Goal: Task Accomplishment & Management: Use online tool/utility

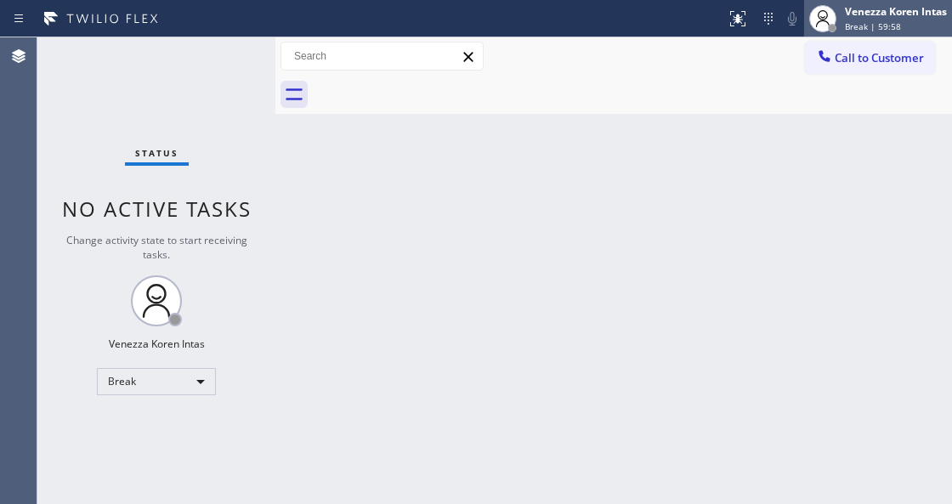
click at [865, 6] on div "Venezza Koren Intas" at bounding box center [896, 11] width 102 height 14
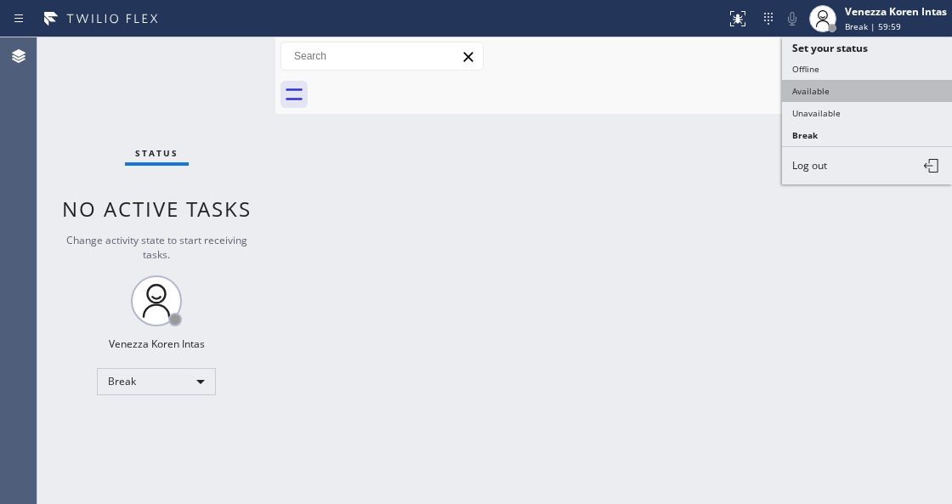
click at [857, 92] on button "Available" at bounding box center [867, 91] width 170 height 22
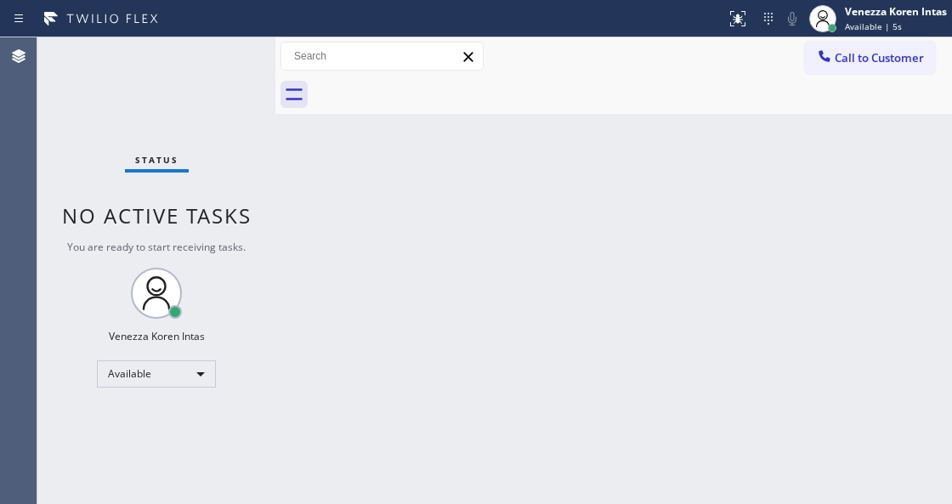
click at [207, 93] on div "Status No active tasks You are ready to start receiving tasks. Venezza Koren In…" at bounding box center [156, 270] width 238 height 467
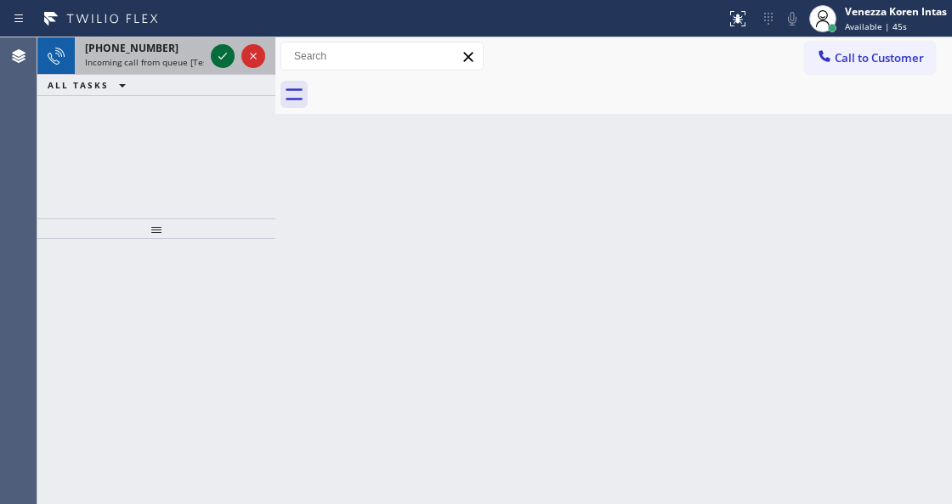
click at [231, 53] on icon at bounding box center [222, 56] width 20 height 20
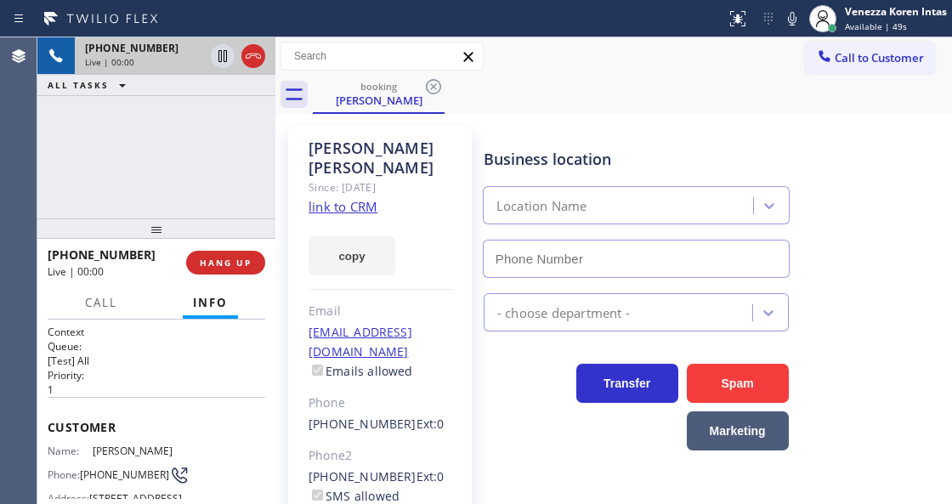
type input "[PHONE_NUMBER]"
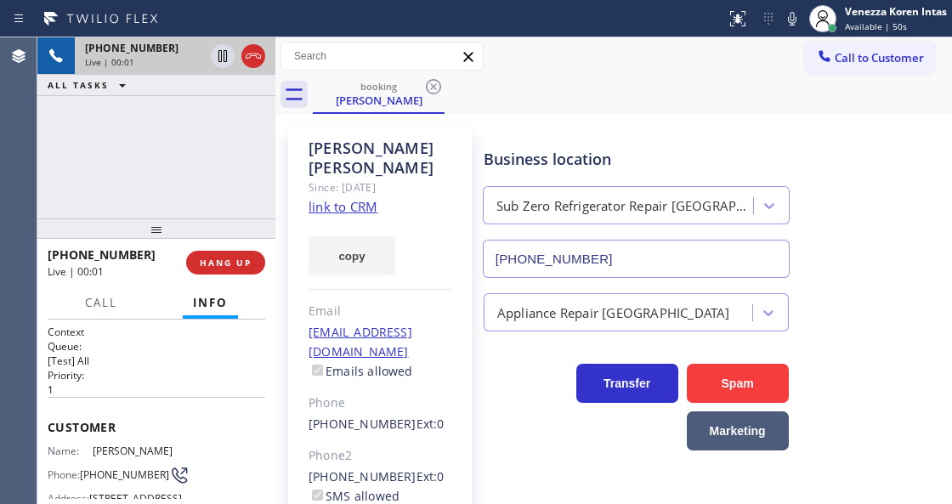
click at [343, 198] on link "link to CRM" at bounding box center [343, 206] width 69 height 17
click at [782, 23] on icon at bounding box center [792, 18] width 20 height 20
click at [218, 54] on icon at bounding box center [222, 56] width 20 height 20
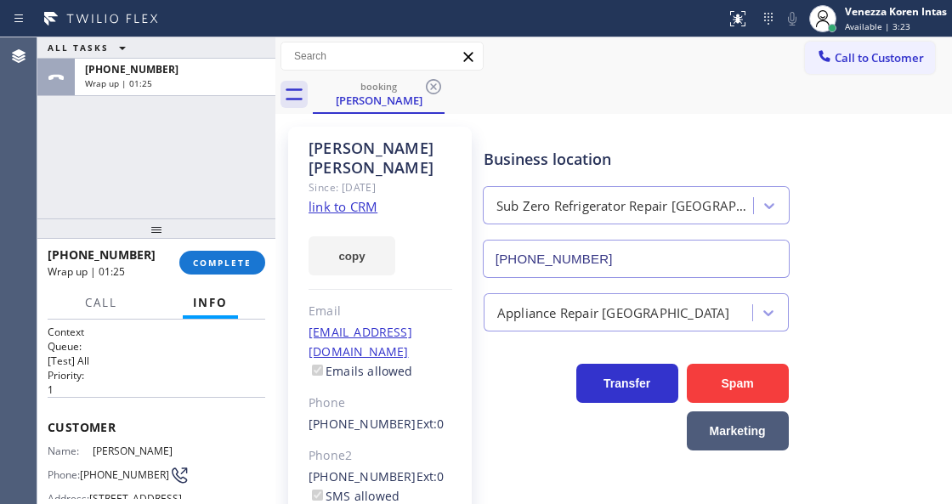
drag, startPoint x: 240, startPoint y: 253, endPoint x: 460, endPoint y: 297, distance: 224.4
click at [247, 258] on button "COMPLETE" at bounding box center [222, 263] width 86 height 24
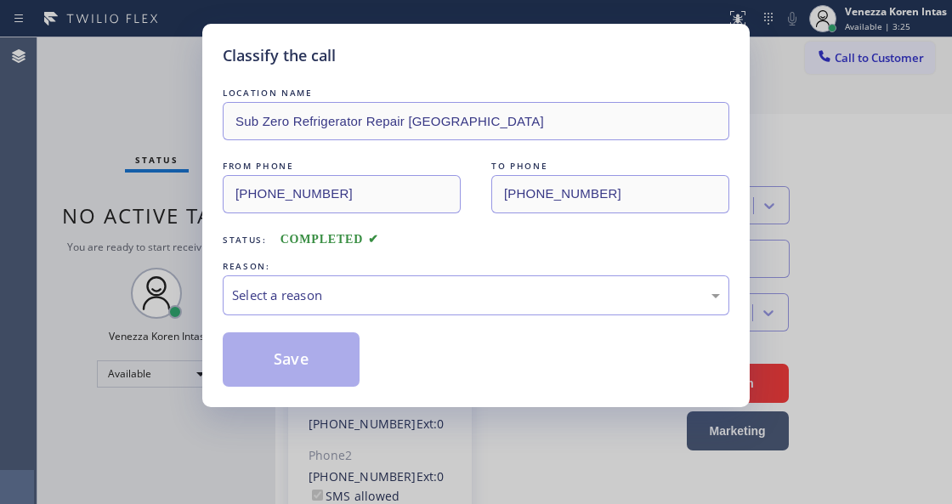
click at [427, 296] on div "Select a reason" at bounding box center [476, 296] width 488 height 20
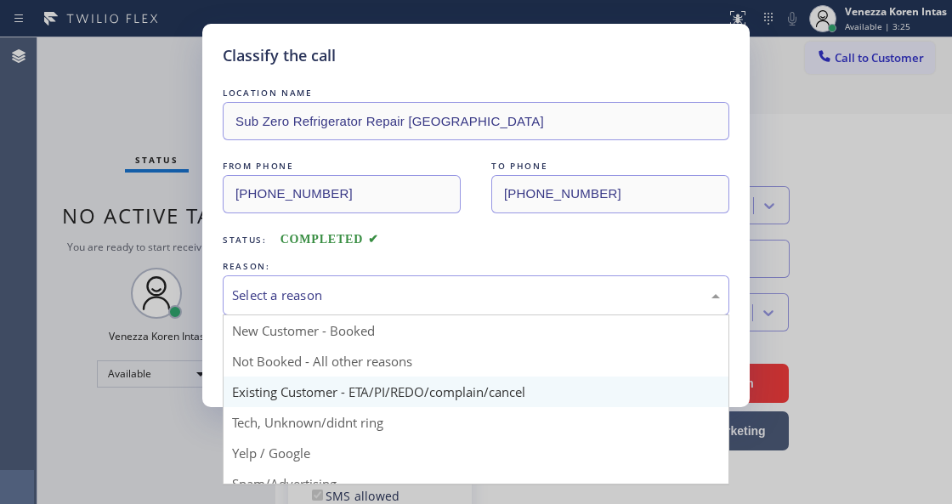
drag, startPoint x: 429, startPoint y: 393, endPoint x: 355, endPoint y: 375, distance: 76.1
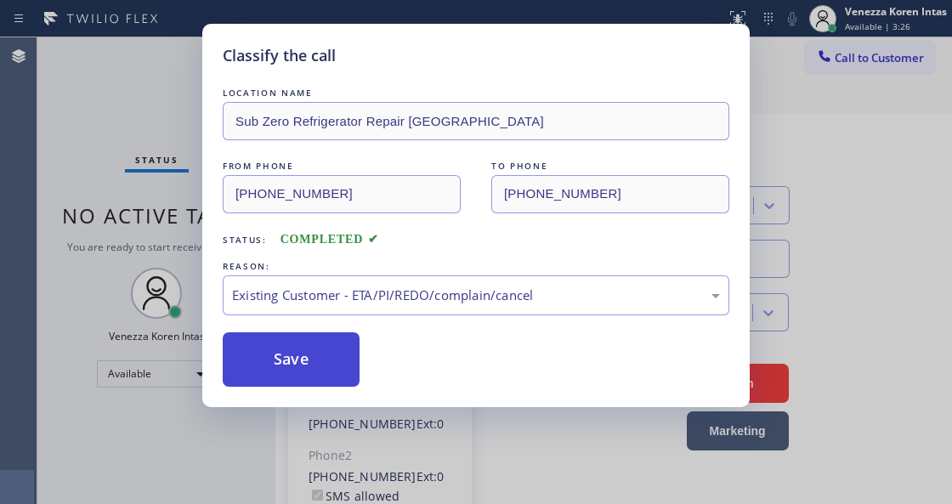
click at [331, 369] on button "Save" at bounding box center [291, 359] width 137 height 54
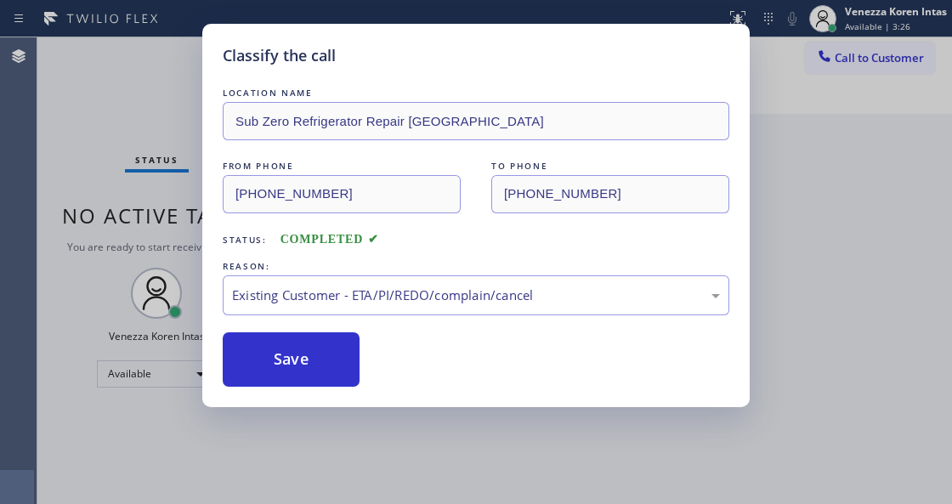
click at [239, 467] on div "Classify the call LOCATION NAME Sub Zero Refrigerator Repair [GEOGRAPHIC_DATA] …" at bounding box center [476, 252] width 952 height 504
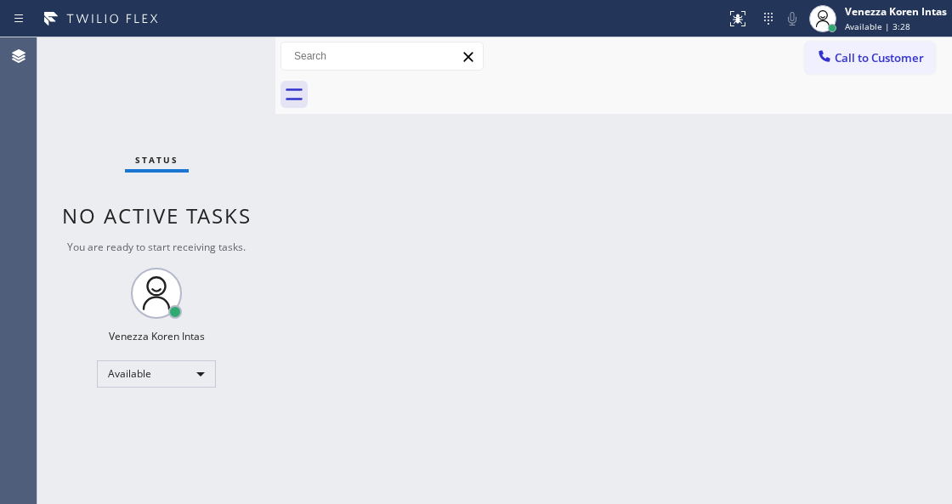
click at [218, 74] on div "Status No active tasks You are ready to start receiving tasks. Venezza Koren In…" at bounding box center [156, 270] width 238 height 467
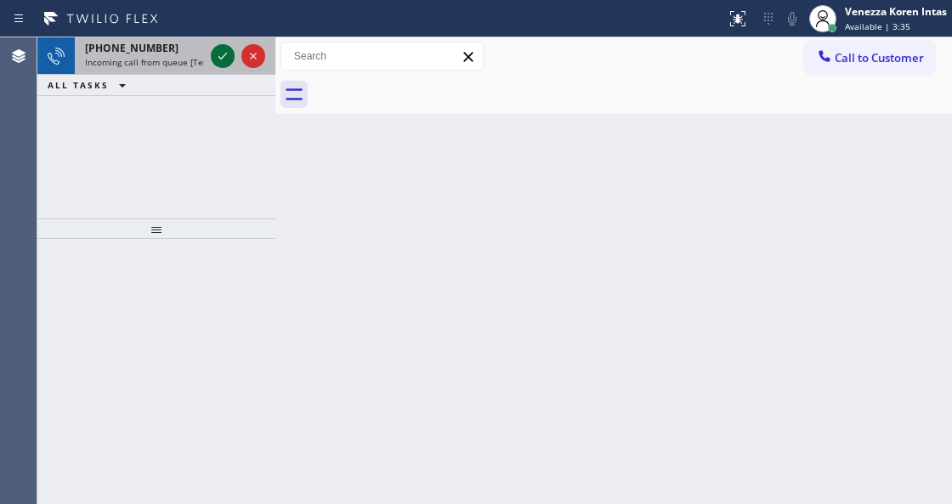
click at [219, 59] on icon at bounding box center [222, 56] width 20 height 20
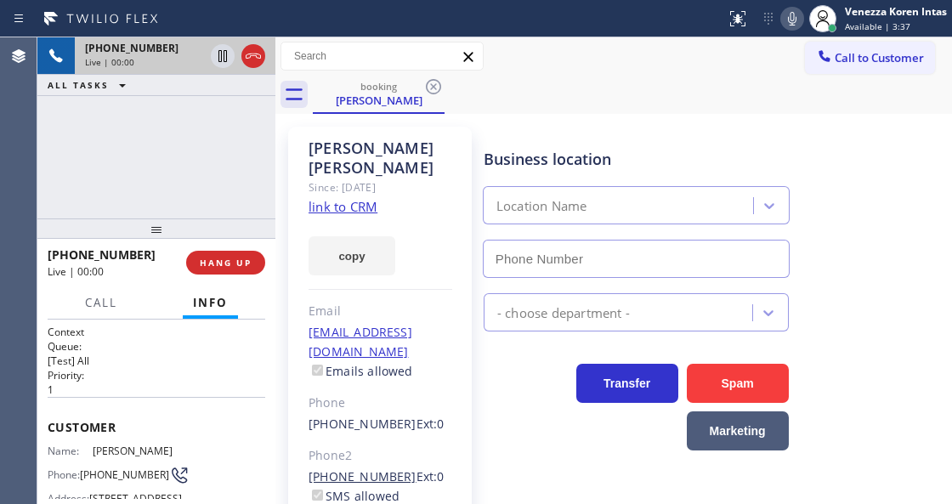
type input "[PHONE_NUMBER]"
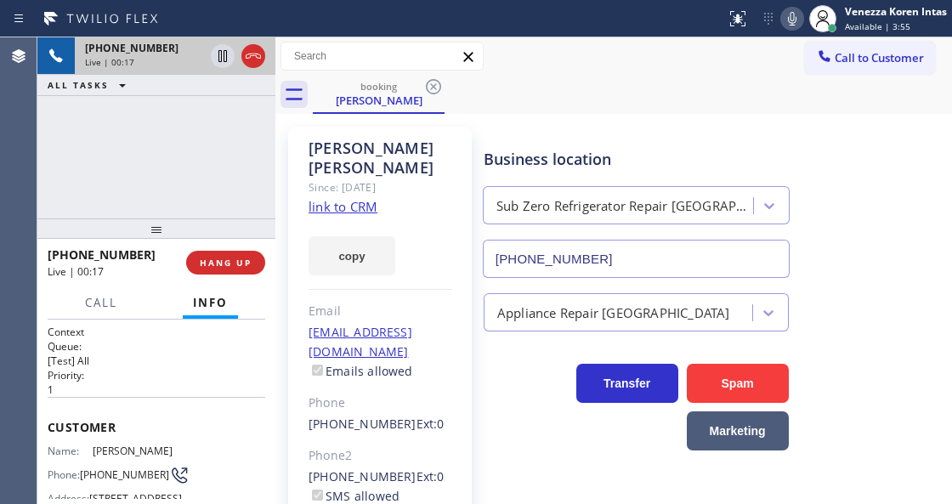
click at [325, 198] on link "link to CRM" at bounding box center [343, 206] width 69 height 17
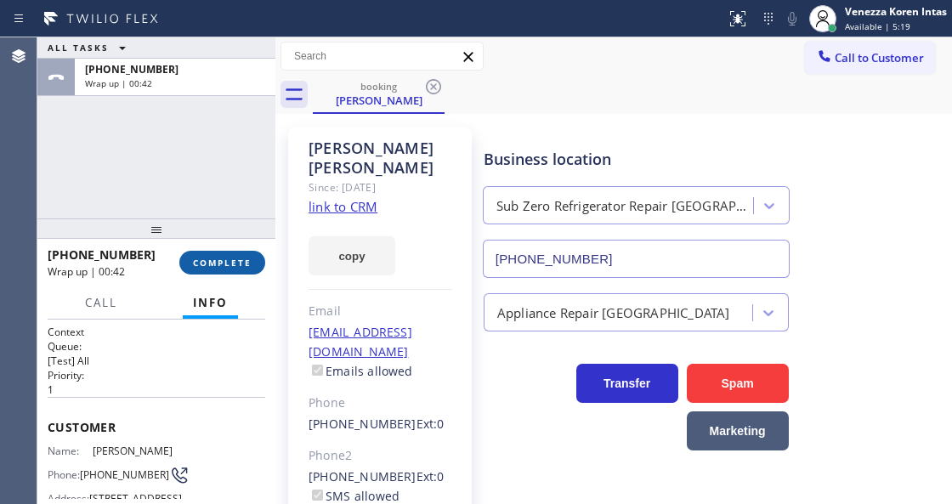
click at [208, 265] on span "COMPLETE" at bounding box center [222, 263] width 59 height 12
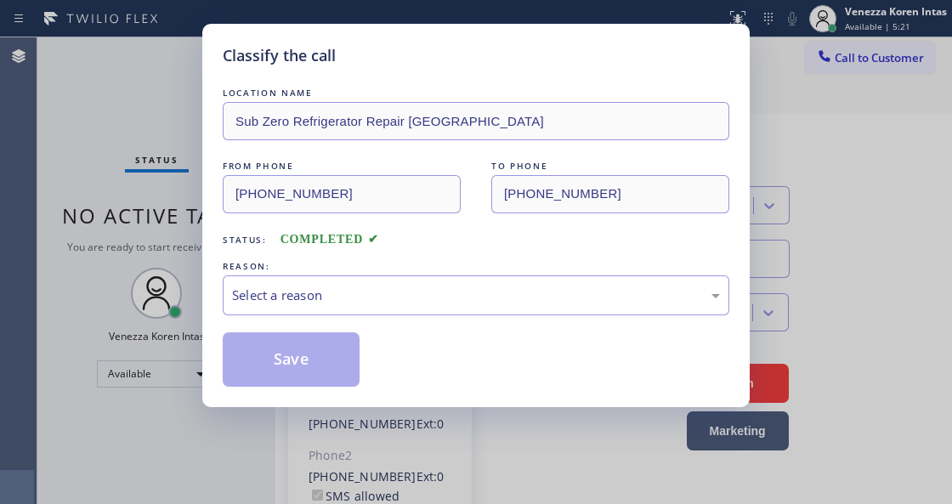
click at [433, 292] on div "Select a reason" at bounding box center [476, 296] width 488 height 20
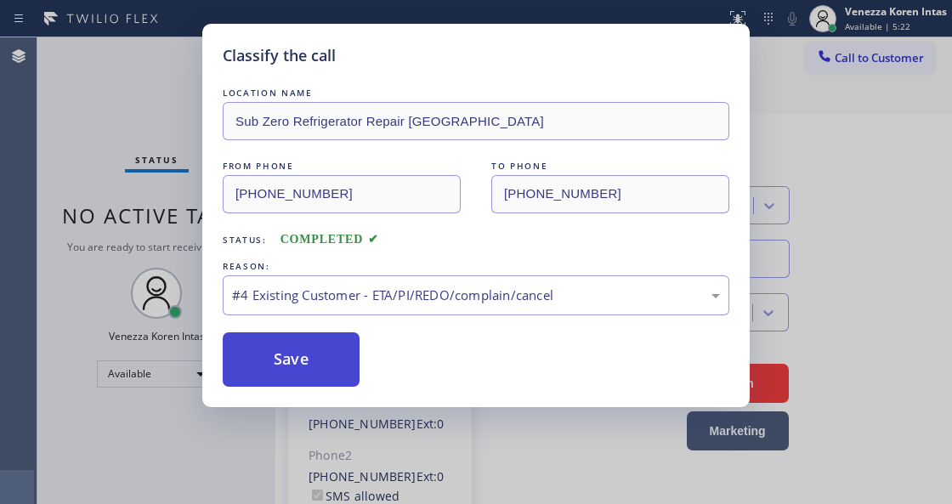
click at [341, 372] on button "Save" at bounding box center [291, 359] width 137 height 54
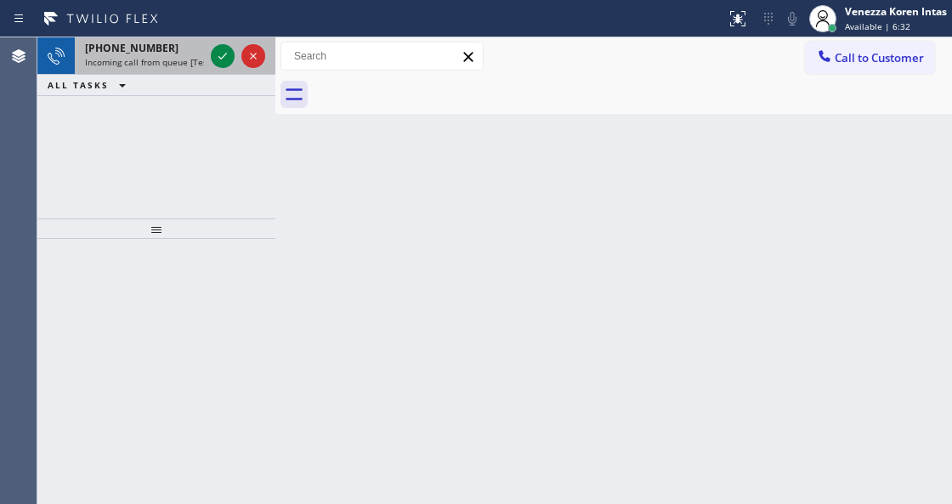
drag, startPoint x: 211, startPoint y: 44, endPoint x: 231, endPoint y: 69, distance: 32.0
click at [225, 62] on div at bounding box center [237, 55] width 61 height 37
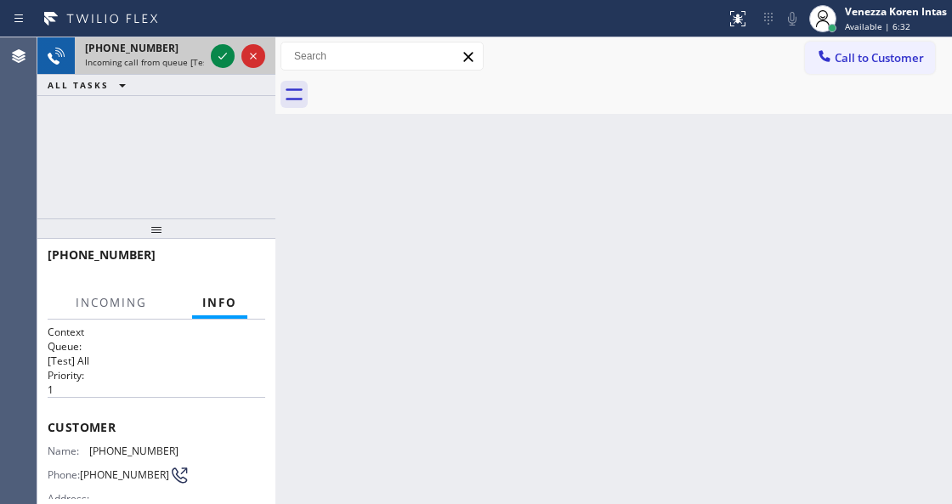
click at [231, 69] on div at bounding box center [237, 55] width 61 height 37
click at [227, 66] on button at bounding box center [223, 56] width 24 height 24
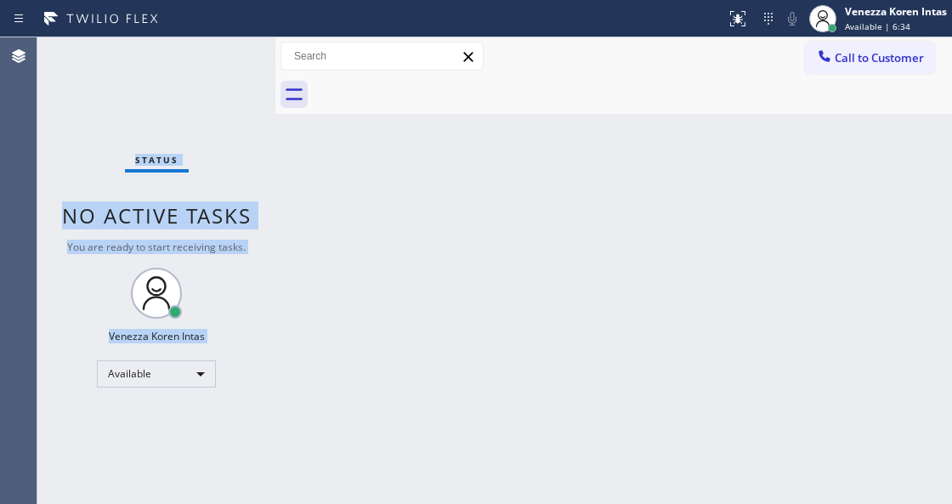
click at [226, 59] on div "Status No active tasks You are ready to start receiving tasks. Venezza Koren In…" at bounding box center [156, 270] width 238 height 467
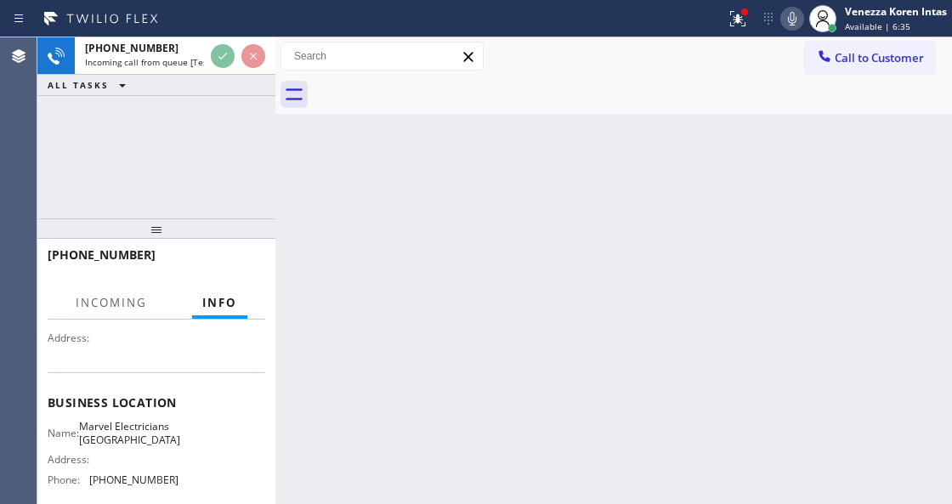
scroll to position [226, 0]
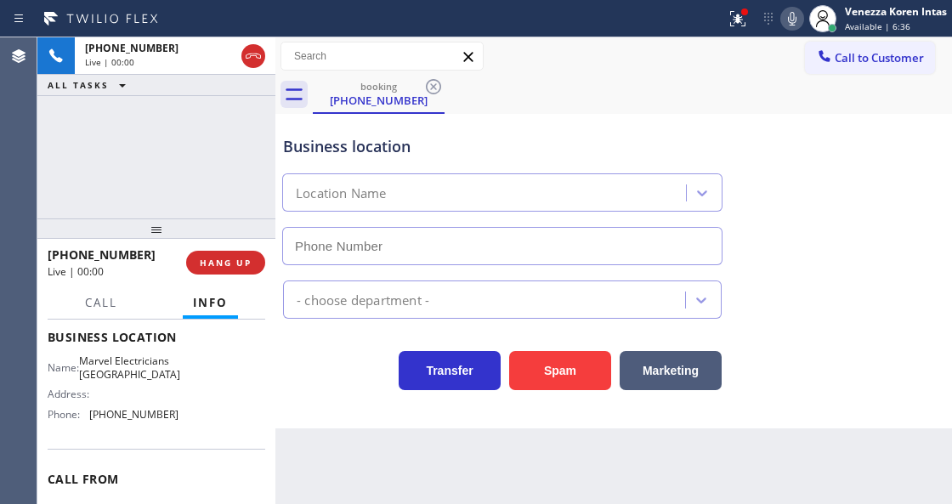
type input "[PHONE_NUMBER]"
click at [176, 191] on div "[PHONE_NUMBER] Live | 00:00 ALL TASKS ALL TASKS ACTIVE TASKS TASKS IN WRAP UP" at bounding box center [156, 127] width 238 height 181
drag, startPoint x: 229, startPoint y: 110, endPoint x: 286, endPoint y: 147, distance: 67.0
click at [229, 110] on div "[PHONE_NUMBER] Live | 00:00 ALL TASKS ALL TASKS ACTIVE TASKS TASKS IN WRAP UP" at bounding box center [156, 127] width 238 height 181
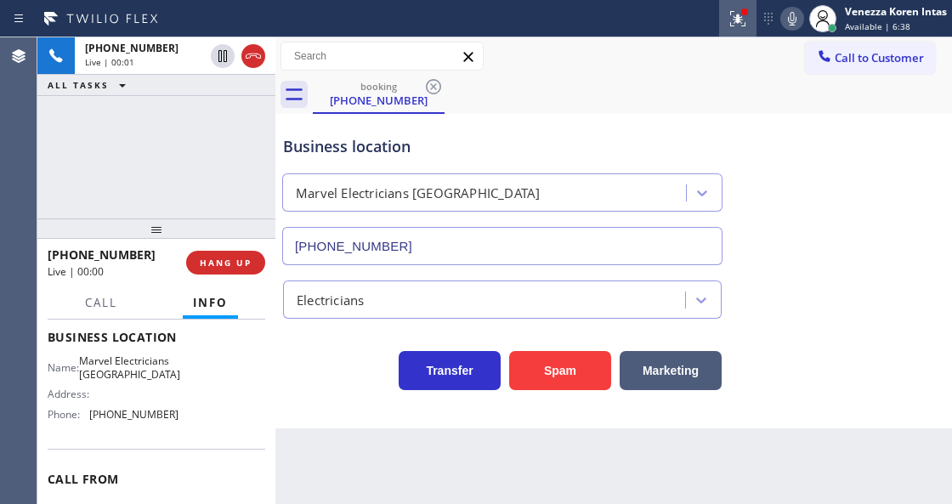
click at [735, 20] on icon at bounding box center [735, 17] width 10 height 12
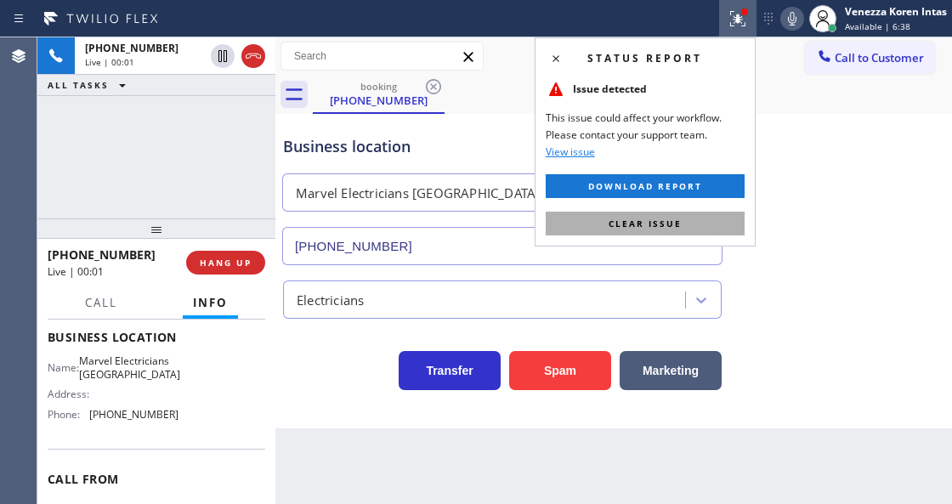
click at [646, 212] on button "Clear issue" at bounding box center [645, 224] width 199 height 24
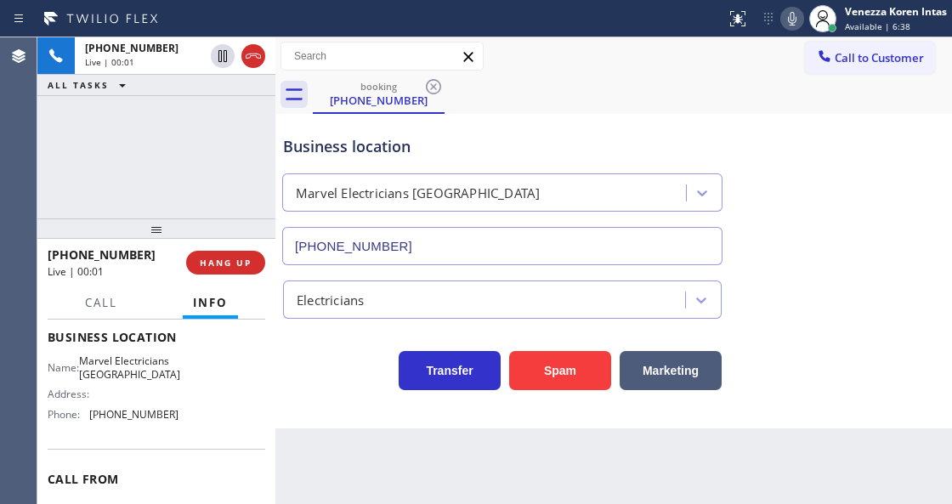
click at [843, 173] on div "Business location Marvel Electricians [GEOGRAPHIC_DATA] [PHONE_NUMBER]" at bounding box center [614, 188] width 668 height 154
click at [699, 83] on div "booking [PHONE_NUMBER]" at bounding box center [632, 95] width 639 height 38
click at [780, 20] on div "Status report No issues detected If you experience an issue, please download th…" at bounding box center [835, 18] width 233 height 37
click at [783, 21] on icon at bounding box center [792, 18] width 20 height 20
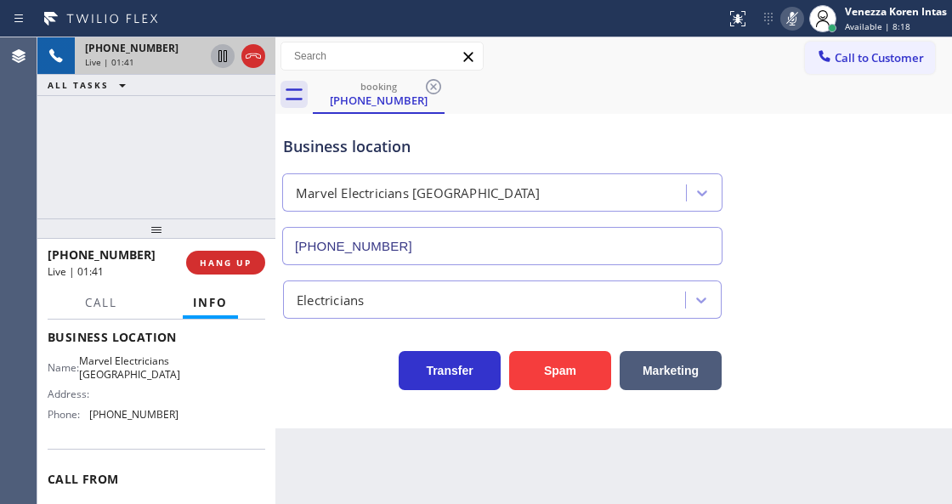
click at [222, 54] on icon at bounding box center [222, 56] width 20 height 20
click at [794, 22] on icon at bounding box center [792, 18] width 20 height 20
click at [218, 59] on icon at bounding box center [222, 56] width 20 height 20
click at [585, 167] on div "Marvel Electricians [GEOGRAPHIC_DATA]" at bounding box center [502, 189] width 447 height 45
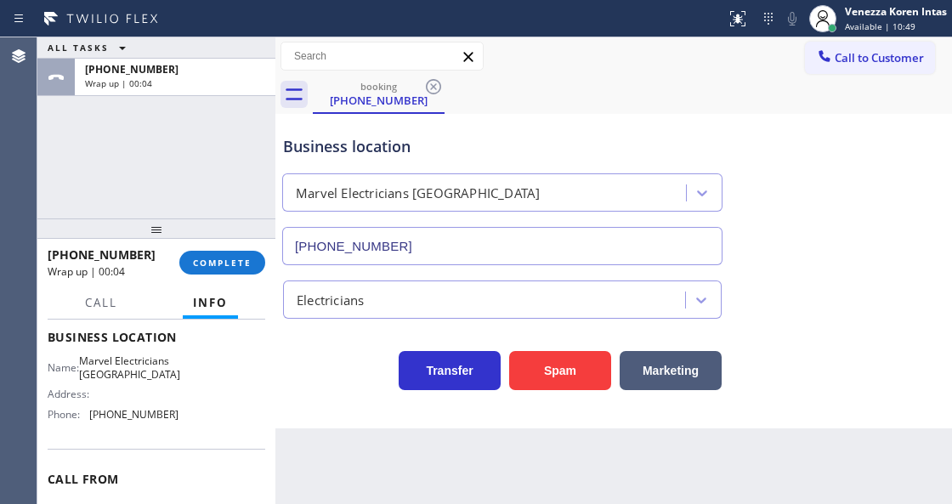
click at [203, 151] on div "ALL TASKS ALL TASKS ACTIVE TASKS TASKS IN WRAP UP [PHONE_NUMBER] Wrap up | 00:04" at bounding box center [156, 127] width 238 height 181
click at [211, 255] on button "COMPLETE" at bounding box center [222, 263] width 86 height 24
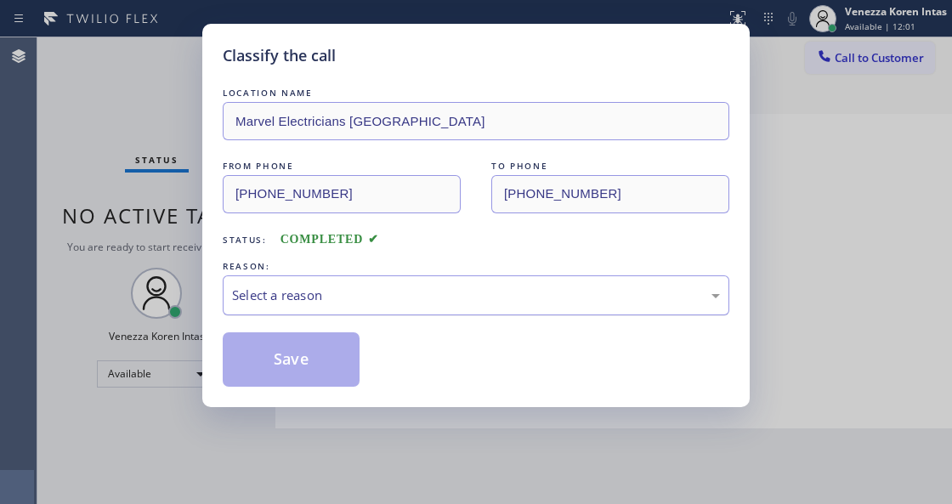
click at [394, 304] on div "Select a reason" at bounding box center [476, 296] width 488 height 20
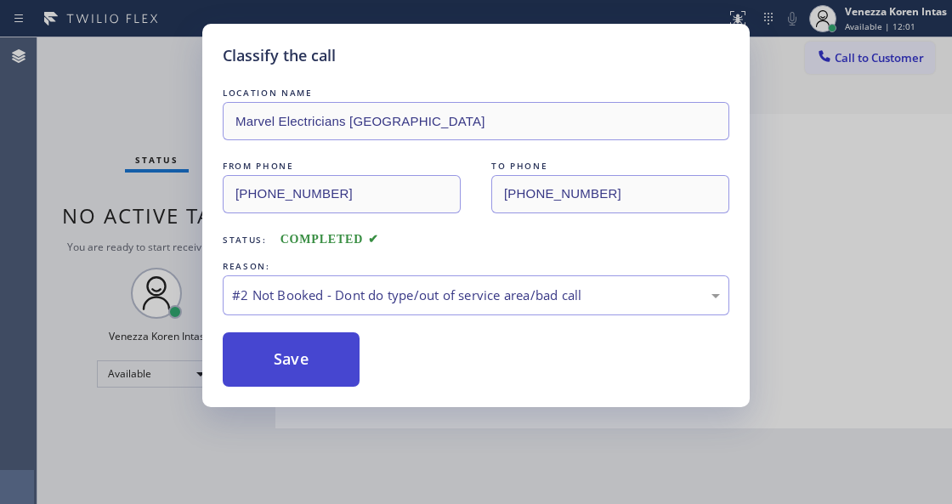
click at [328, 365] on button "Save" at bounding box center [291, 359] width 137 height 54
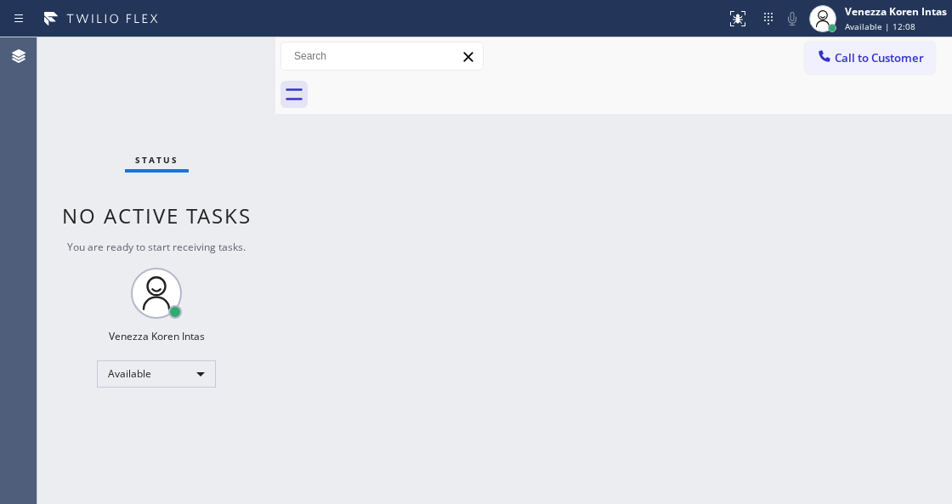
click at [230, 63] on div "Status No active tasks You are ready to start receiving tasks. Venezza Koren In…" at bounding box center [156, 270] width 238 height 467
drag, startPoint x: 190, startPoint y: 55, endPoint x: 197, endPoint y: 63, distance: 10.8
click at [190, 55] on div "Status No active tasks You are ready to start receiving tasks. Venezza Koren In…" at bounding box center [156, 270] width 238 height 467
click at [197, 63] on div "Status No active tasks You are ready to start receiving tasks. Venezza Koren In…" at bounding box center [156, 270] width 238 height 467
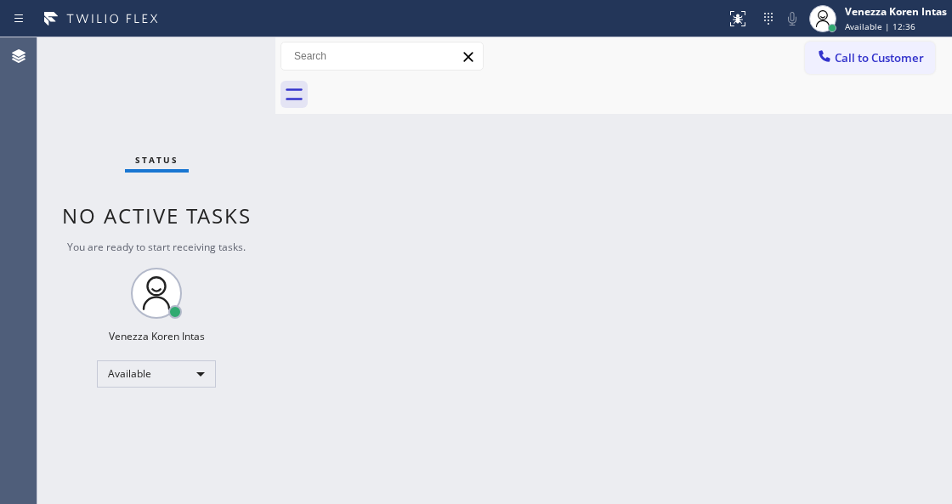
click at [194, 60] on div "Status No active tasks You are ready to start receiving tasks. Venezza Koren In…" at bounding box center [156, 270] width 238 height 467
click at [207, 64] on div "Status No active tasks You are ready to start receiving tasks. Venezza Koren In…" at bounding box center [156, 270] width 238 height 467
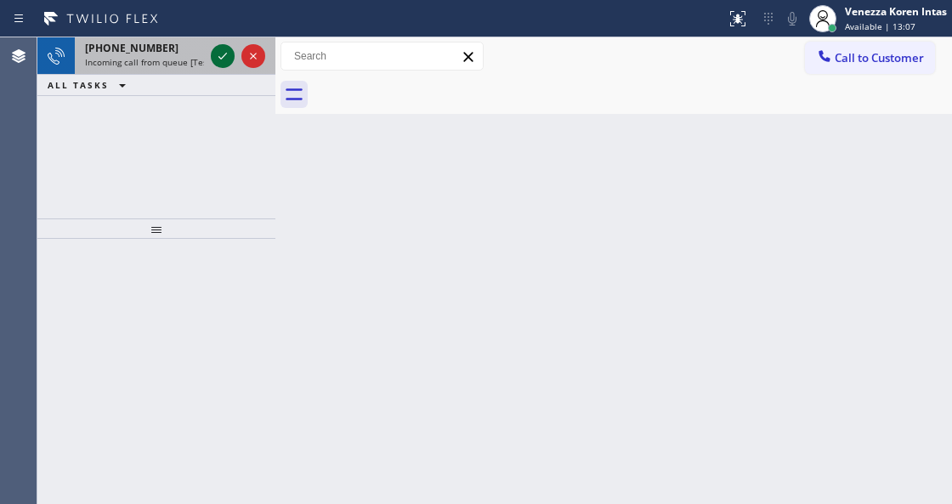
click at [217, 49] on icon at bounding box center [222, 56] width 20 height 20
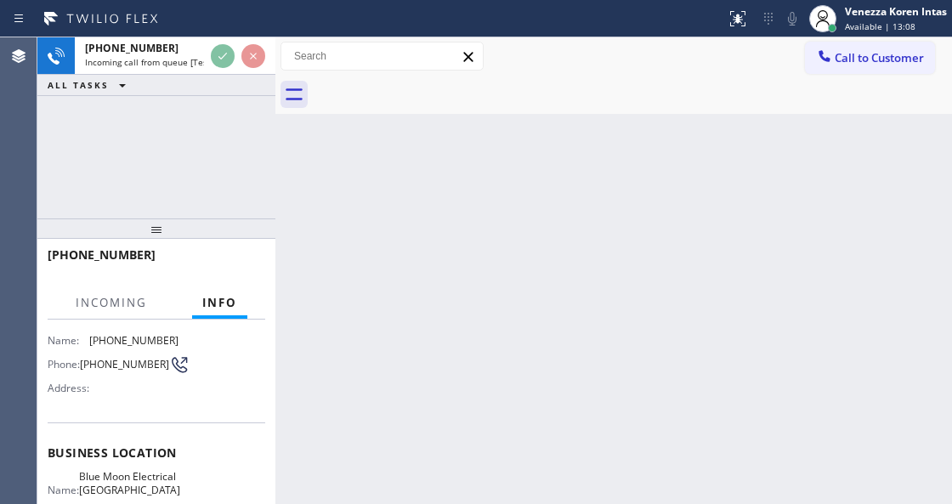
scroll to position [226, 0]
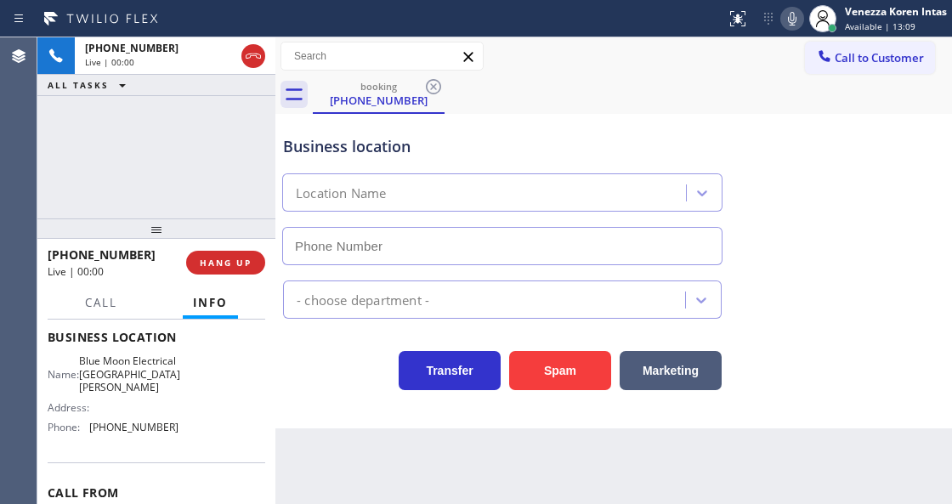
type input "[PHONE_NUMBER]"
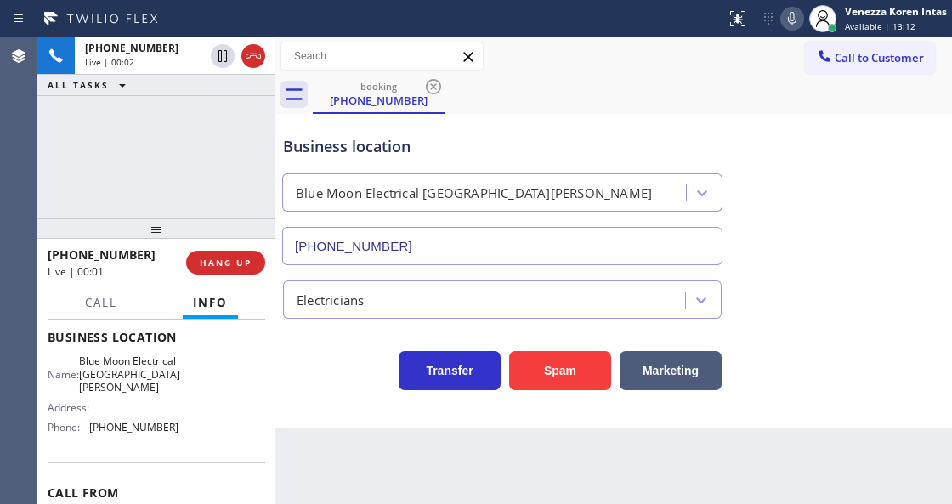
click at [197, 179] on div "[PHONE_NUMBER] Live | 00:02 ALL TASKS ALL TASKS ACTIVE TASKS TASKS IN WRAP UP" at bounding box center [156, 127] width 238 height 181
click at [422, 144] on div "Business location" at bounding box center [502, 146] width 439 height 23
click at [59, 197] on div "[PHONE_NUMBER] Live | 00:28 ALL TASKS ALL TASKS ACTIVE TASKS TASKS IN WRAP UP" at bounding box center [156, 127] width 238 height 181
click at [459, 148] on div "Business location" at bounding box center [502, 146] width 439 height 23
click at [168, 211] on div "[PHONE_NUMBER] Live | 00:34 ALL TASKS ALL TASKS ACTIVE TASKS TASKS IN WRAP UP" at bounding box center [156, 127] width 238 height 181
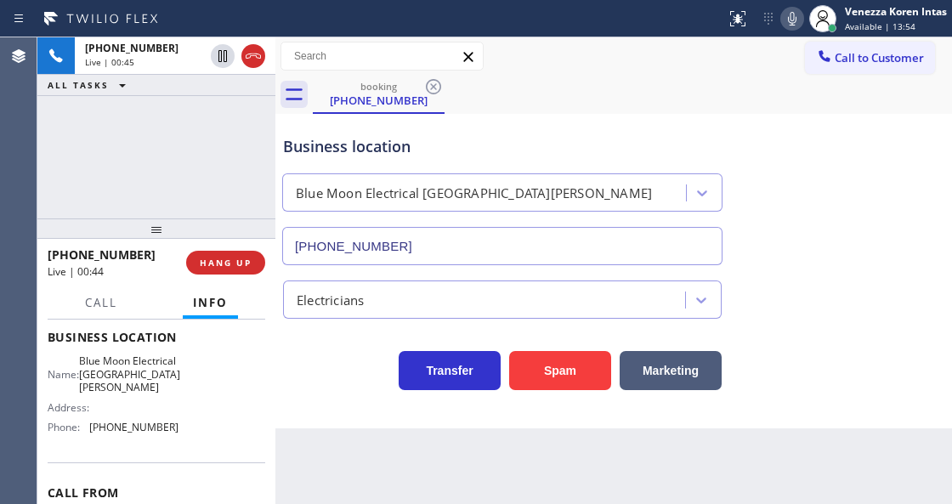
click at [526, 48] on div "Call to Customer Outbound call Location Search location Your caller id phone nu…" at bounding box center [613, 57] width 677 height 30
click at [269, 112] on div "[PHONE_NUMBER] Live | 03:55 ALL TASKS ALL TASKS ACTIVE TASKS TASKS IN WRAP UP" at bounding box center [156, 127] width 238 height 181
click at [794, 26] on icon at bounding box center [792, 18] width 20 height 20
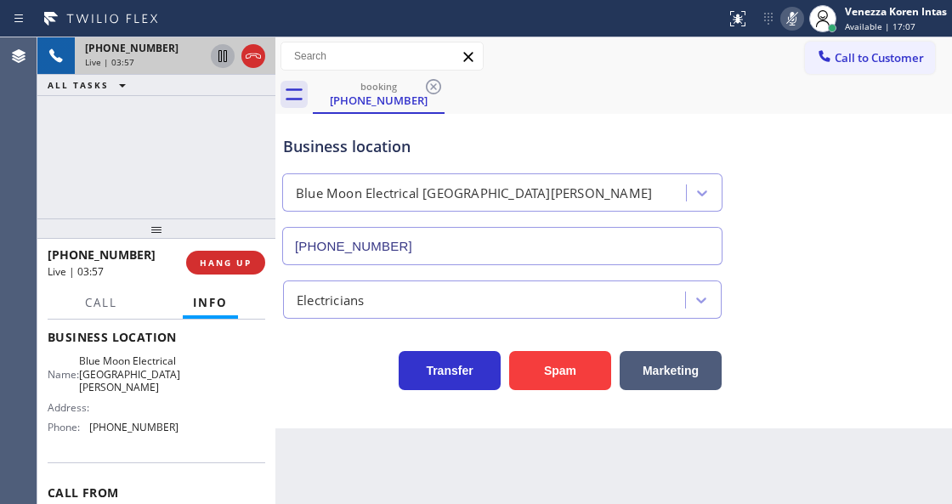
click at [224, 58] on icon at bounding box center [222, 56] width 8 height 12
click at [796, 20] on icon at bounding box center [792, 18] width 20 height 20
click at [220, 50] on icon at bounding box center [223, 56] width 12 height 12
click at [573, 112] on div "Business location Blue Moon Electrical [GEOGRAPHIC_DATA][PERSON_NAME] [PHONE_NU…" at bounding box center [614, 188] width 668 height 154
drag, startPoint x: 88, startPoint y: 355, endPoint x: 121, endPoint y: 394, distance: 50.7
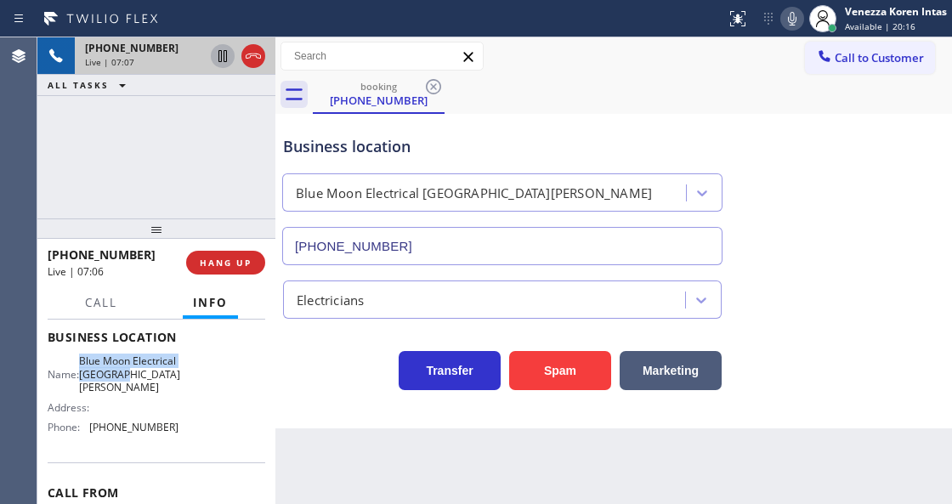
click at [121, 394] on div "Name: Blue Moon Electrical [GEOGRAPHIC_DATA][PERSON_NAME] Address: Phone: [PHON…" at bounding box center [113, 397] width 131 height 86
copy span "Blue Moon Electrical [GEOGRAPHIC_DATA][PERSON_NAME]"
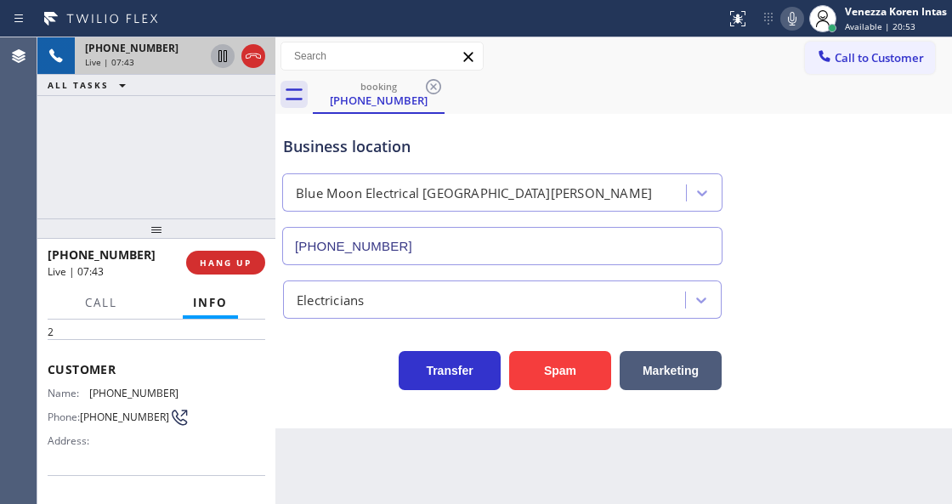
scroll to position [56, 0]
drag, startPoint x: 170, startPoint y: 384, endPoint x: 86, endPoint y: 386, distance: 84.2
click at [86, 388] on div "Name: [PHONE_NUMBER]" at bounding box center [113, 394] width 131 height 13
copy div "[PHONE_NUMBER]"
click at [518, 100] on div "booking [PHONE_NUMBER]" at bounding box center [632, 95] width 639 height 38
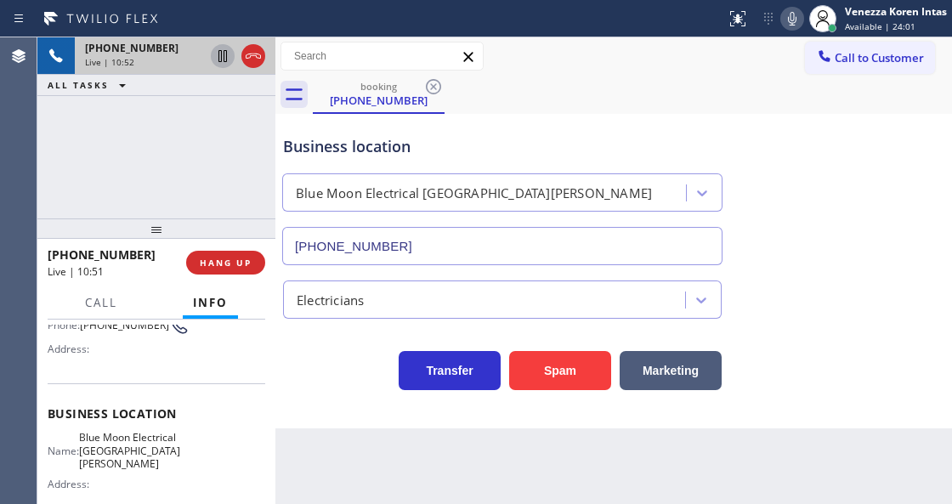
scroll to position [170, 0]
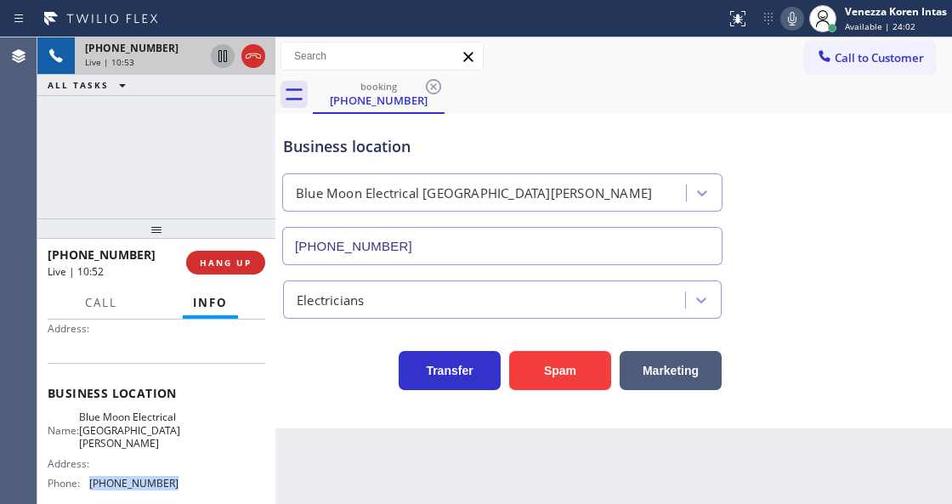
drag, startPoint x: 171, startPoint y: 479, endPoint x: 83, endPoint y: 483, distance: 87.6
click at [82, 483] on div "Phone: [PHONE_NUMBER]" at bounding box center [113, 483] width 131 height 13
copy div "[PHONE_NUMBER]"
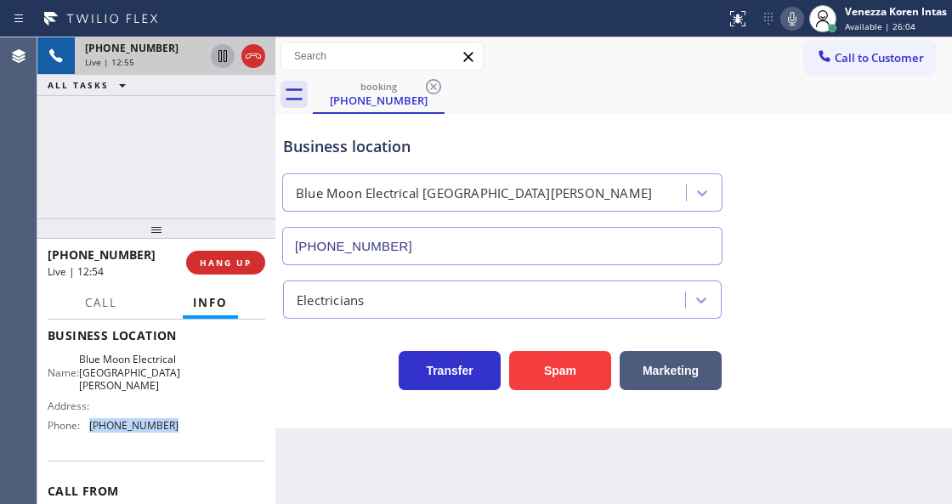
scroll to position [283, 0]
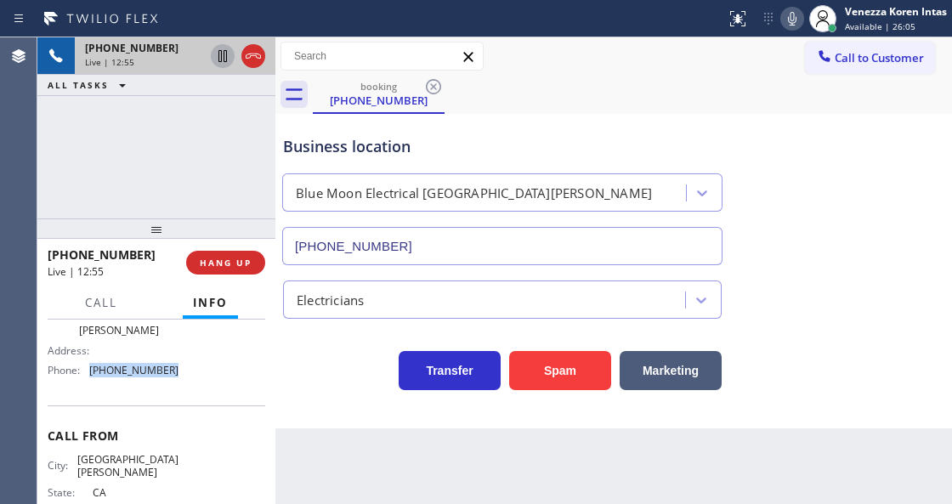
copy div "[PHONE_NUMBER]"
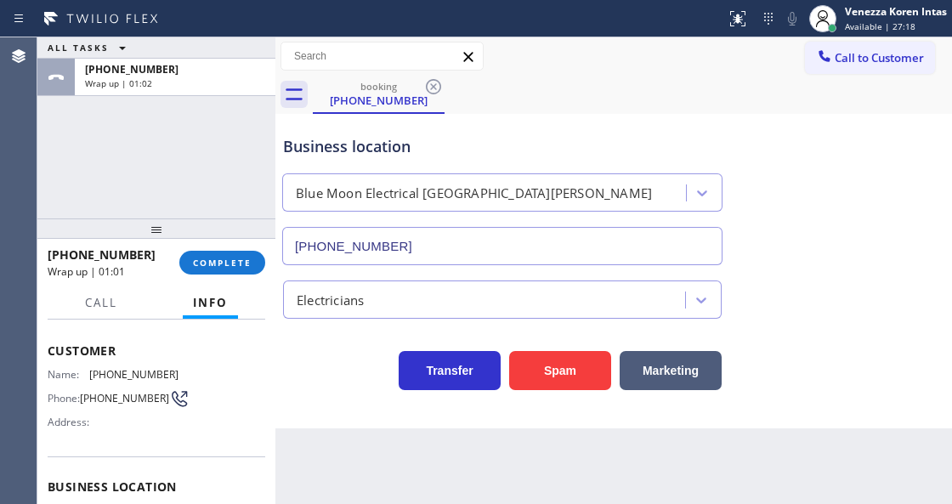
scroll to position [56, 0]
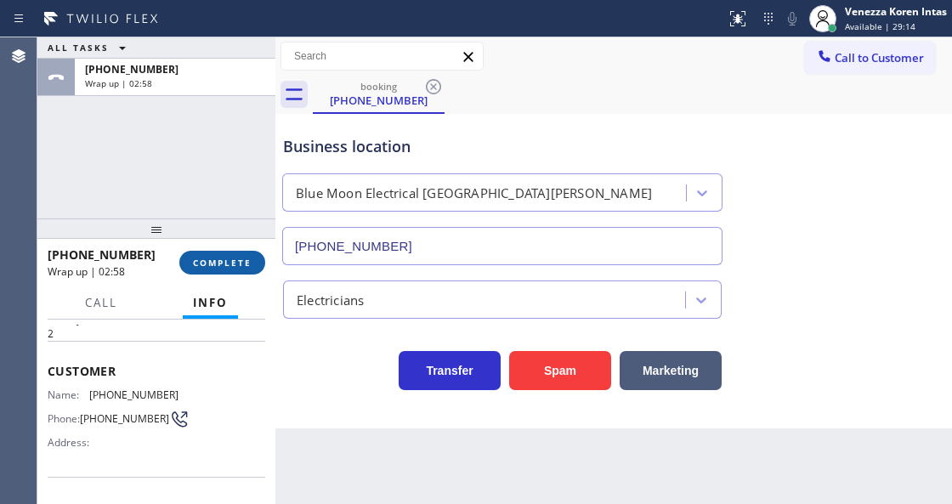
click at [231, 261] on span "COMPLETE" at bounding box center [222, 263] width 59 height 12
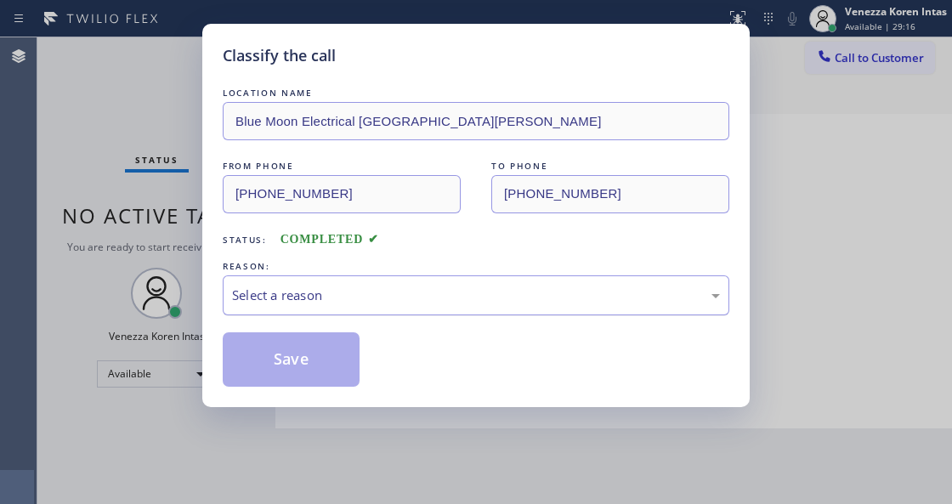
click at [338, 301] on div "Select a reason" at bounding box center [476, 296] width 488 height 20
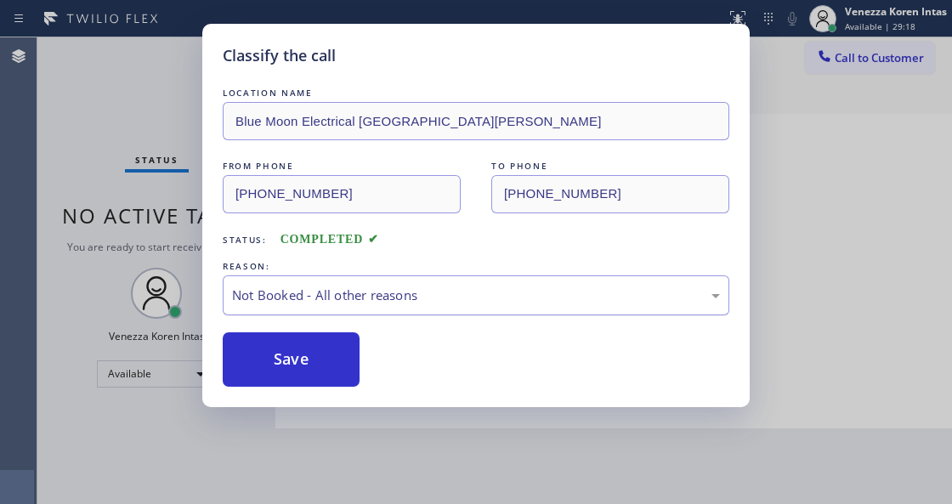
click at [327, 306] on div "Not Booked - All other reasons" at bounding box center [476, 295] width 507 height 40
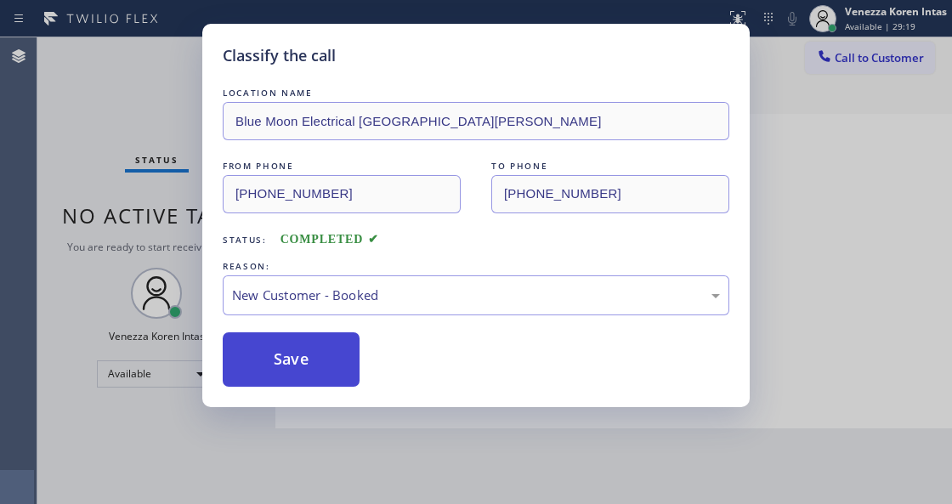
click at [323, 359] on button "Save" at bounding box center [291, 359] width 137 height 54
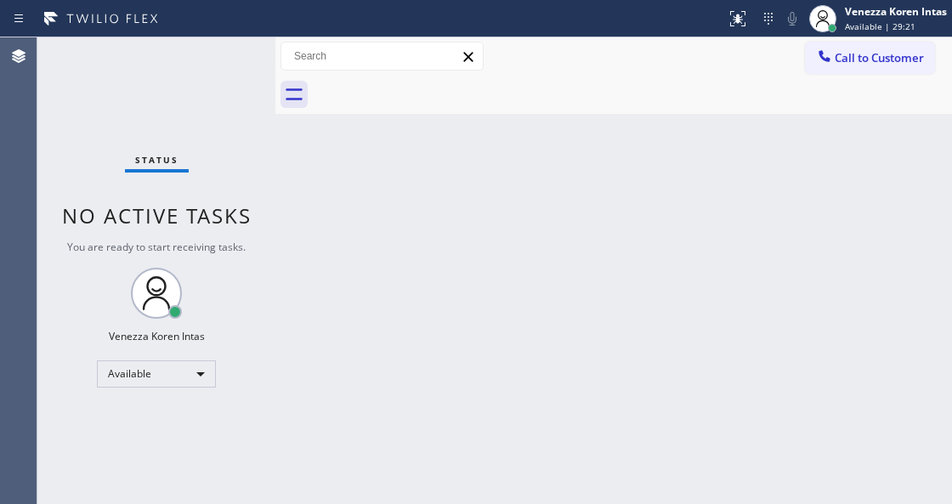
click at [184, 229] on div "Status No active tasks You are ready to start receiving tasks. Venezza Koren In…" at bounding box center [156, 270] width 238 height 467
click at [180, 177] on div "Status No active tasks You are ready to start receiving tasks. Venezza Koren In…" at bounding box center [156, 270] width 238 height 467
drag, startPoint x: 510, startPoint y: 199, endPoint x: 505, endPoint y: 209, distance: 11.4
click at [510, 202] on div "Back to Dashboard Change Sender ID Customers Technicians Select a contact Outbo…" at bounding box center [613, 270] width 677 height 467
drag, startPoint x: 476, startPoint y: 199, endPoint x: 459, endPoint y: 218, distance: 25.9
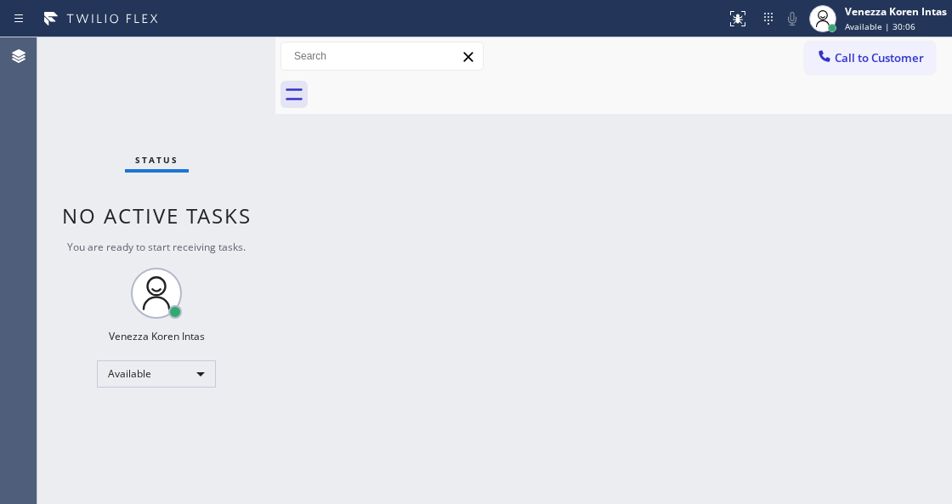
click at [467, 207] on div "Back to Dashboard Change Sender ID Customers Technicians Select a contact Outbo…" at bounding box center [613, 270] width 677 height 467
drag, startPoint x: 156, startPoint y: 123, endPoint x: 19, endPoint y: 114, distance: 137.2
click at [153, 122] on div "Status No active tasks You are ready to start receiving tasks. Venezza Koren In…" at bounding box center [156, 270] width 238 height 467
click at [185, 81] on div "Status No active tasks You are ready to start receiving tasks. Venezza Koren In…" at bounding box center [156, 270] width 238 height 467
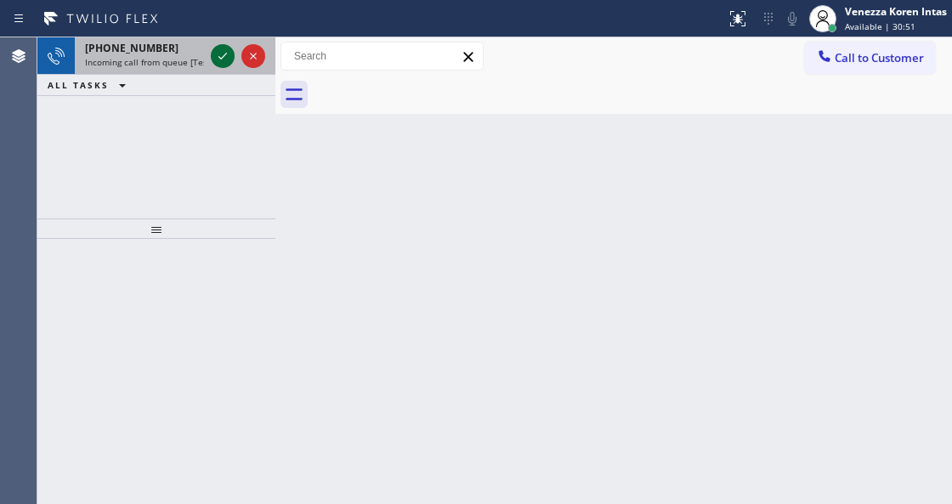
click at [228, 54] on icon at bounding box center [222, 56] width 20 height 20
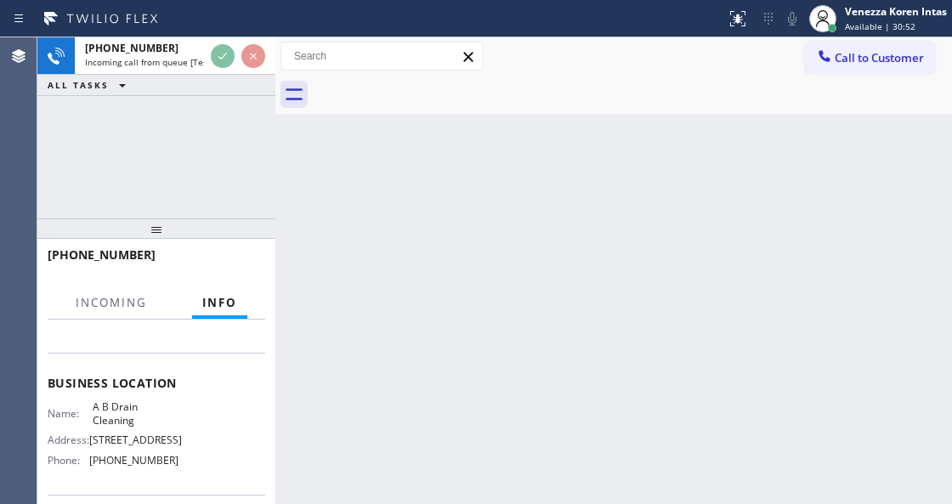
scroll to position [226, 0]
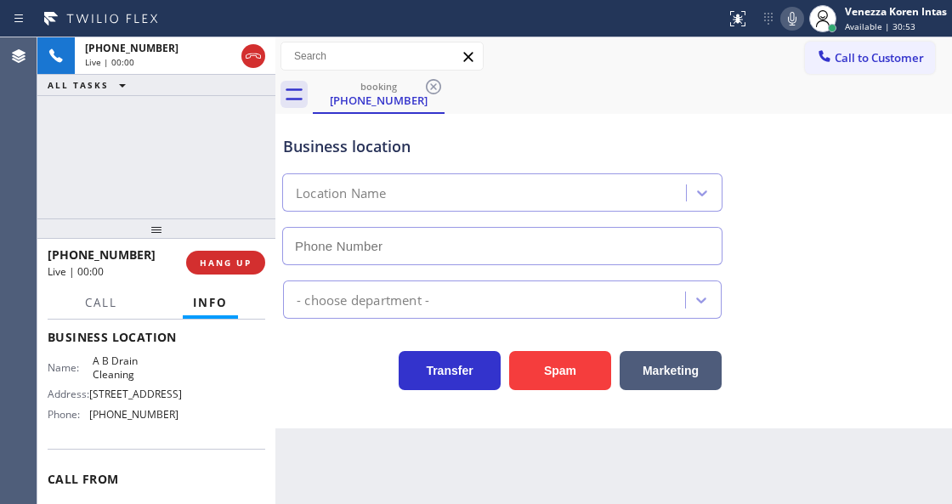
type input "[PHONE_NUMBER]"
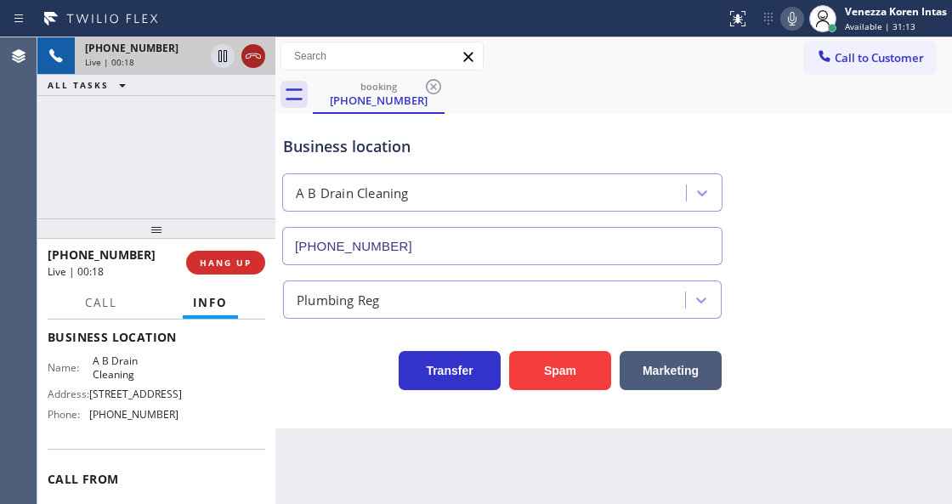
click at [258, 51] on icon at bounding box center [253, 56] width 20 height 20
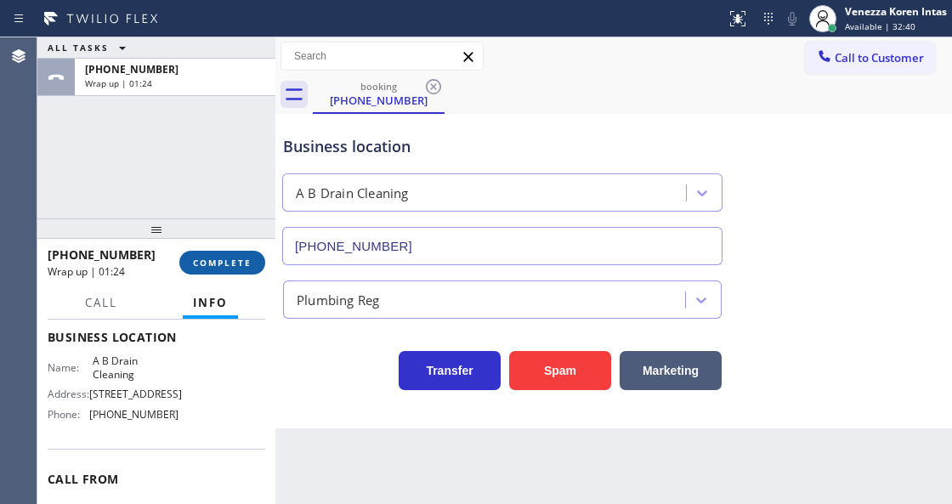
click at [248, 268] on span "COMPLETE" at bounding box center [222, 263] width 59 height 12
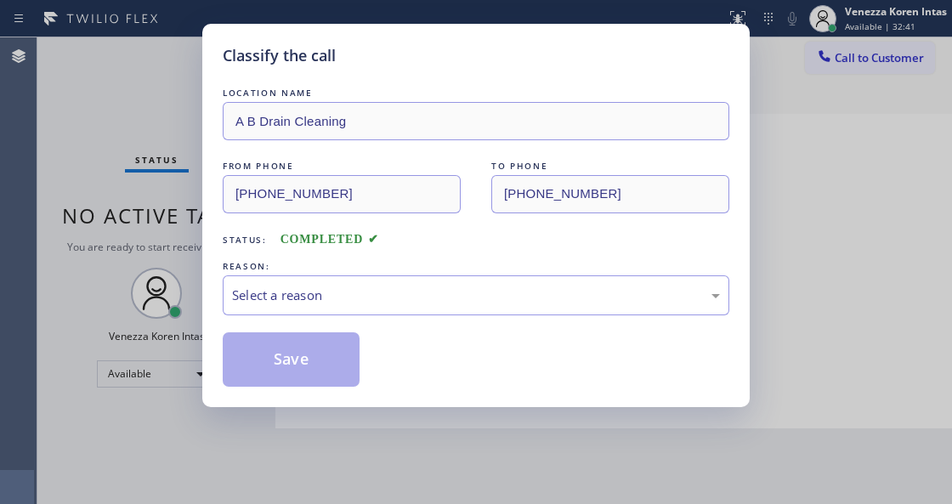
click at [389, 300] on div "Select a reason" at bounding box center [476, 296] width 488 height 20
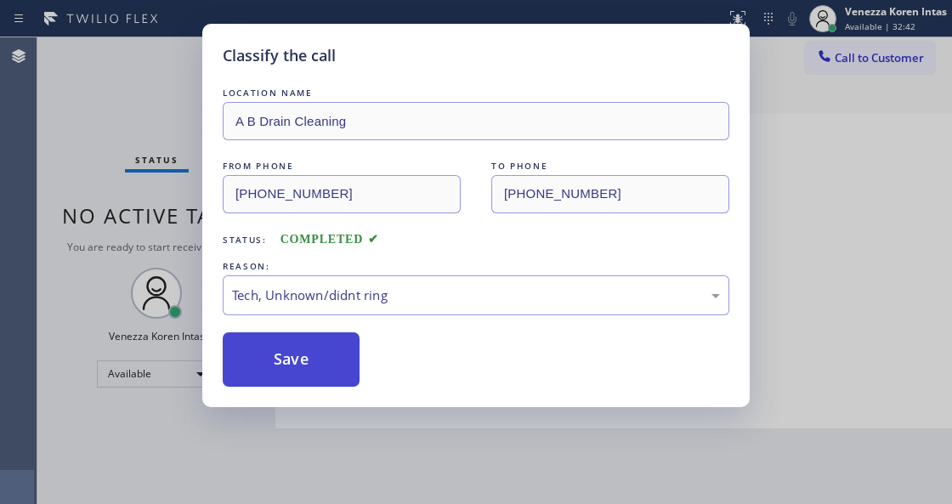
click at [312, 364] on button "Save" at bounding box center [291, 359] width 137 height 54
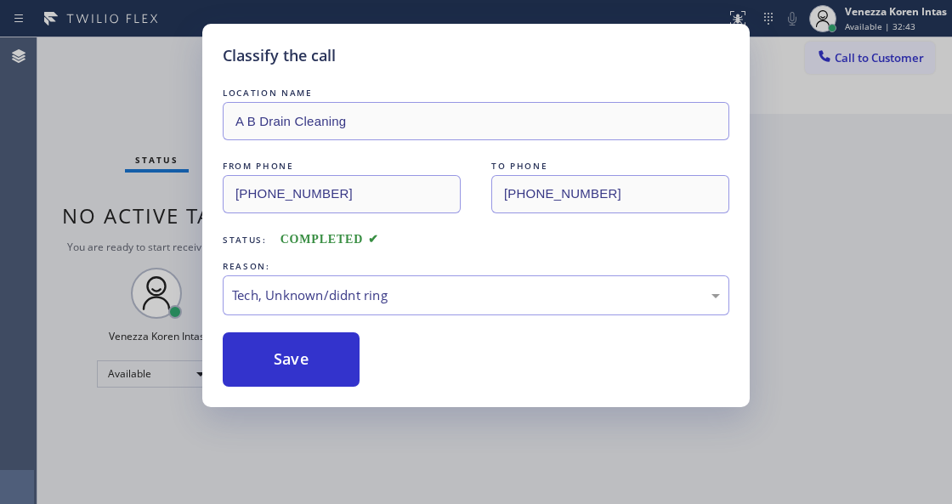
click at [124, 195] on div "Classify the call LOCATION NAME A B Drain Cleaning FROM PHONE [PHONE_NUMBER] TO…" at bounding box center [476, 252] width 952 height 504
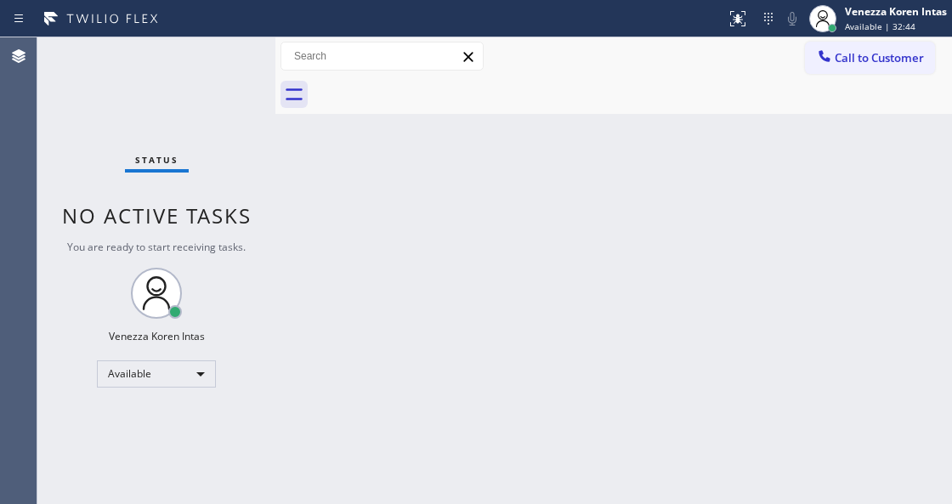
click at [202, 53] on div "Status No active tasks You are ready to start receiving tasks. Venezza Koren In…" at bounding box center [156, 270] width 238 height 467
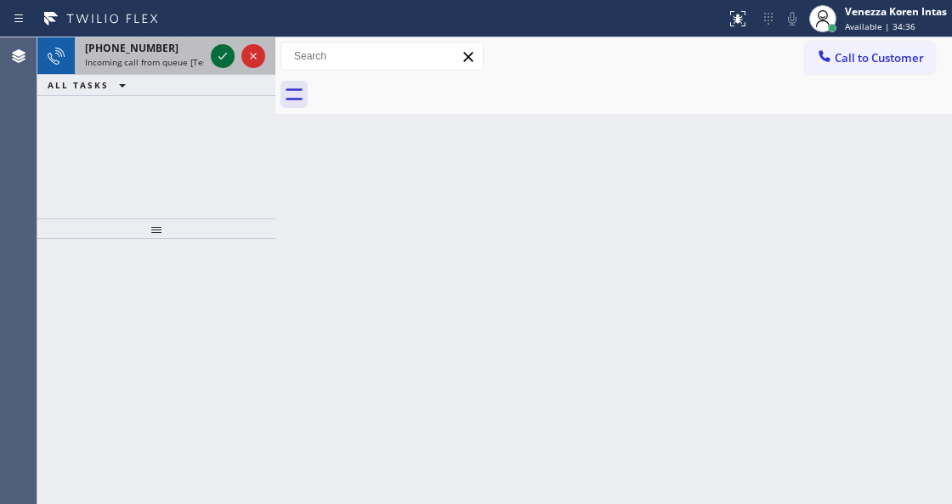
click at [224, 58] on icon at bounding box center [222, 56] width 20 height 20
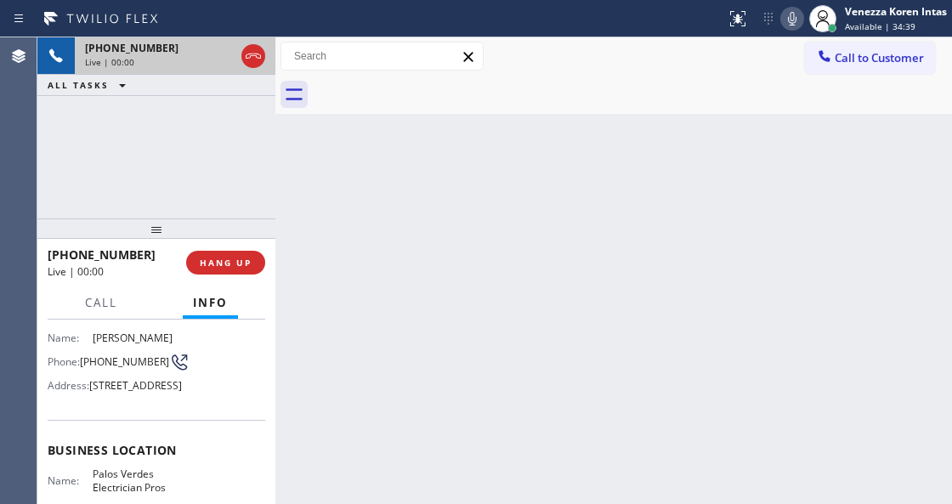
scroll to position [170, 0]
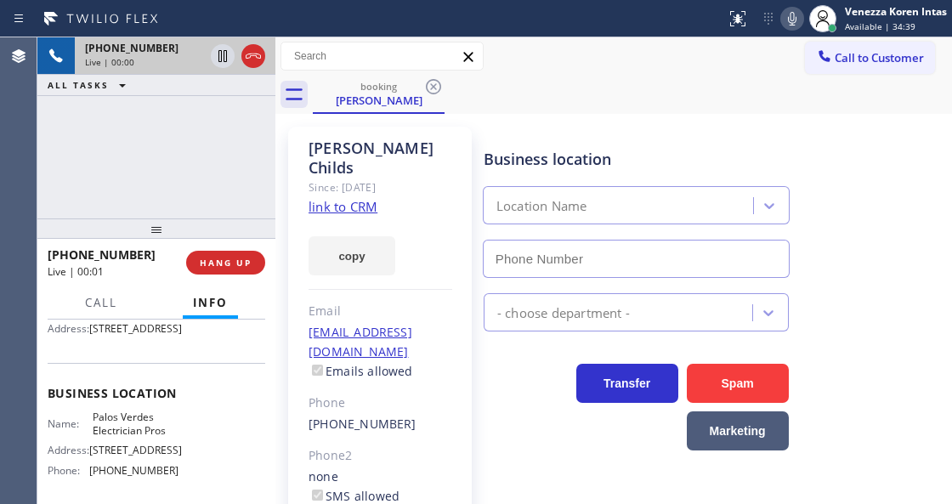
type input "[PHONE_NUMBER]"
click at [358, 198] on link "link to CRM" at bounding box center [343, 206] width 69 height 17
click at [376, 198] on link "link to CRM" at bounding box center [343, 206] width 69 height 17
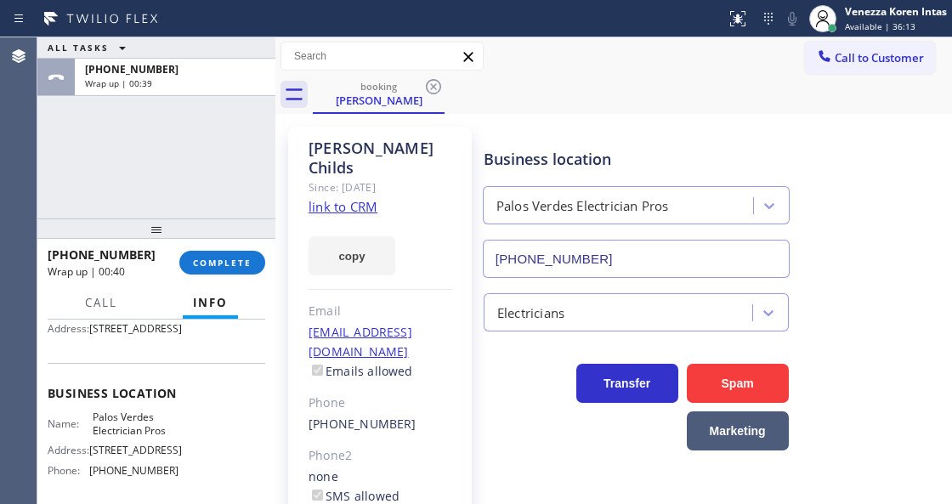
click at [190, 195] on div "ALL TASKS ALL TASKS ACTIVE TASKS TASKS IN WRAP UP [PHONE_NUMBER] Wrap up | 00:39" at bounding box center [156, 127] width 238 height 181
click at [241, 260] on span "COMPLETE" at bounding box center [222, 263] width 59 height 12
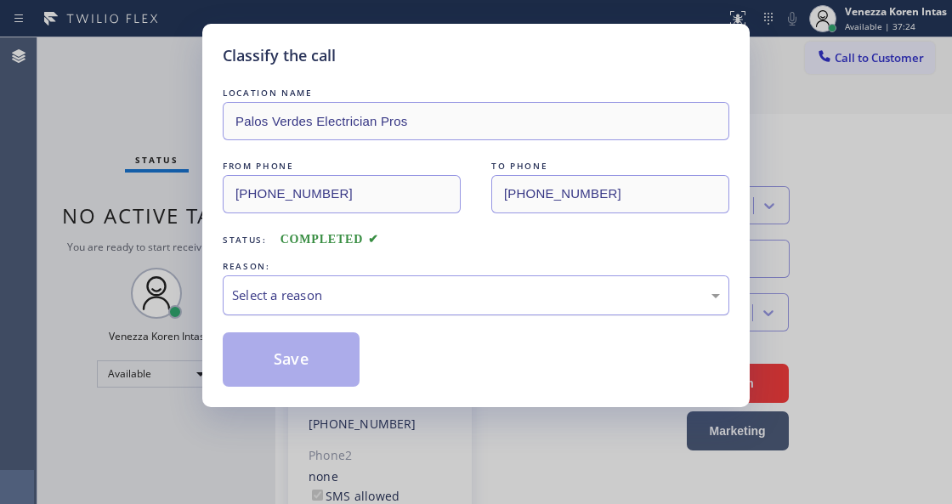
drag, startPoint x: 399, startPoint y: 287, endPoint x: 415, endPoint y: 298, distance: 18.9
click at [406, 289] on div "Select a reason" at bounding box center [476, 296] width 488 height 20
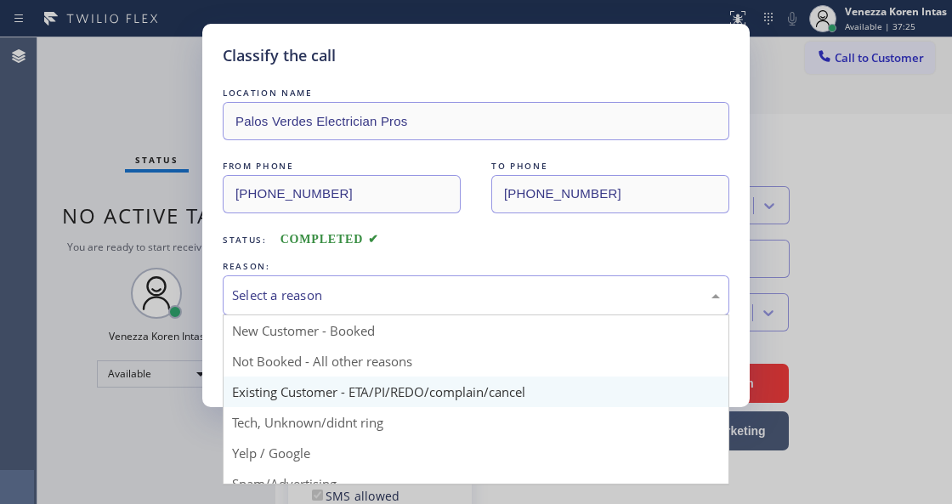
drag, startPoint x: 476, startPoint y: 395, endPoint x: 422, endPoint y: 374, distance: 58.4
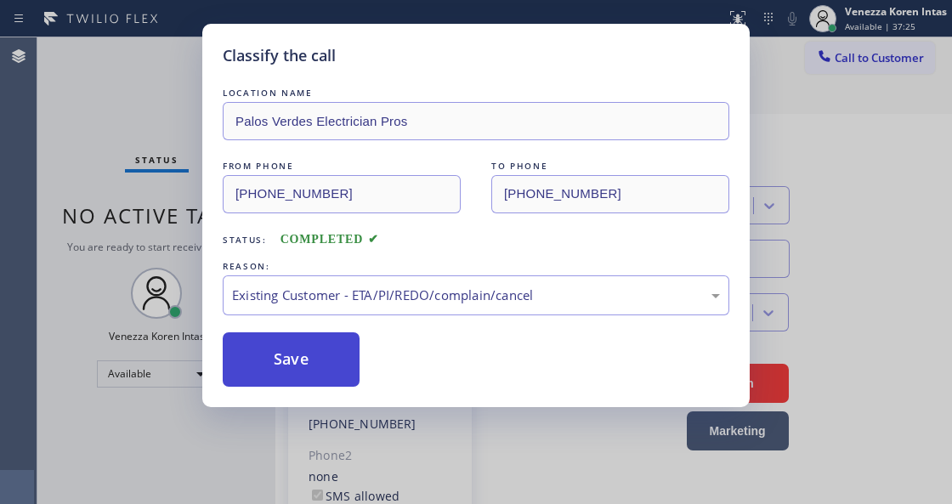
click at [326, 350] on button "Save" at bounding box center [291, 359] width 137 height 54
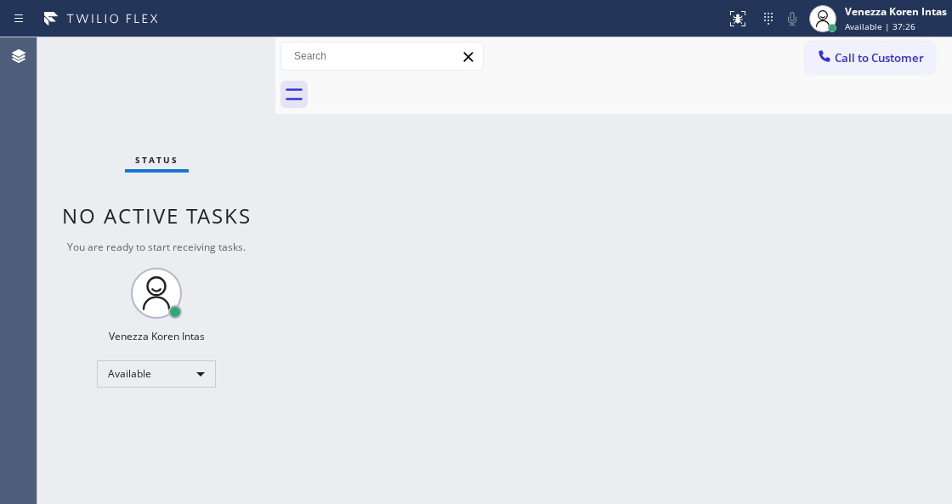
click at [202, 59] on div "Status No active tasks You are ready to start receiving tasks. Venezza Koren In…" at bounding box center [156, 270] width 238 height 467
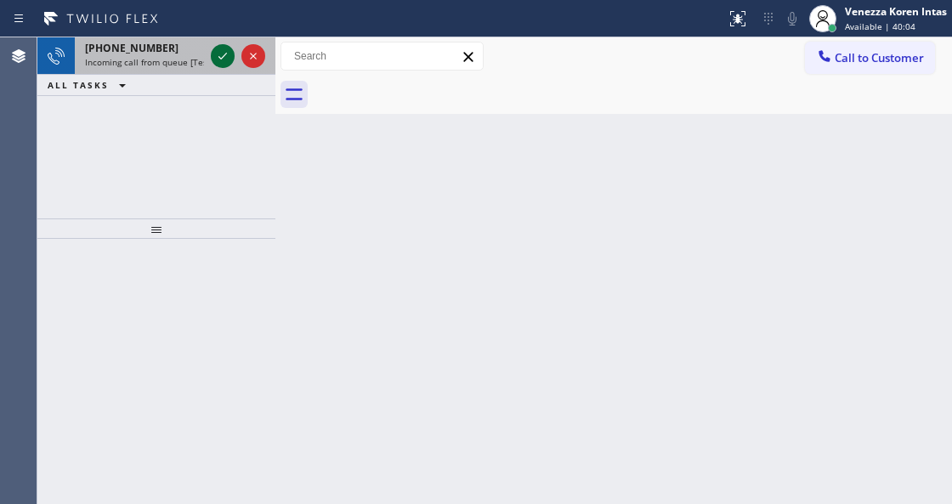
click at [228, 63] on icon at bounding box center [222, 56] width 20 height 20
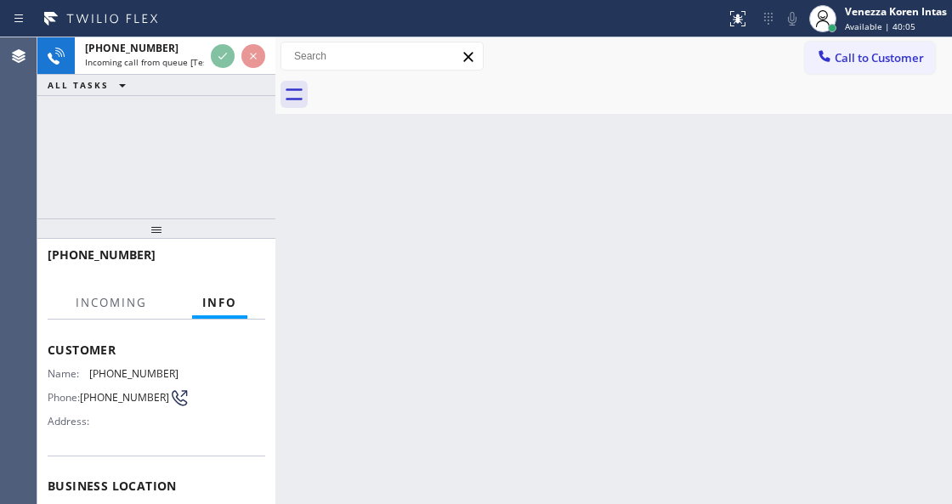
scroll to position [113, 0]
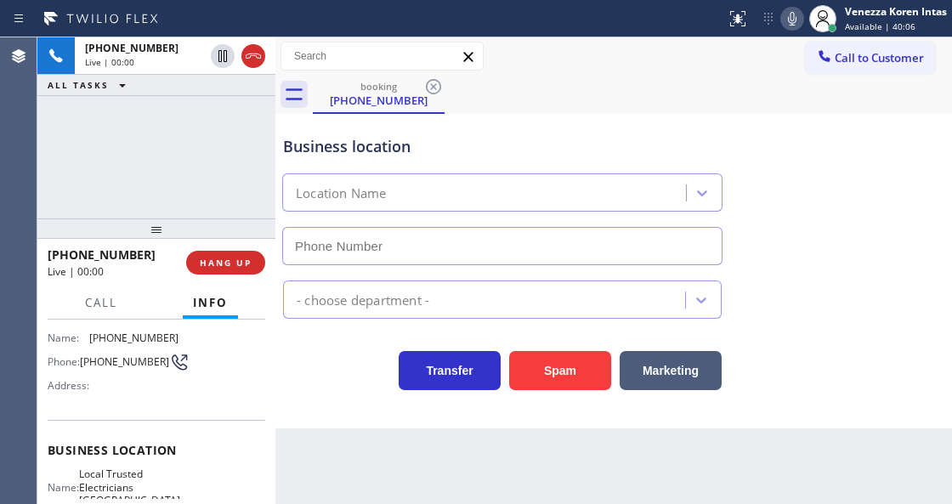
type input "[PHONE_NUMBER]"
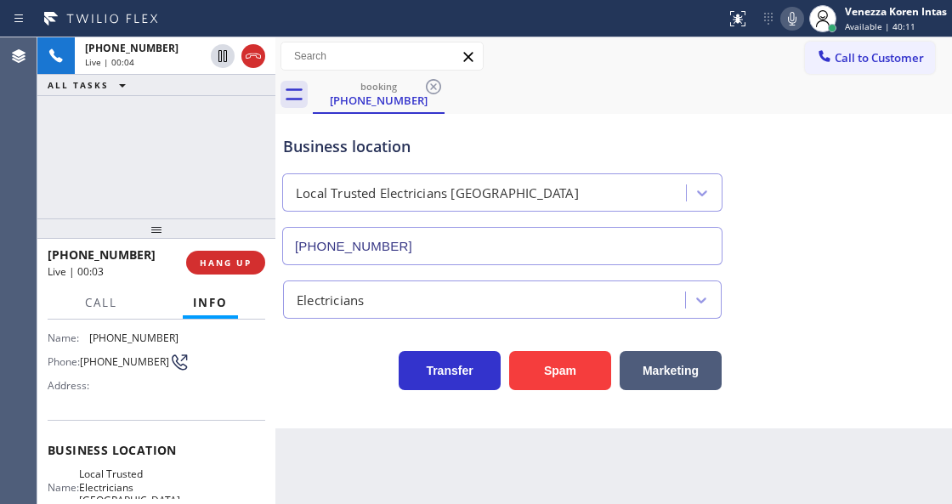
click at [790, 24] on icon at bounding box center [792, 19] width 8 height 14
click at [797, 7] on div "Status report No issues detected If you experience an issue, please download th…" at bounding box center [835, 18] width 233 height 37
click at [790, 14] on icon at bounding box center [792, 18] width 20 height 20
click at [790, 14] on icon at bounding box center [792, 19] width 8 height 14
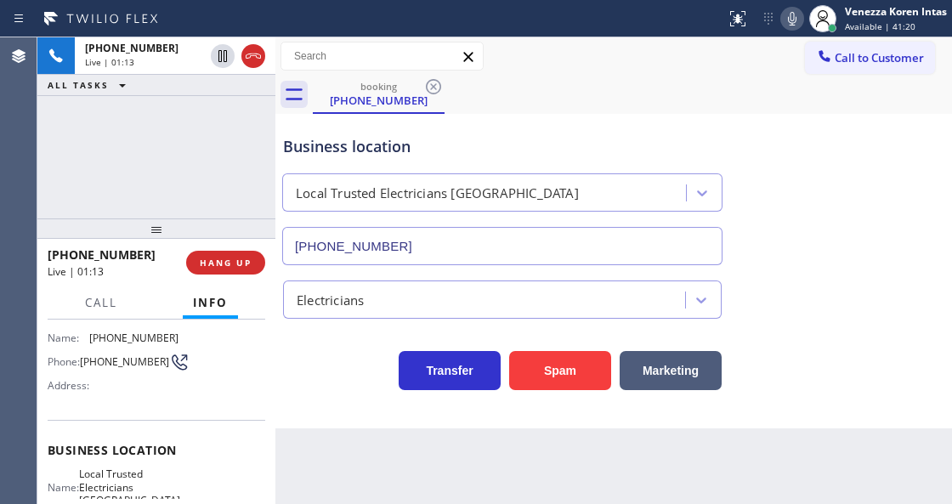
click at [269, 151] on div "[PHONE_NUMBER] Live | 01:13 ALL TASKS ALL TASKS ACTIVE TASKS TASKS IN WRAP UP" at bounding box center [156, 127] width 238 height 181
click at [790, 25] on icon at bounding box center [792, 18] width 20 height 20
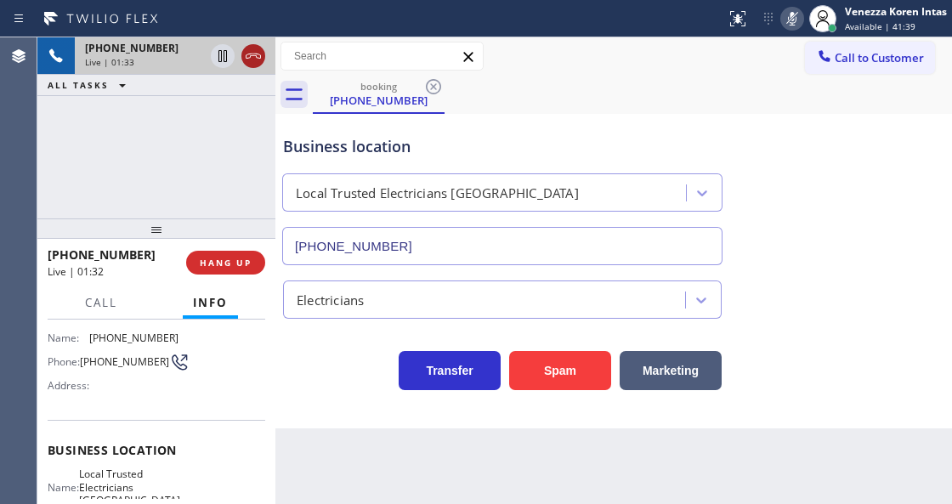
click at [251, 58] on icon at bounding box center [253, 56] width 20 height 20
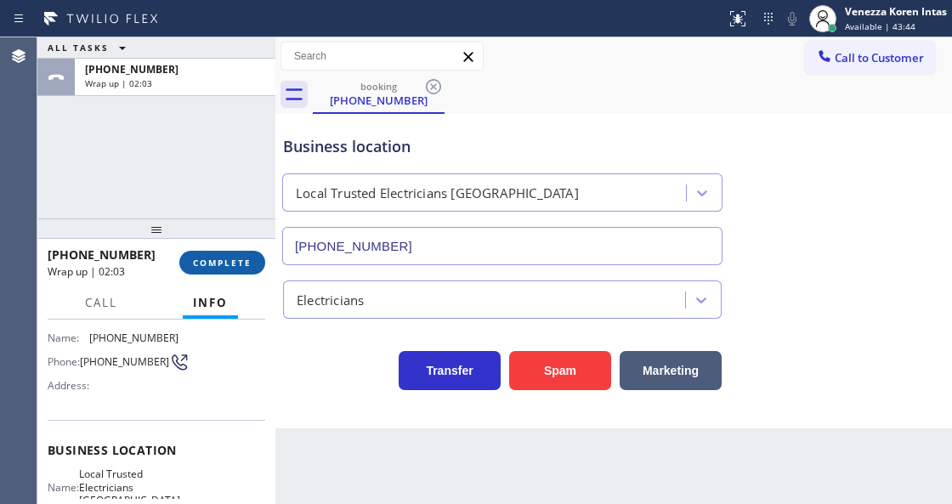
click at [240, 263] on span "COMPLETE" at bounding box center [222, 263] width 59 height 12
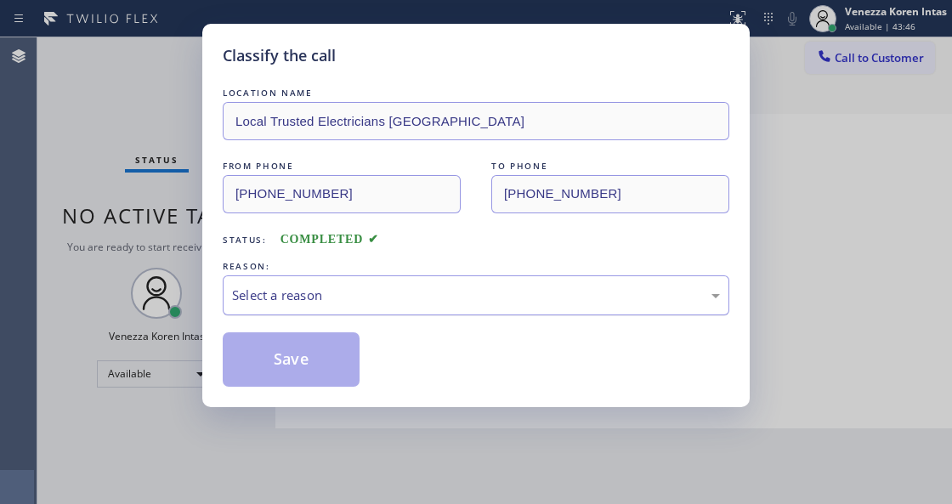
click at [352, 284] on div "Select a reason" at bounding box center [476, 295] width 507 height 40
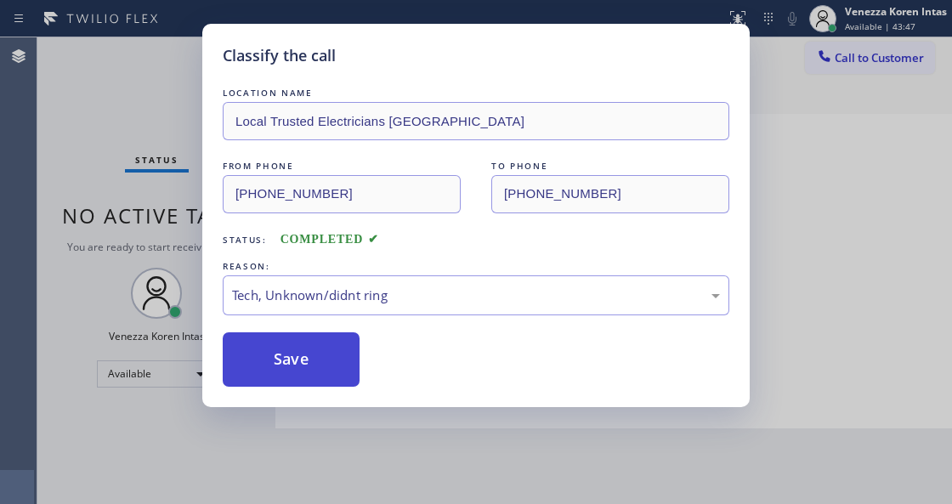
click at [306, 376] on button "Save" at bounding box center [291, 359] width 137 height 54
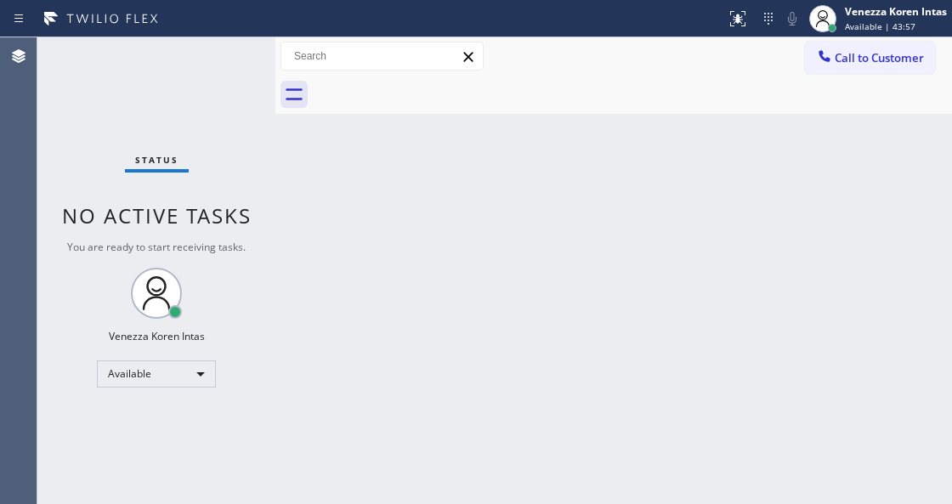
click at [202, 109] on div "Status No active tasks You are ready to start receiving tasks. Venezza Koren In…" at bounding box center [156, 270] width 238 height 467
click at [243, 70] on div "Status No active tasks You are ready to start receiving tasks. Venezza Koren In…" at bounding box center [156, 270] width 238 height 467
click at [570, 279] on div "Back to Dashboard Change Sender ID Customers Technicians Select a contact Outbo…" at bounding box center [613, 270] width 677 height 467
click at [449, 187] on div "Back to Dashboard Change Sender ID Customers Technicians Select a contact Outbo…" at bounding box center [613, 270] width 677 height 467
click at [367, 496] on div "Back to Dashboard Change Sender ID Customers Technicians Select a contact Outbo…" at bounding box center [613, 270] width 677 height 467
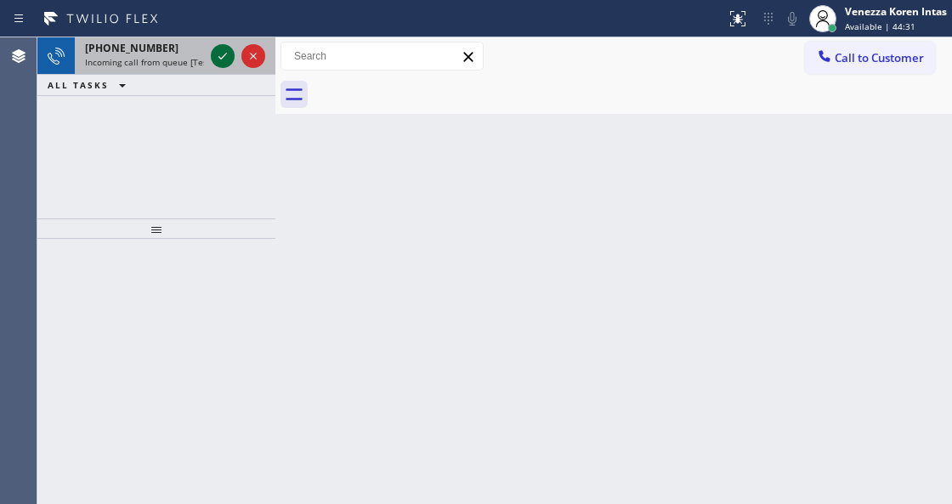
click at [221, 59] on icon at bounding box center [222, 56] width 20 height 20
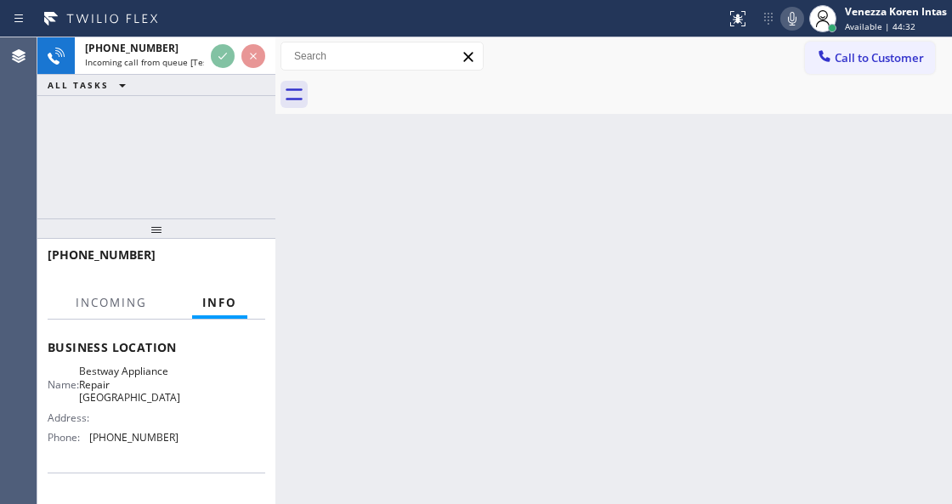
scroll to position [283, 0]
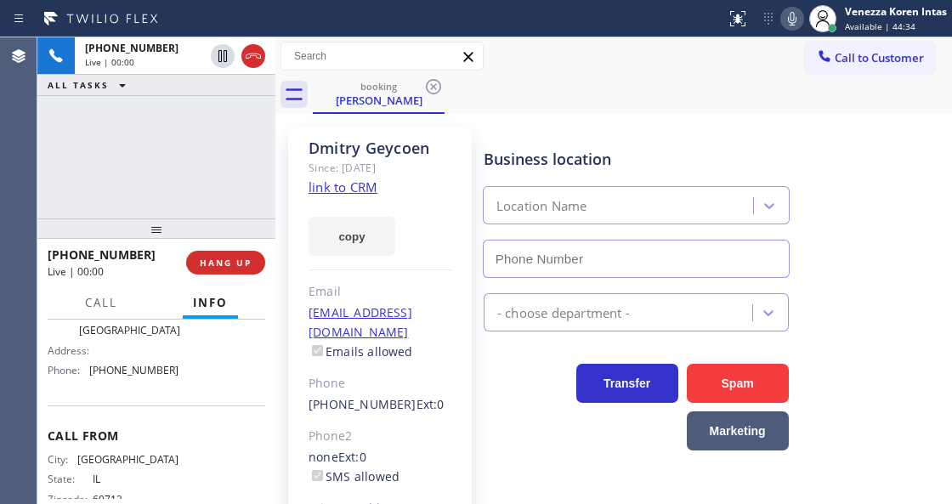
type input "[PHONE_NUMBER]"
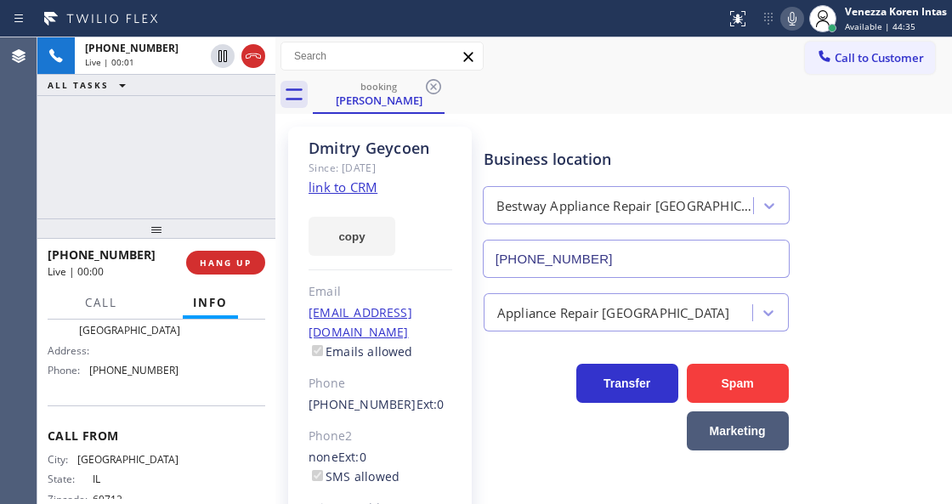
click at [381, 184] on div "[PERSON_NAME] Since: [DATE] link to CRM copy Email [EMAIL_ADDRESS][DOMAIN_NAME]…" at bounding box center [380, 380] width 184 height 506
click at [373, 187] on link "link to CRM" at bounding box center [343, 186] width 69 height 17
click at [791, 20] on icon at bounding box center [792, 18] width 20 height 20
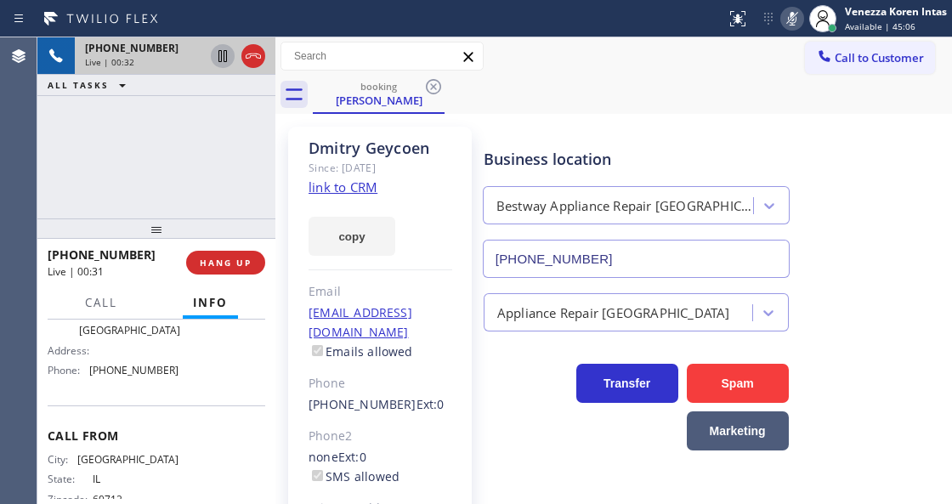
click at [218, 59] on icon at bounding box center [222, 56] width 8 height 12
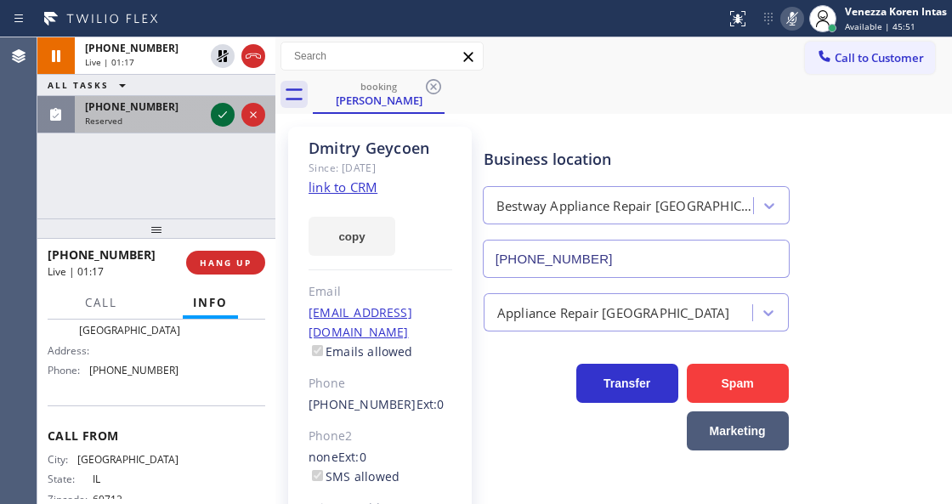
click at [218, 118] on icon at bounding box center [222, 115] width 20 height 20
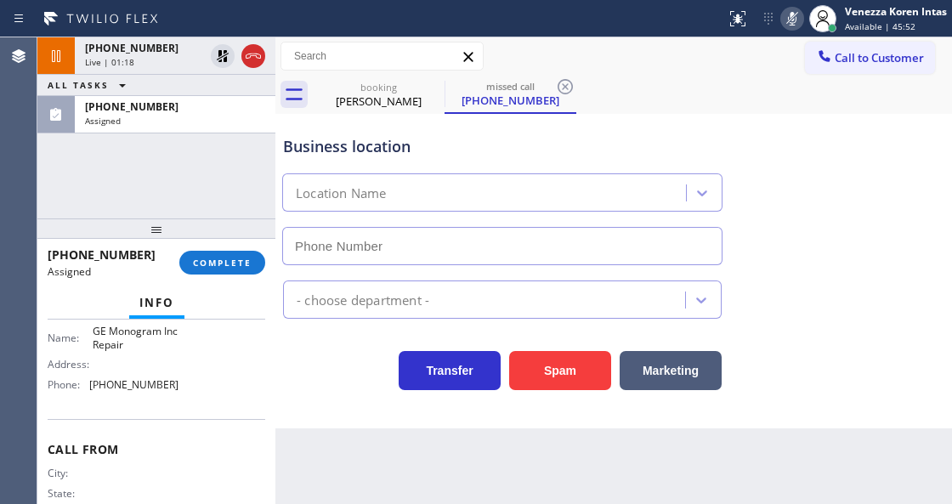
scroll to position [257, 0]
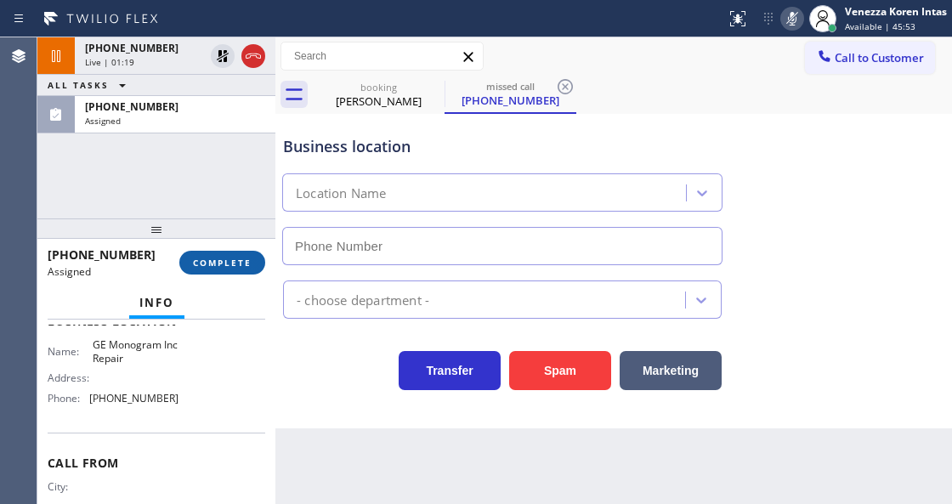
type input "[PHONE_NUMBER]"
click at [242, 269] on button "COMPLETE" at bounding box center [222, 263] width 86 height 24
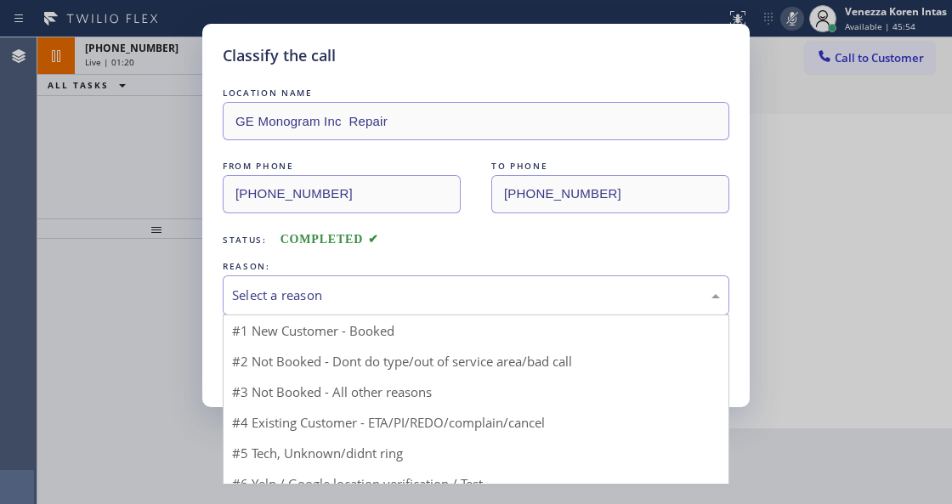
click at [381, 291] on div "Select a reason" at bounding box center [476, 296] width 488 height 20
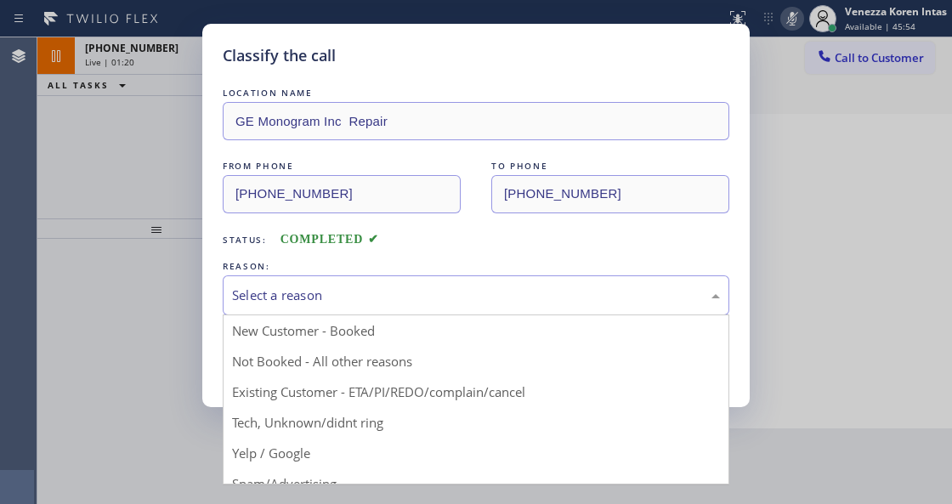
drag, startPoint x: 387, startPoint y: 420, endPoint x: 367, endPoint y: 398, distance: 29.5
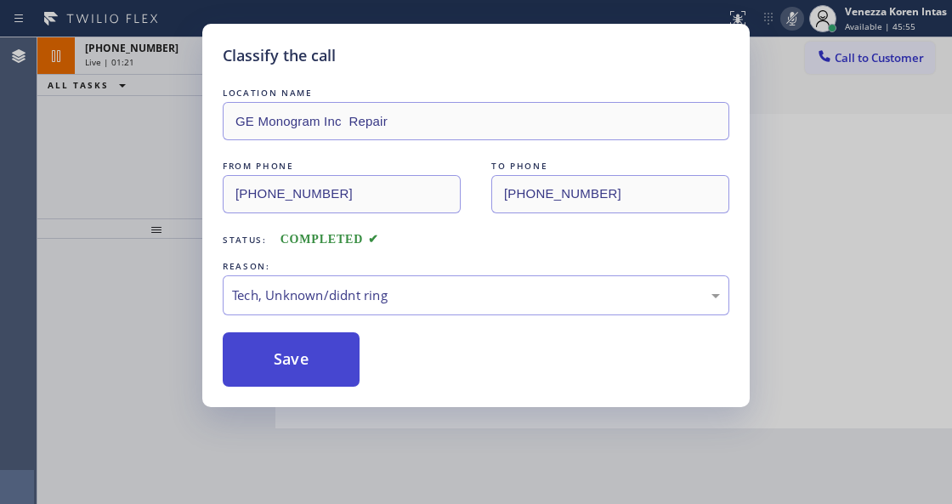
click at [331, 368] on button "Save" at bounding box center [291, 359] width 137 height 54
type input "[PHONE_NUMBER]"
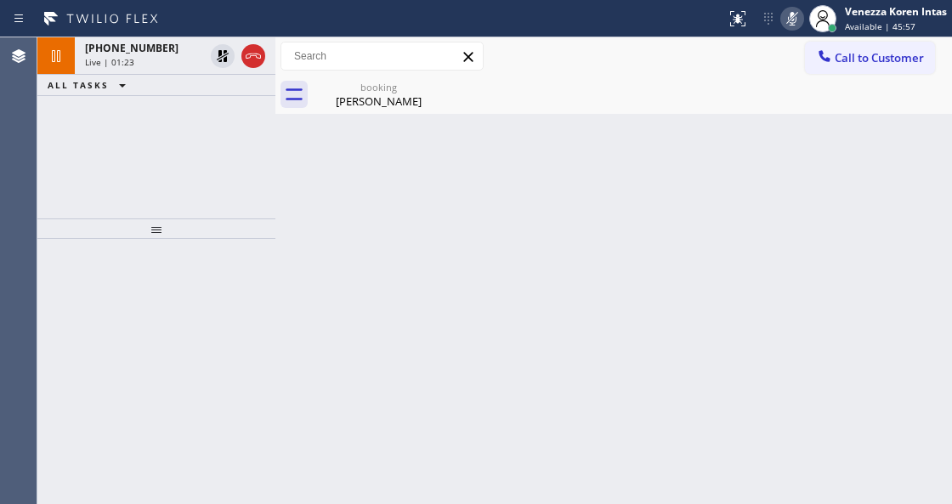
click at [211, 178] on div "[PHONE_NUMBER] Live | 01:23 ALL TASKS ALL TASKS ACTIVE TASKS TASKS IN WRAP UP" at bounding box center [156, 127] width 238 height 181
click at [796, 14] on icon at bounding box center [792, 18] width 20 height 20
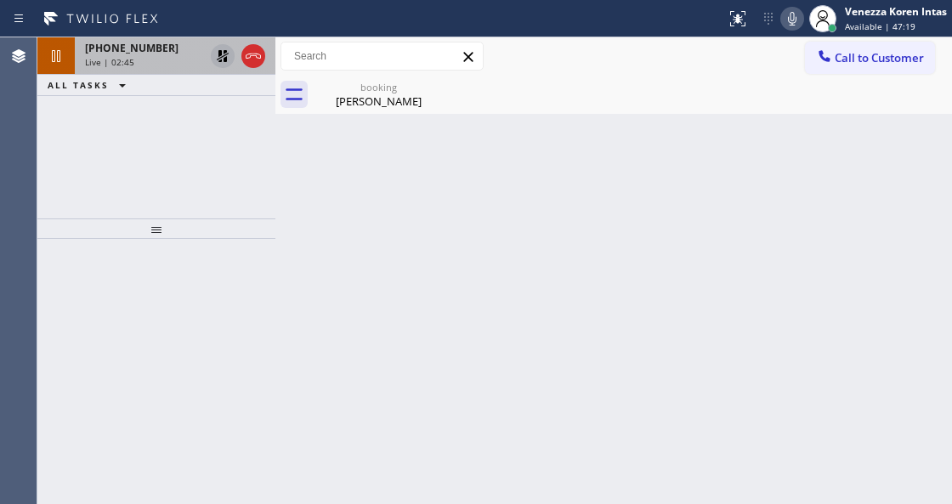
click at [218, 54] on icon at bounding box center [222, 56] width 20 height 20
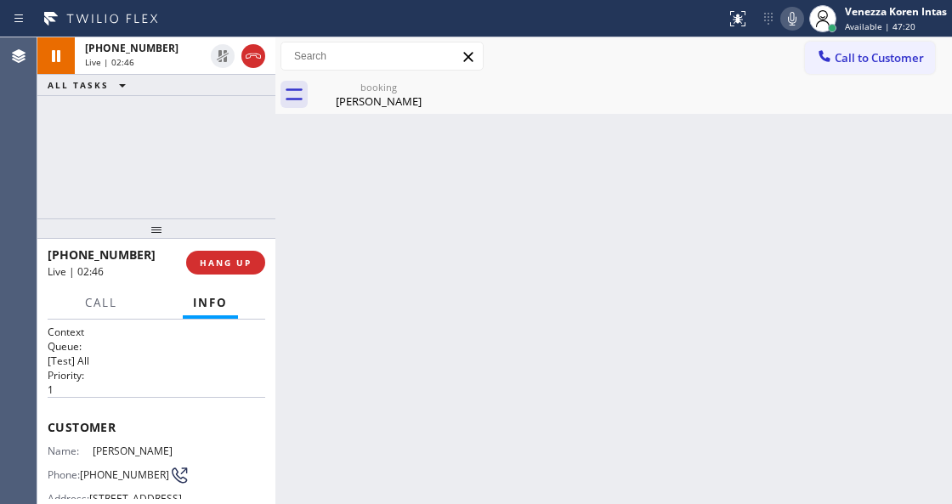
click at [411, 502] on div "Back to Dashboard Change Sender ID Customers Technicians Select a contact Outbo…" at bounding box center [613, 270] width 677 height 467
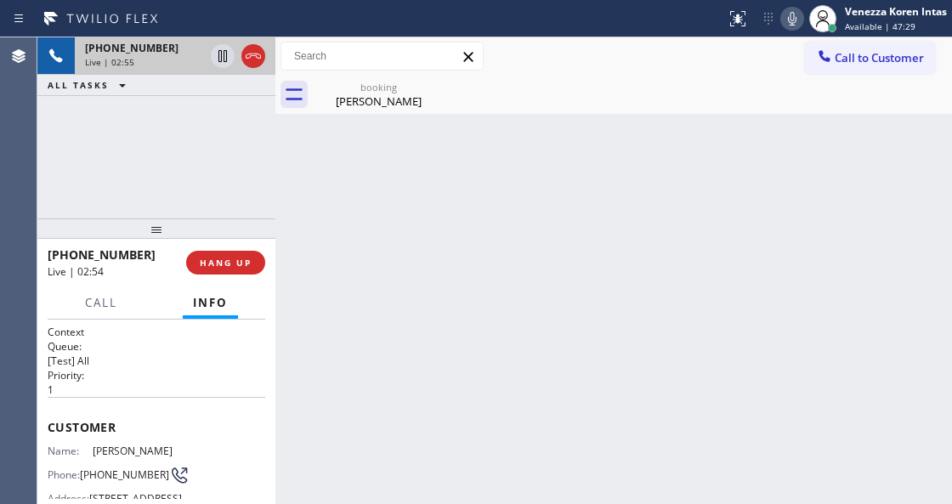
click at [144, 61] on div "Live | 02:55" at bounding box center [144, 62] width 119 height 12
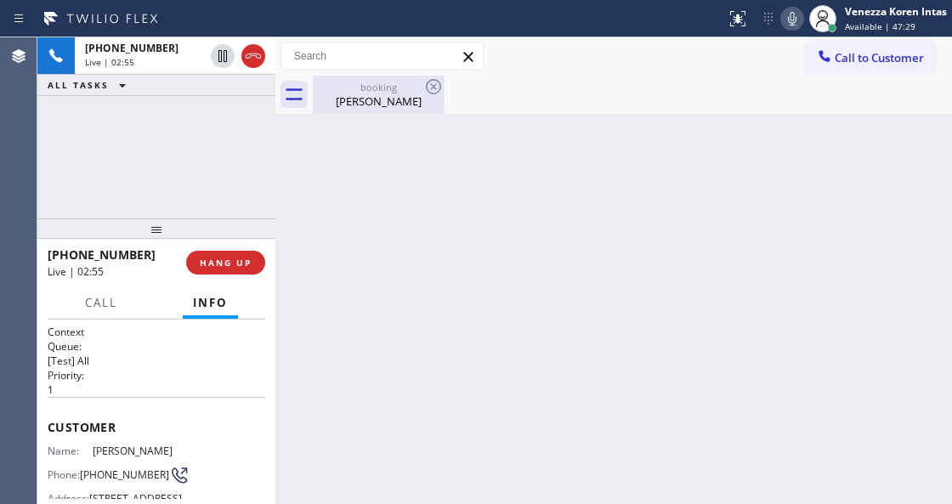
click at [355, 95] on div "[PERSON_NAME]" at bounding box center [378, 100] width 128 height 15
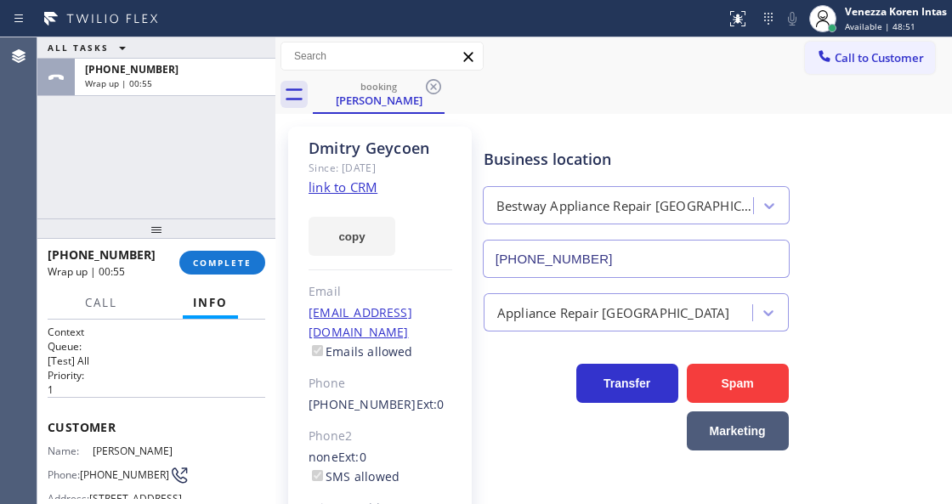
drag, startPoint x: 241, startPoint y: 266, endPoint x: 364, endPoint y: 277, distance: 122.9
click at [241, 266] on span "COMPLETE" at bounding box center [222, 263] width 59 height 12
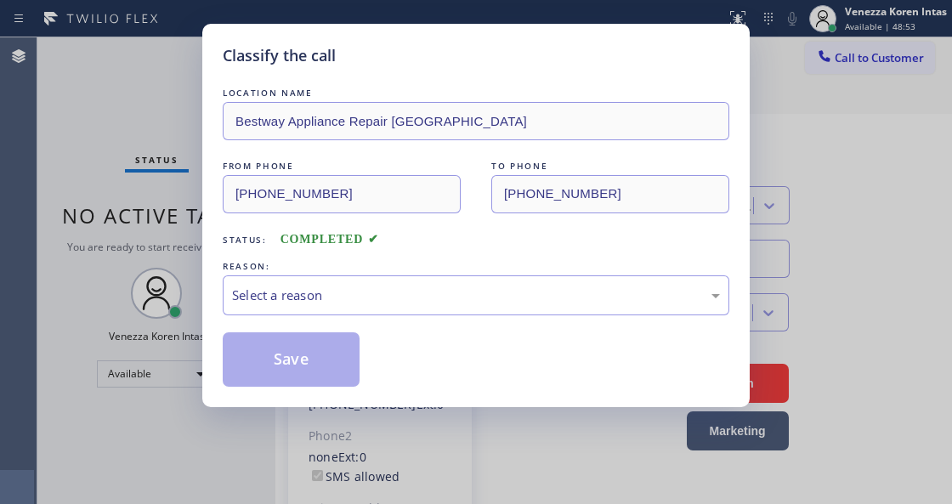
drag, startPoint x: 443, startPoint y: 293, endPoint x: 452, endPoint y: 313, distance: 21.7
click at [444, 292] on div "Select a reason" at bounding box center [476, 296] width 488 height 20
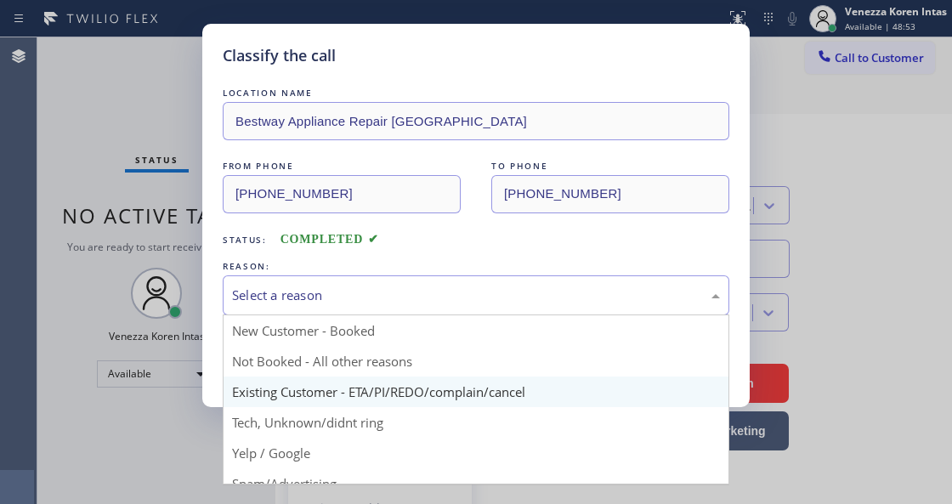
drag, startPoint x: 456, startPoint y: 388, endPoint x: 386, endPoint y: 360, distance: 75.4
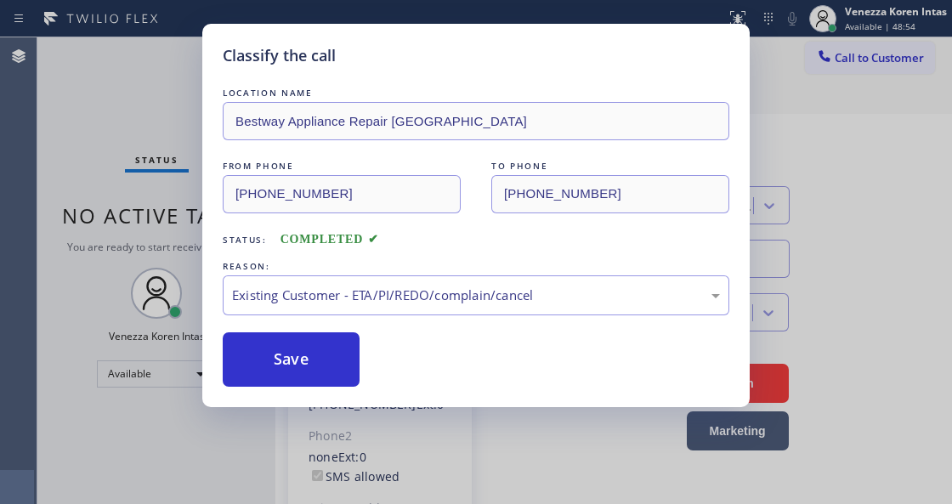
click at [373, 355] on div "Save" at bounding box center [476, 359] width 507 height 54
click at [332, 355] on button "Save" at bounding box center [291, 359] width 137 height 54
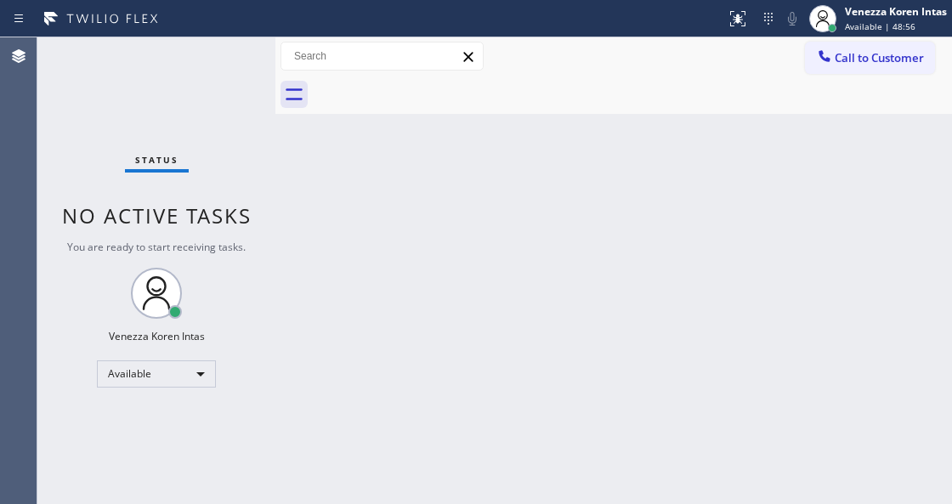
click at [327, 190] on div "Back to Dashboard Change Sender ID Customers Technicians Select a contact Outbo…" at bounding box center [613, 270] width 677 height 467
drag, startPoint x: 252, startPoint y: 66, endPoint x: 146, endPoint y: 93, distance: 109.7
click at [250, 68] on div "Status No active tasks You are ready to start receiving tasks. Venezza Koren In…" at bounding box center [156, 270] width 238 height 467
click at [186, 68] on div "Status No active tasks You are ready to start receiving tasks. Venezza Koren In…" at bounding box center [156, 270] width 238 height 467
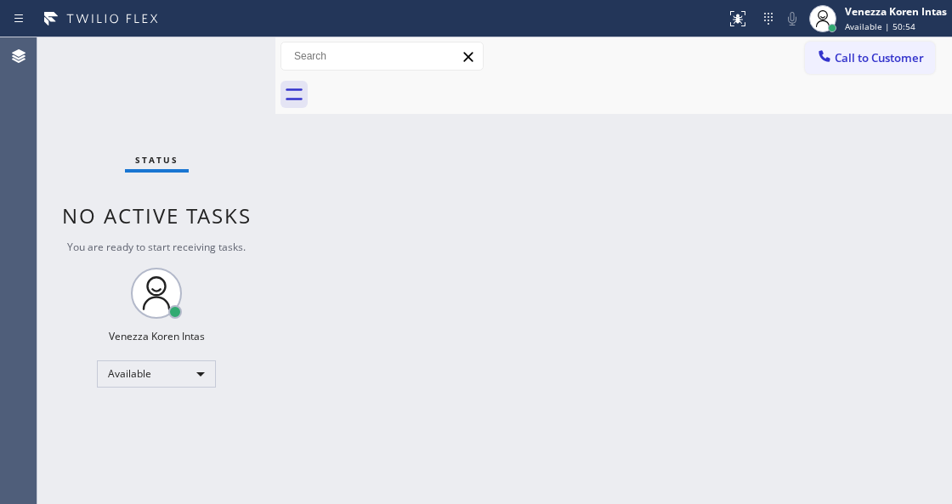
click at [207, 77] on div "Status No active tasks You are ready to start receiving tasks. Venezza Koren In…" at bounding box center [156, 270] width 238 height 467
click at [229, 82] on div "Status No active tasks You are ready to start receiving tasks. Venezza Koren In…" at bounding box center [156, 270] width 238 height 467
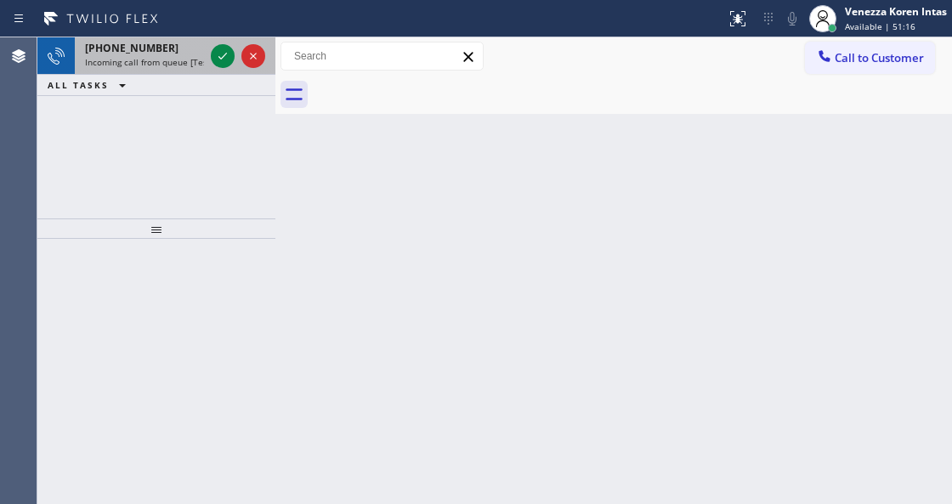
click at [194, 56] on span "Incoming call from queue [Test] All" at bounding box center [155, 62] width 141 height 12
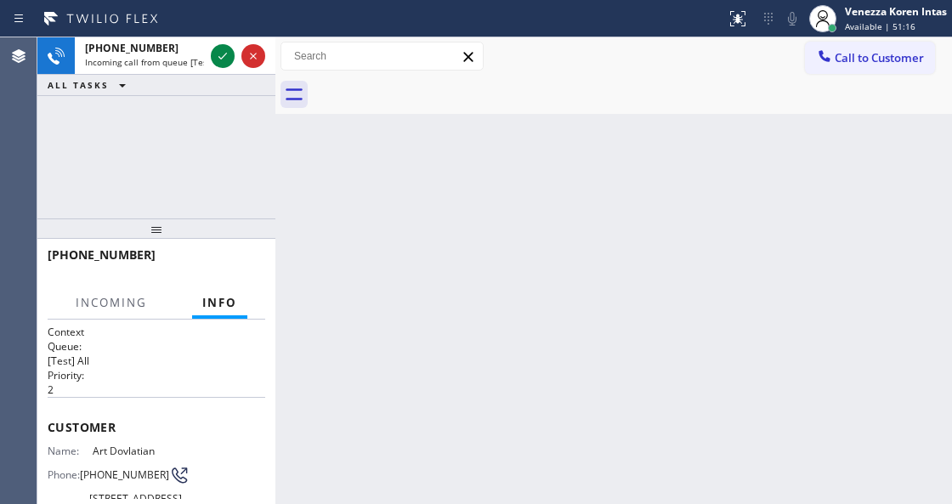
scroll to position [170, 0]
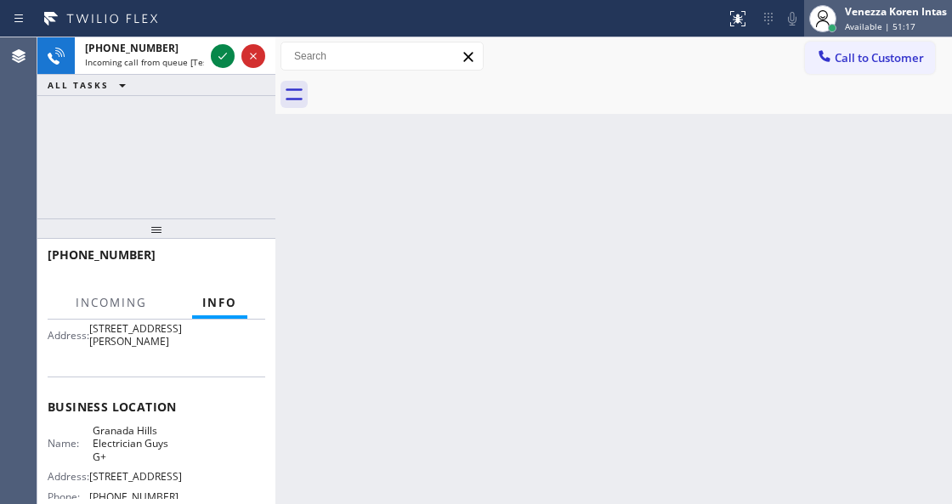
click at [875, 22] on span "Available | 51:17" at bounding box center [880, 26] width 71 height 12
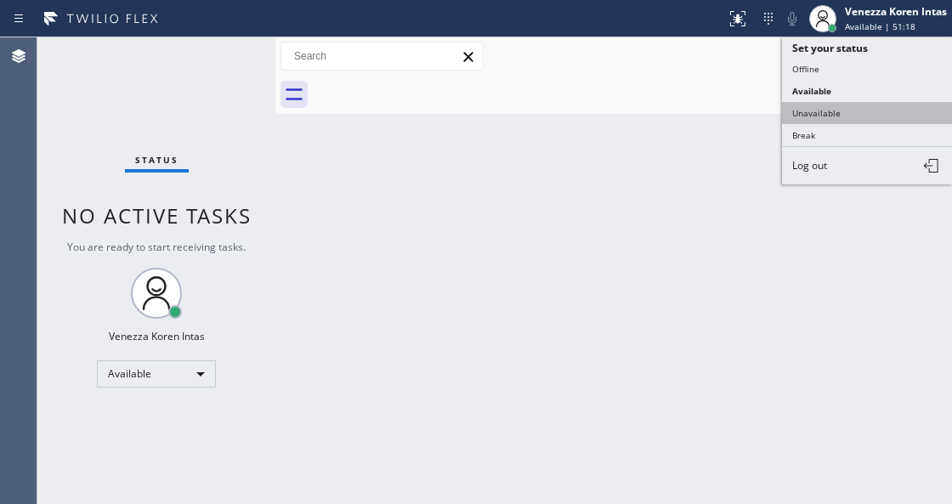
click at [844, 113] on button "Unavailable" at bounding box center [867, 113] width 170 height 22
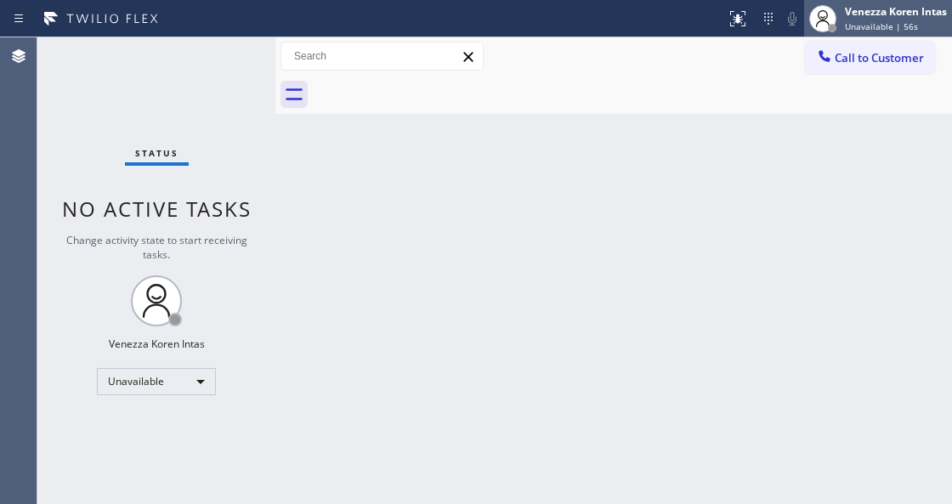
click at [865, 24] on span "Unavailable | 56s" at bounding box center [881, 26] width 73 height 12
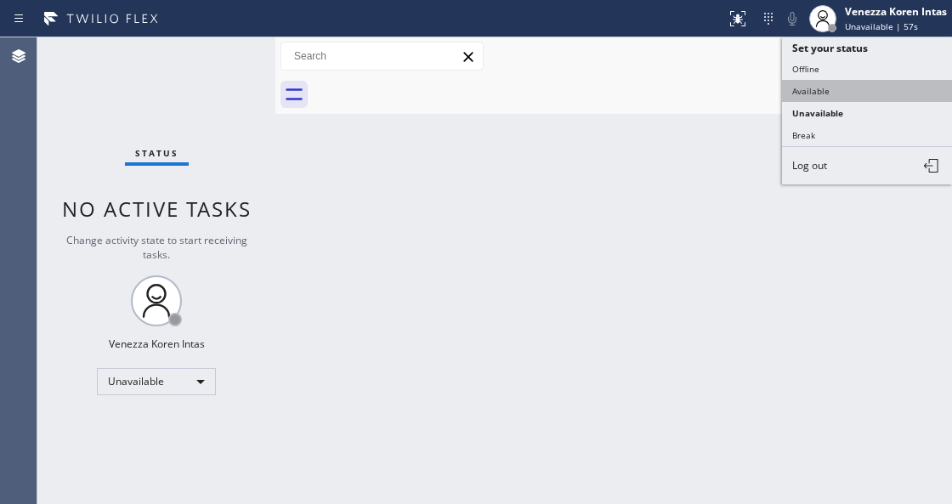
click at [847, 96] on button "Available" at bounding box center [867, 91] width 170 height 22
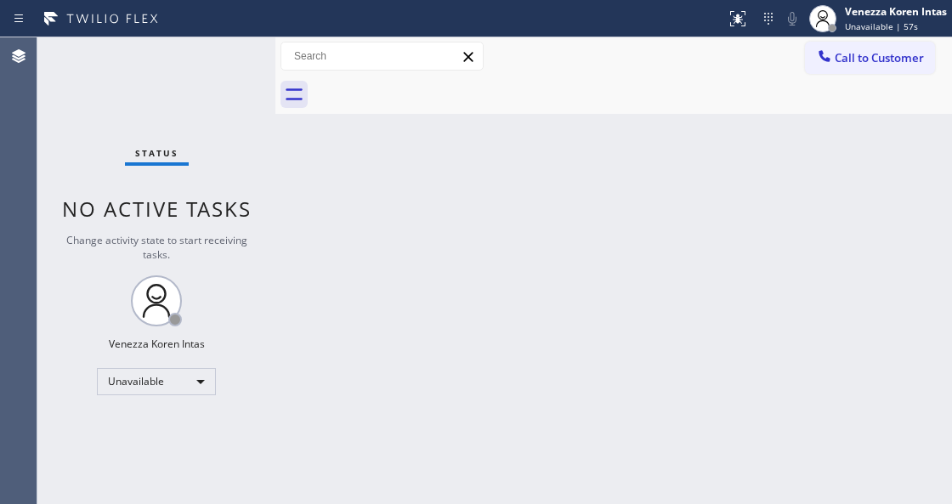
drag, startPoint x: 442, startPoint y: 156, endPoint x: 17, endPoint y: 160, distance: 425.0
click at [406, 160] on div "Back to Dashboard Change Sender ID Customers Technicians Select a contact Outbo…" at bounding box center [613, 270] width 677 height 467
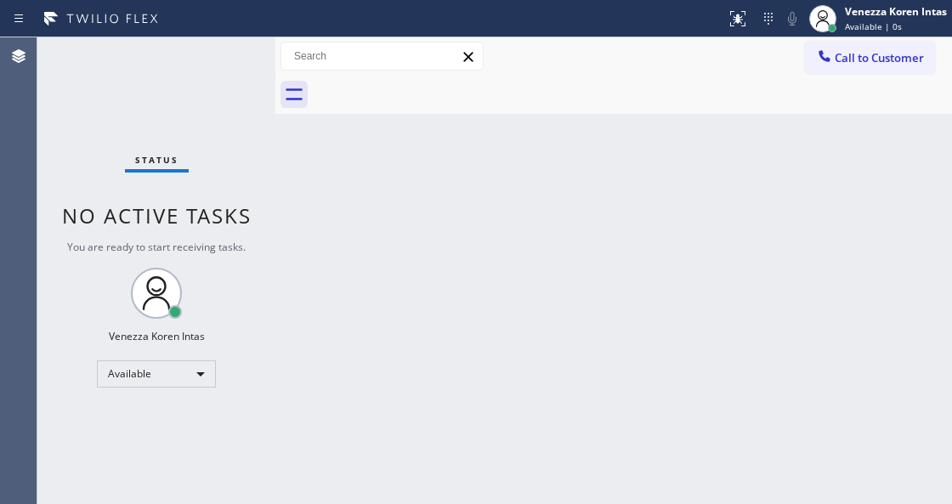
click at [223, 65] on div "Status No active tasks You are ready to start receiving tasks. Venezza Koren In…" at bounding box center [156, 270] width 238 height 467
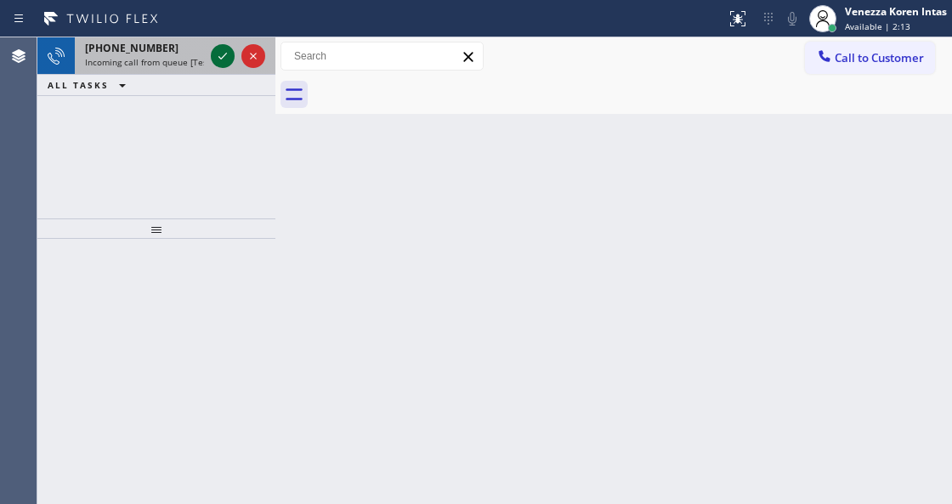
click at [223, 65] on icon at bounding box center [222, 56] width 20 height 20
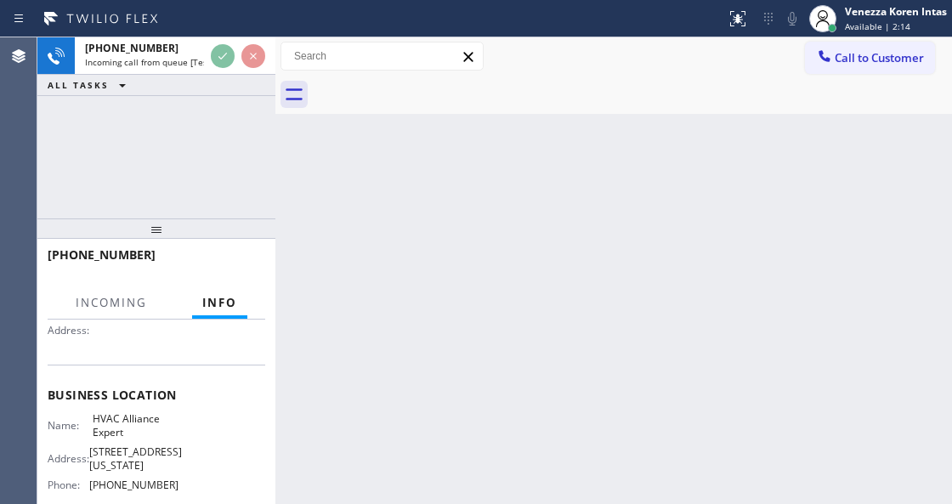
scroll to position [170, 0]
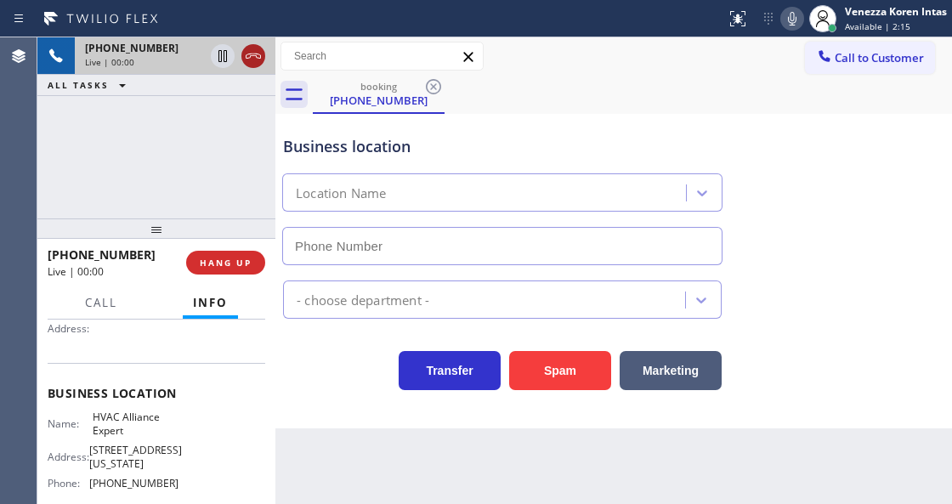
click at [252, 55] on icon at bounding box center [253, 56] width 20 height 20
type input "[PHONE_NUMBER]"
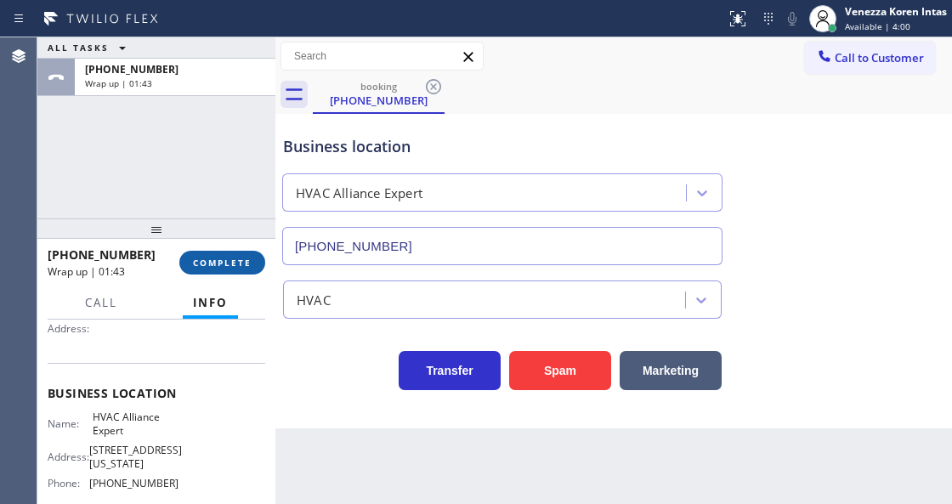
click at [217, 263] on span "COMPLETE" at bounding box center [222, 263] width 59 height 12
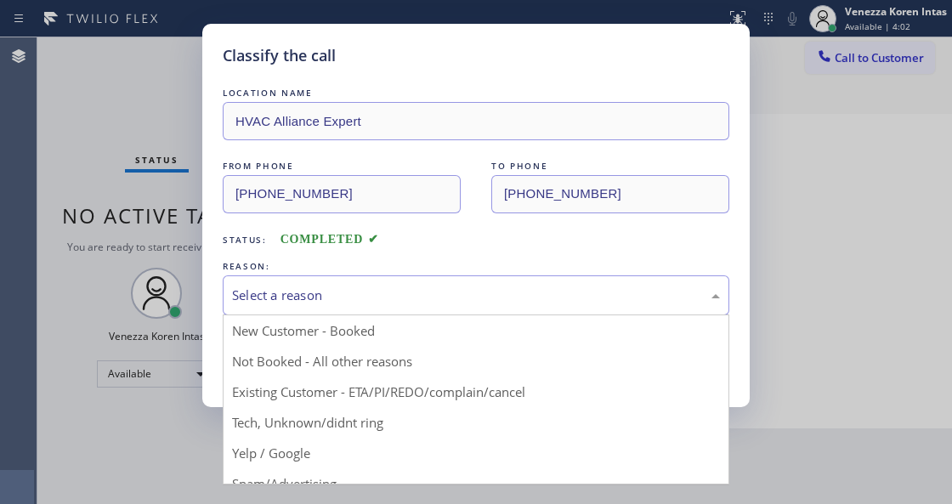
click at [338, 287] on div "Select a reason" at bounding box center [476, 296] width 488 height 20
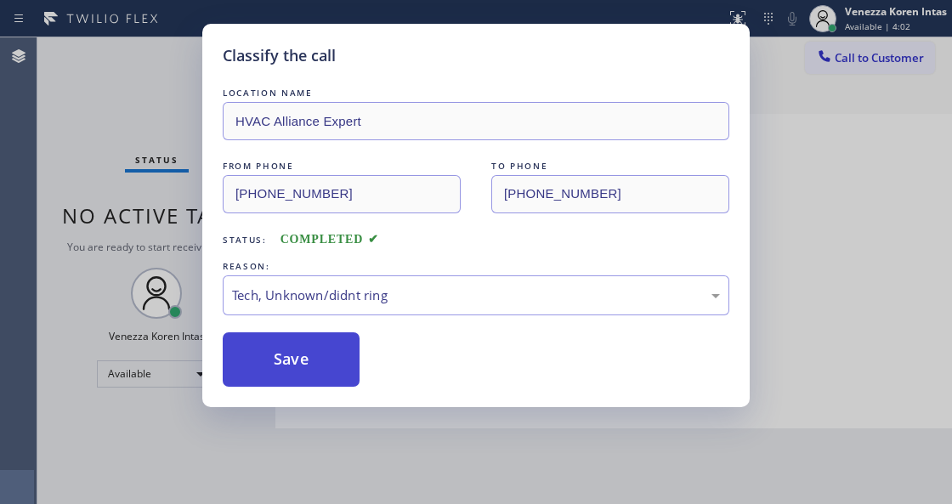
click at [292, 355] on button "Save" at bounding box center [291, 359] width 137 height 54
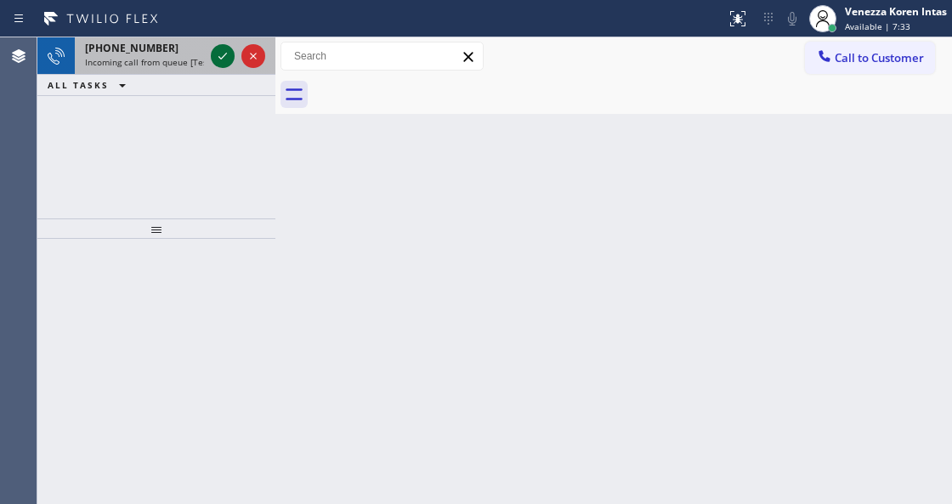
click at [222, 59] on icon at bounding box center [222, 56] width 20 height 20
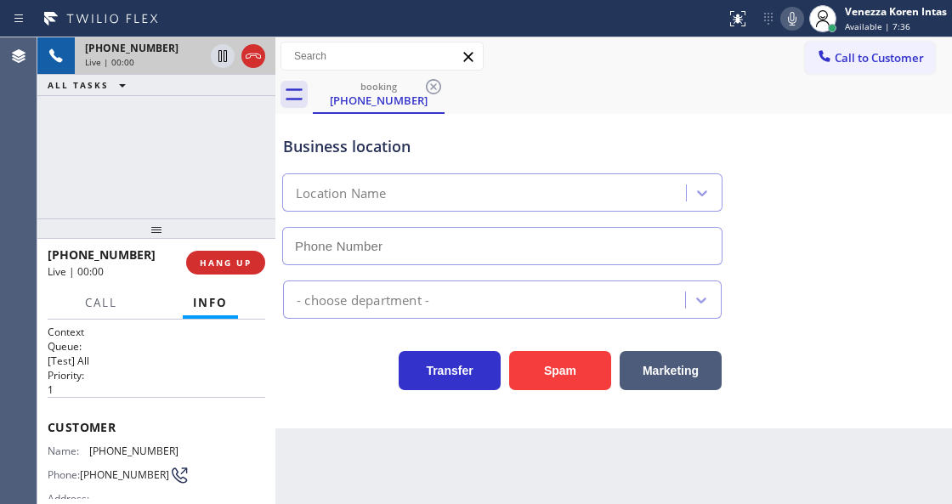
type input "[PHONE_NUMBER]"
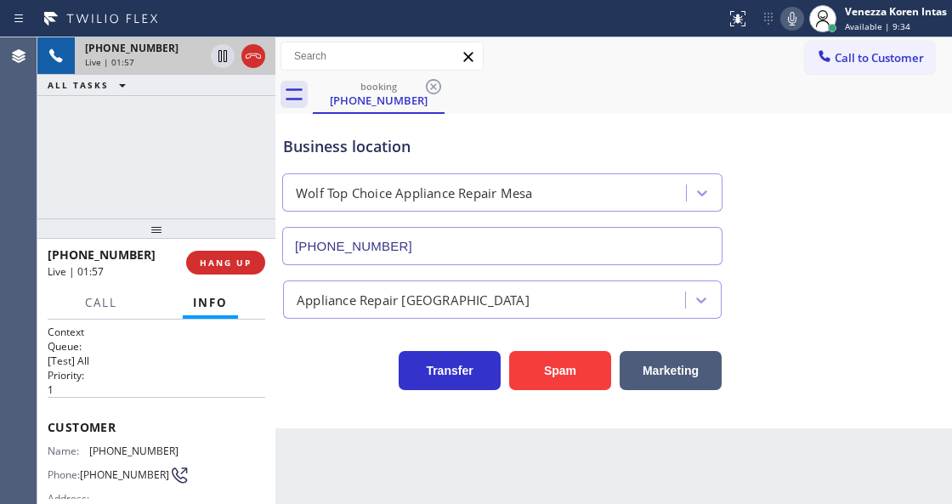
click at [558, 56] on div "Call to Customer Outbound call Location Search location Your caller id phone nu…" at bounding box center [613, 57] width 677 height 30
click at [517, 501] on div "Back to Dashboard Change Sender ID Customers Technicians Select a contact Outbo…" at bounding box center [613, 270] width 677 height 467
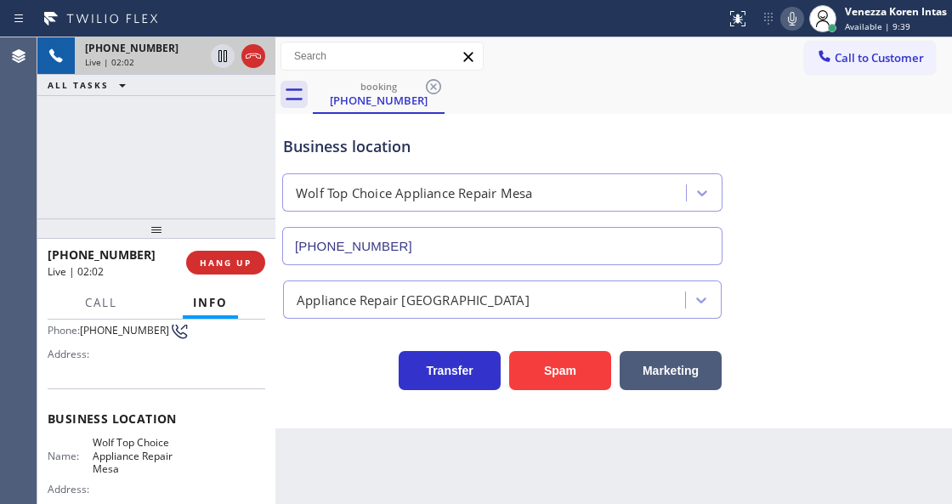
scroll to position [170, 0]
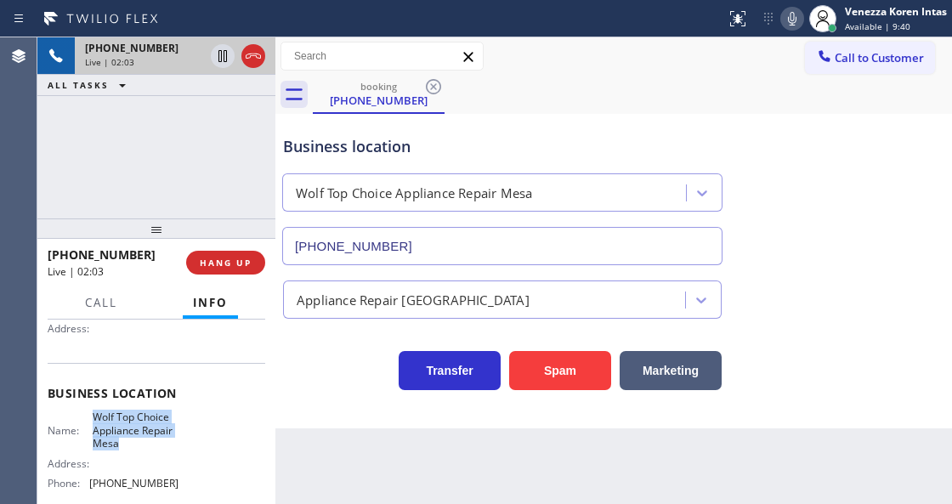
drag, startPoint x: 87, startPoint y: 413, endPoint x: 126, endPoint y: 440, distance: 47.6
click at [126, 440] on div "Name: Wolf Top Choice Appliance Repair [GEOGRAPHIC_DATA]" at bounding box center [113, 430] width 131 height 39
copy span "Wolf Top Choice Appliance Repair Mesa"
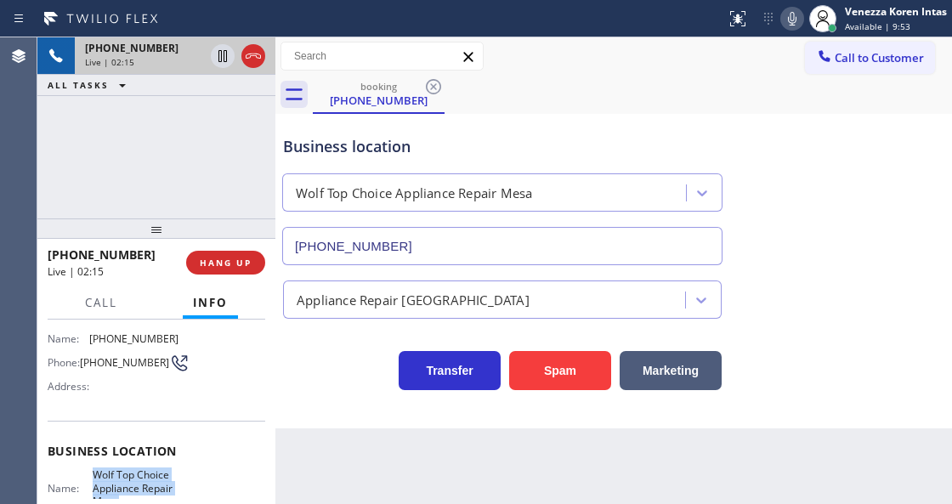
scroll to position [0, 0]
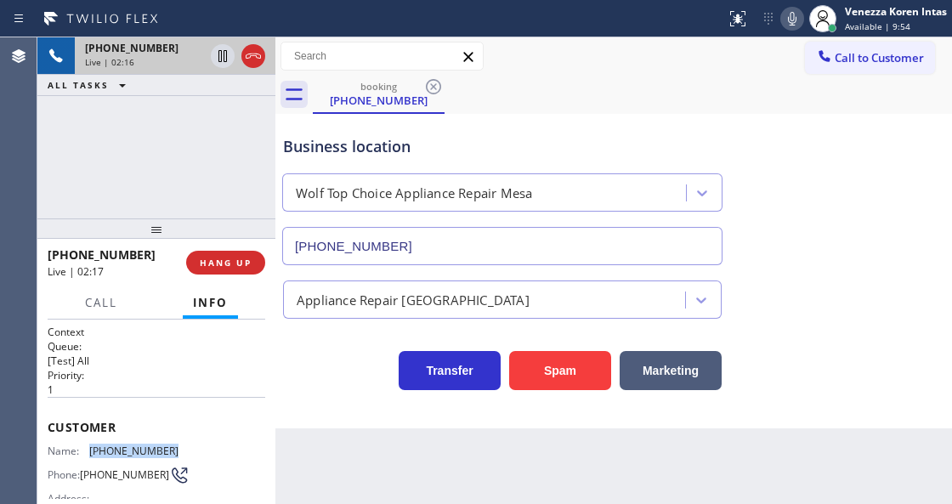
drag, startPoint x: 194, startPoint y: 440, endPoint x: 89, endPoint y: 450, distance: 105.0
click at [89, 450] on div "Name: [PHONE_NUMBER] Phone: [PHONE_NUMBER] Address:" at bounding box center [157, 478] width 218 height 67
copy div "[PHONE_NUMBER]"
click at [445, 150] on div "Business location" at bounding box center [502, 146] width 439 height 23
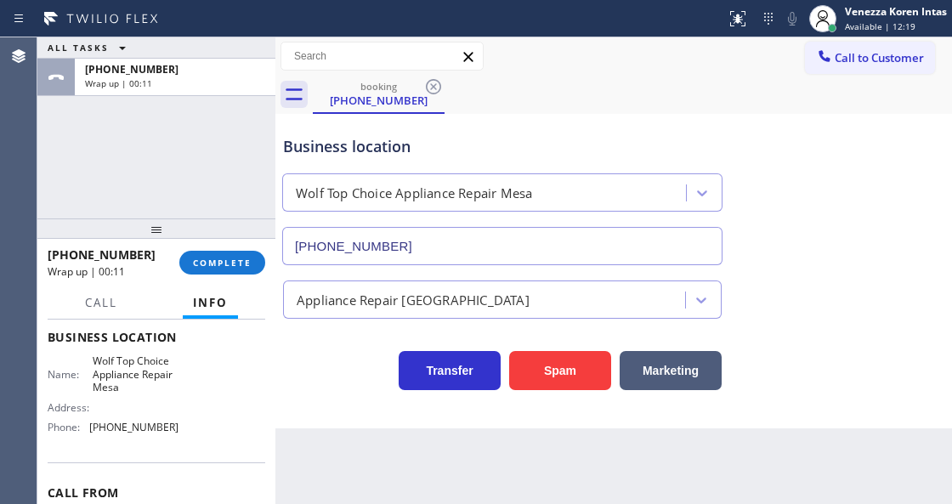
scroll to position [226, 0]
drag, startPoint x: 166, startPoint y: 435, endPoint x: 93, endPoint y: 439, distance: 72.3
click at [93, 439] on div "Name: Wolf Top Choice Appliance Repair Mesa Address: Phone: [PHONE_NUMBER]" at bounding box center [157, 397] width 218 height 86
copy span "623) 292-5313"
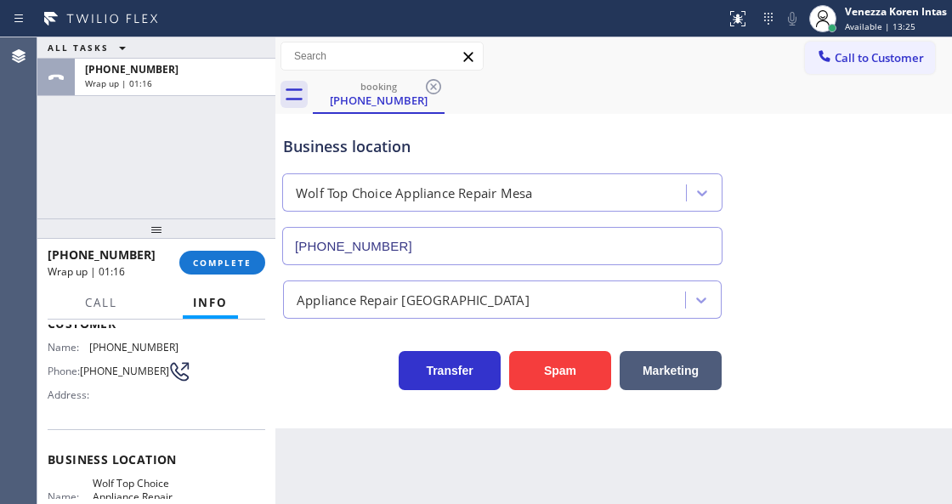
scroll to position [0, 0]
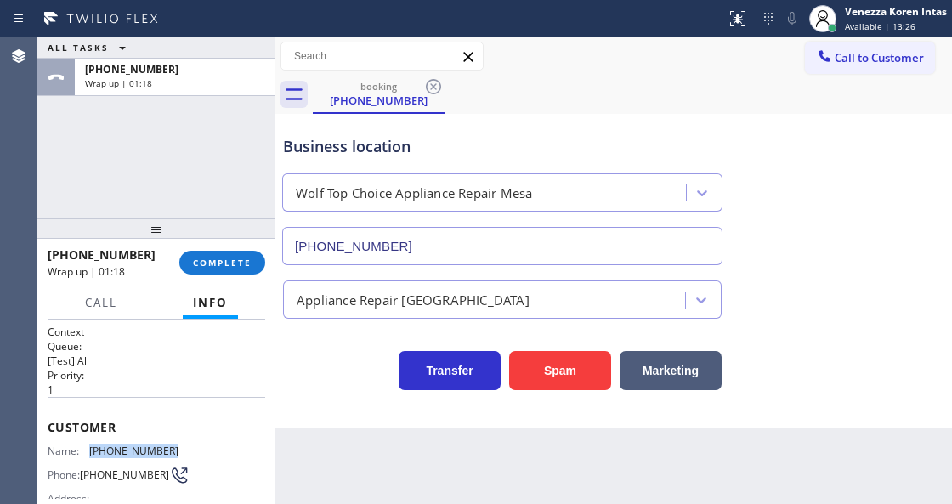
drag, startPoint x: 170, startPoint y: 449, endPoint x: 92, endPoint y: 450, distance: 78.2
click at [92, 450] on span "[PHONE_NUMBER]" at bounding box center [133, 451] width 89 height 13
copy span "[PHONE_NUMBER]"
drag, startPoint x: 233, startPoint y: 260, endPoint x: 350, endPoint y: 238, distance: 119.4
click at [233, 262] on span "COMPLETE" at bounding box center [222, 263] width 59 height 12
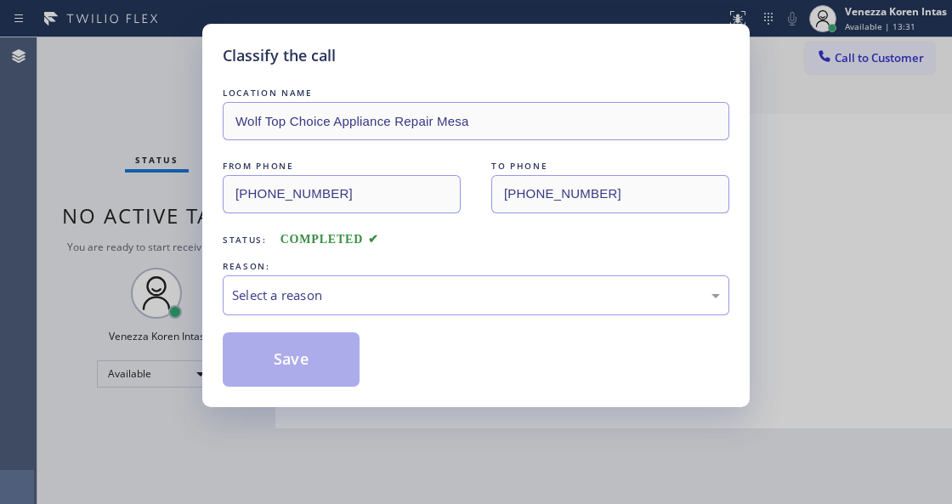
click at [359, 287] on div "Select a reason" at bounding box center [476, 296] width 488 height 20
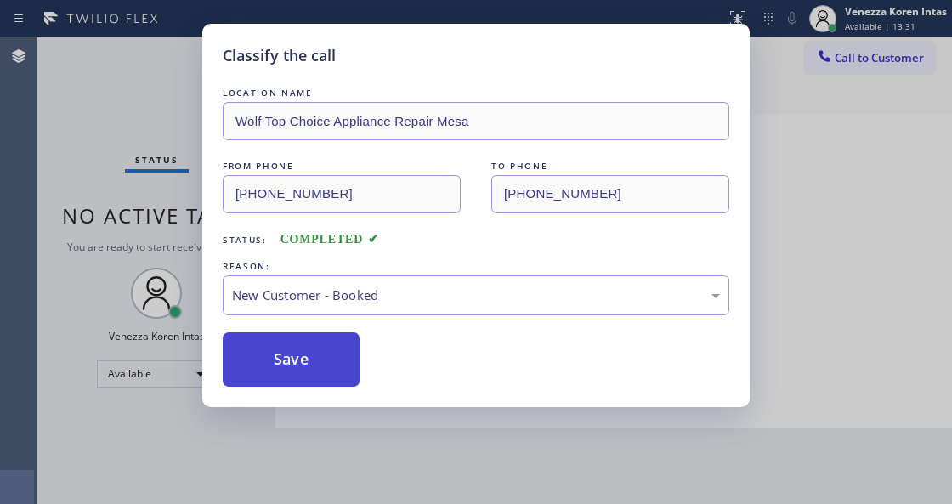
click at [324, 344] on button "Save" at bounding box center [291, 359] width 137 height 54
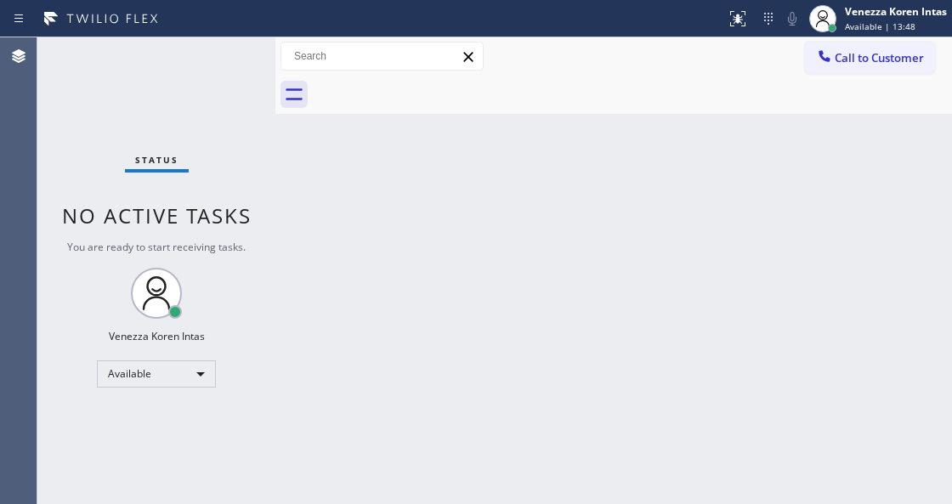
click at [329, 306] on div "Back to Dashboard Change Sender ID Customers Technicians Select a contact Outbo…" at bounding box center [613, 270] width 677 height 467
click at [184, 121] on div "Status No active tasks You are ready to start receiving tasks. Venezza Koren In…" at bounding box center [156, 270] width 238 height 467
click at [169, 103] on div "Status No active tasks You are ready to start receiving tasks. Venezza Koren In…" at bounding box center [156, 270] width 238 height 467
click at [257, 70] on div "Status No active tasks You are ready to start receiving tasks. Venezza Koren In…" at bounding box center [156, 270] width 238 height 467
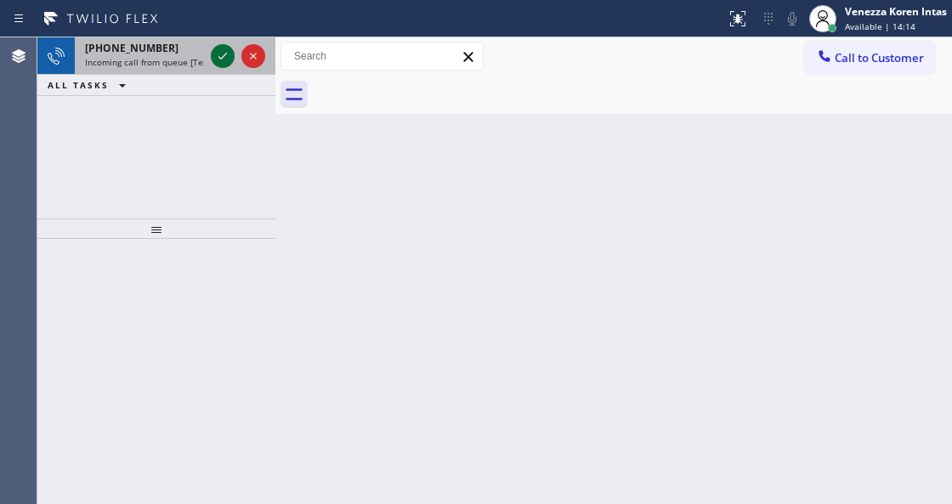
click at [221, 59] on icon at bounding box center [222, 56] width 8 height 7
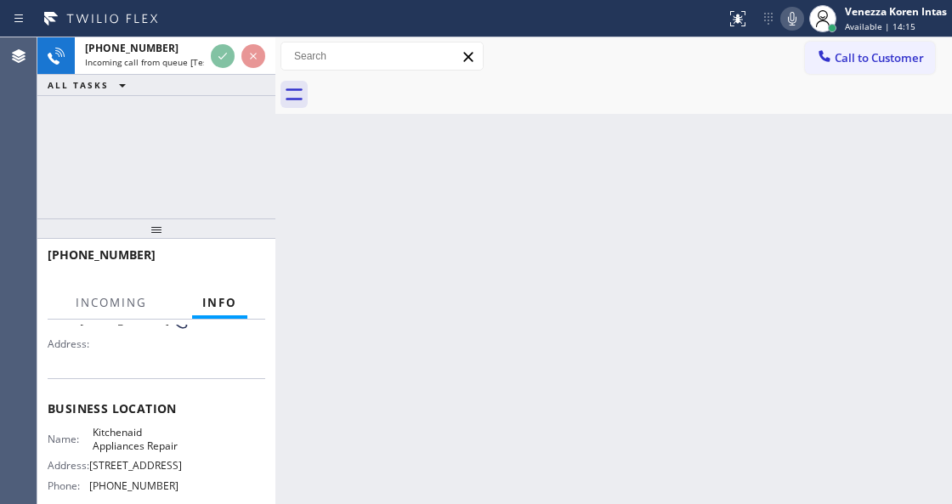
scroll to position [170, 0]
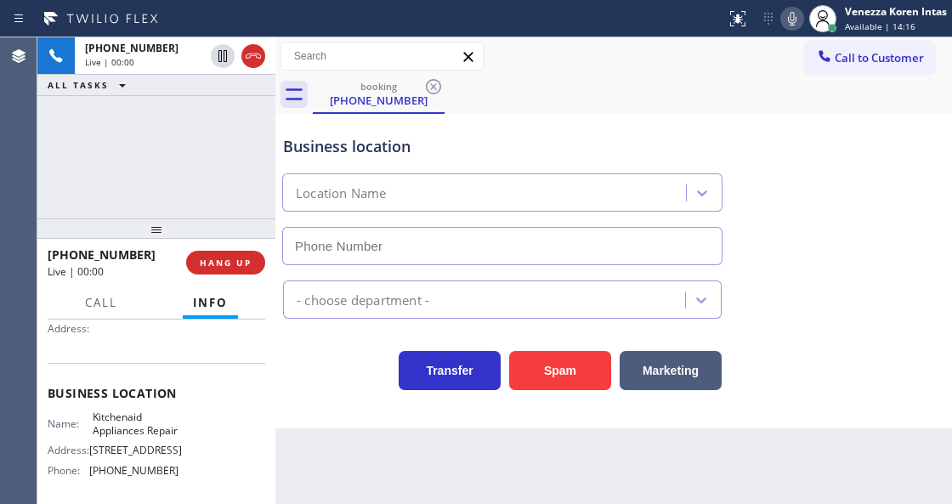
type input "[PHONE_NUMBER]"
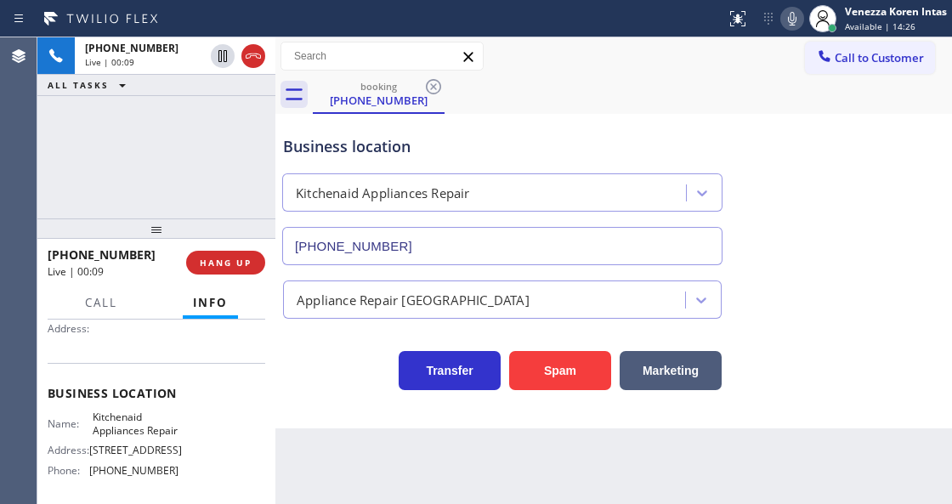
click at [223, 182] on div "[PHONE_NUMBER] Live | 00:09 ALL TASKS ALL TASKS ACTIVE TASKS TASKS IN WRAP UP" at bounding box center [156, 127] width 238 height 181
click at [206, 133] on div "[PHONE_NUMBER] Live | 00:12 ALL TASKS ALL TASKS ACTIVE TASKS TASKS IN WRAP UP" at bounding box center [156, 127] width 238 height 181
click at [99, 159] on div "[PHONE_NUMBER] Live | 00:13 ALL TASKS ALL TASKS ACTIVE TASKS TASKS IN WRAP UP" at bounding box center [156, 127] width 238 height 181
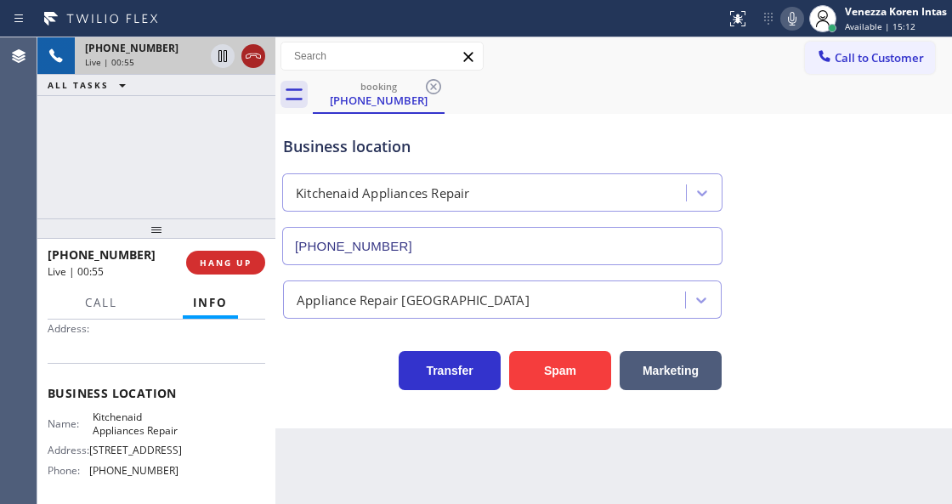
click at [254, 65] on icon at bounding box center [253, 56] width 20 height 20
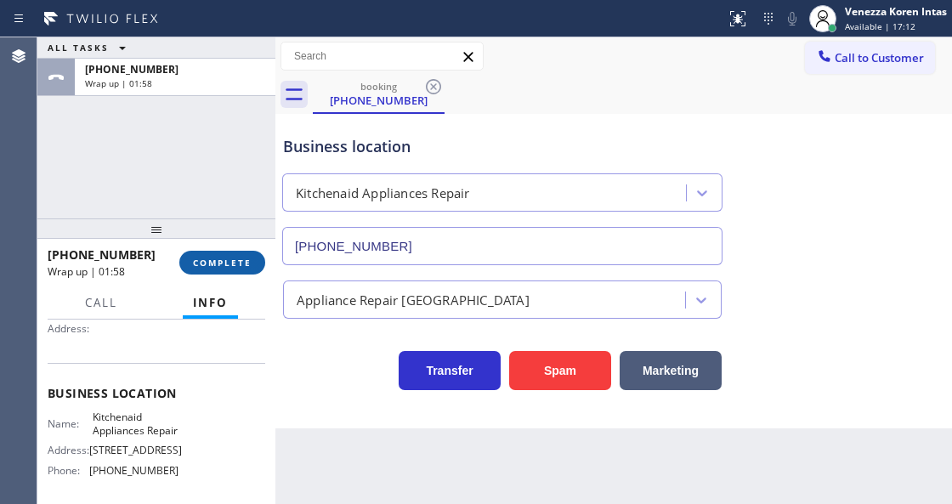
click at [246, 273] on button "COMPLETE" at bounding box center [222, 263] width 86 height 24
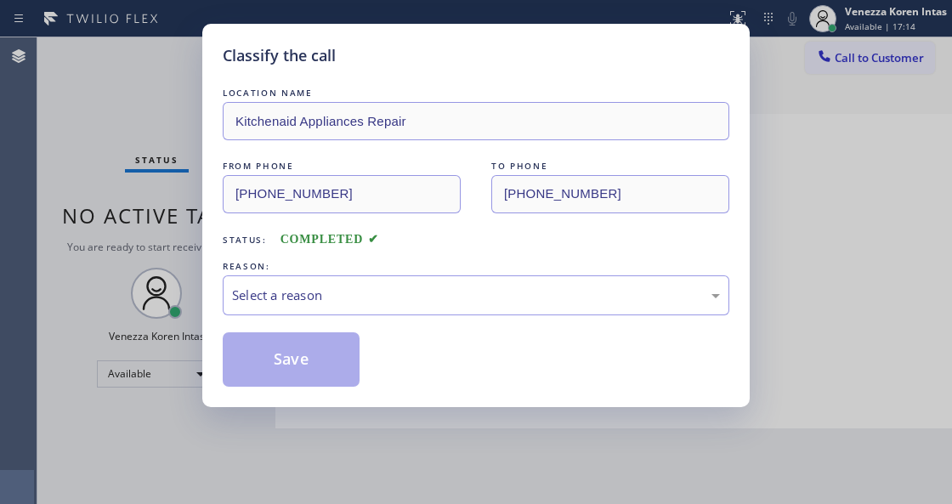
click at [393, 294] on div "Select a reason" at bounding box center [476, 296] width 488 height 20
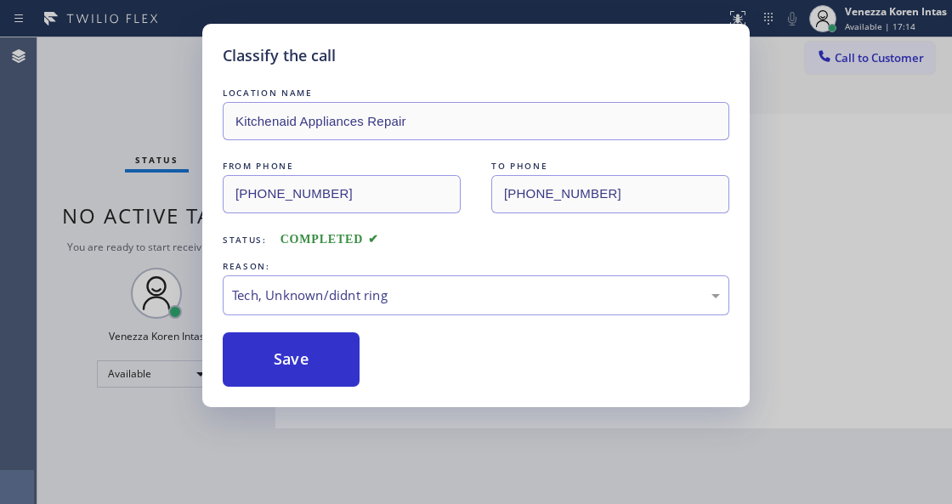
click at [320, 390] on div "Classify the call LOCATION NAME Kitchenaid Appliances Repair FROM PHONE [PHONE_…" at bounding box center [475, 215] width 547 height 383
click at [318, 374] on button "Save" at bounding box center [291, 359] width 137 height 54
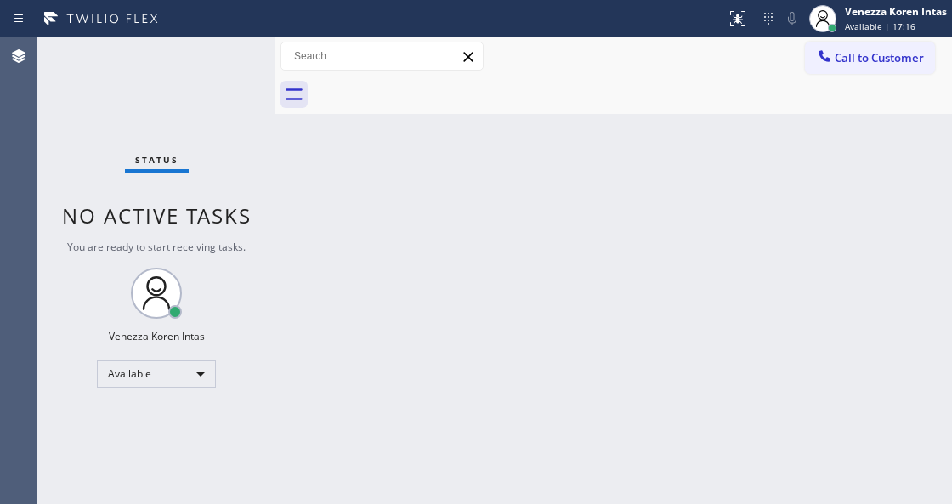
click at [203, 64] on div "Status No active tasks You are ready to start receiving tasks. Venezza Koren In…" at bounding box center [156, 270] width 238 height 467
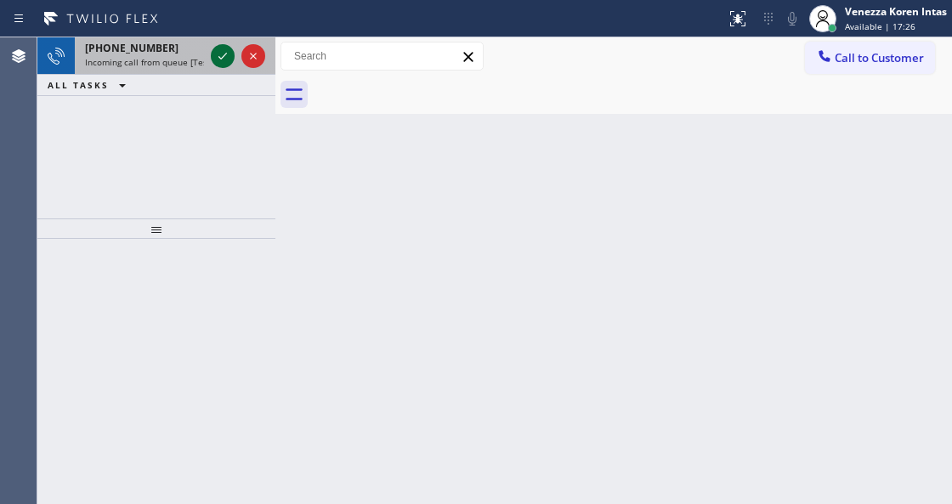
click at [223, 59] on icon at bounding box center [222, 56] width 20 height 20
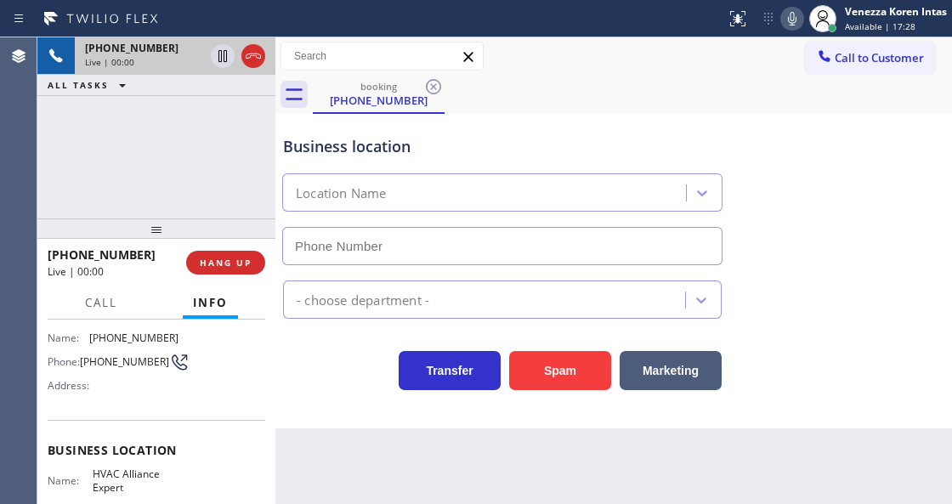
scroll to position [170, 0]
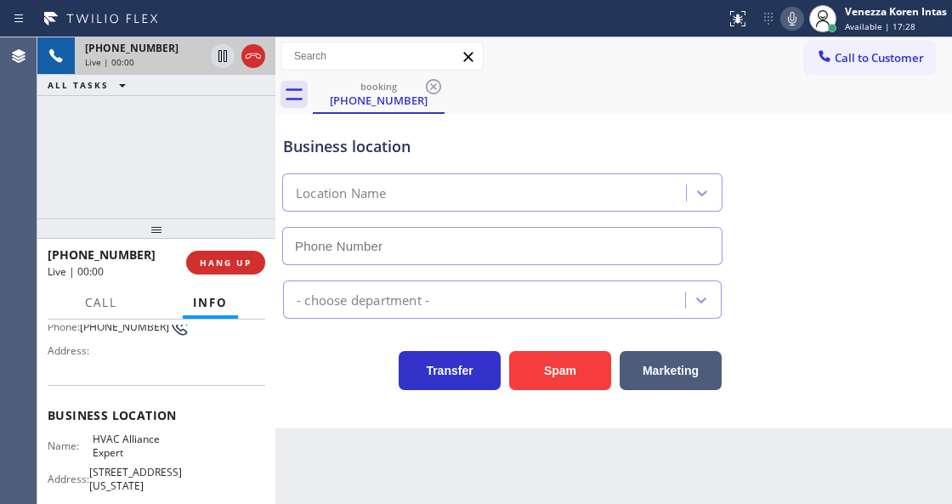
type input "[PHONE_NUMBER]"
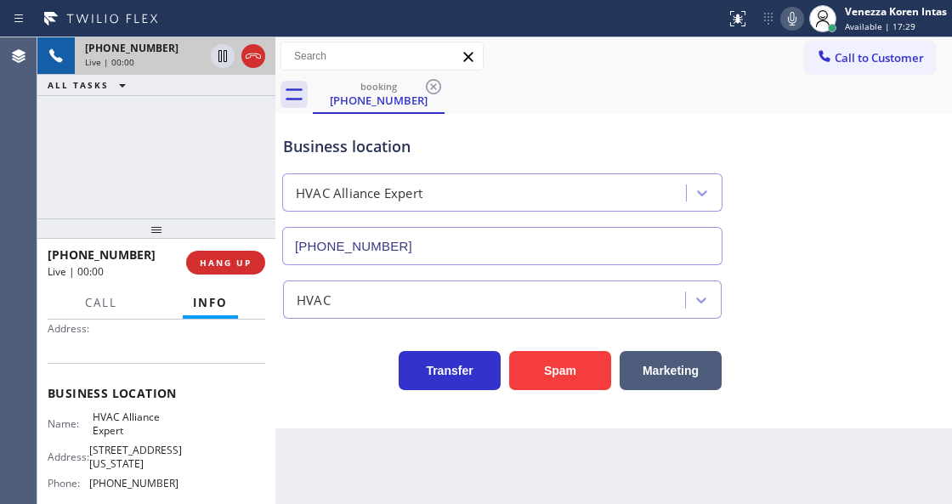
click at [248, 182] on div "[PHONE_NUMBER] Live | 00:00 ALL TASKS ALL TASKS ACTIVE TASKS TASKS IN WRAP UP" at bounding box center [156, 127] width 238 height 181
click at [195, 144] on div "[PHONE_NUMBER] Live | 00:01 ALL TASKS ALL TASKS ACTIVE TASKS TASKS IN WRAP UP" at bounding box center [156, 127] width 238 height 181
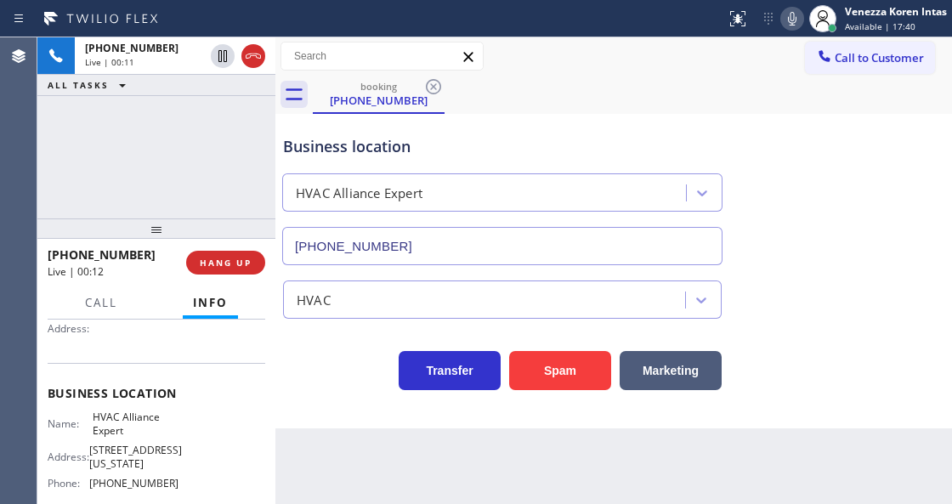
drag, startPoint x: 249, startPoint y: 49, endPoint x: 316, endPoint y: 314, distance: 273.6
click at [249, 49] on icon at bounding box center [253, 56] width 20 height 20
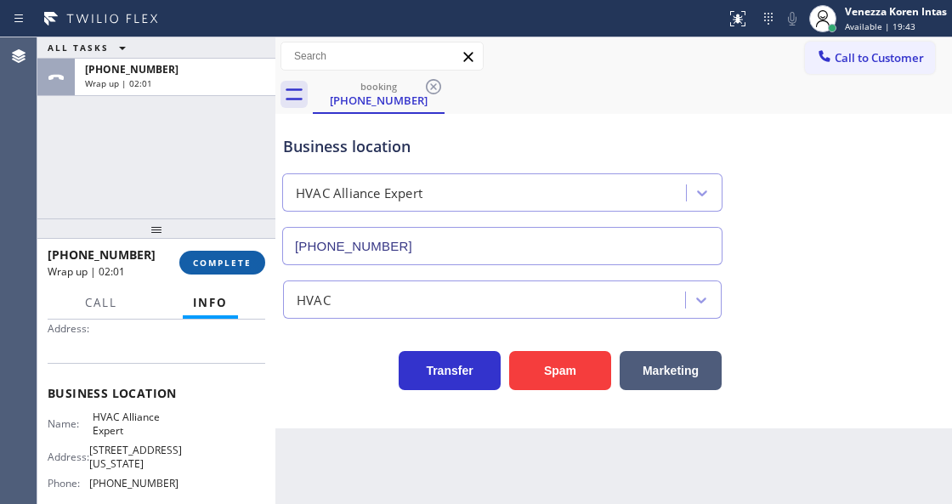
click at [231, 274] on button "COMPLETE" at bounding box center [222, 263] width 86 height 24
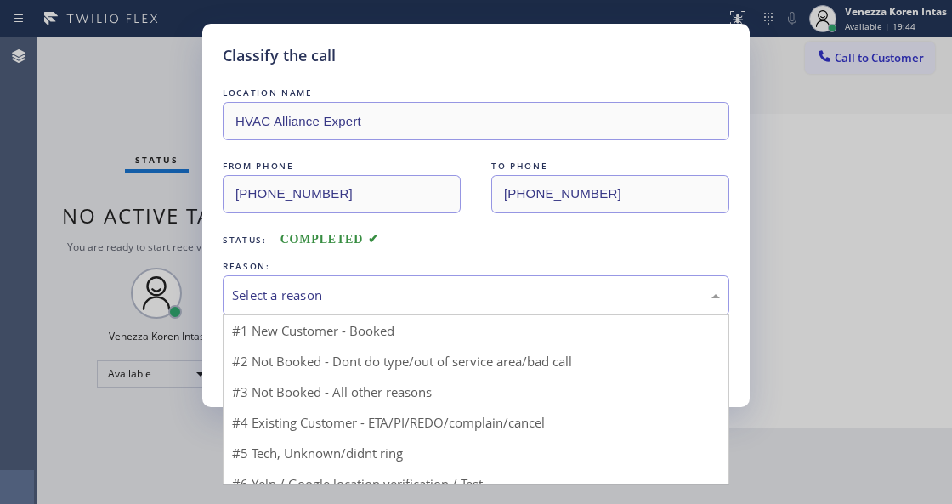
click at [357, 297] on div "Select a reason" at bounding box center [476, 296] width 488 height 20
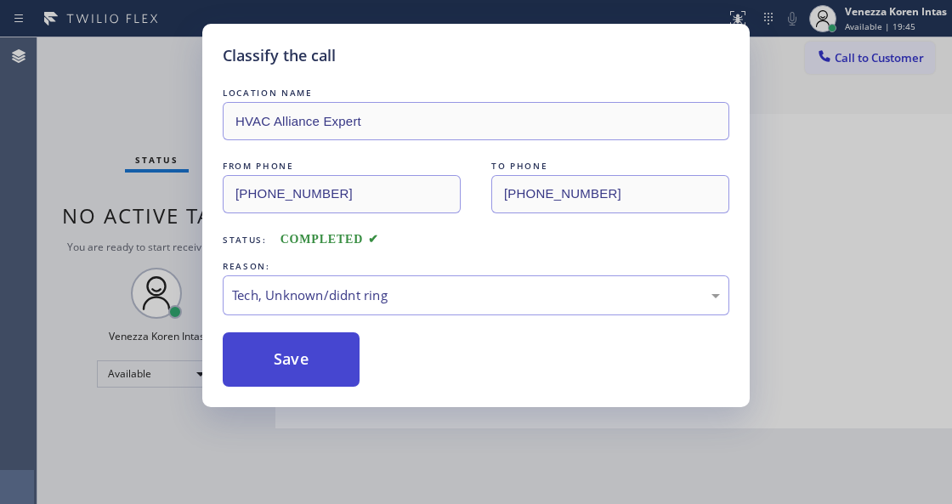
click at [314, 365] on button "Save" at bounding box center [291, 359] width 137 height 54
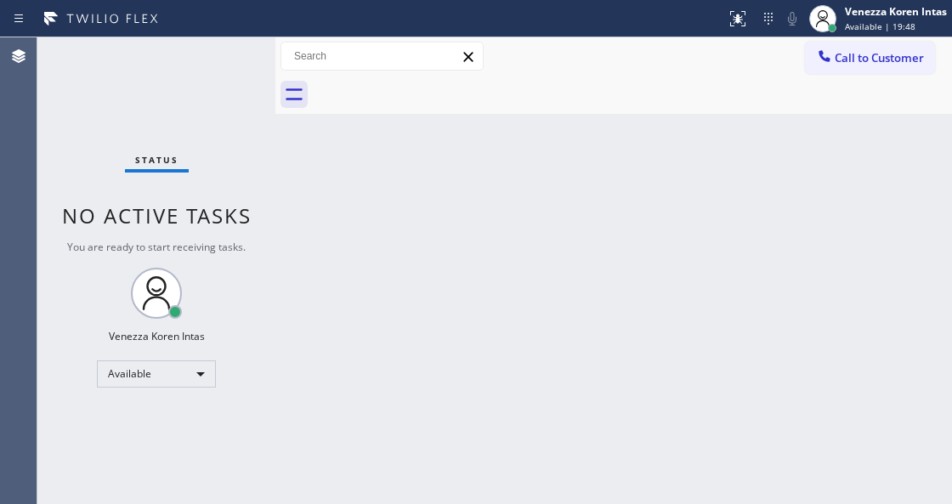
drag, startPoint x: 257, startPoint y: 184, endPoint x: 184, endPoint y: 98, distance: 112.7
click at [252, 175] on div "Status No active tasks You are ready to start receiving tasks. Venezza Koren In…" at bounding box center [156, 270] width 238 height 467
drag, startPoint x: 184, startPoint y: 98, endPoint x: 233, endPoint y: 88, distance: 50.2
click at [188, 95] on div "Status No active tasks You are ready to start receiving tasks. Venezza Koren In…" at bounding box center [156, 270] width 238 height 467
click at [233, 88] on div "Status No active tasks You are ready to start receiving tasks. Venezza Koren In…" at bounding box center [156, 270] width 238 height 467
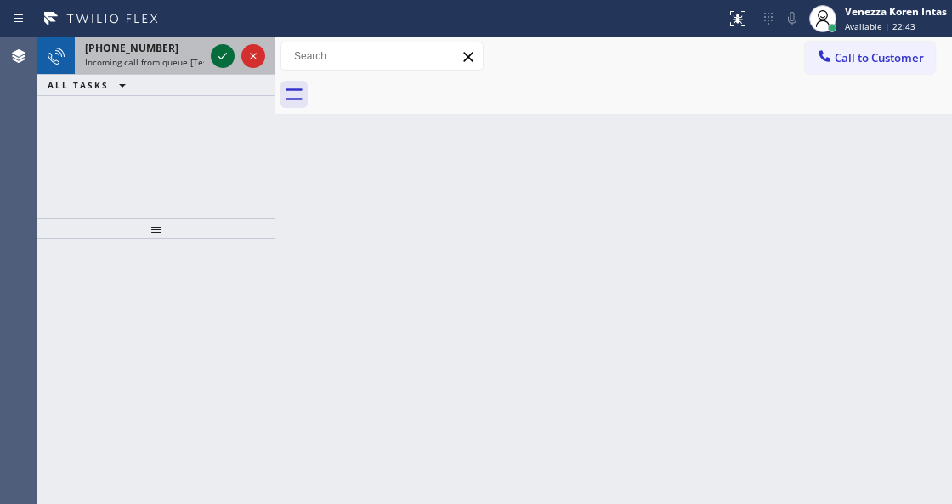
click at [223, 54] on icon at bounding box center [222, 56] width 20 height 20
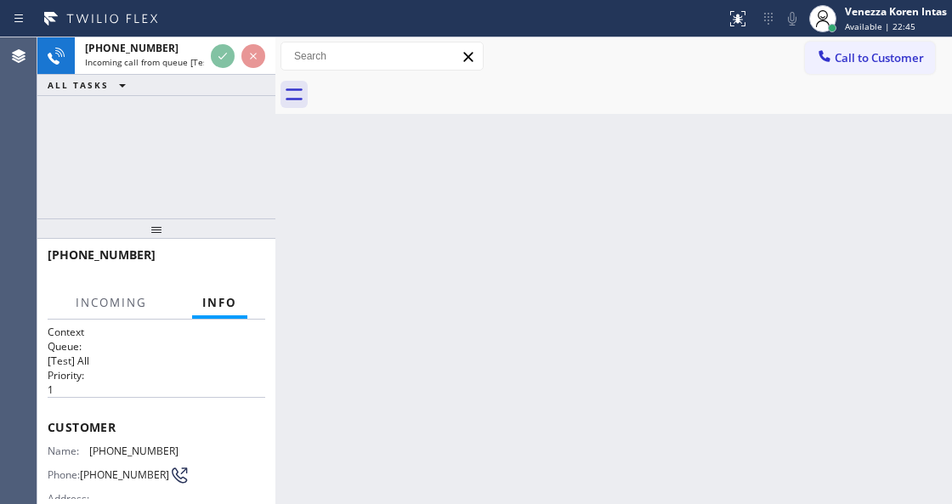
click at [314, 187] on div "Back to Dashboard Change Sender ID Customers Technicians Select a contact Outbo…" at bounding box center [613, 270] width 677 height 467
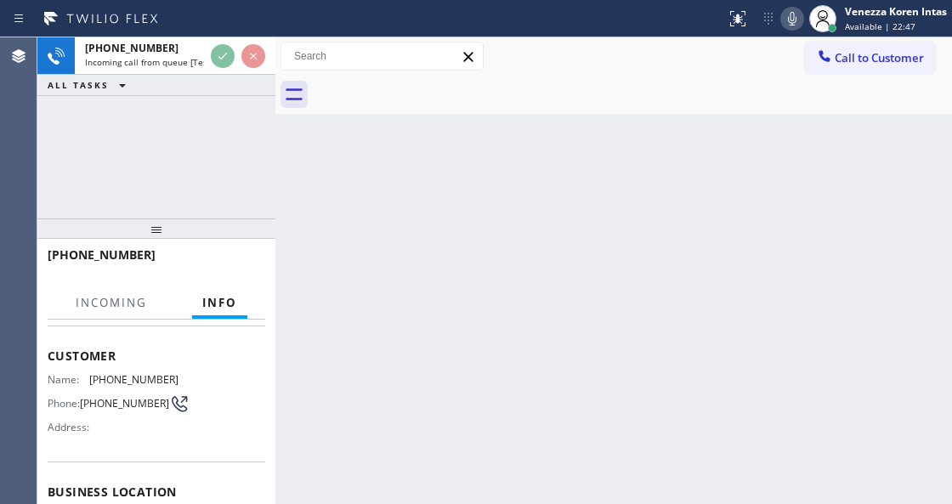
scroll to position [113, 0]
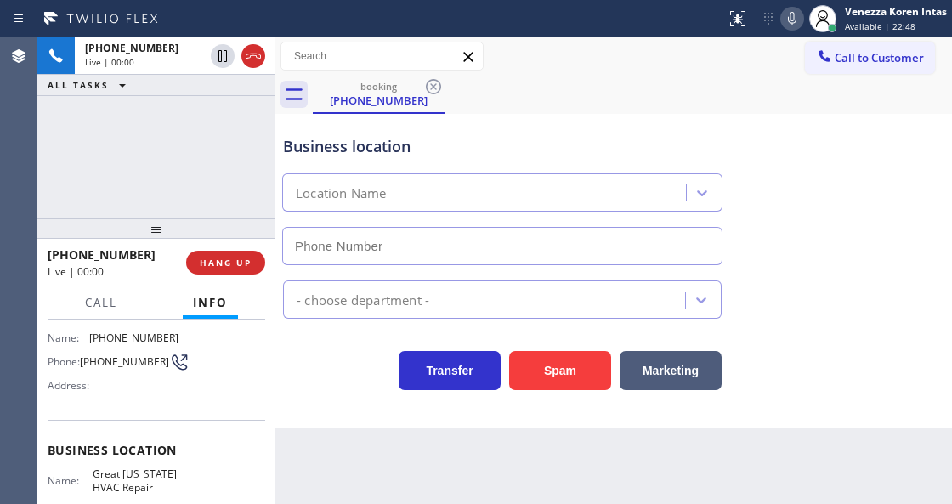
type input "[PHONE_NUMBER]"
click at [661, 114] on div "Business location [GEOGRAPHIC_DATA][US_STATE] HVAC Repair [PHONE_NUMBER]" at bounding box center [614, 188] width 668 height 154
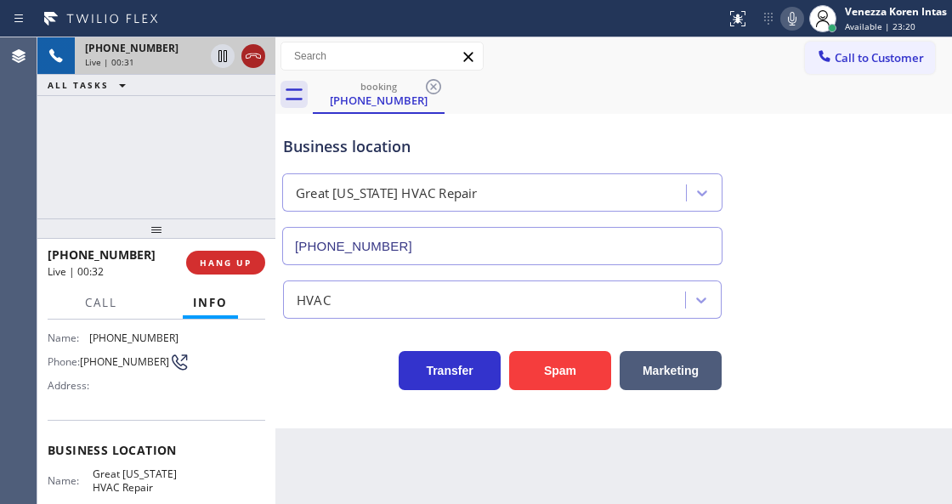
click at [253, 54] on icon at bounding box center [253, 56] width 20 height 20
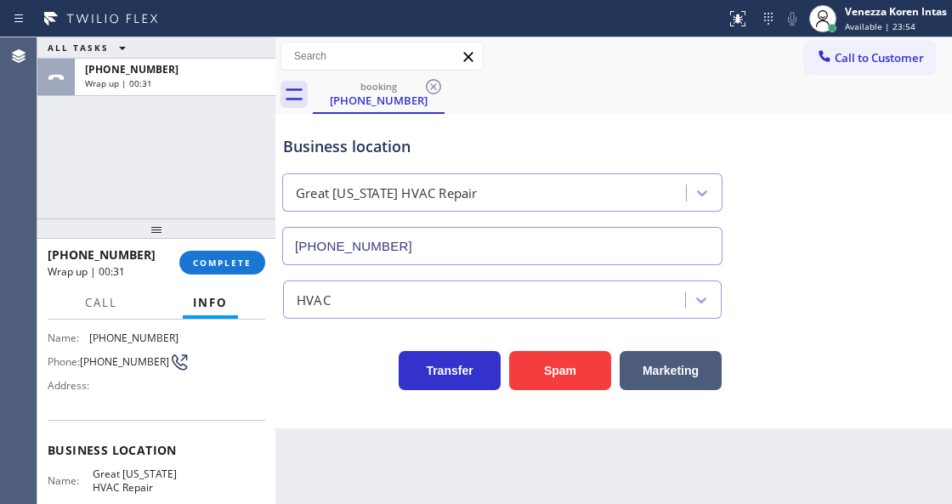
click at [209, 145] on div "ALL TASKS ALL TASKS ACTIVE TASKS TASKS IN WRAP UP [PHONE_NUMBER] Wrap up | 00:31" at bounding box center [156, 127] width 238 height 181
click at [218, 270] on button "COMPLETE" at bounding box center [222, 263] width 86 height 24
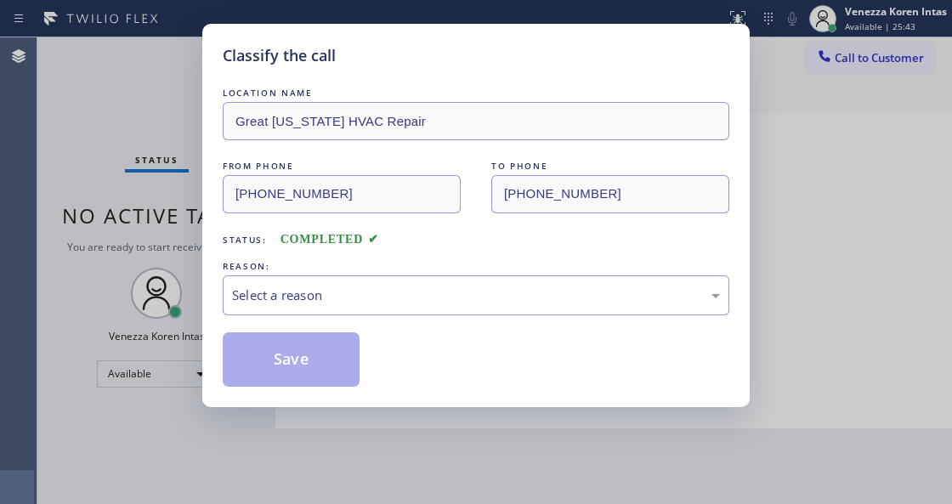
click at [367, 291] on div "Select a reason" at bounding box center [476, 296] width 488 height 20
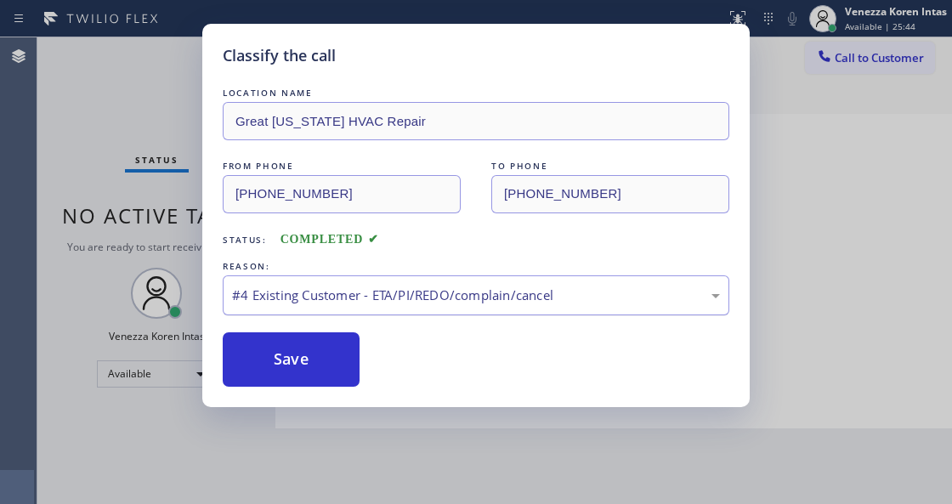
click at [328, 304] on div "#4 Existing Customer - ETA/PI/REDO/complain/cancel" at bounding box center [476, 296] width 488 height 20
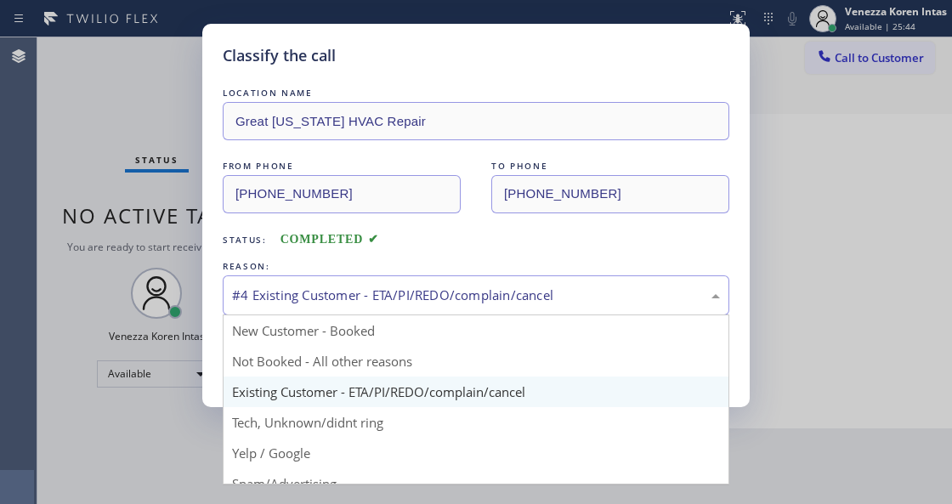
drag, startPoint x: 325, startPoint y: 423, endPoint x: 317, endPoint y: 418, distance: 9.2
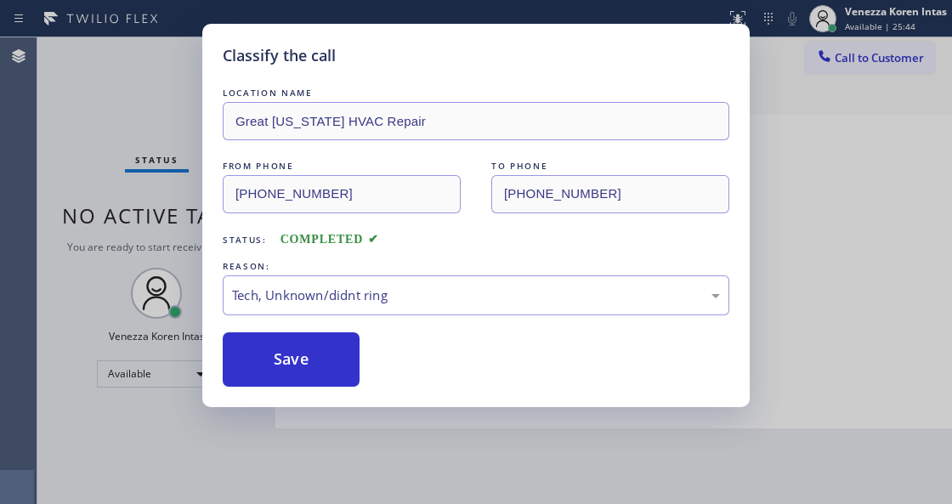
click at [310, 388] on div "Classify the call LOCATION NAME [GEOGRAPHIC_DATA][US_STATE] HVAC Repair FROM PH…" at bounding box center [475, 215] width 547 height 383
click at [308, 358] on button "Save" at bounding box center [291, 359] width 137 height 54
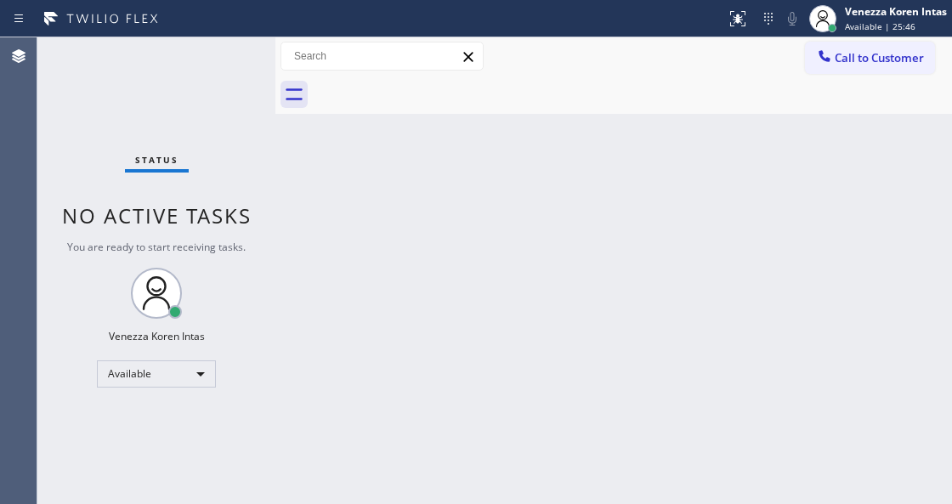
click at [218, 72] on div "Status No active tasks You are ready to start receiving tasks. Venezza Koren In…" at bounding box center [156, 270] width 238 height 467
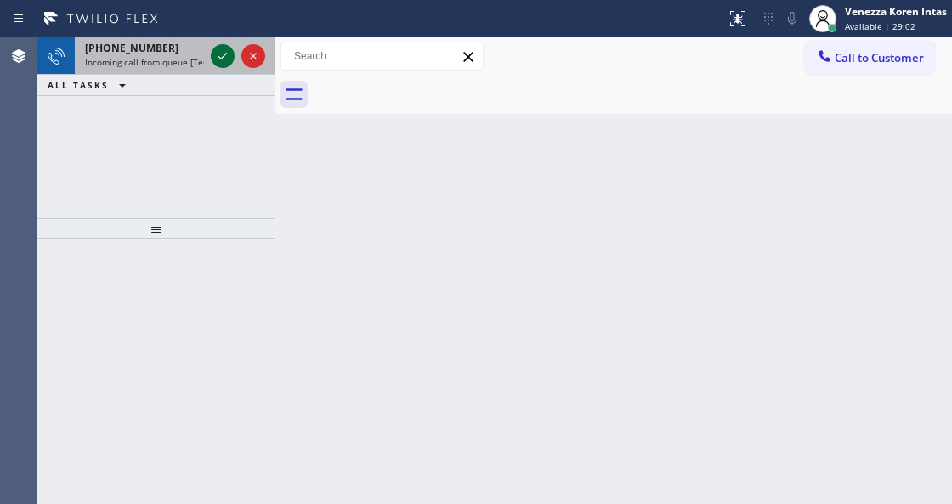
click at [213, 64] on icon at bounding box center [222, 56] width 20 height 20
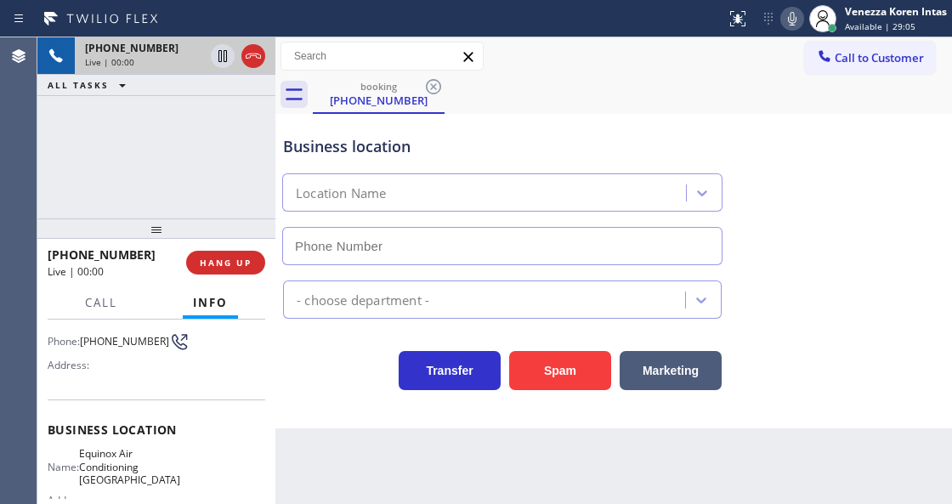
scroll to position [170, 0]
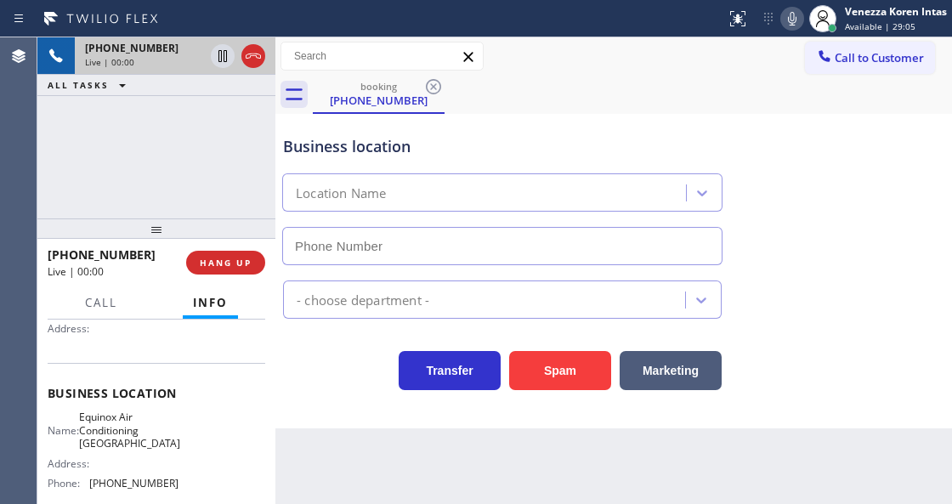
type input "[PHONE_NUMBER]"
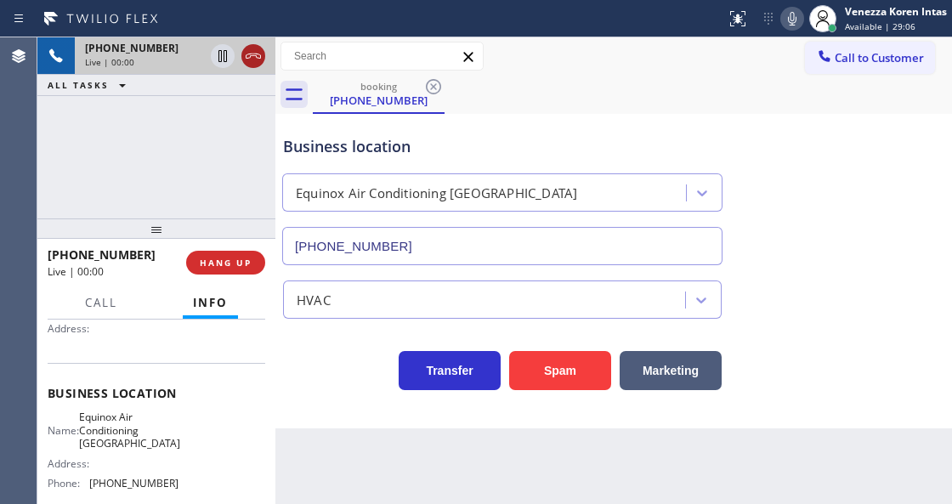
click at [258, 56] on icon at bounding box center [253, 56] width 20 height 20
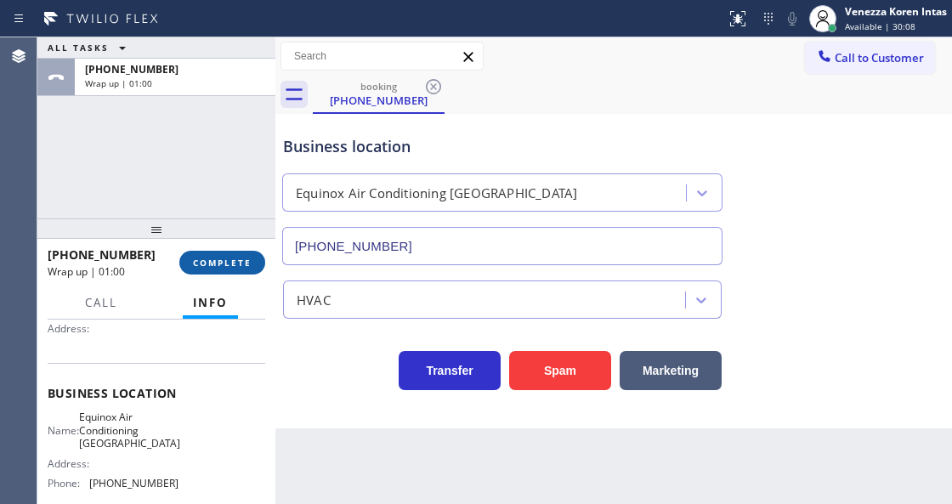
click at [235, 253] on button "COMPLETE" at bounding box center [222, 263] width 86 height 24
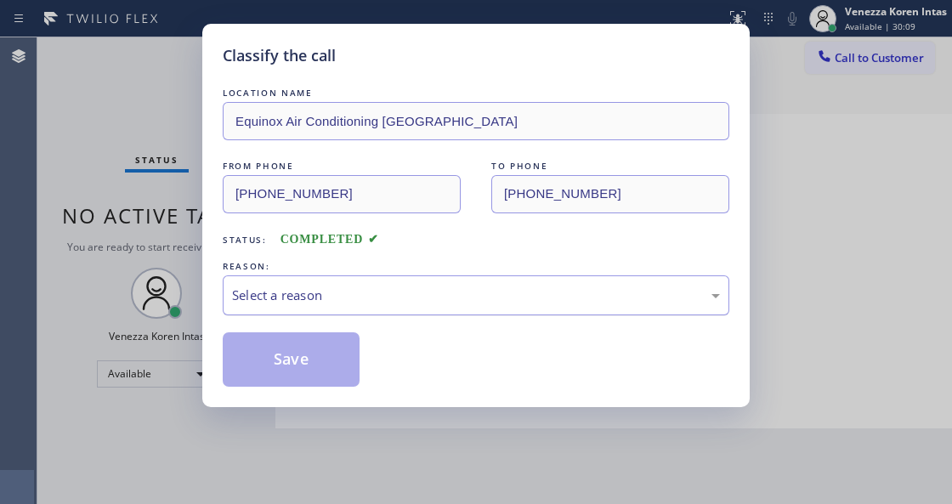
click at [403, 297] on div "Select a reason" at bounding box center [476, 296] width 488 height 20
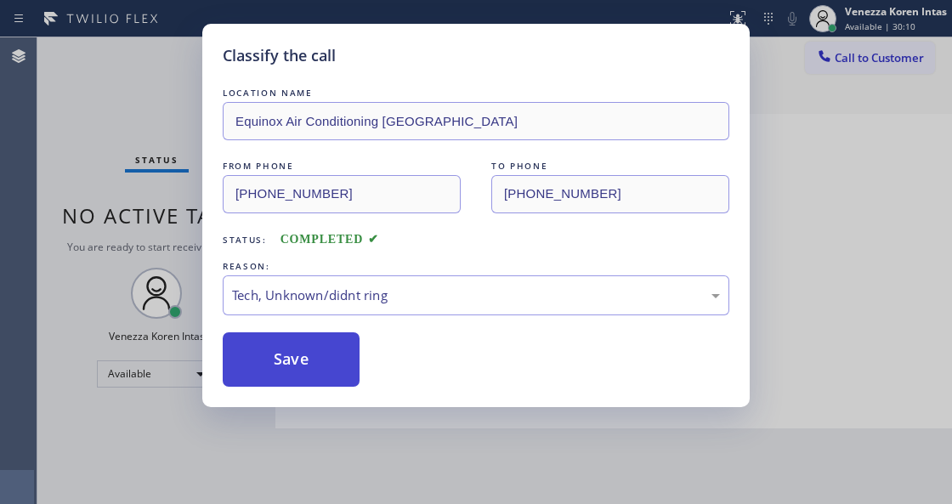
click at [286, 364] on button "Save" at bounding box center [291, 359] width 137 height 54
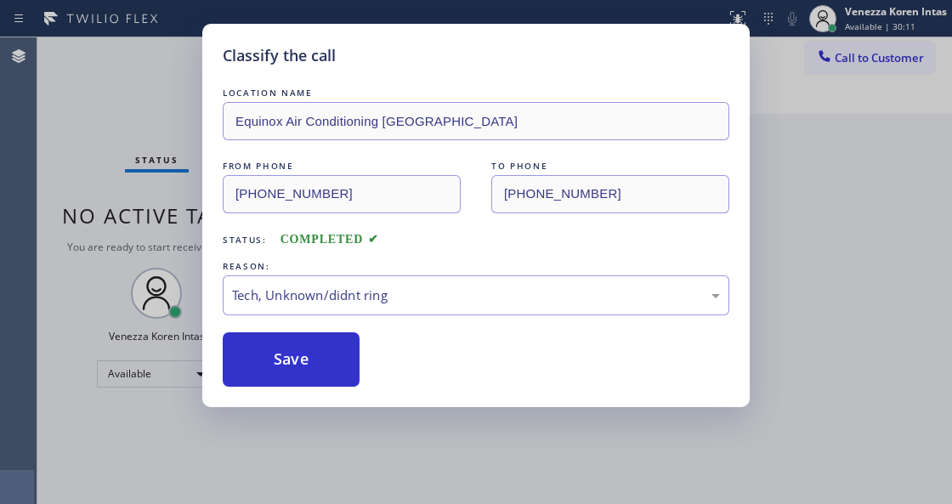
click at [134, 122] on div "Status No active tasks You are ready to start receiving tasks. Venezza Koren In…" at bounding box center [156, 270] width 238 height 467
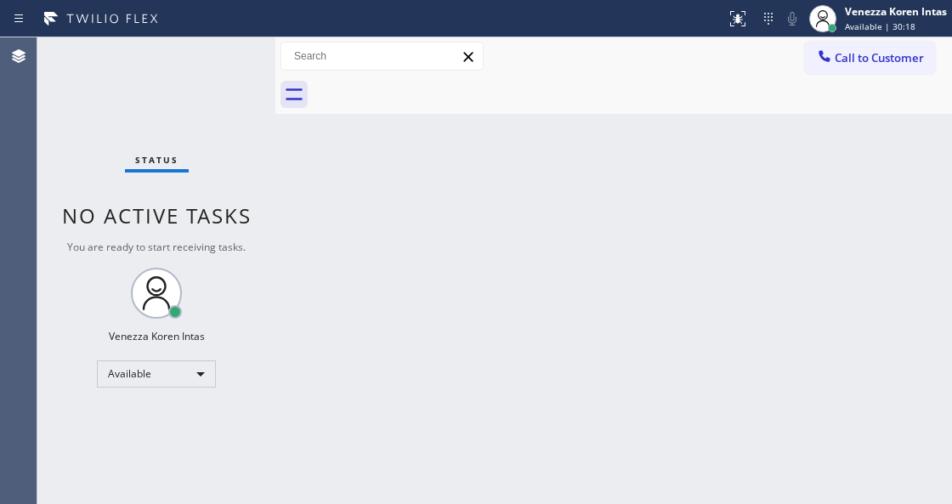
click at [234, 85] on div "Status No active tasks You are ready to start receiving tasks. Venezza Koren In…" at bounding box center [156, 270] width 238 height 467
drag, startPoint x: 187, startPoint y: 70, endPoint x: 200, endPoint y: 79, distance: 15.8
click at [200, 79] on div "Status No active tasks You are ready to start receiving tasks. Venezza Koren In…" at bounding box center [156, 270] width 238 height 467
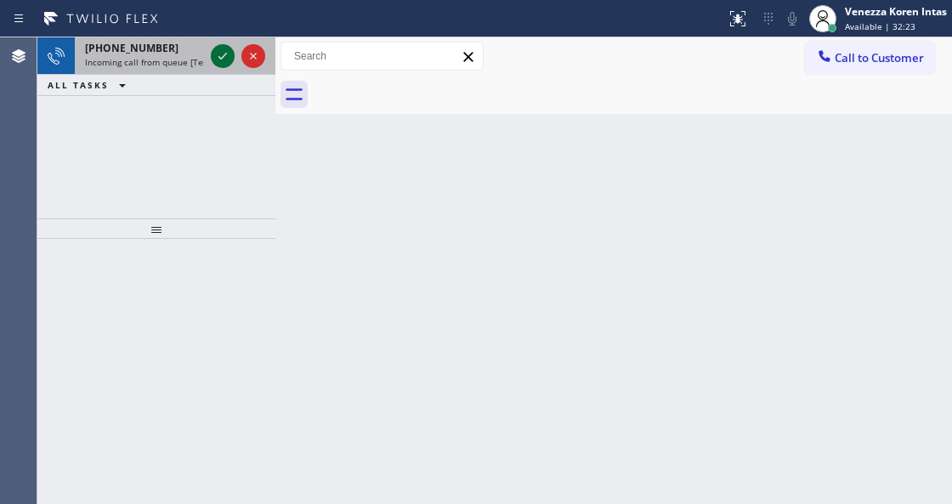
click at [229, 51] on icon at bounding box center [222, 56] width 20 height 20
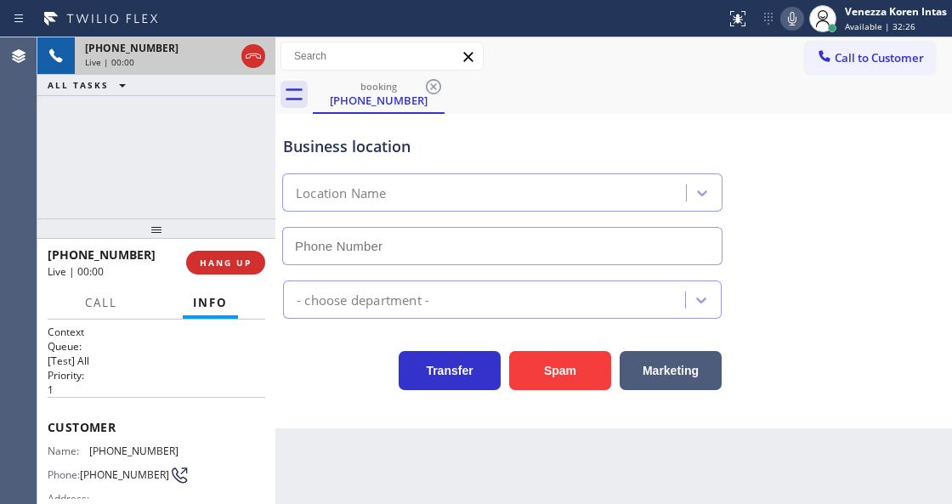
type input "[PHONE_NUMBER]"
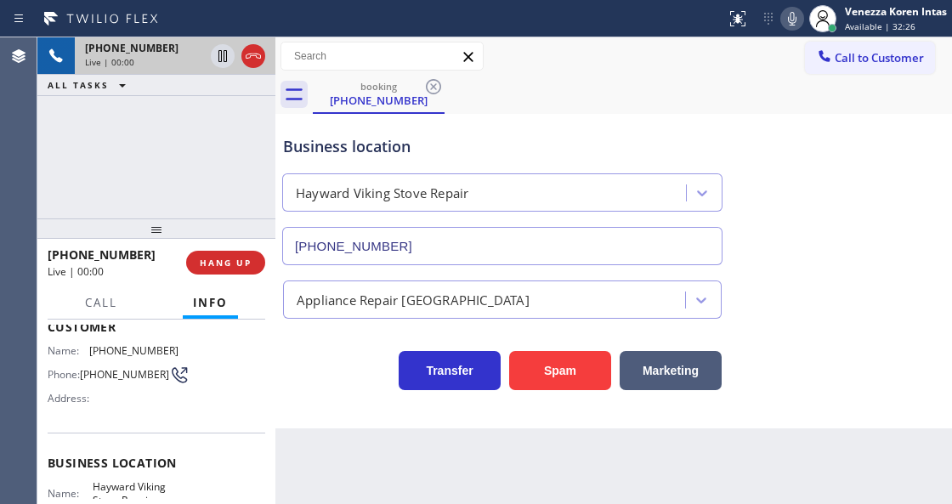
scroll to position [113, 0]
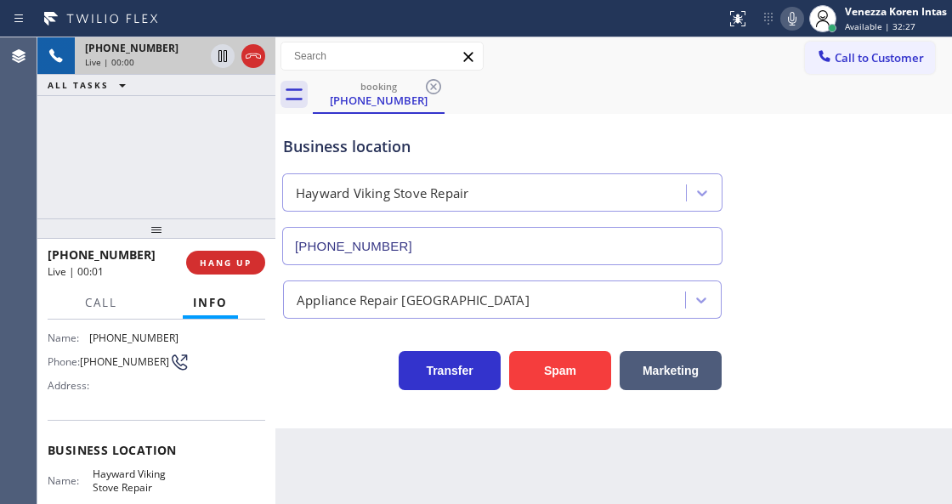
click at [358, 150] on div "Business location" at bounding box center [502, 146] width 439 height 23
click at [143, 129] on div "[PHONE_NUMBER] Live | 00:01 ALL TASKS ALL TASKS ACTIVE TASKS TASKS IN WRAP UP" at bounding box center [156, 127] width 238 height 181
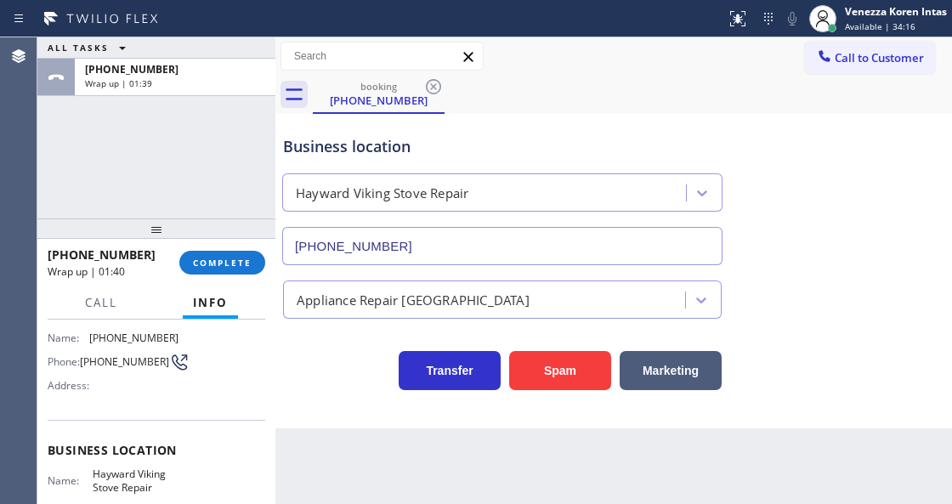
click at [220, 279] on div "[PHONE_NUMBER] Wrap up | 01:40 COMPLETE" at bounding box center [157, 263] width 218 height 44
click at [241, 257] on span "COMPLETE" at bounding box center [222, 263] width 59 height 12
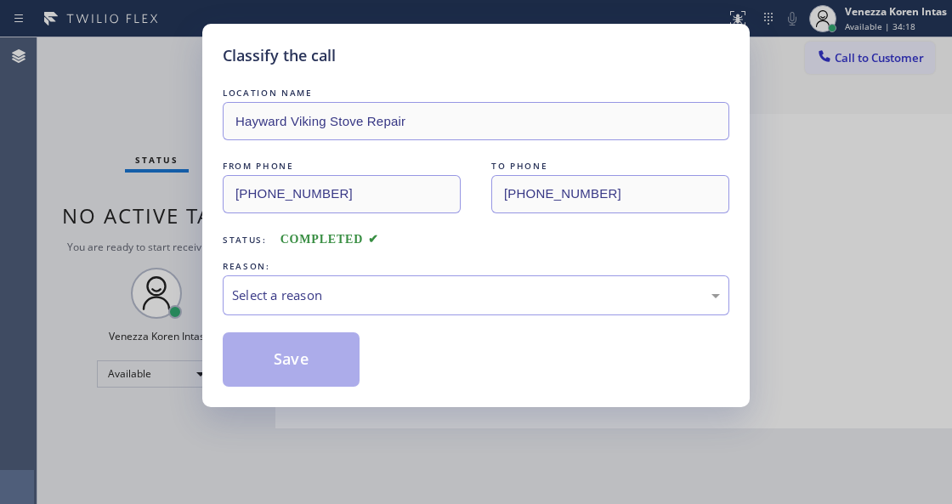
click at [363, 289] on div "Select a reason" at bounding box center [476, 296] width 488 height 20
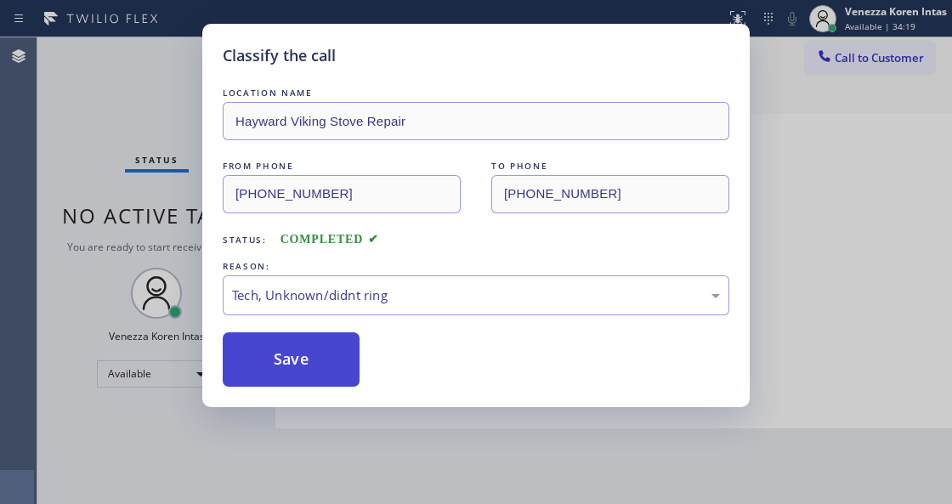
click at [326, 379] on button "Save" at bounding box center [291, 359] width 137 height 54
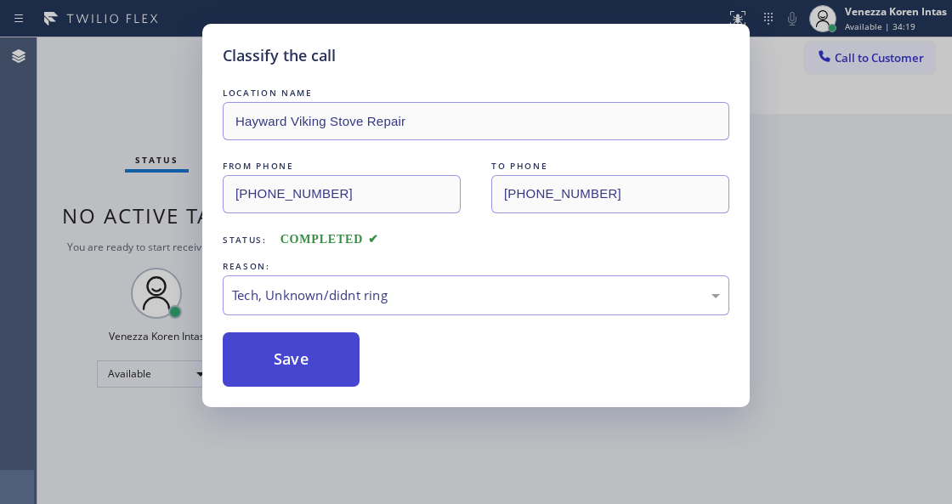
click at [318, 365] on button "Save" at bounding box center [291, 359] width 137 height 54
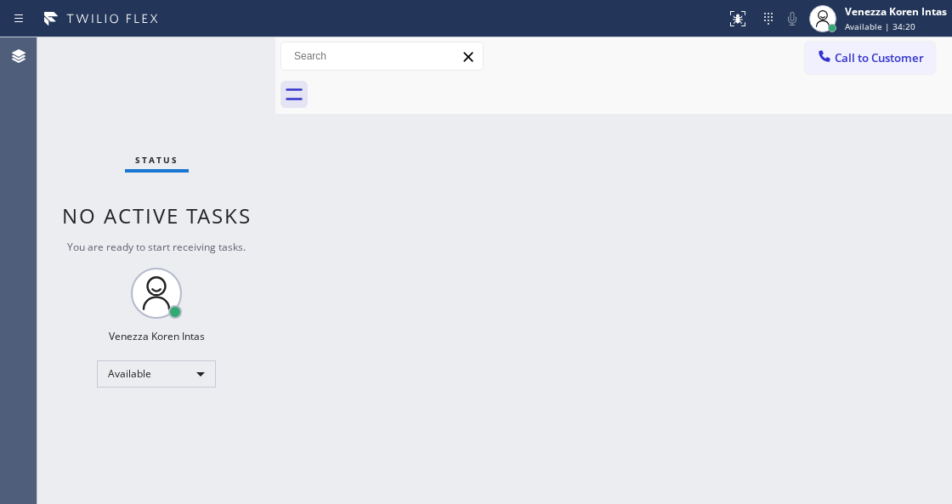
click at [199, 48] on div "Status No active tasks You are ready to start receiving tasks. Venezza Koren In…" at bounding box center [156, 270] width 238 height 467
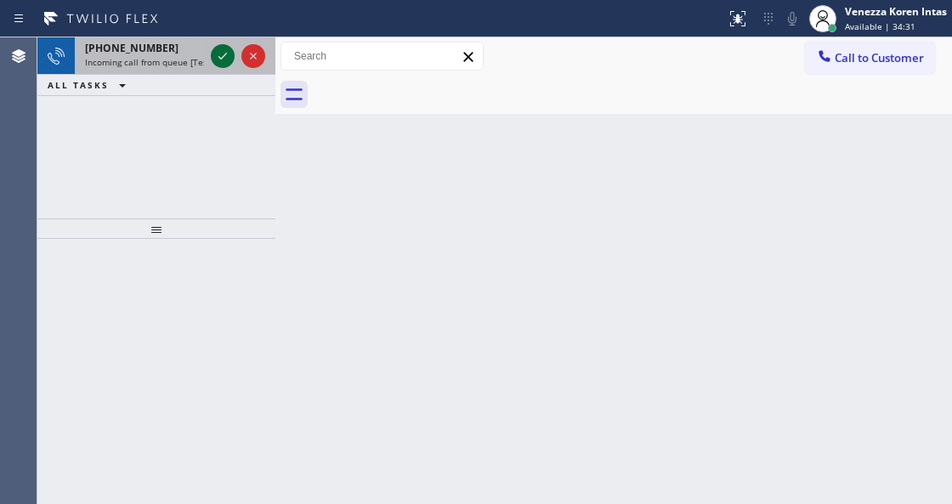
click at [228, 55] on icon at bounding box center [222, 56] width 20 height 20
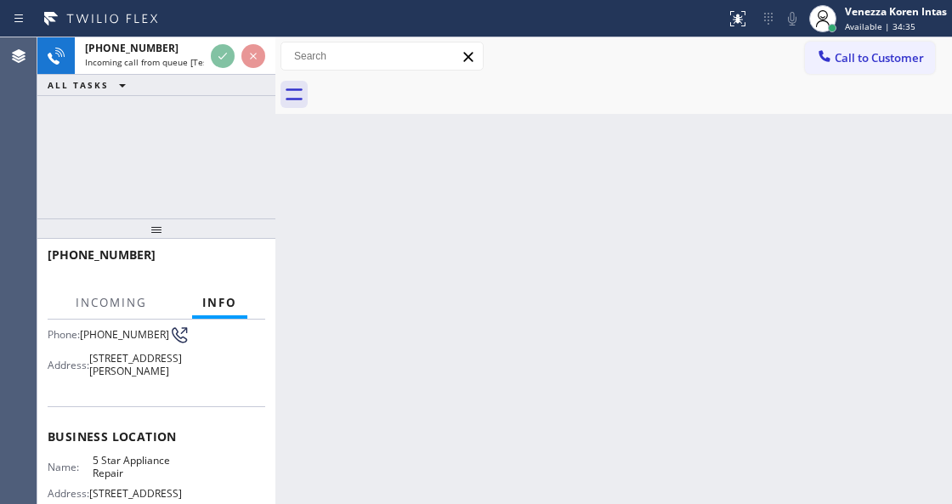
scroll to position [226, 0]
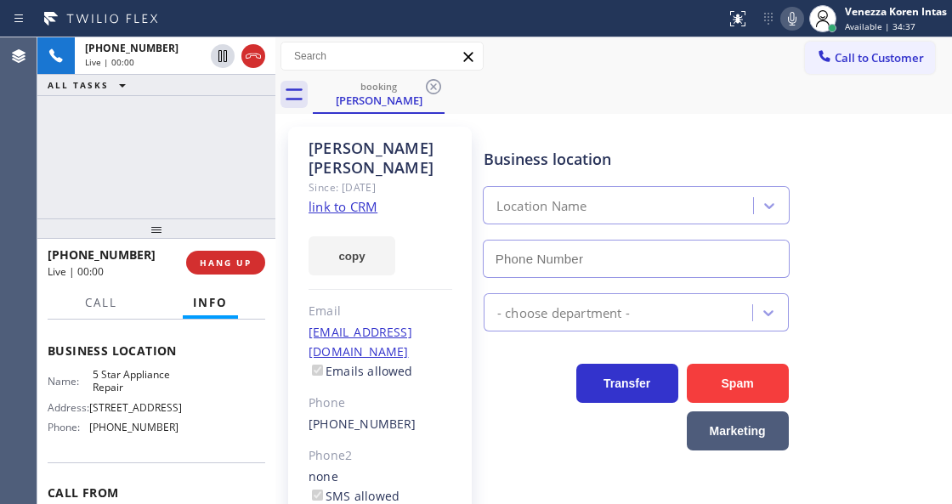
type input "[PHONE_NUMBER]"
click at [360, 198] on link "link to CRM" at bounding box center [343, 206] width 69 height 17
click at [789, 14] on icon at bounding box center [792, 19] width 8 height 14
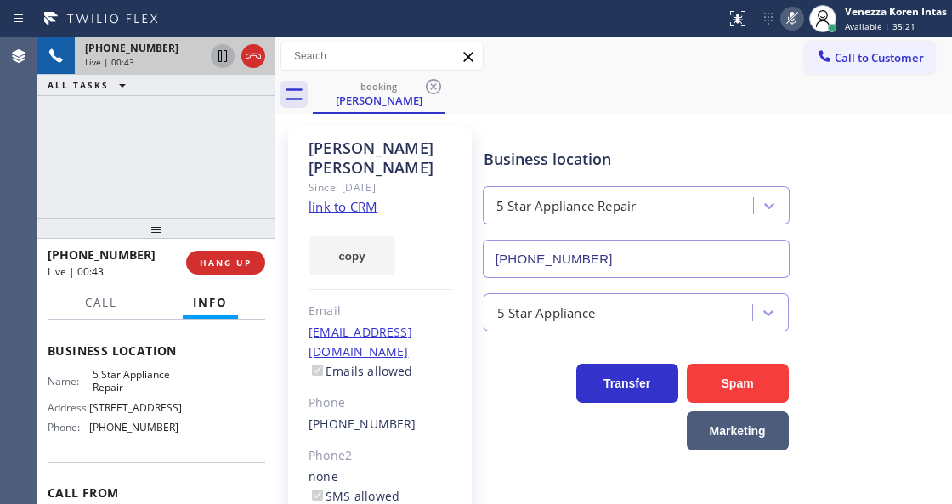
click at [221, 59] on icon at bounding box center [222, 56] width 8 height 12
click at [796, 17] on icon at bounding box center [792, 18] width 20 height 20
click at [223, 58] on icon at bounding box center [222, 56] width 20 height 20
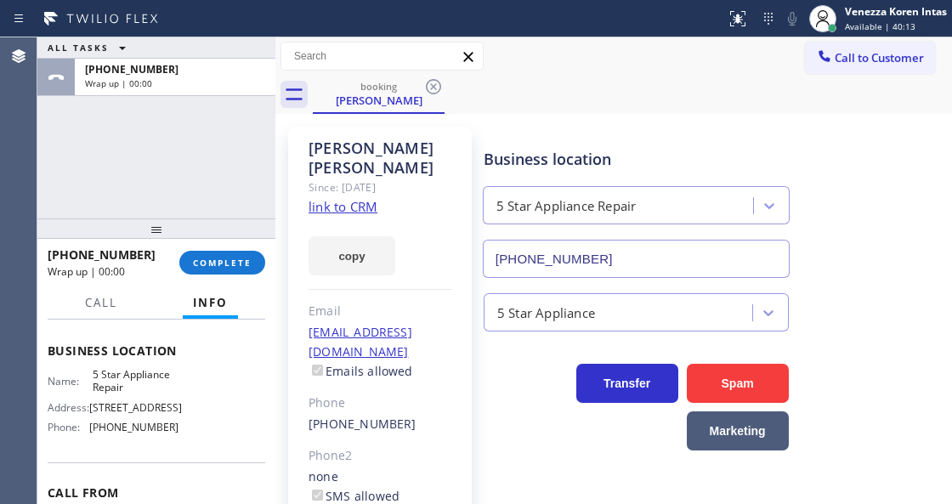
click at [217, 139] on div "ALL TASKS ALL TASKS ACTIVE TASKS TASKS IN WRAP UP [PHONE_NUMBER] Wrap up | 00:00" at bounding box center [156, 127] width 238 height 181
click at [218, 266] on span "COMPLETE" at bounding box center [222, 263] width 59 height 12
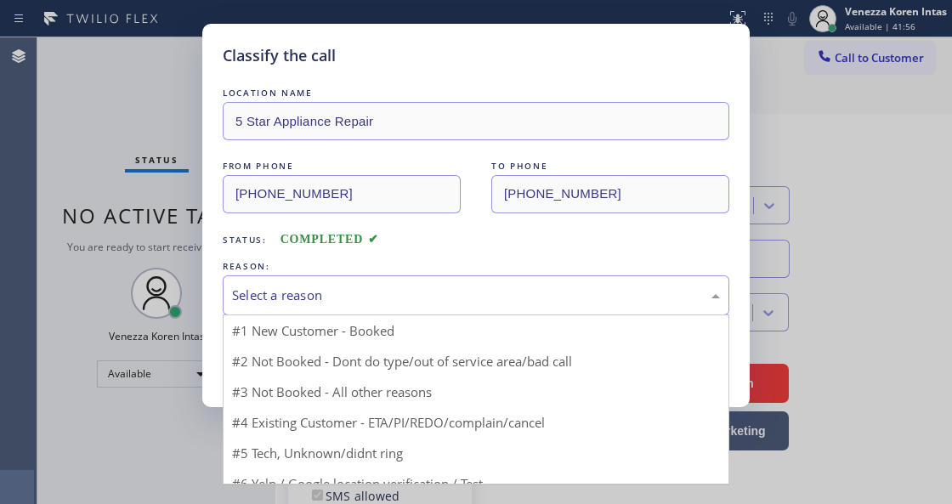
click at [383, 292] on div "Select a reason" at bounding box center [476, 296] width 488 height 20
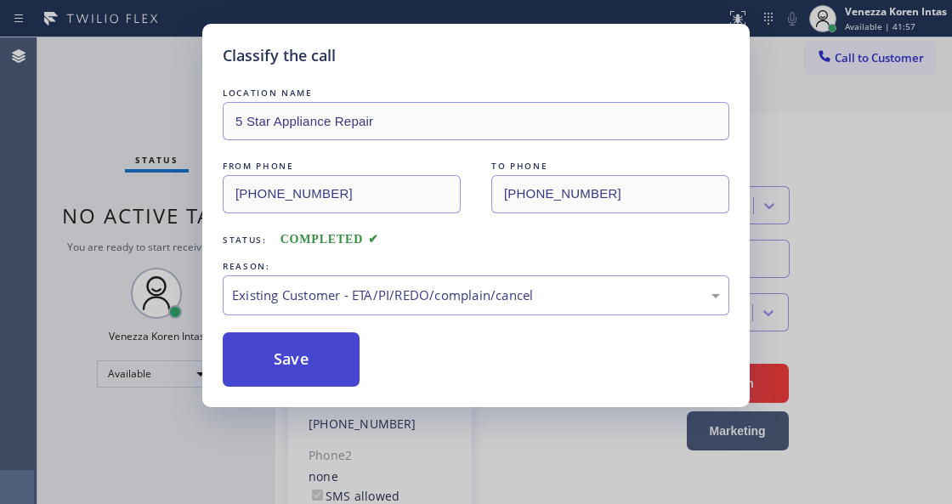
click at [297, 357] on button "Save" at bounding box center [291, 359] width 137 height 54
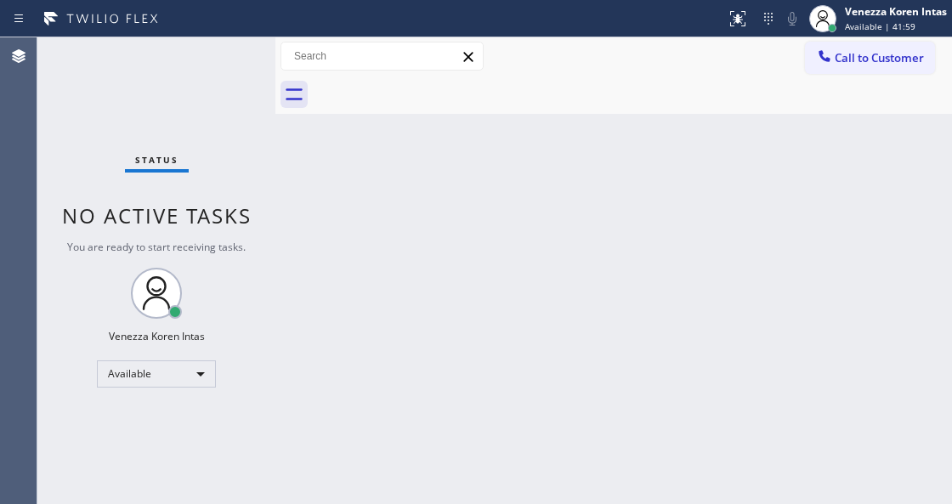
click at [208, 71] on div "Status No active tasks You are ready to start receiving tasks. Venezza Koren In…" at bounding box center [156, 270] width 238 height 467
click at [211, 59] on div "Status No active tasks You are ready to start receiving tasks. Venezza Koren In…" at bounding box center [156, 270] width 238 height 467
click at [216, 67] on div "Status No active tasks You are ready to start receiving tasks. Venezza Koren In…" at bounding box center [156, 270] width 238 height 467
click at [199, 57] on div "Status No active tasks You are ready to start receiving tasks. Venezza Koren In…" at bounding box center [156, 270] width 238 height 467
click at [231, 54] on div "Status No active tasks You are ready to start receiving tasks. Venezza Koren In…" at bounding box center [156, 270] width 238 height 467
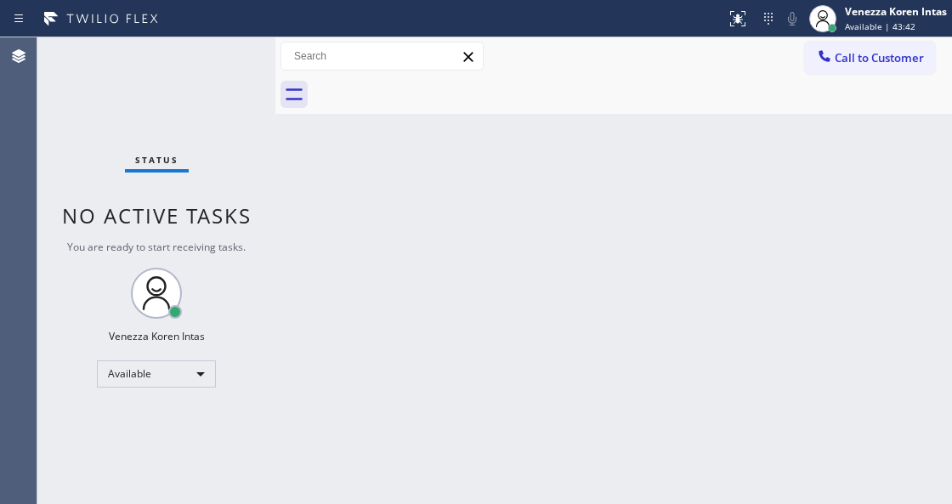
click at [228, 54] on div "Status No active tasks You are ready to start receiving tasks. Venezza Koren In…" at bounding box center [156, 270] width 238 height 467
click at [867, 20] on div "Venezza Koren Intas Available | 50:46" at bounding box center [896, 18] width 110 height 30
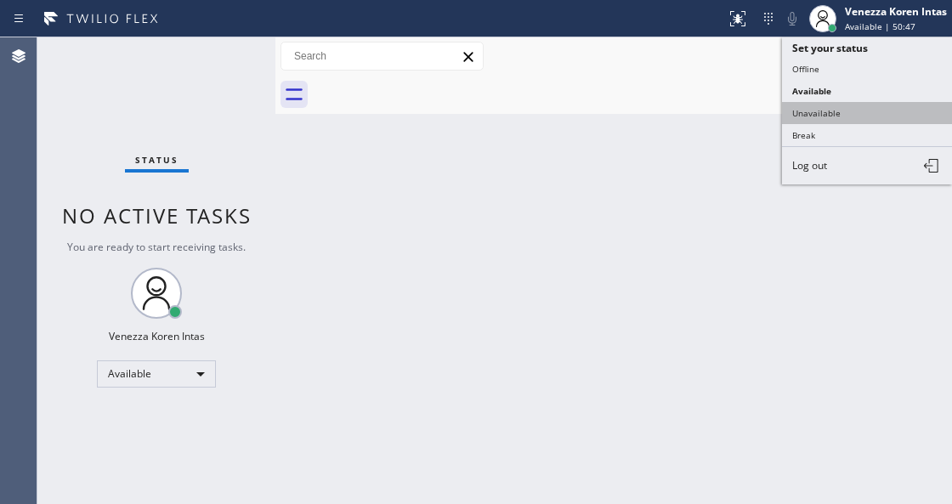
click at [821, 113] on button "Unavailable" at bounding box center [867, 113] width 170 height 22
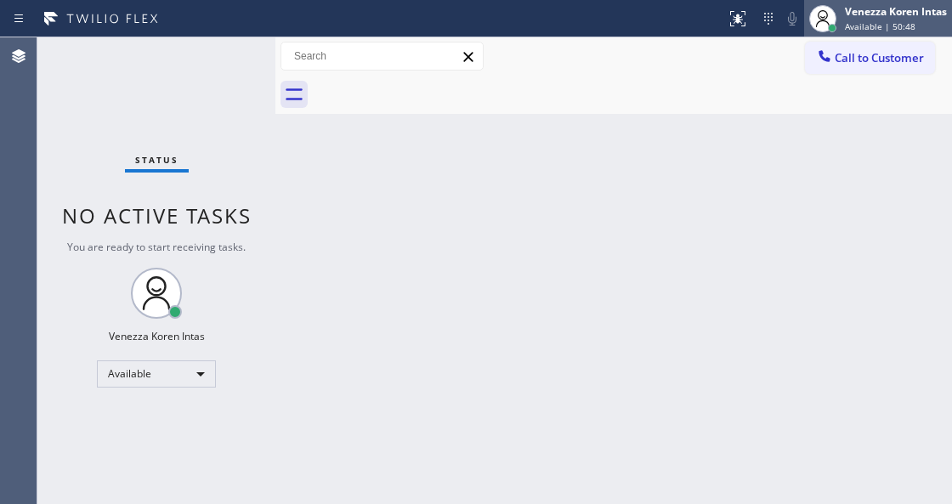
click at [857, 22] on span "Available | 50:48" at bounding box center [880, 26] width 71 height 12
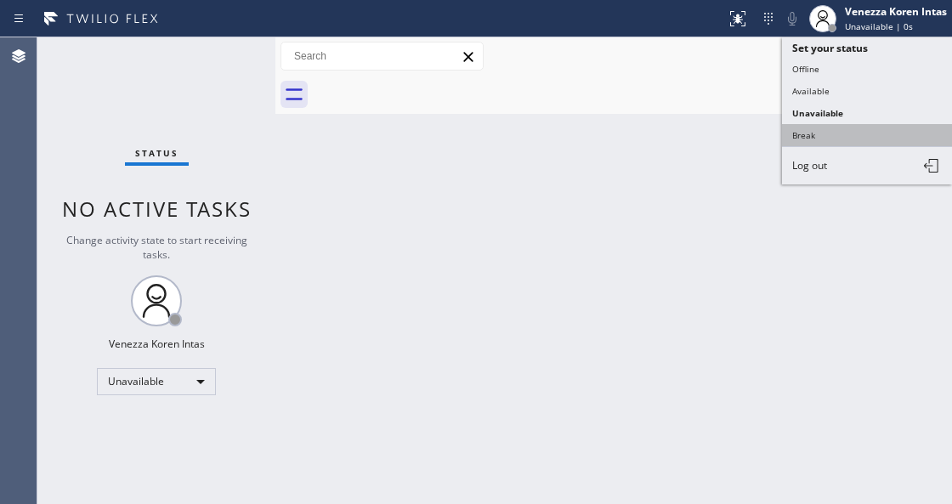
click at [796, 133] on button "Break" at bounding box center [867, 135] width 170 height 22
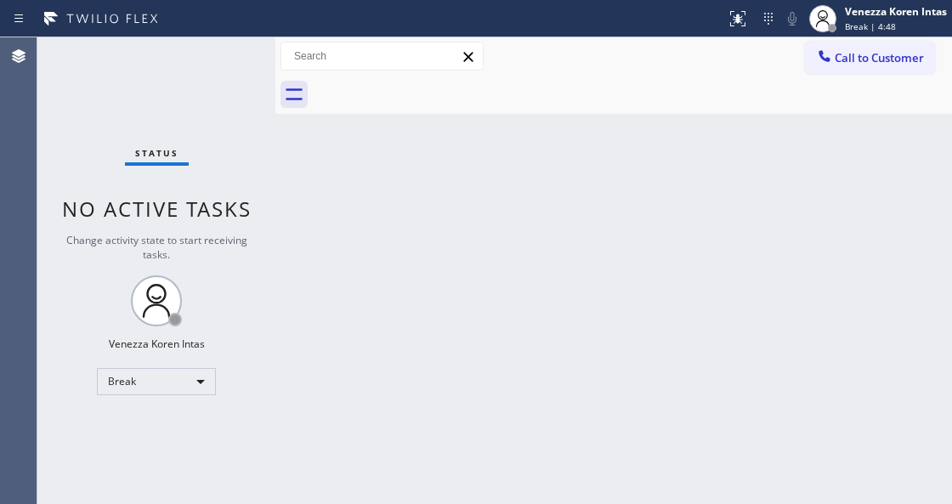
drag, startPoint x: 875, startPoint y: 10, endPoint x: 875, endPoint y: 42, distance: 32.3
click at [875, 10] on div "Venezza Koren Intas" at bounding box center [896, 11] width 102 height 14
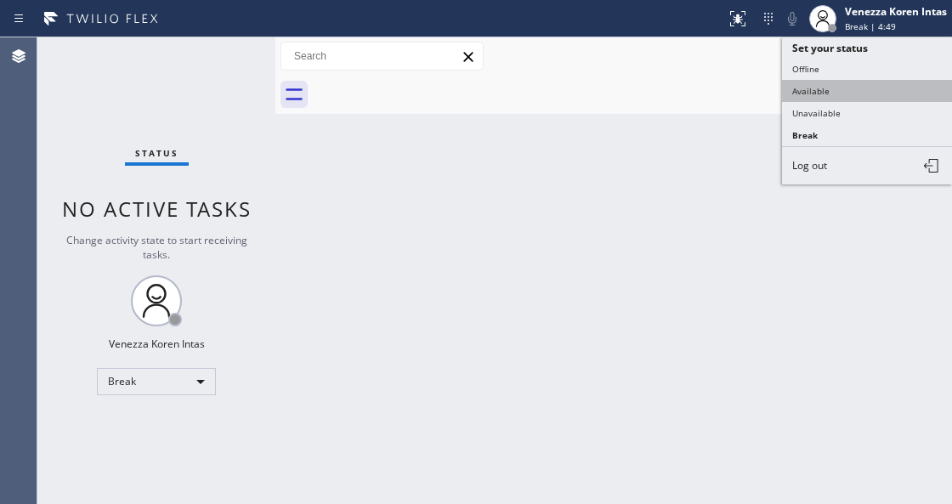
click at [836, 88] on button "Available" at bounding box center [867, 91] width 170 height 22
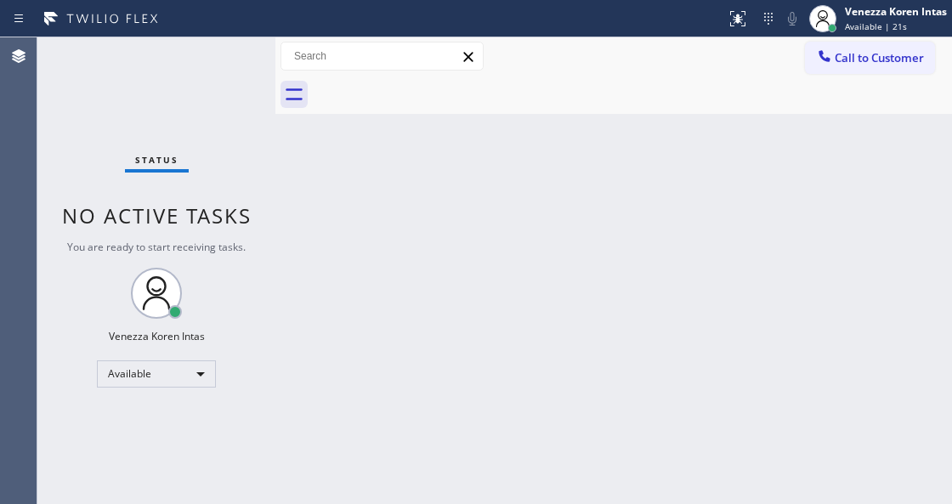
click at [204, 143] on div "Status No active tasks You are ready to start receiving tasks. Venezza Koren In…" at bounding box center [156, 270] width 238 height 467
drag, startPoint x: 27, startPoint y: 122, endPoint x: 0, endPoint y: 138, distance: 31.6
click at [0, 138] on div "Agent Desktop Classify the call LOCATION NAME Viking Repair Service FROM PHONE …" at bounding box center [476, 270] width 952 height 467
click at [202, 95] on div "Status No active tasks You are ready to start receiving tasks. Venezza Koren In…" at bounding box center [156, 270] width 238 height 467
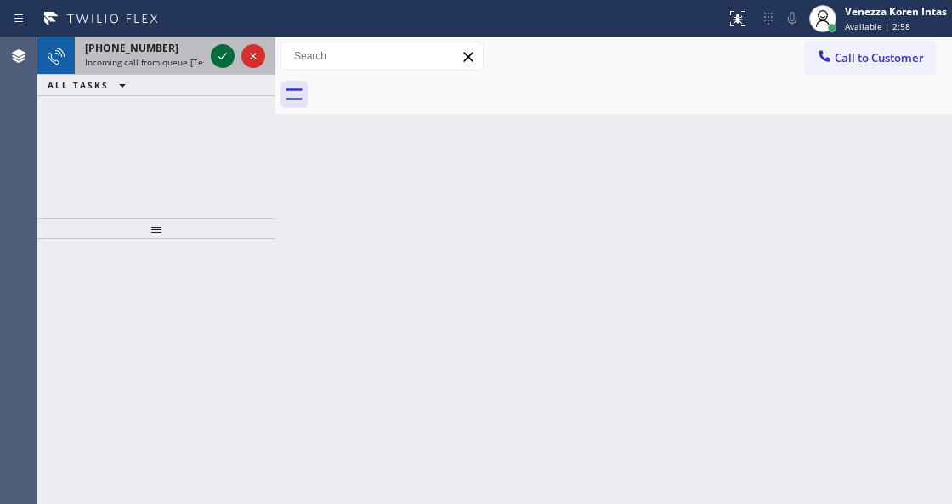
click at [233, 59] on div at bounding box center [223, 56] width 24 height 20
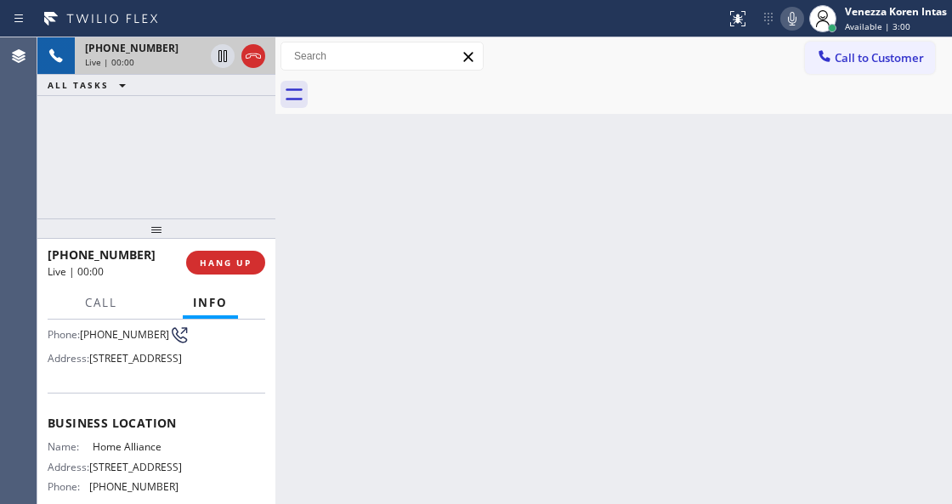
scroll to position [170, 0]
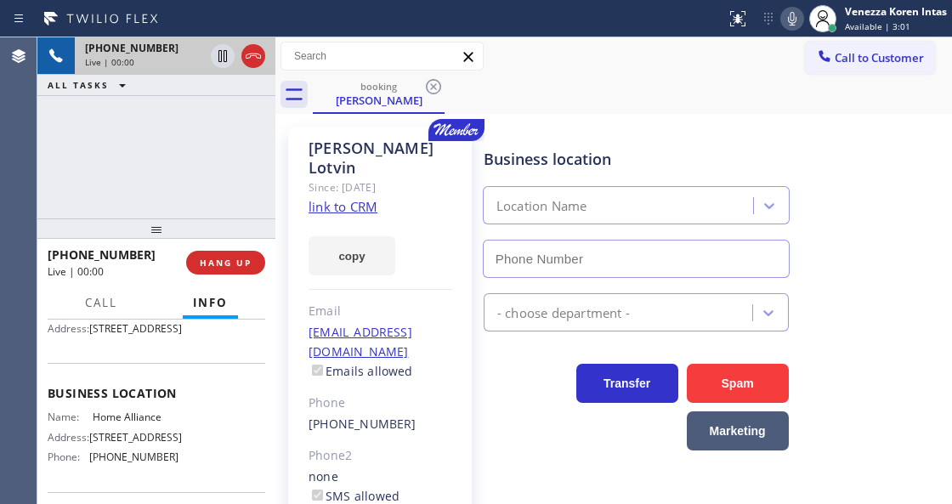
type input "[PHONE_NUMBER]"
click at [360, 198] on link "link to CRM" at bounding box center [343, 206] width 69 height 17
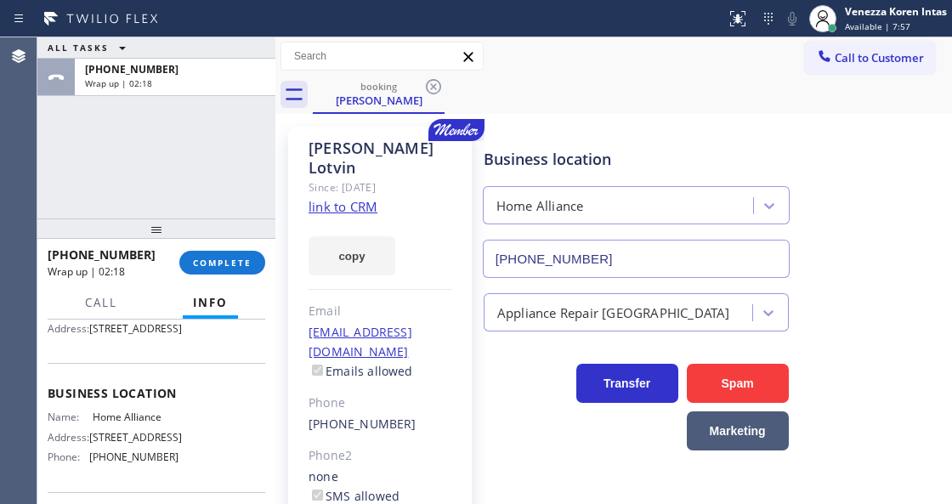
click at [226, 246] on div "[PHONE_NUMBER] Wrap up | 02:18 COMPLETE" at bounding box center [157, 263] width 218 height 44
click at [267, 277] on div "[PHONE_NUMBER] Wrap up | 02:19 COMPLETE" at bounding box center [156, 263] width 238 height 48
click at [255, 269] on button "COMPLETE" at bounding box center [222, 263] width 86 height 24
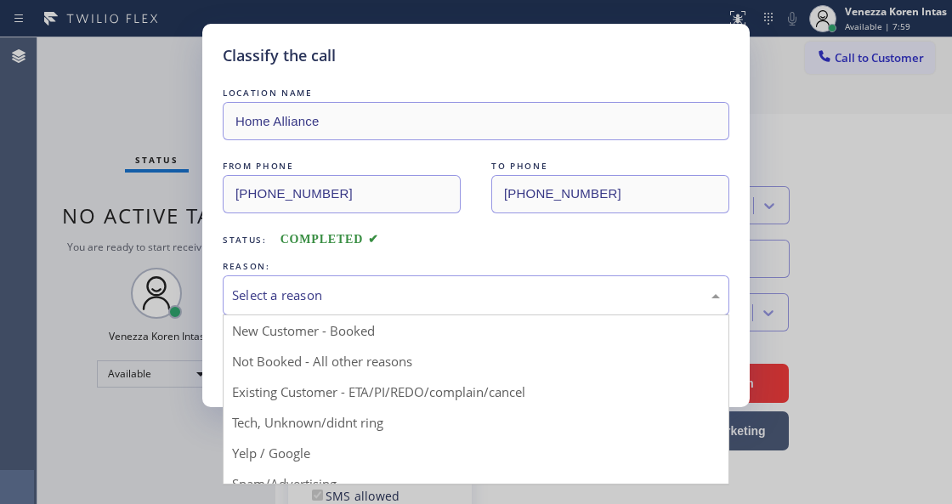
click at [482, 282] on div "Select a reason" at bounding box center [476, 295] width 507 height 40
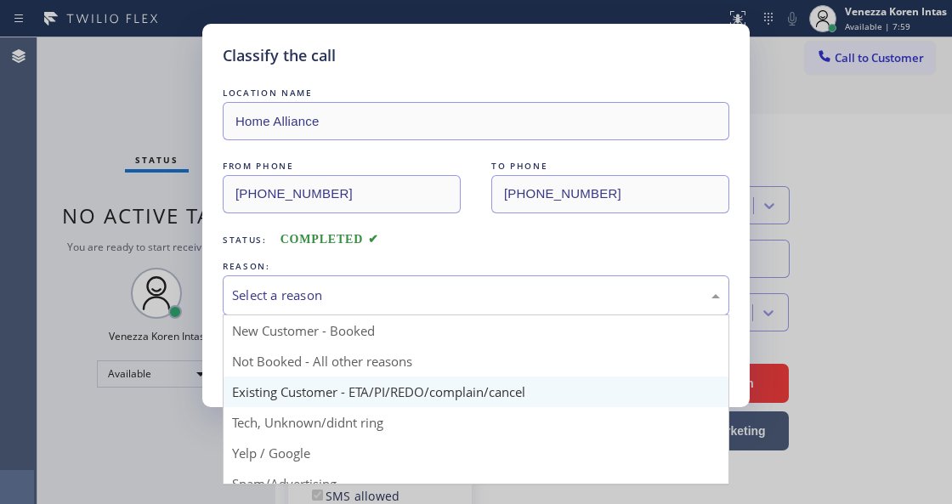
drag, startPoint x: 473, startPoint y: 395, endPoint x: 463, endPoint y: 395, distance: 9.3
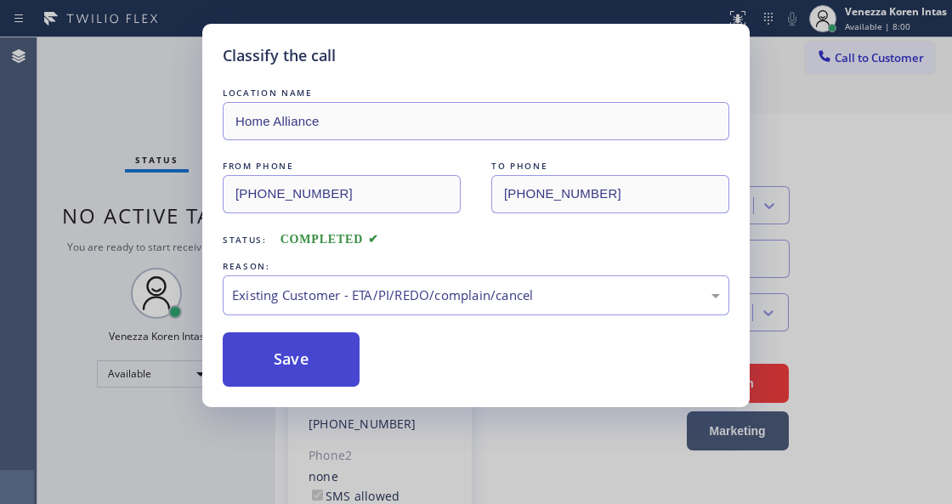
click at [340, 372] on button "Save" at bounding box center [291, 359] width 137 height 54
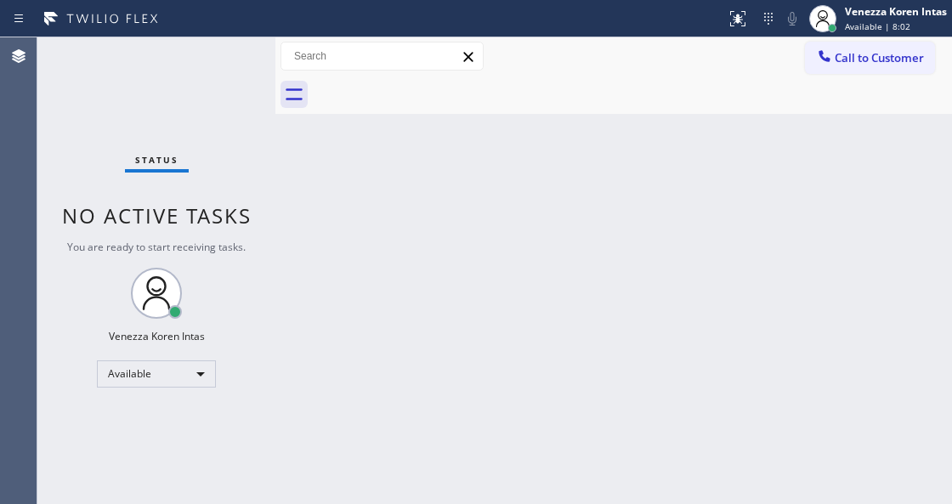
click at [219, 64] on div "Status No active tasks You are ready to start receiving tasks. Venezza Koren In…" at bounding box center [156, 270] width 238 height 467
click at [218, 86] on div "Status No active tasks You are ready to start receiving tasks. Venezza Koren In…" at bounding box center [156, 270] width 238 height 467
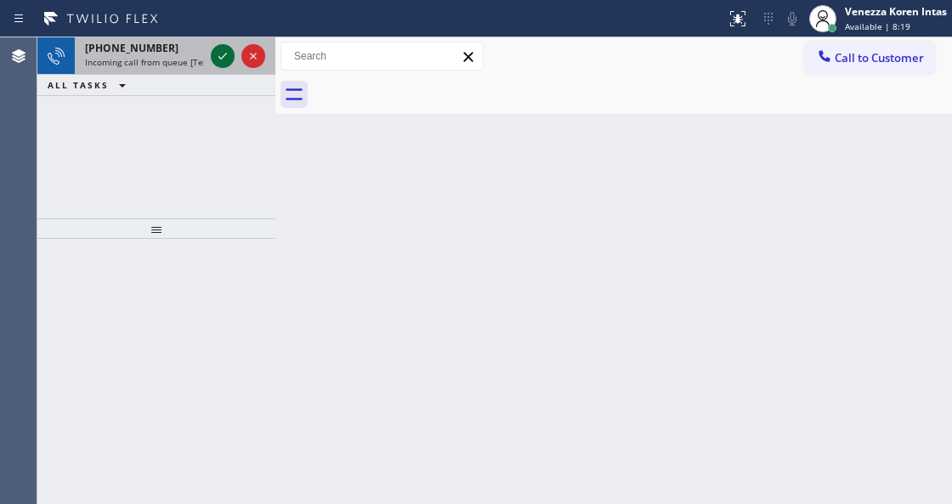
click at [221, 56] on icon at bounding box center [222, 56] width 20 height 20
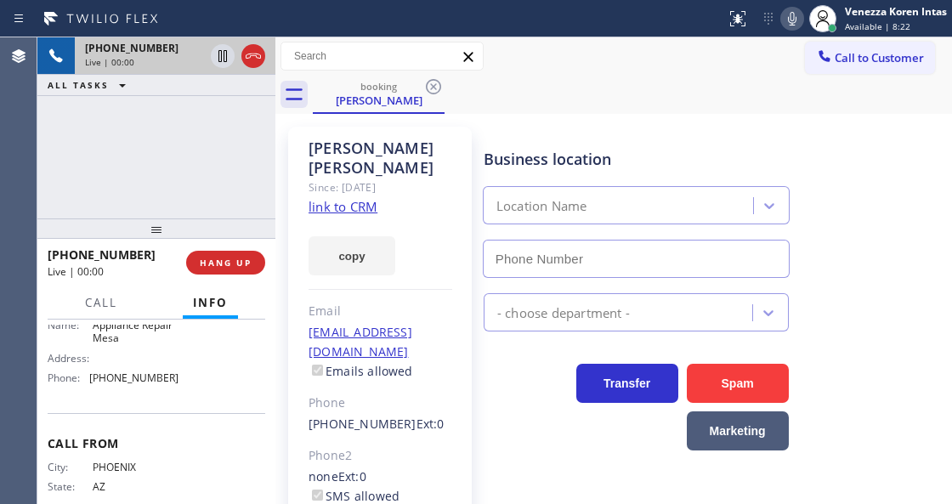
scroll to position [283, 0]
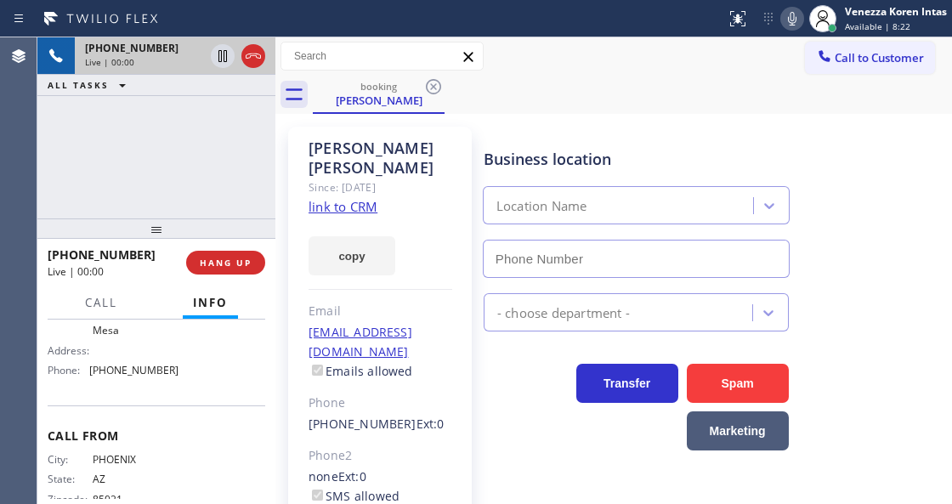
type input "[PHONE_NUMBER]"
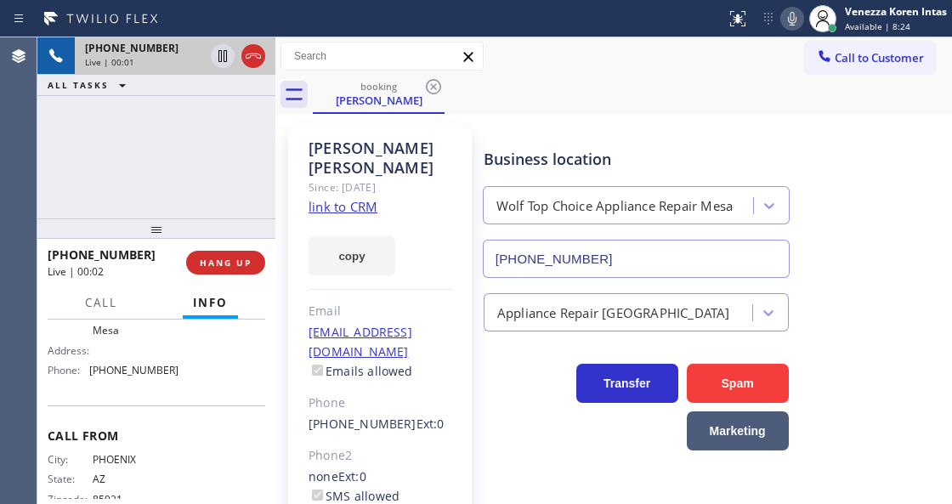
click at [360, 198] on link "link to CRM" at bounding box center [343, 206] width 69 height 17
click at [791, 22] on icon at bounding box center [792, 19] width 8 height 14
click at [223, 56] on icon at bounding box center [222, 56] width 20 height 20
click at [547, 101] on div "booking [PERSON_NAME]" at bounding box center [632, 95] width 639 height 38
click at [796, 20] on icon at bounding box center [792, 18] width 20 height 20
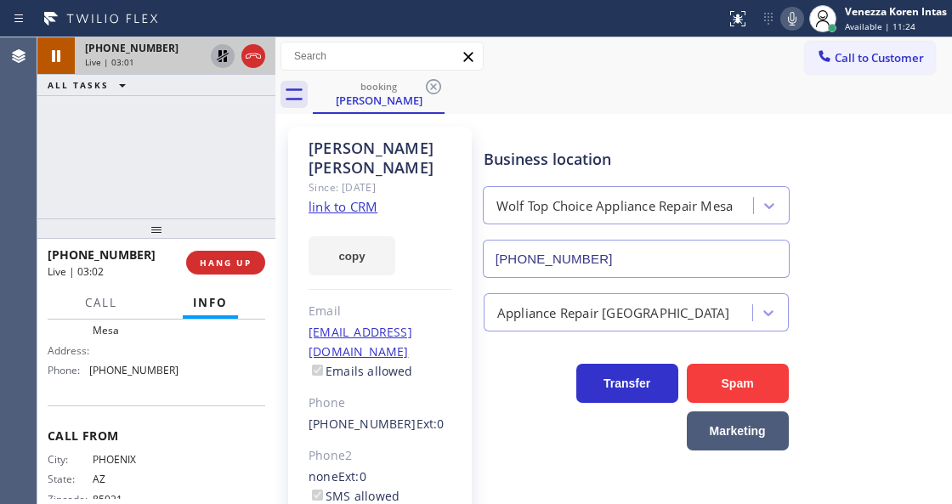
click at [219, 58] on icon at bounding box center [222, 56] width 20 height 20
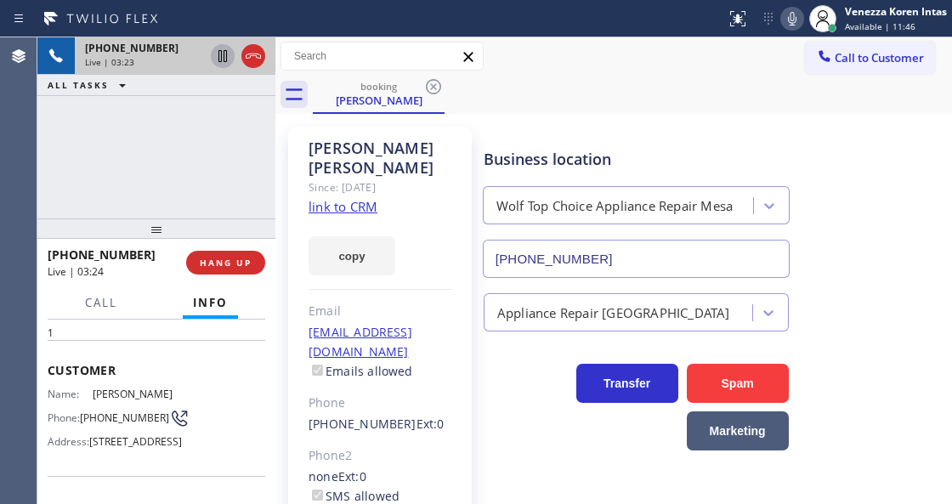
scroll to position [56, 0]
drag, startPoint x: 115, startPoint y: 426, endPoint x: 89, endPoint y: 410, distance: 30.2
click at [89, 412] on span "[PHONE_NUMBER]" at bounding box center [124, 418] width 89 height 13
click at [519, 127] on div "Business location Wolf Top Choice Appliance Repair [GEOGRAPHIC_DATA] [PHONE_NUM…" at bounding box center [713, 201] width 467 height 154
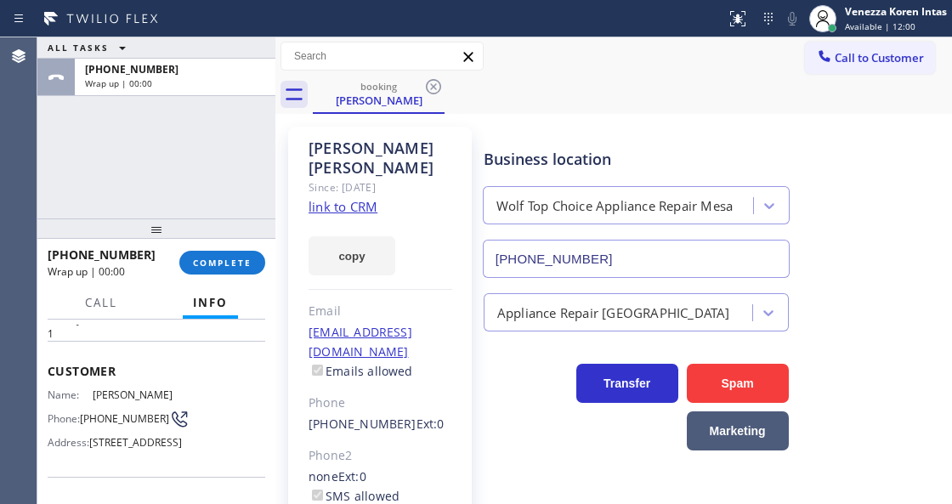
click at [174, 132] on div "ALL TASKS ALL TASKS ACTIVE TASKS TASKS IN WRAP UP [PHONE_NUMBER] Wrap up | 00:00" at bounding box center [156, 127] width 238 height 181
drag, startPoint x: 218, startPoint y: 269, endPoint x: 415, endPoint y: 273, distance: 197.2
click at [221, 269] on button "COMPLETE" at bounding box center [222, 263] width 86 height 24
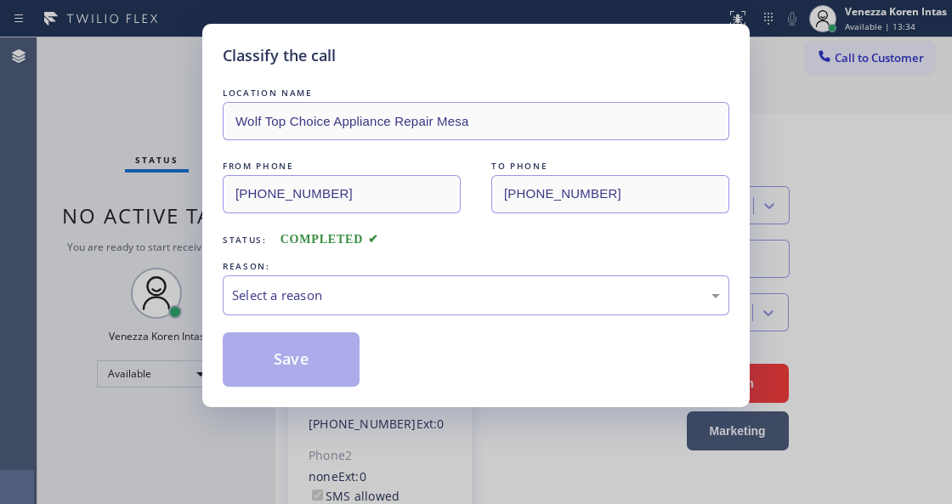
click at [422, 303] on div "Select a reason" at bounding box center [476, 296] width 488 height 20
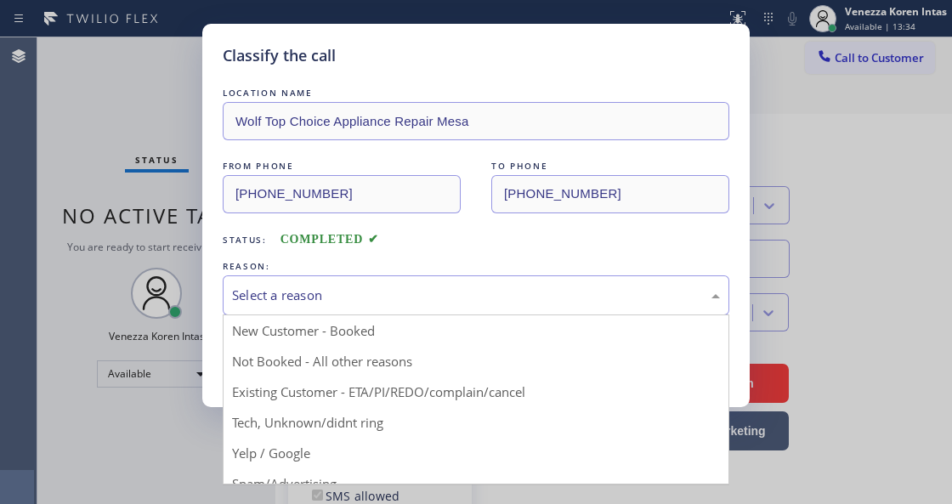
drag, startPoint x: 418, startPoint y: 399, endPoint x: 319, endPoint y: 358, distance: 107.5
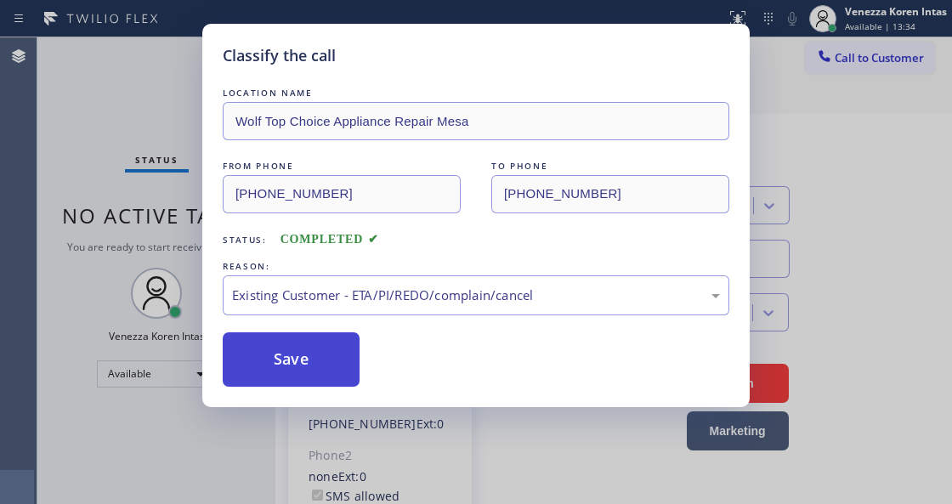
click at [319, 358] on button "Save" at bounding box center [291, 359] width 137 height 54
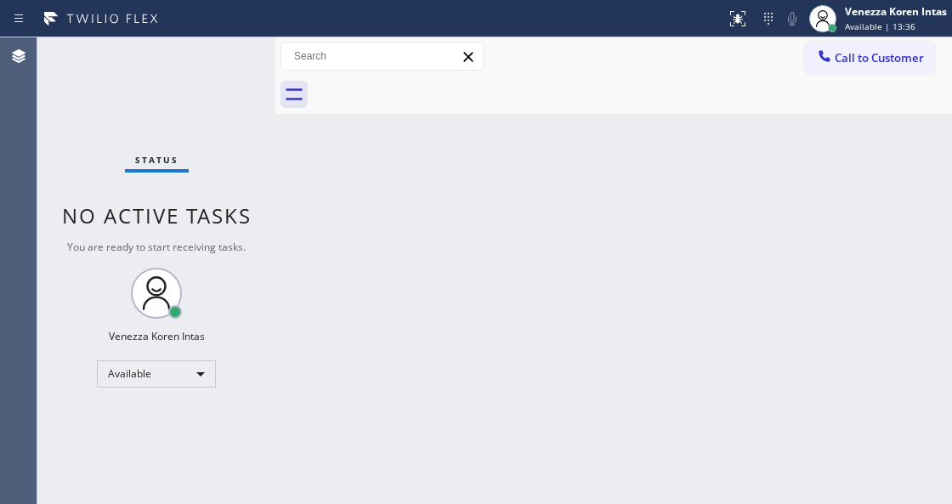
click at [185, 65] on div "Status No active tasks You are ready to start receiving tasks. Venezza Koren In…" at bounding box center [156, 270] width 238 height 467
click at [170, 137] on div "Status No active tasks You are ready to start receiving tasks. Venezza Koren In…" at bounding box center [156, 270] width 238 height 467
click at [220, 88] on div "Status No active tasks You are ready to start receiving tasks. Venezza Koren In…" at bounding box center [156, 270] width 238 height 467
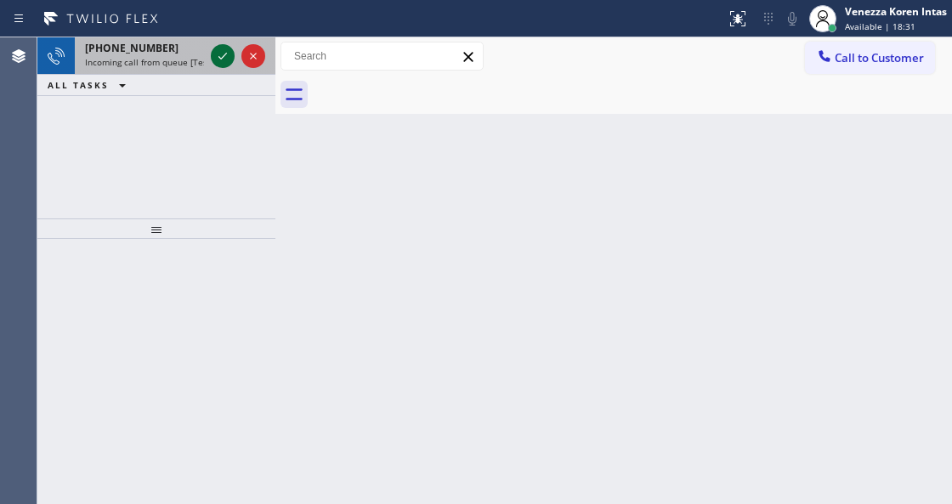
click at [229, 51] on icon at bounding box center [222, 56] width 20 height 20
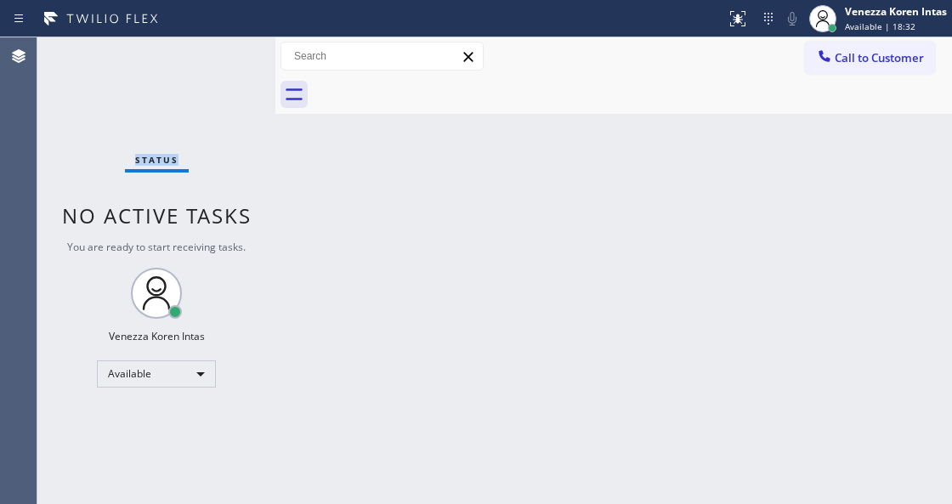
click at [229, 51] on div "Status No active tasks You are ready to start receiving tasks. Venezza Koren In…" at bounding box center [156, 270] width 238 height 467
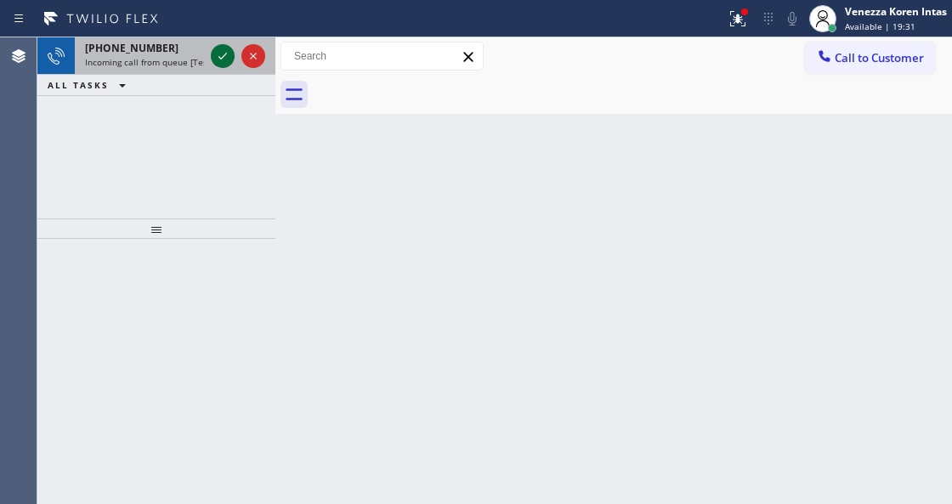
click at [219, 56] on icon at bounding box center [222, 56] width 20 height 20
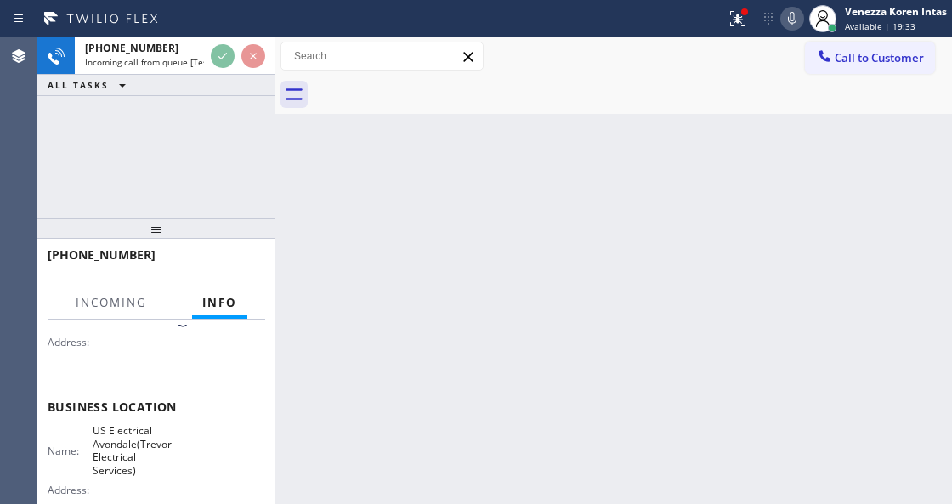
scroll to position [226, 0]
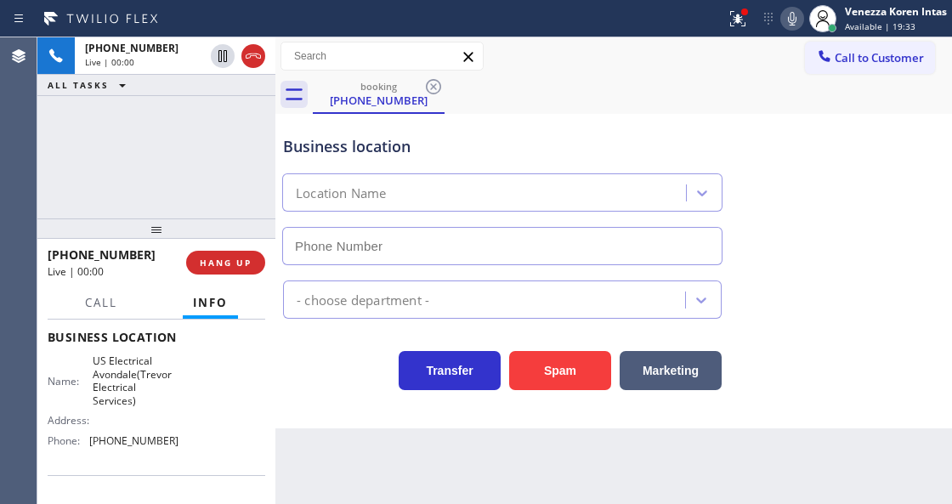
type input "[PHONE_NUMBER]"
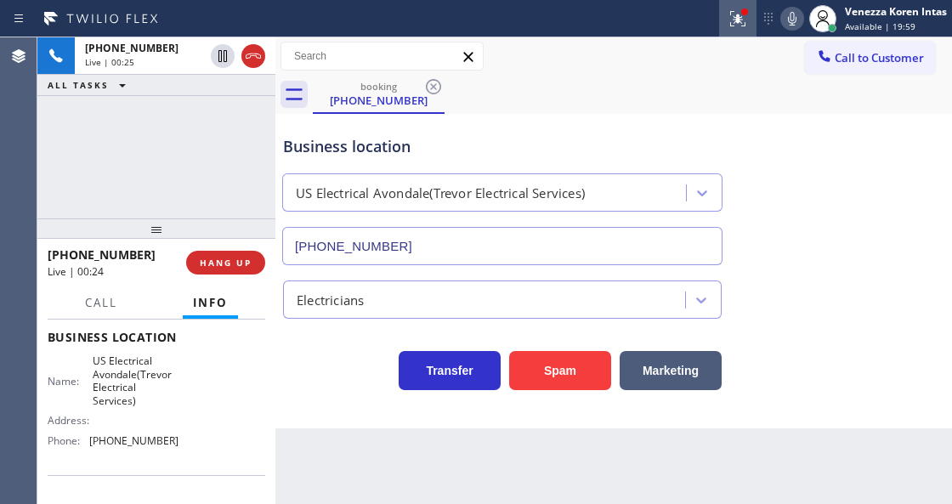
click at [742, 22] on icon at bounding box center [738, 18] width 20 height 20
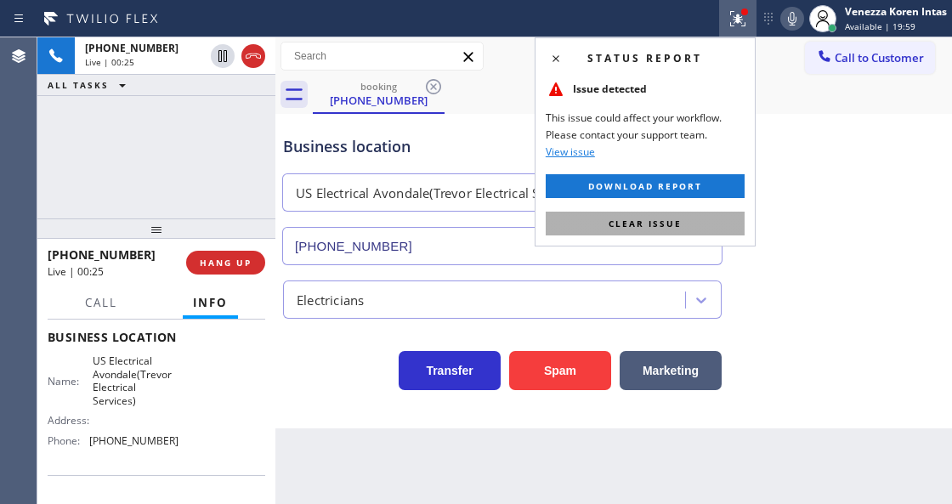
click at [607, 235] on div "Status report Issue detected This issue could affect your workflow. Please cont…" at bounding box center [645, 141] width 221 height 209
click at [607, 232] on button "Clear issue" at bounding box center [645, 224] width 199 height 24
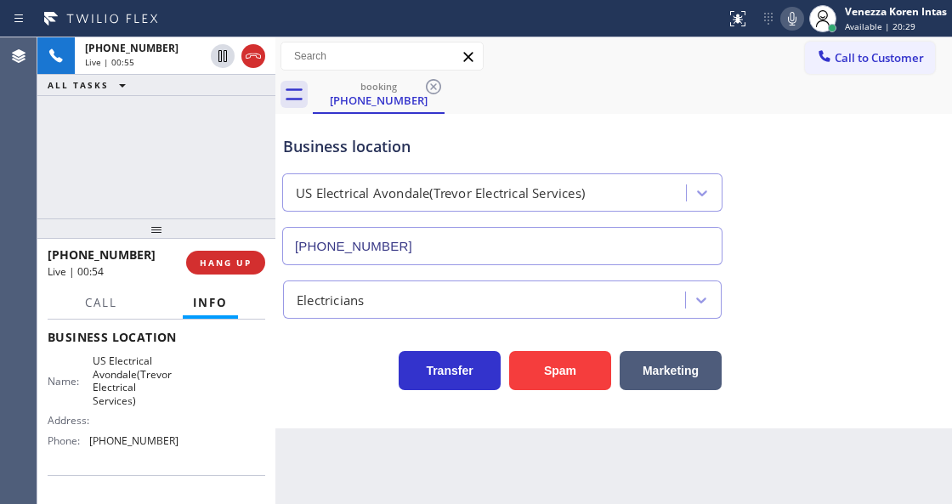
click at [789, 15] on icon at bounding box center [792, 18] width 20 height 20
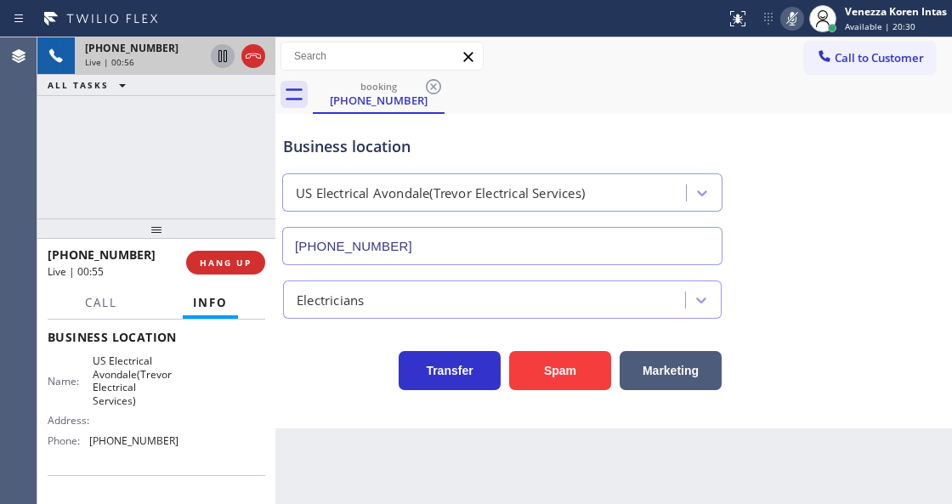
click at [221, 59] on icon at bounding box center [222, 56] width 8 height 12
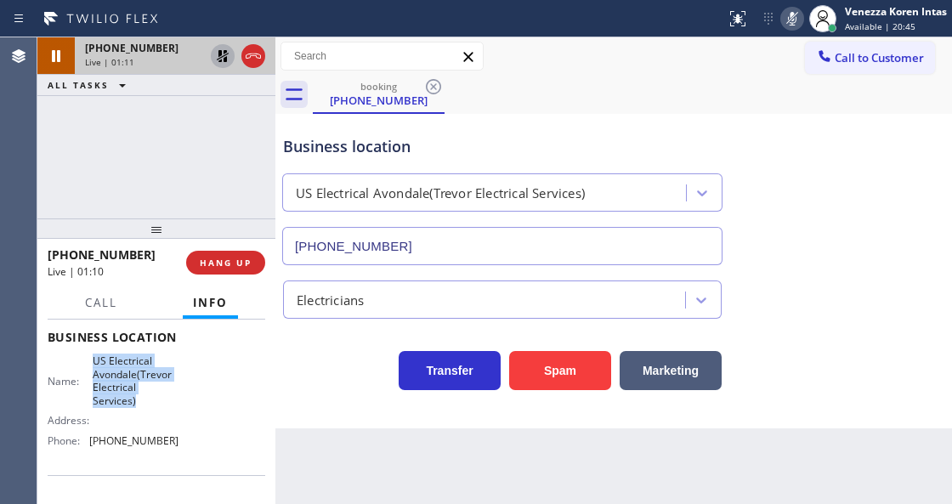
drag, startPoint x: 91, startPoint y: 357, endPoint x: 134, endPoint y: 399, distance: 60.7
click at [134, 399] on span "US Electrical Avondale(Trevor Electrical Services)" at bounding box center [135, 380] width 85 height 53
copy span "US Electrical Avondale(Trevor Electrical Services)"
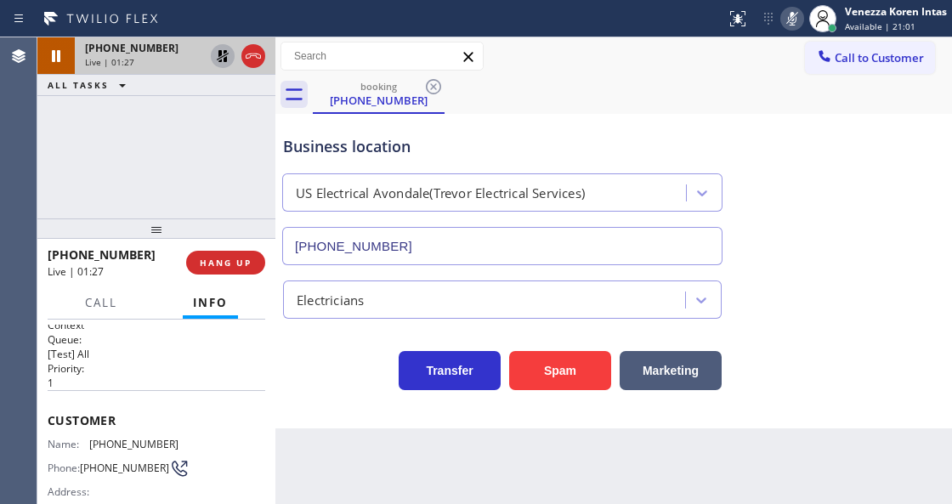
scroll to position [0, 0]
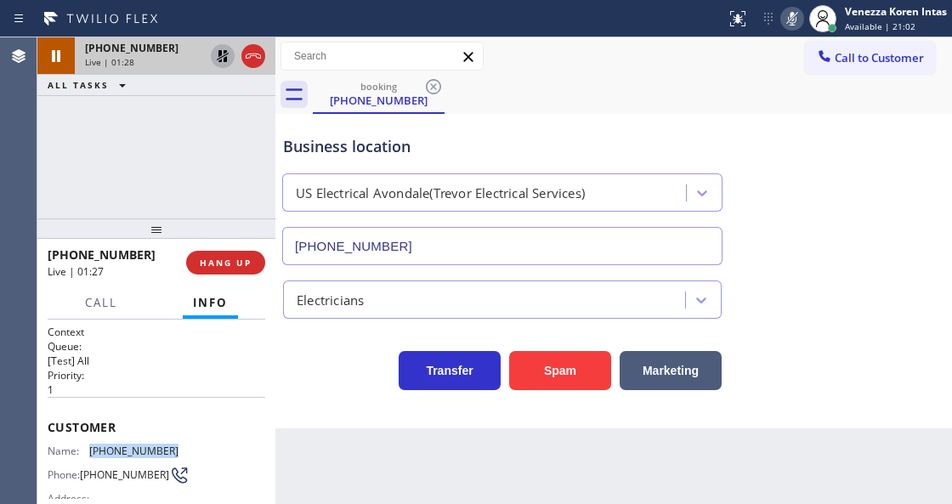
drag, startPoint x: 170, startPoint y: 442, endPoint x: 83, endPoint y: 449, distance: 87.0
click at [83, 449] on div "Name: [PHONE_NUMBER]" at bounding box center [113, 451] width 131 height 13
copy div "[PHONE_NUMBER]"
drag, startPoint x: 218, startPoint y: 51, endPoint x: 227, endPoint y: 56, distance: 9.9
click at [219, 50] on icon at bounding box center [223, 56] width 12 height 12
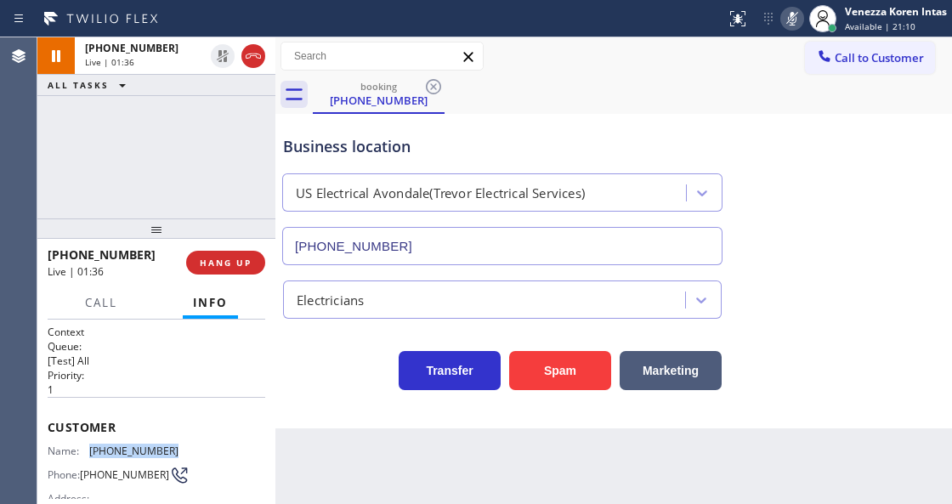
click at [789, 22] on icon at bounding box center [792, 19] width 8 height 14
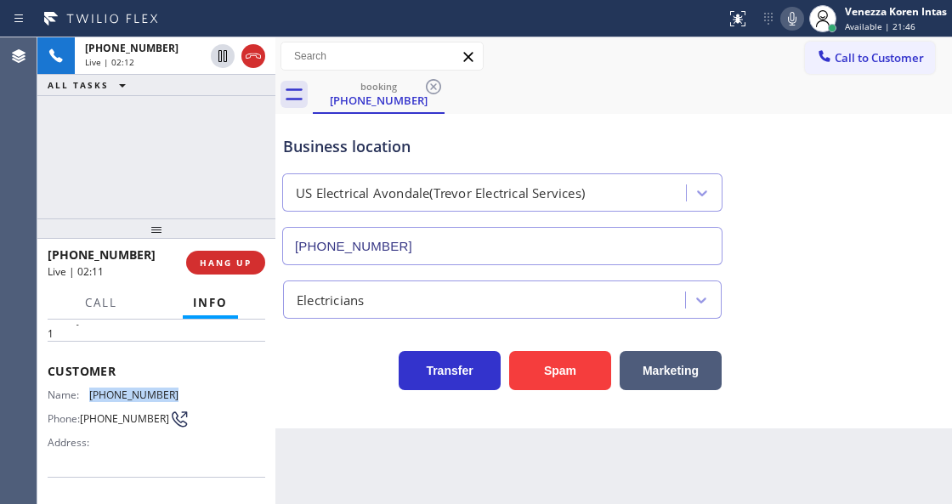
scroll to position [226, 0]
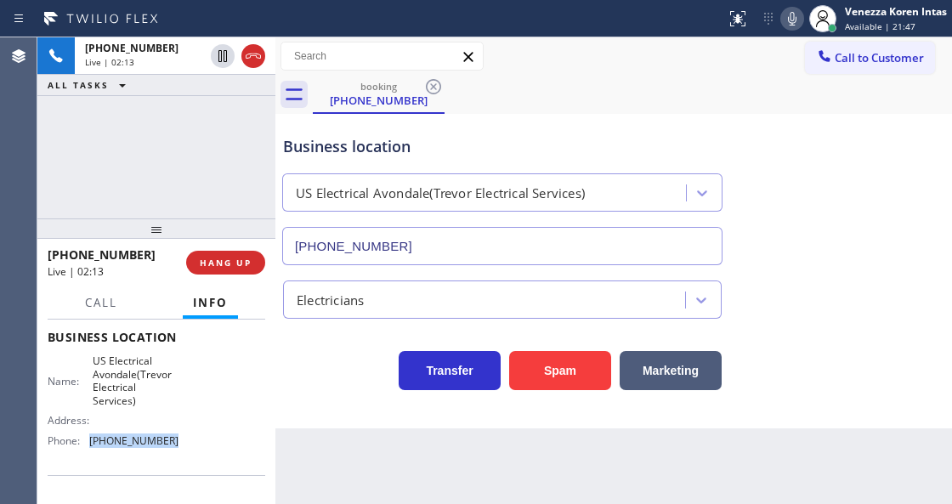
drag, startPoint x: 171, startPoint y: 439, endPoint x: 81, endPoint y: 441, distance: 90.1
click at [81, 441] on div "Phone: [PHONE_NUMBER]" at bounding box center [113, 440] width 131 height 13
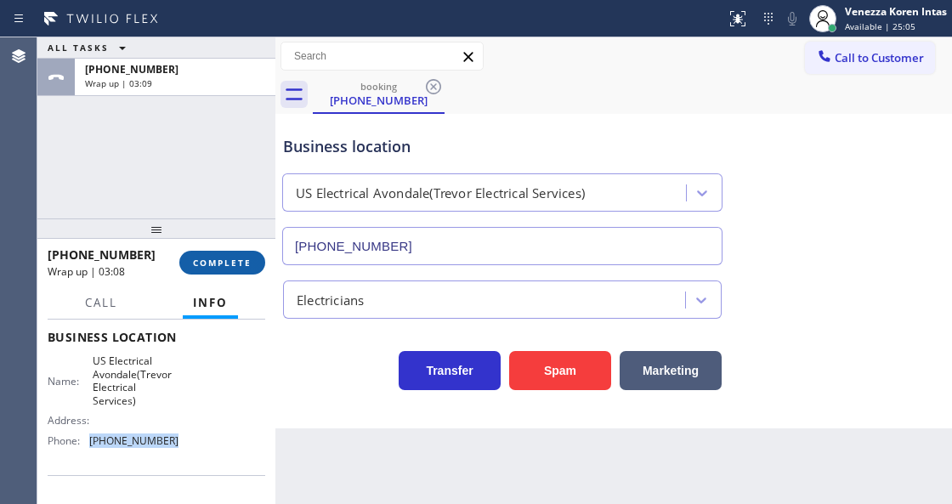
click at [216, 269] on button "COMPLETE" at bounding box center [222, 263] width 86 height 24
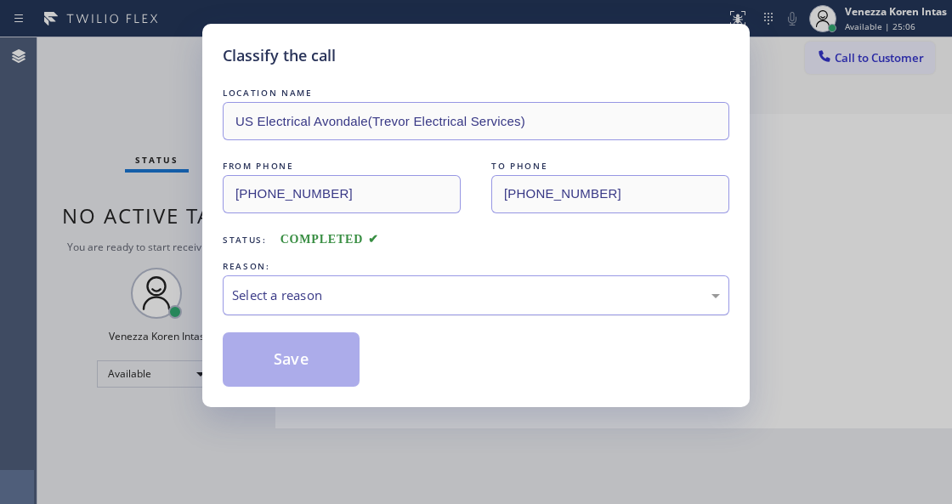
click at [362, 301] on div "Select a reason" at bounding box center [476, 296] width 488 height 20
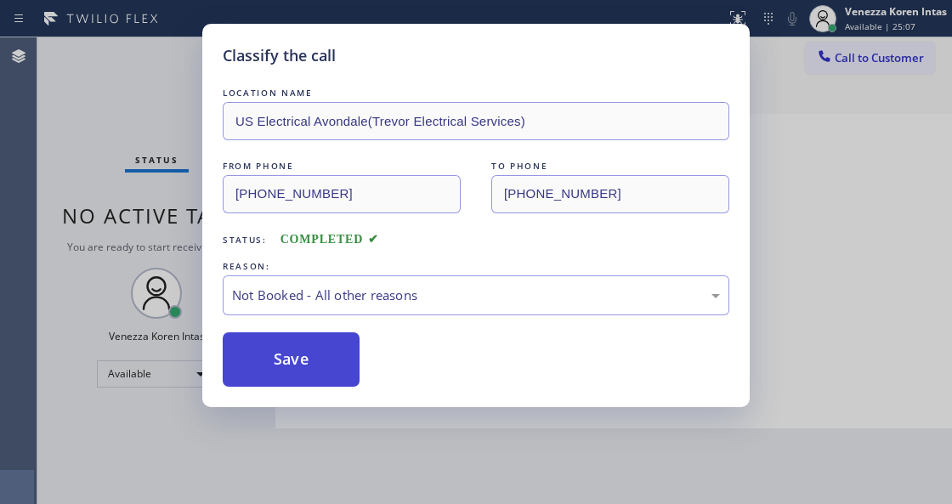
click at [342, 364] on button "Save" at bounding box center [291, 359] width 137 height 54
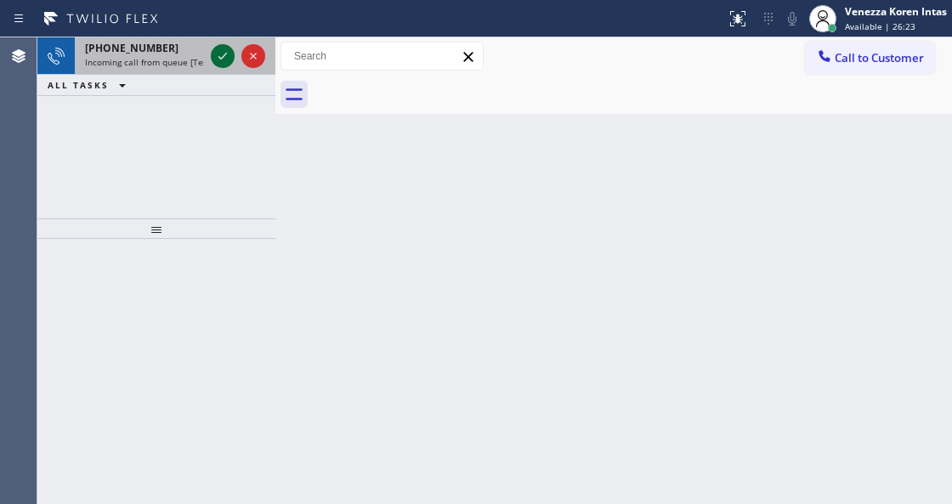
click at [221, 59] on icon at bounding box center [222, 56] width 20 height 20
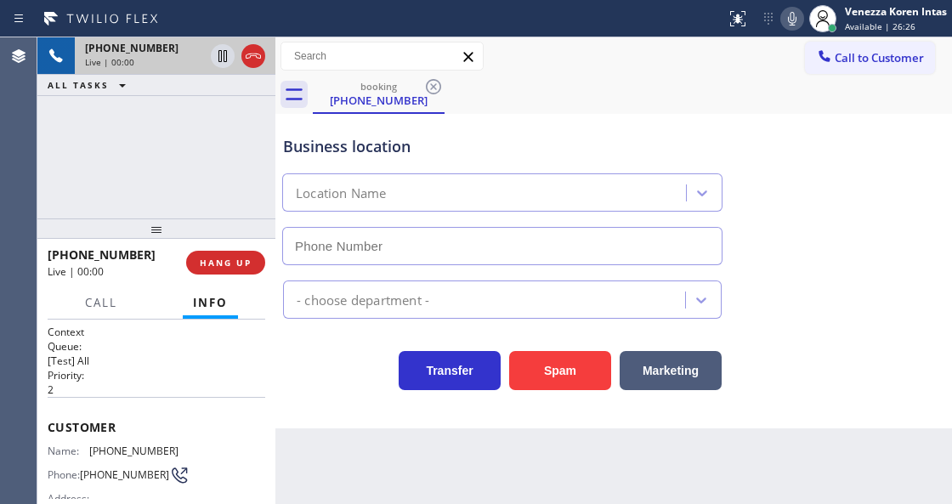
scroll to position [170, 0]
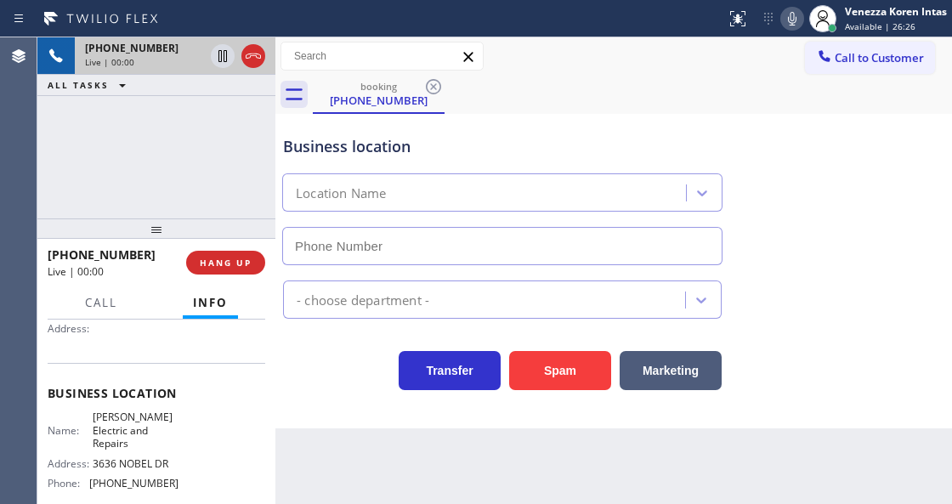
type input "[PHONE_NUMBER]"
click at [121, 165] on div "[PHONE_NUMBER] Live | 00:02 ALL TASKS ALL TASKS ACTIVE TASKS TASKS IN WRAP UP" at bounding box center [156, 127] width 238 height 181
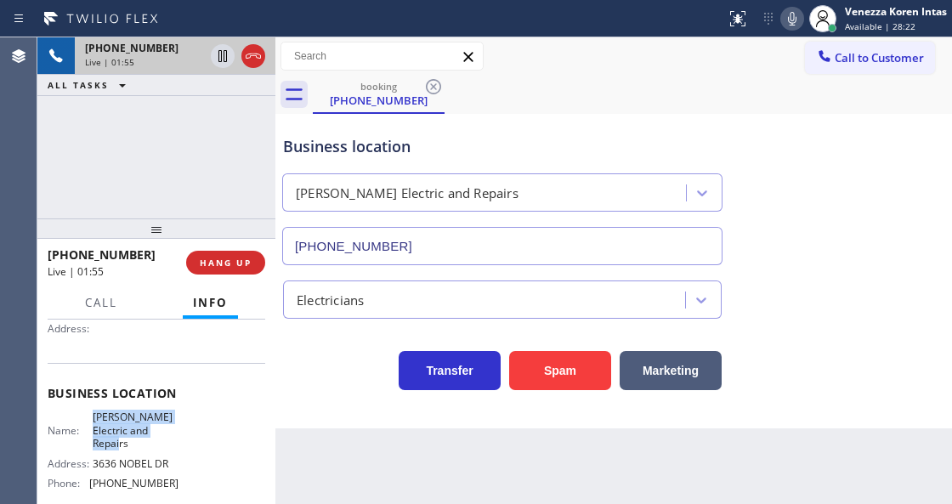
drag, startPoint x: 88, startPoint y: 413, endPoint x: 145, endPoint y: 445, distance: 65.5
click at [145, 445] on div "Name: [PERSON_NAME] Electric and Repairs" at bounding box center [113, 430] width 131 height 39
click at [588, 112] on div "Business location [PERSON_NAME] Electric and Repairs [PHONE_NUMBER]" at bounding box center [614, 188] width 668 height 154
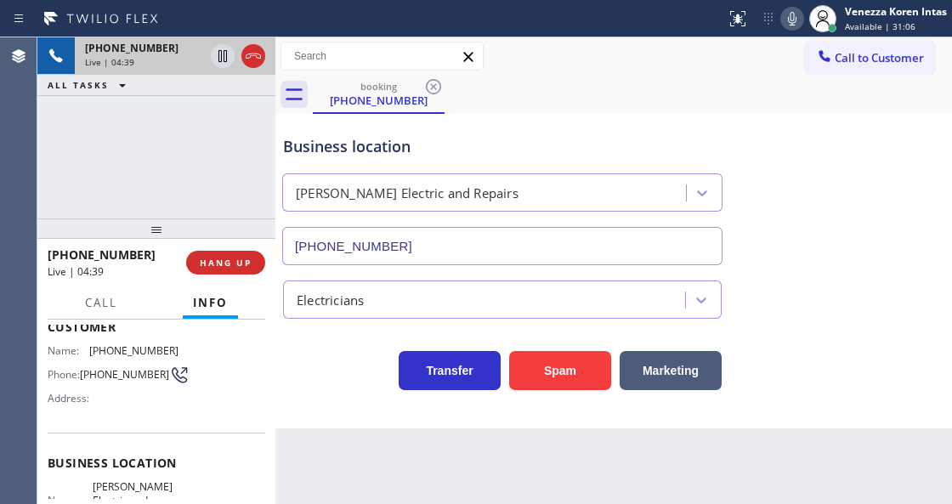
scroll to position [0, 0]
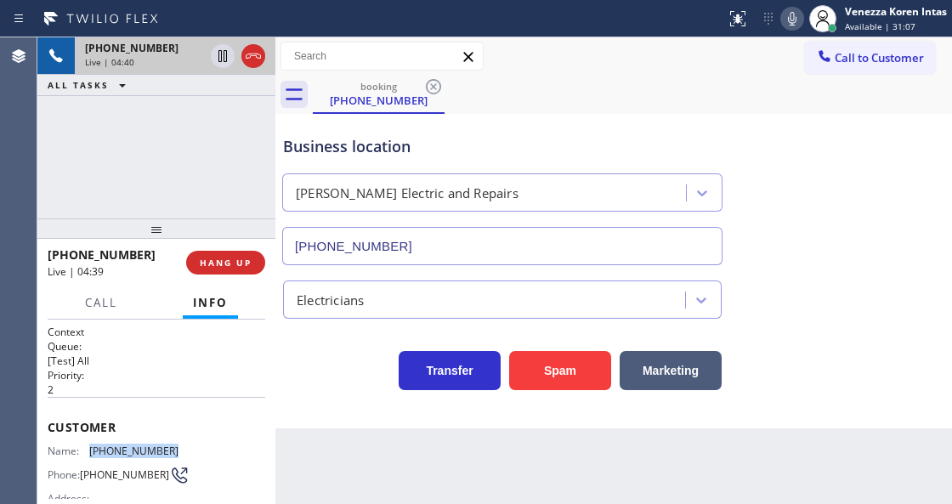
drag, startPoint x: 167, startPoint y: 445, endPoint x: 82, endPoint y: 448, distance: 84.2
click at [82, 448] on div "Name: [PHONE_NUMBER] Phone: [PHONE_NUMBER] Address:" at bounding box center [157, 478] width 218 height 67
click at [799, 17] on icon at bounding box center [792, 18] width 20 height 20
click at [796, 16] on icon at bounding box center [792, 18] width 20 height 20
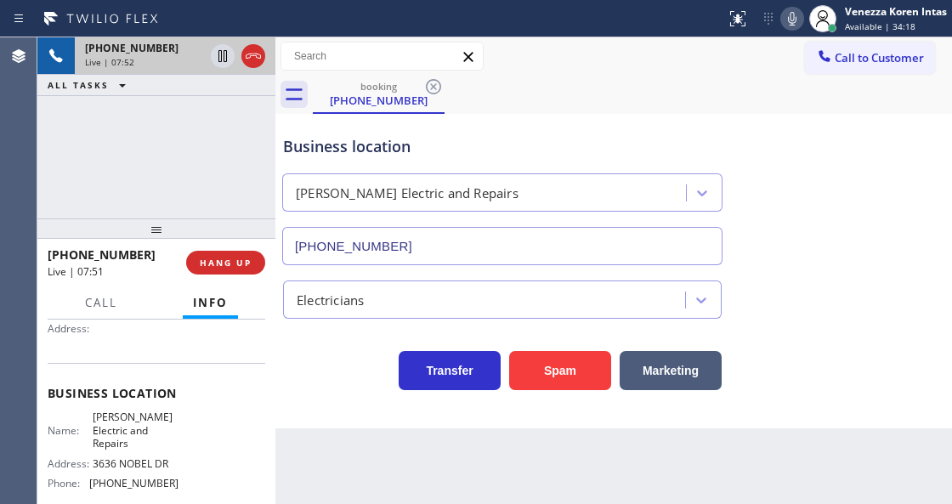
scroll to position [226, 0]
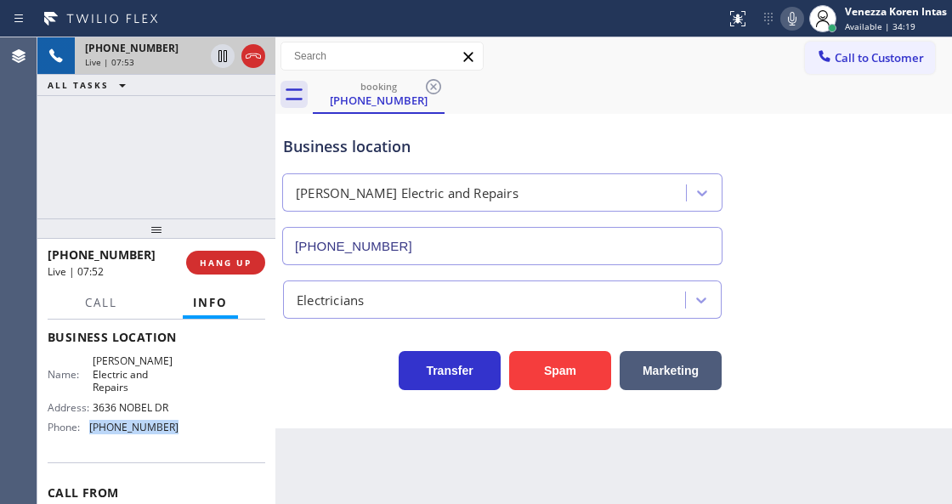
drag, startPoint x: 185, startPoint y: 435, endPoint x: 89, endPoint y: 428, distance: 96.3
click at [89, 428] on div "Name: [PERSON_NAME] Electric and Repairs Address: [STREET_ADDRESS] Phone: [PHON…" at bounding box center [157, 397] width 218 height 86
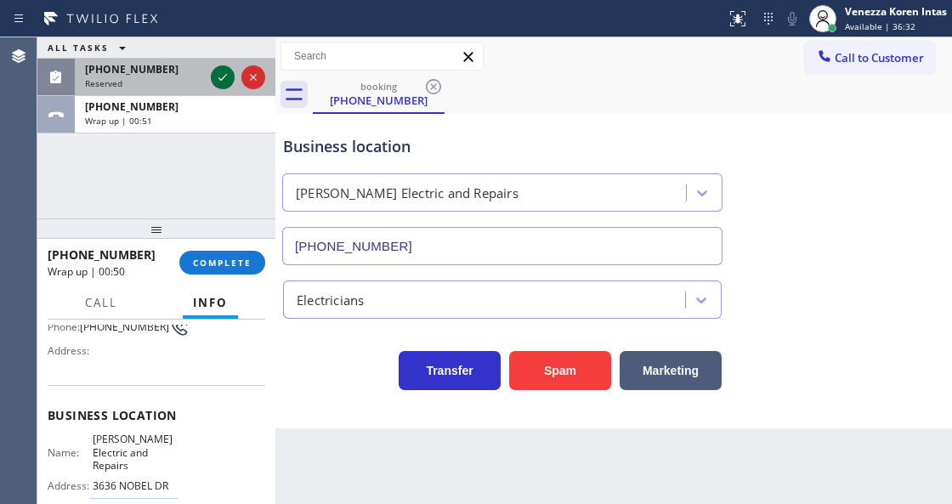
click at [225, 73] on icon at bounding box center [222, 77] width 20 height 20
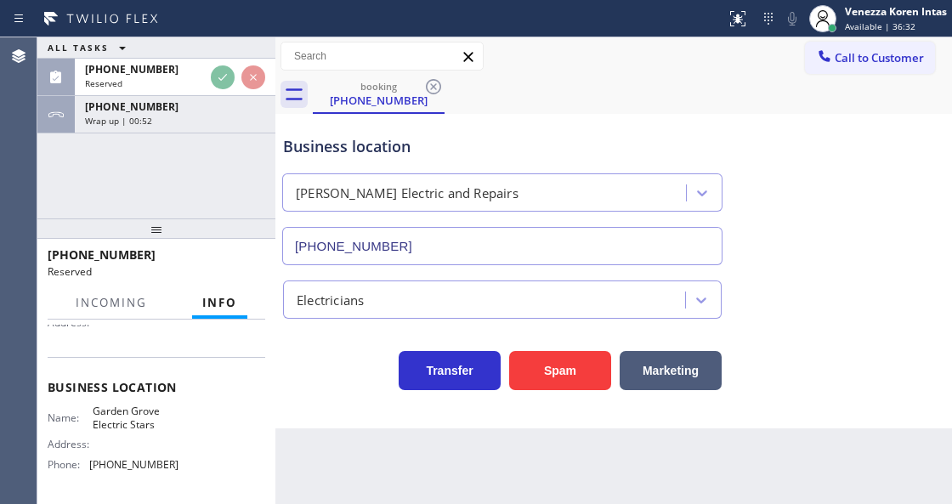
scroll to position [231, 0]
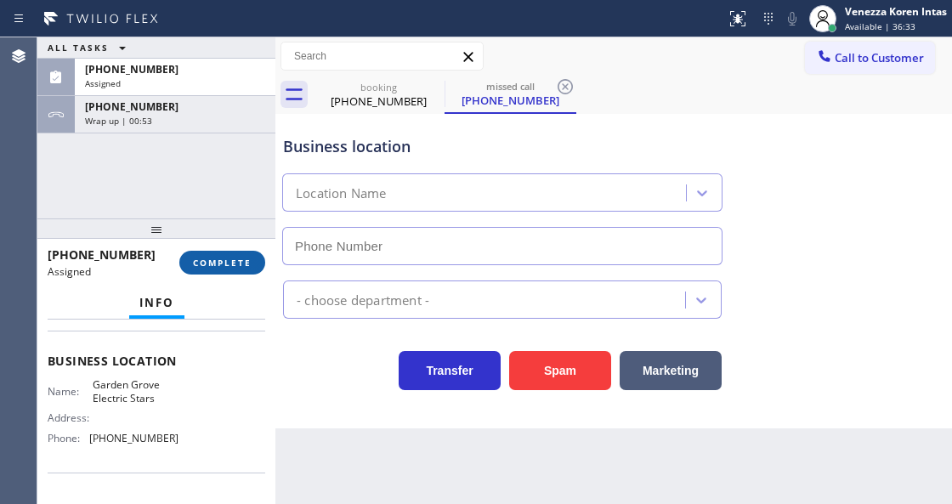
type input "[PHONE_NUMBER]"
click at [254, 257] on button "COMPLETE" at bounding box center [222, 263] width 86 height 24
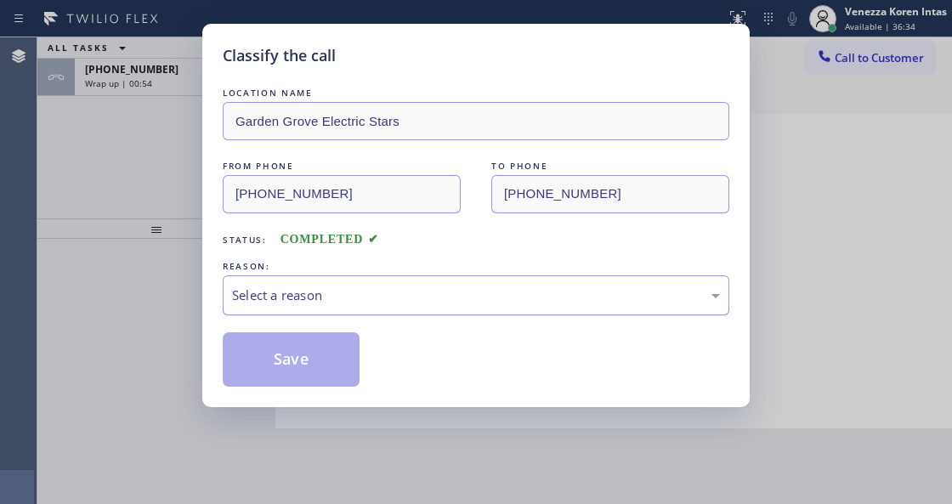
click at [413, 303] on div "Select a reason" at bounding box center [476, 296] width 488 height 20
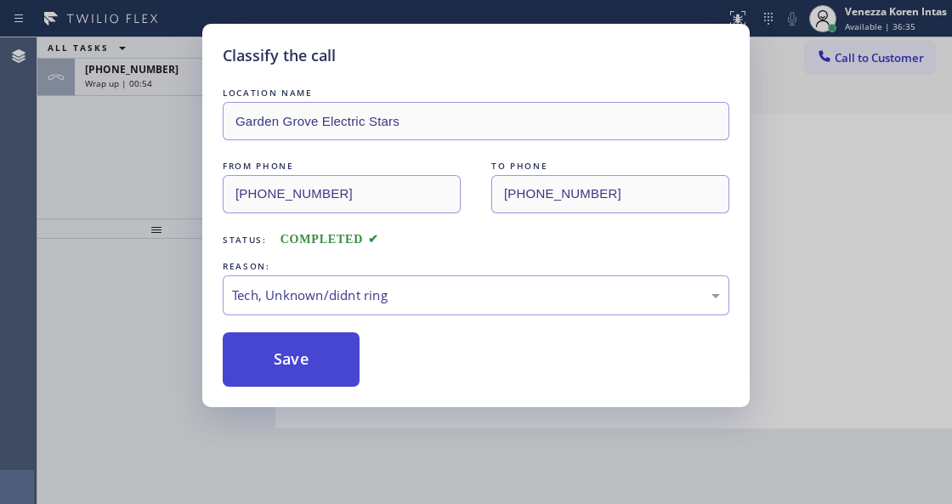
click at [316, 372] on button "Save" at bounding box center [291, 359] width 137 height 54
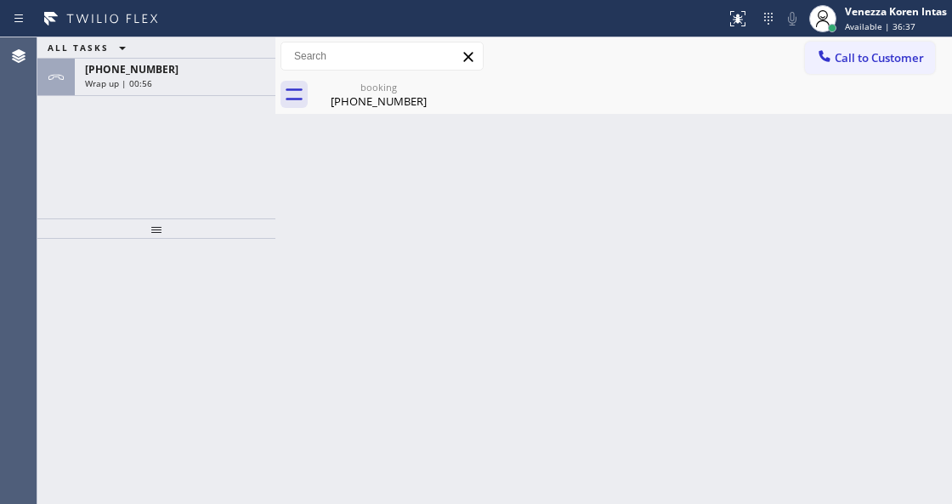
click at [150, 128] on div "ALL TASKS ALL TASKS ACTIVE TASKS TASKS IN WRAP UP [PHONE_NUMBER] Wrap up | 00:56" at bounding box center [156, 127] width 238 height 181
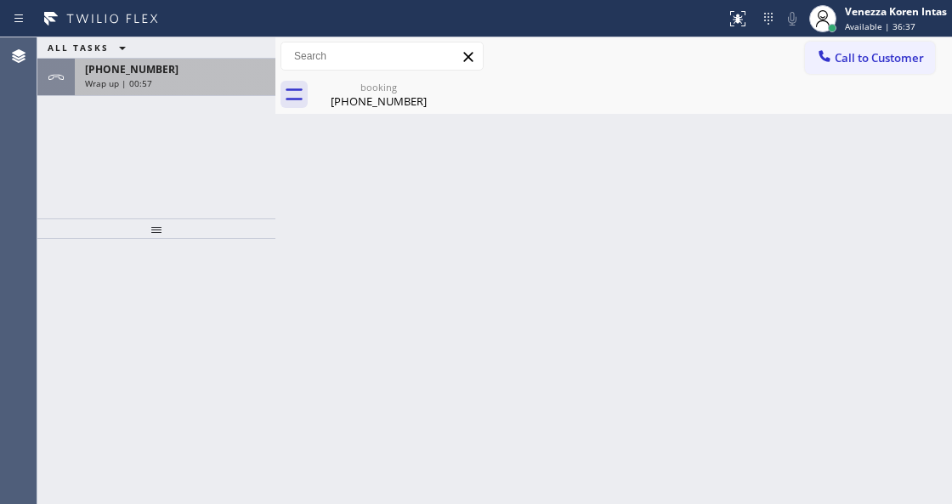
click at [177, 68] on div "[PHONE_NUMBER]" at bounding box center [175, 69] width 180 height 14
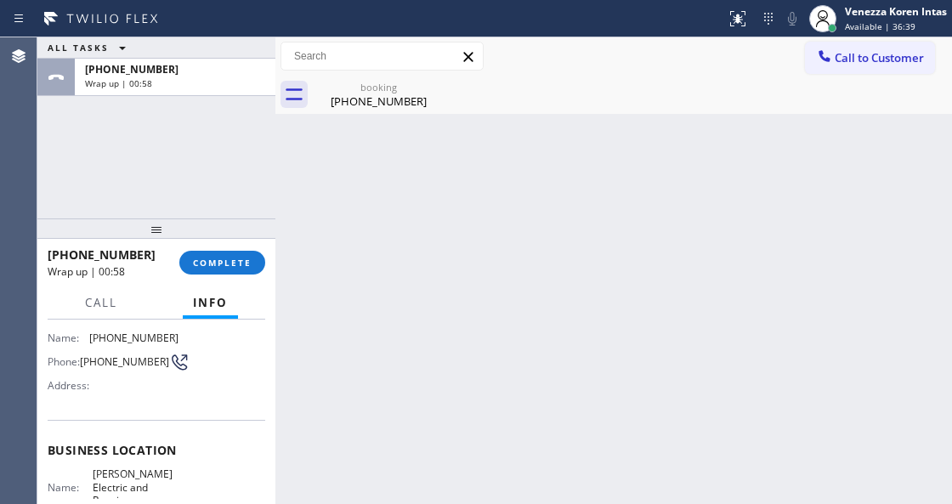
scroll to position [56, 0]
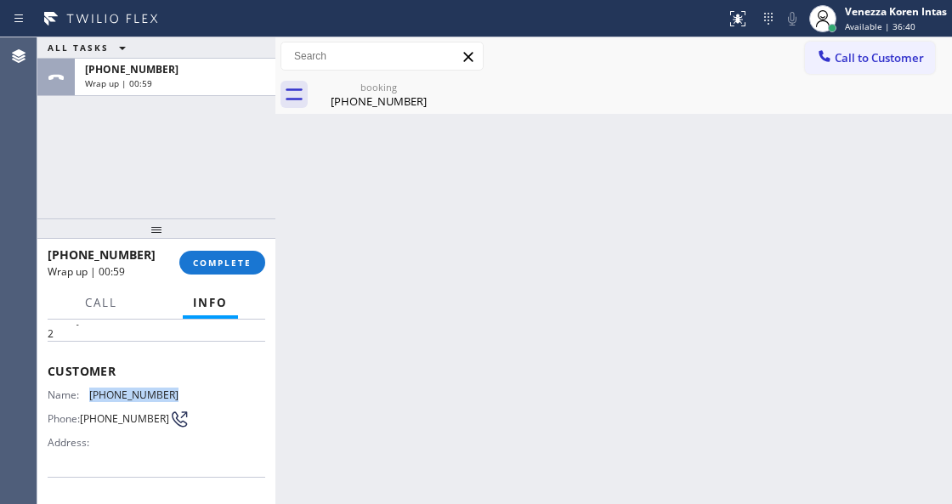
drag, startPoint x: 179, startPoint y: 388, endPoint x: 92, endPoint y: 383, distance: 87.7
click at [92, 388] on div "Name: [PHONE_NUMBER] Phone: [PHONE_NUMBER] Address:" at bounding box center [157, 421] width 218 height 67
drag, startPoint x: 643, startPoint y: 128, endPoint x: 609, endPoint y: 140, distance: 36.8
click at [636, 133] on div "Back to Dashboard Change Sender ID Customers Technicians Select a contact Outbo…" at bounding box center [613, 270] width 677 height 467
click at [248, 257] on span "COMPLETE" at bounding box center [222, 263] width 59 height 12
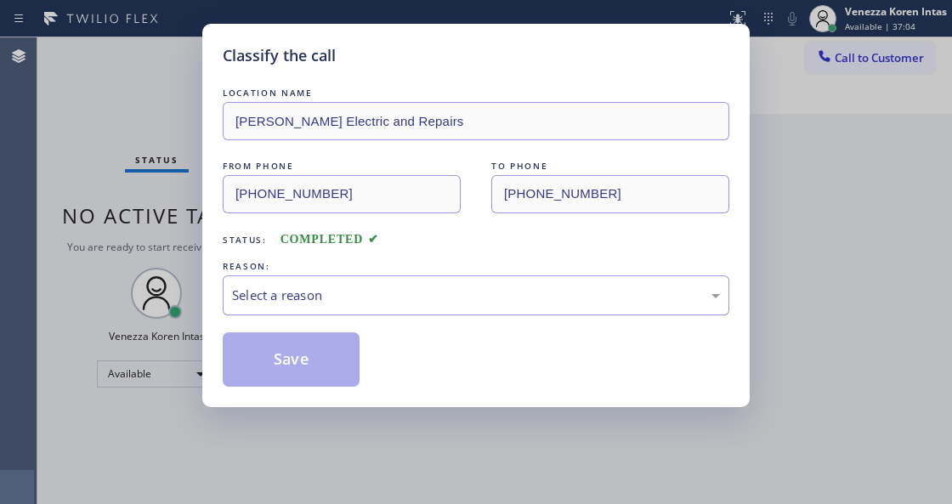
click at [421, 303] on div "Select a reason" at bounding box center [476, 296] width 488 height 20
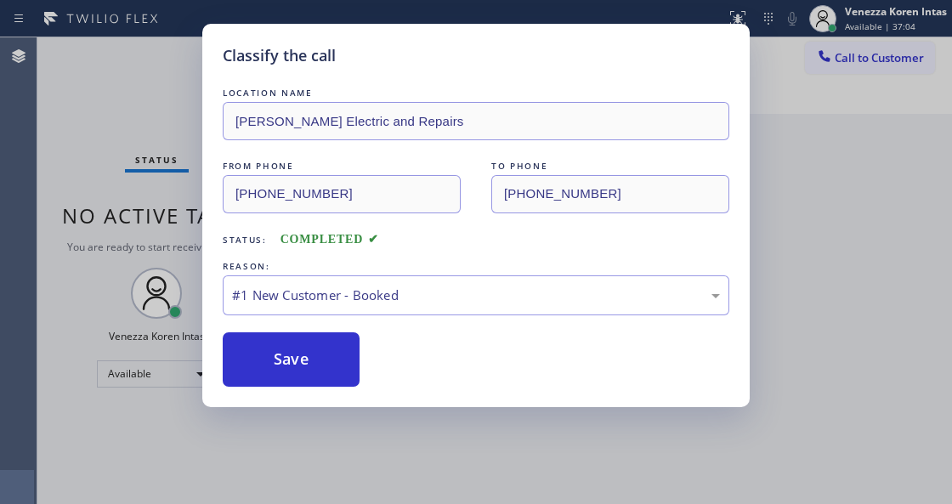
click at [352, 352] on button "Save" at bounding box center [291, 359] width 137 height 54
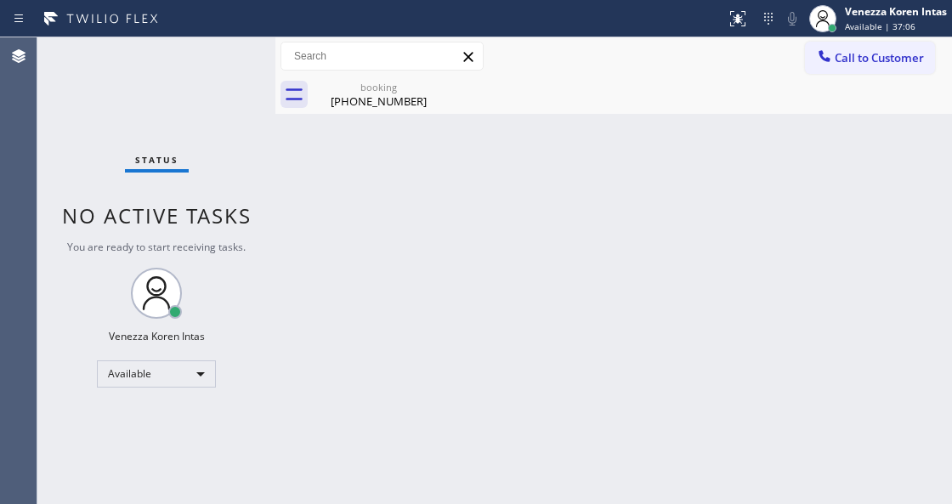
click at [878, 24] on span "Available | 37:06" at bounding box center [880, 26] width 71 height 12
click at [408, 94] on div "[PHONE_NUMBER]" at bounding box center [378, 100] width 128 height 15
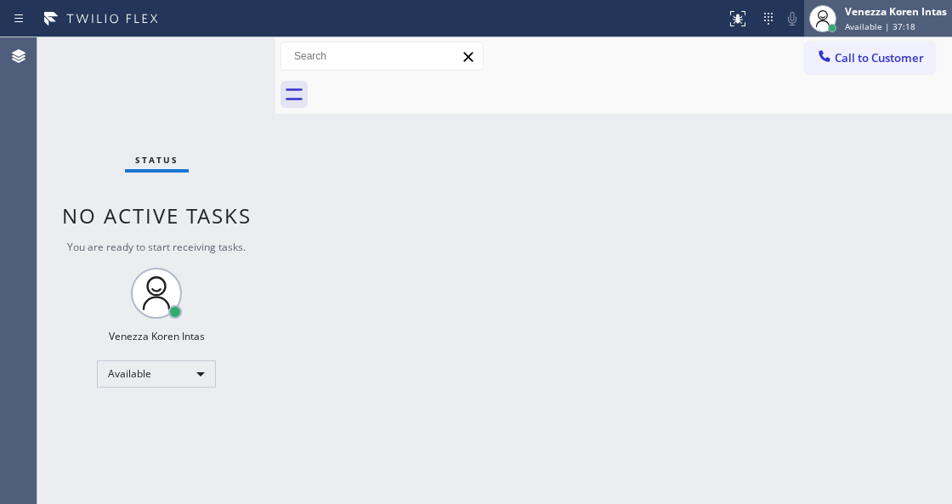
click at [855, 27] on span "Available | 37:18" at bounding box center [880, 26] width 71 height 12
drag, startPoint x: 887, startPoint y: 26, endPoint x: 882, endPoint y: 37, distance: 12.2
click at [887, 25] on span "Available | 37:28" at bounding box center [880, 26] width 71 height 12
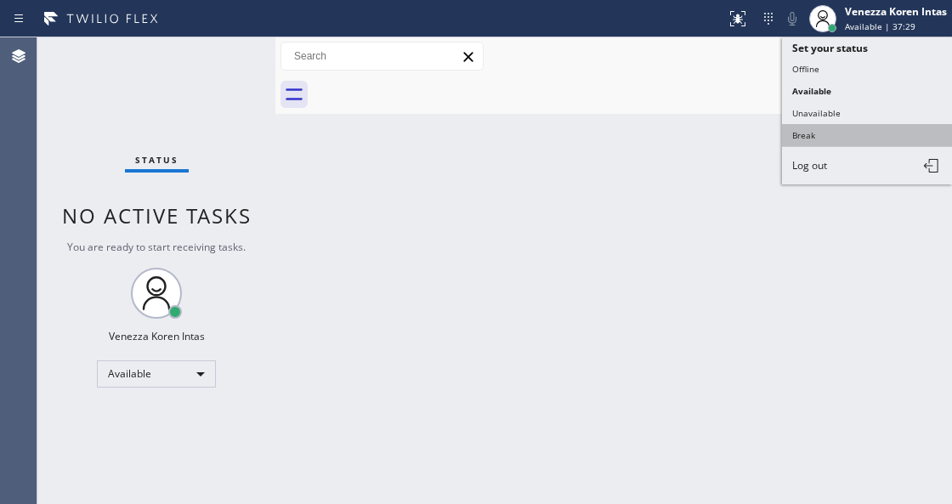
click at [829, 137] on button "Break" at bounding box center [867, 135] width 170 height 22
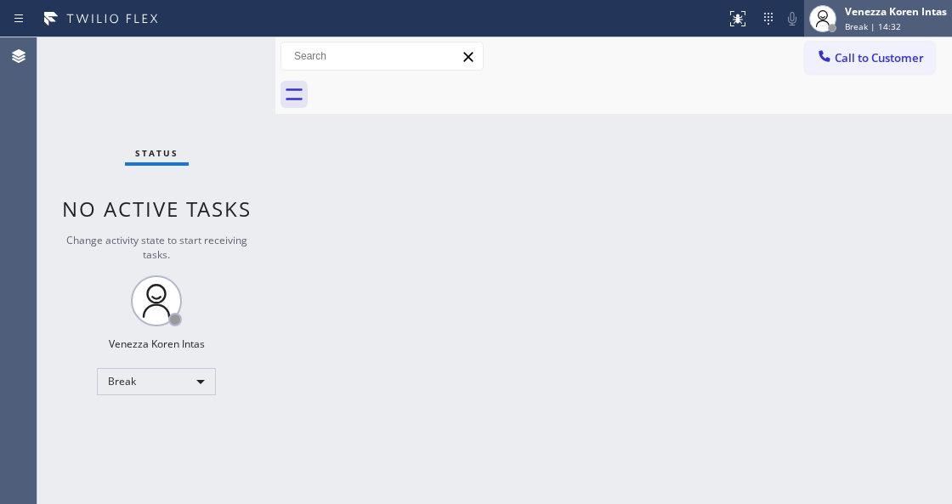
click at [884, 22] on span "Break | 14:32" at bounding box center [873, 26] width 56 height 12
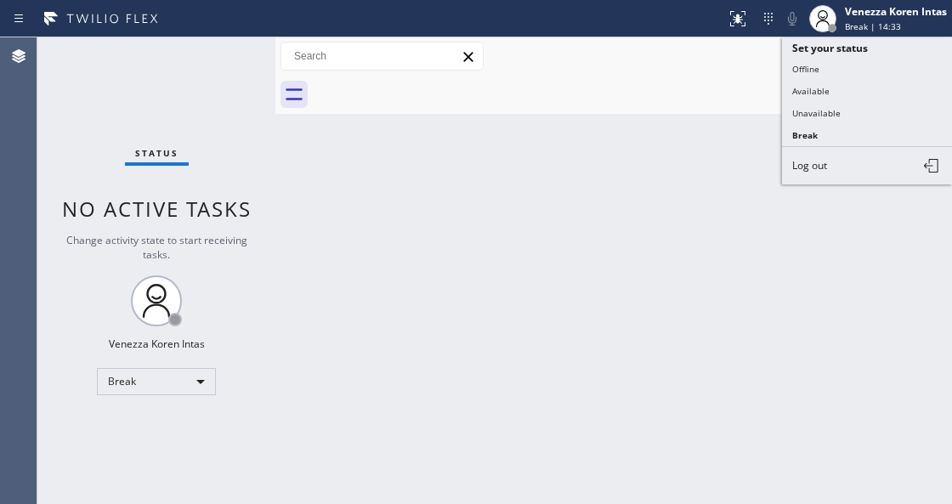
click at [824, 98] on button "Available" at bounding box center [867, 91] width 170 height 22
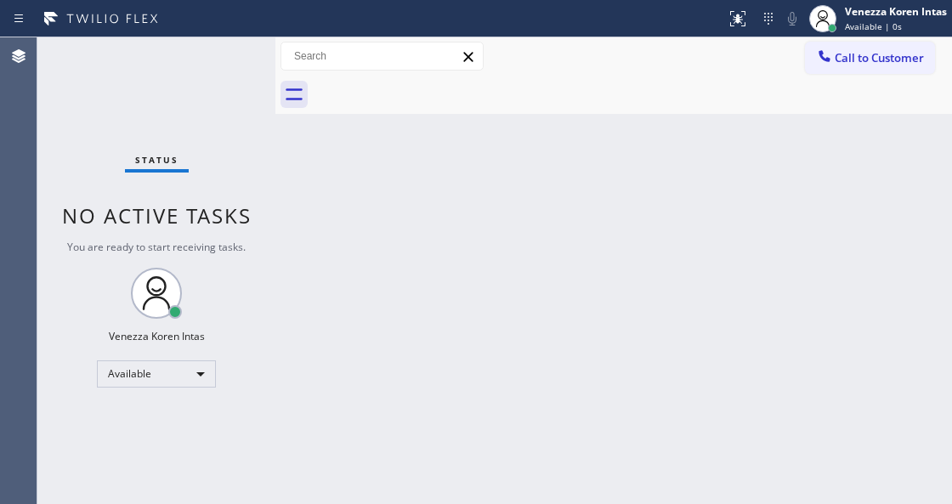
click at [207, 216] on span "No active tasks" at bounding box center [157, 215] width 190 height 28
click at [231, 59] on div "Status No active tasks You are ready to start receiving tasks. Venezza Koren In…" at bounding box center [156, 270] width 238 height 467
click at [208, 37] on div "Status No active tasks You are ready to start receiving tasks. Venezza Koren In…" at bounding box center [156, 270] width 238 height 467
drag, startPoint x: 213, startPoint y: 66, endPoint x: 305, endPoint y: 347, distance: 295.1
click at [212, 66] on div "Status No active tasks You are ready to start receiving tasks. Venezza Koren In…" at bounding box center [156, 270] width 238 height 467
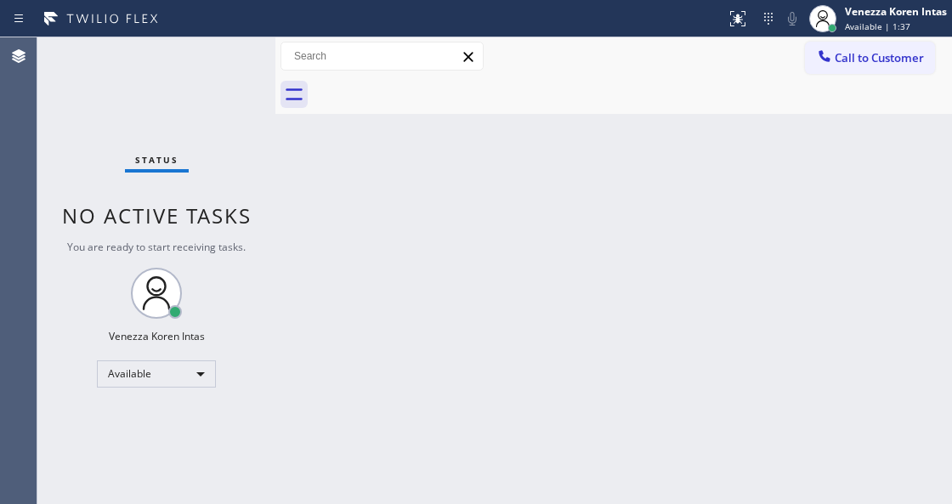
click at [267, 300] on div "Status No active tasks You are ready to start receiving tasks. Venezza Koren In…" at bounding box center [156, 270] width 238 height 467
drag, startPoint x: 180, startPoint y: 187, endPoint x: 208, endPoint y: 141, distance: 53.8
click at [184, 176] on div "Status No active tasks You are ready to start receiving tasks. Venezza Koren In…" at bounding box center [156, 270] width 238 height 467
click at [233, 83] on div "Status No active tasks You are ready to start receiving tasks. Venezza Koren In…" at bounding box center [156, 270] width 238 height 467
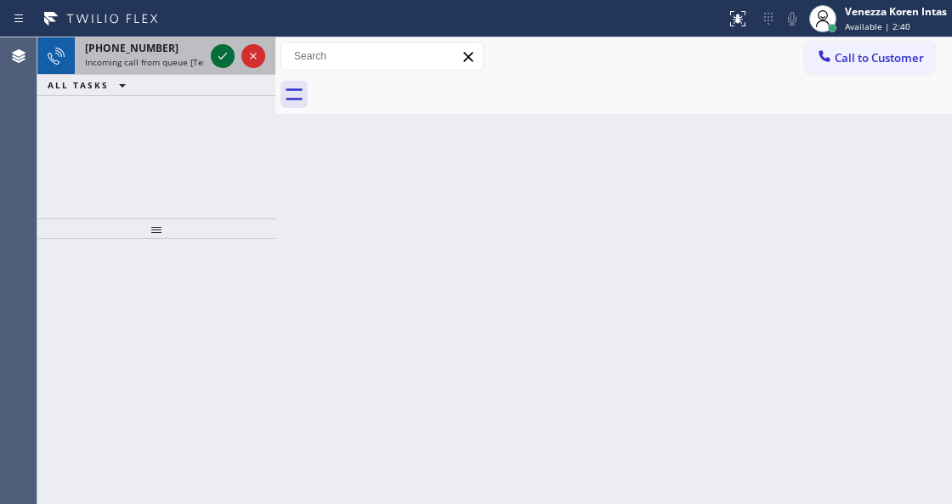
click at [222, 53] on icon at bounding box center [222, 56] width 20 height 20
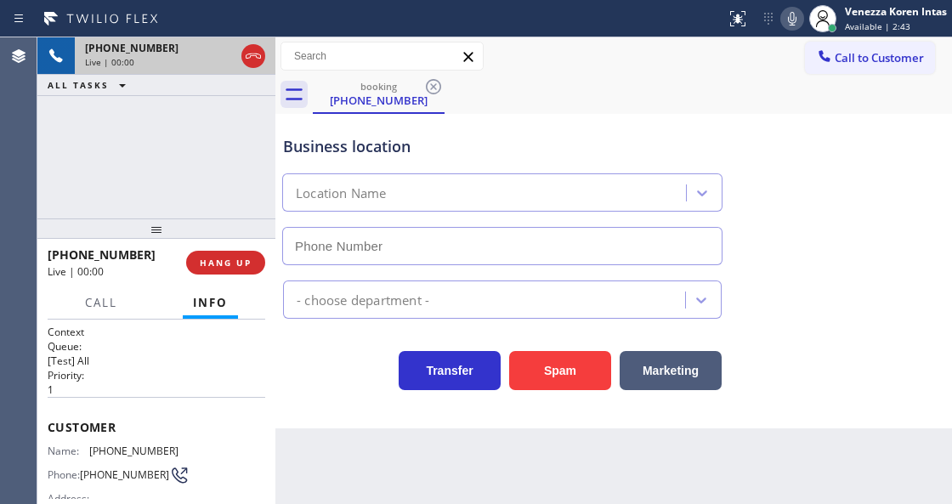
type input "[PHONE_NUMBER]"
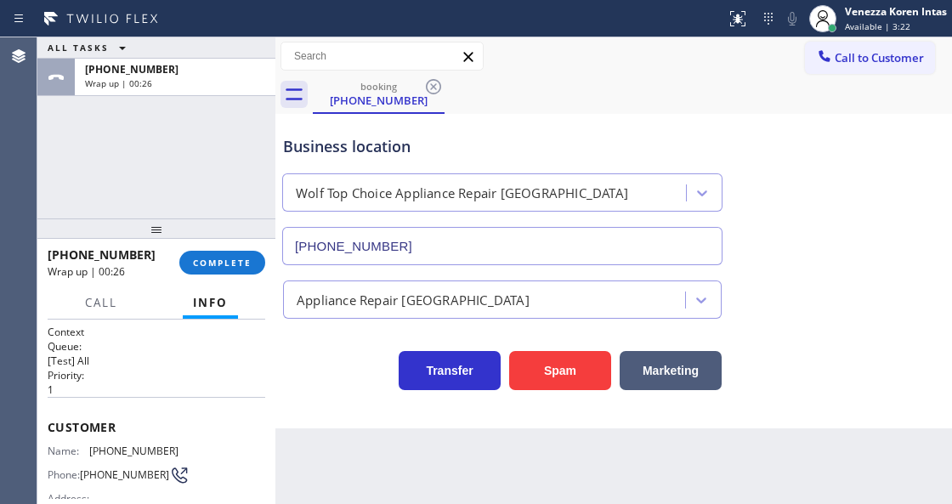
click at [242, 129] on div "ALL TASKS ALL TASKS ACTIVE TASKS TASKS IN WRAP UP [PHONE_NUMBER] Wrap up | 00:26" at bounding box center [156, 127] width 238 height 181
click at [230, 264] on span "COMPLETE" at bounding box center [222, 263] width 59 height 12
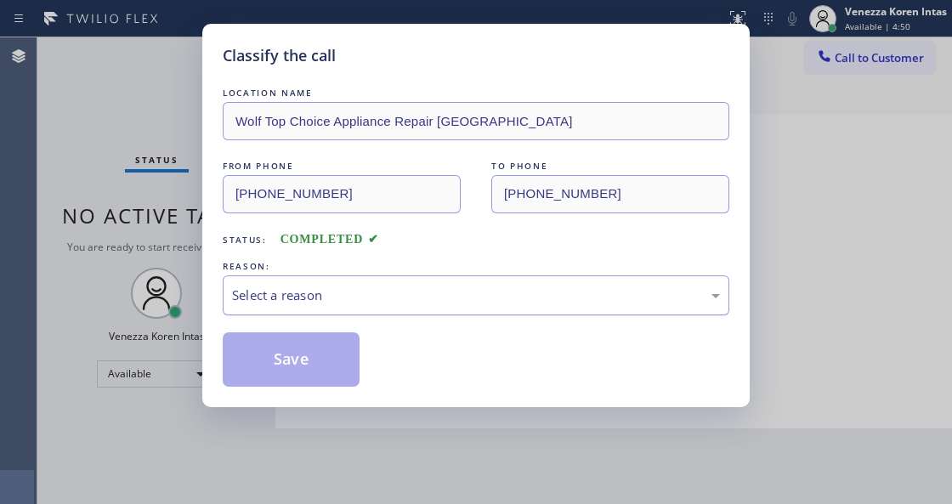
drag, startPoint x: 350, startPoint y: 297, endPoint x: 350, endPoint y: 309, distance: 11.9
click at [350, 298] on div "Select a reason" at bounding box center [476, 296] width 488 height 20
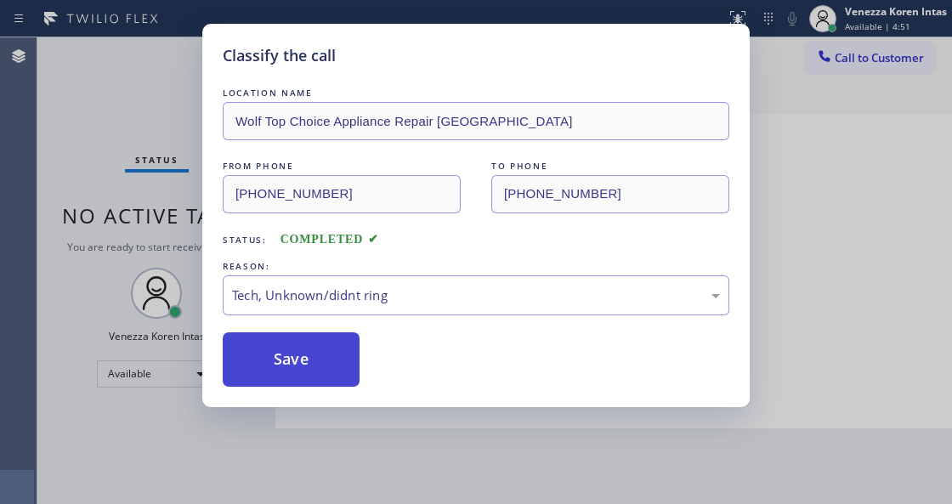
click at [299, 366] on button "Save" at bounding box center [291, 359] width 137 height 54
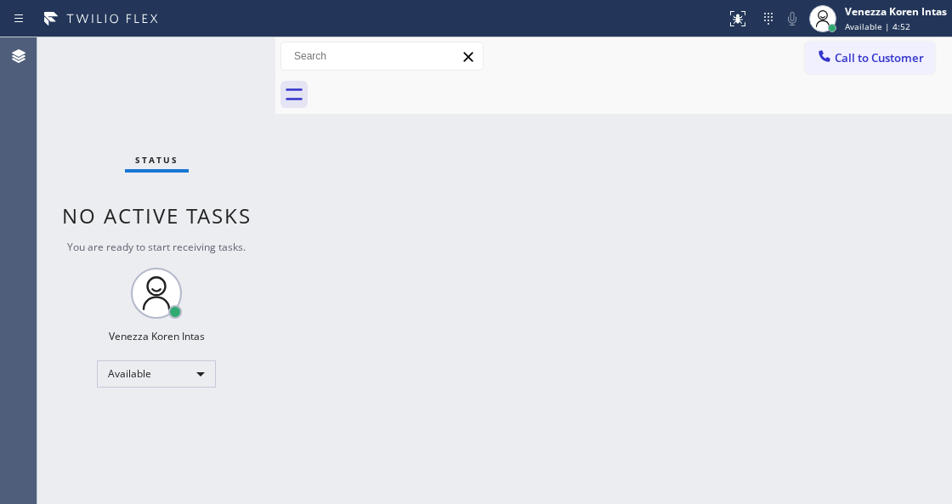
click at [216, 69] on div "Status No active tasks You are ready to start receiving tasks. Venezza Koren In…" at bounding box center [156, 270] width 238 height 467
click at [217, 67] on div "Status No active tasks You are ready to start receiving tasks. Venezza Koren In…" at bounding box center [156, 270] width 238 height 467
click at [228, 64] on div "Status No active tasks You are ready to start receiving tasks. Venezza Koren In…" at bounding box center [156, 270] width 238 height 467
click at [267, 262] on div "Status No active tasks You are ready to start receiving tasks. Venezza Koren In…" at bounding box center [156, 270] width 238 height 467
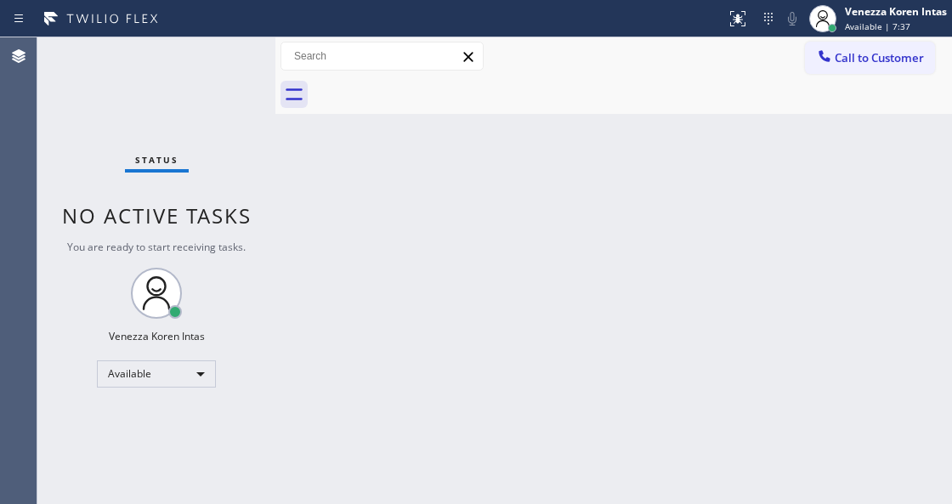
click at [243, 74] on div "Status No active tasks You are ready to start receiving tasks. Venezza Koren In…" at bounding box center [156, 270] width 238 height 467
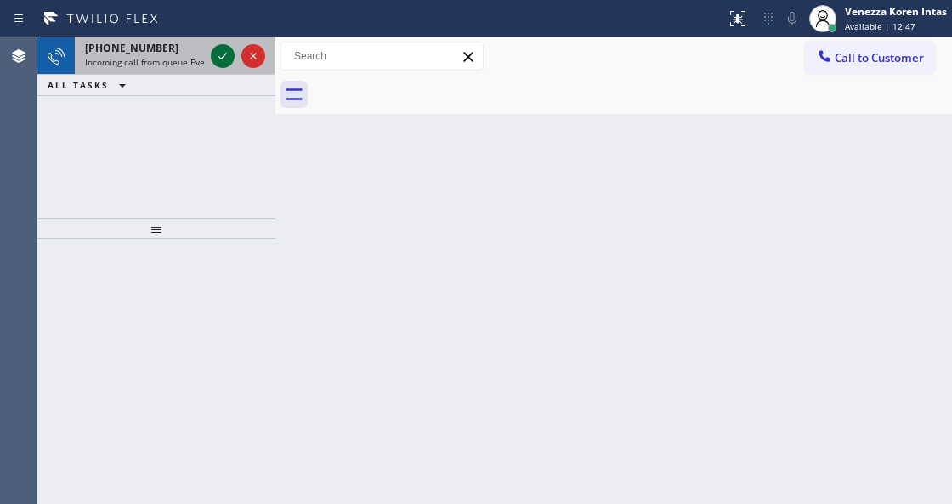
click at [226, 56] on icon at bounding box center [222, 56] width 20 height 20
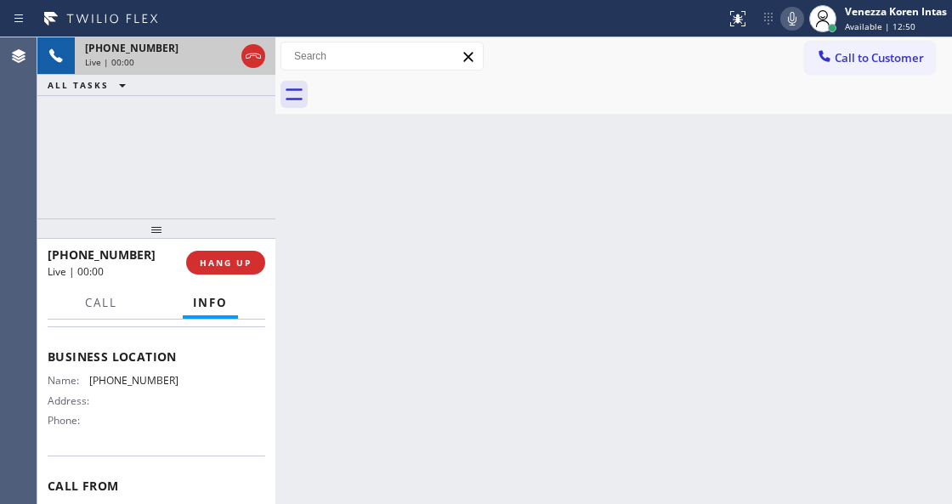
scroll to position [226, 0]
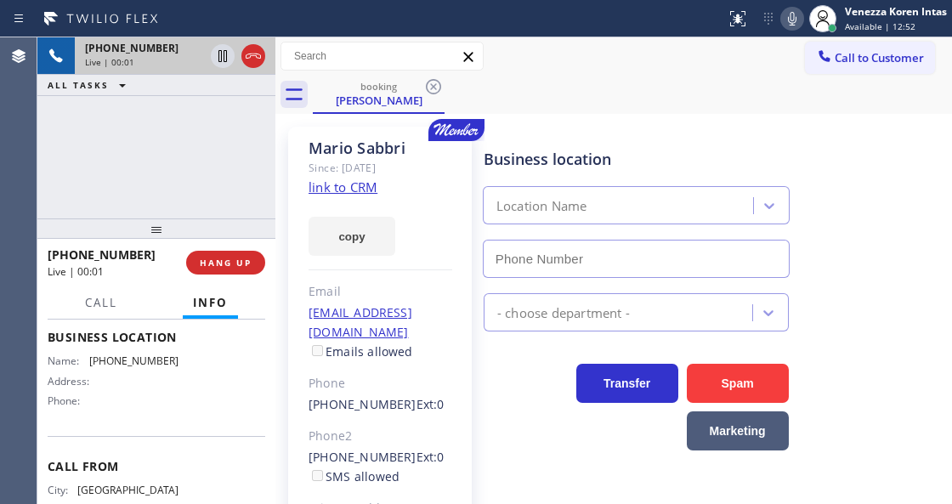
click at [354, 195] on link "link to CRM" at bounding box center [343, 186] width 69 height 17
click at [661, 94] on div "booking [PERSON_NAME]" at bounding box center [632, 95] width 639 height 38
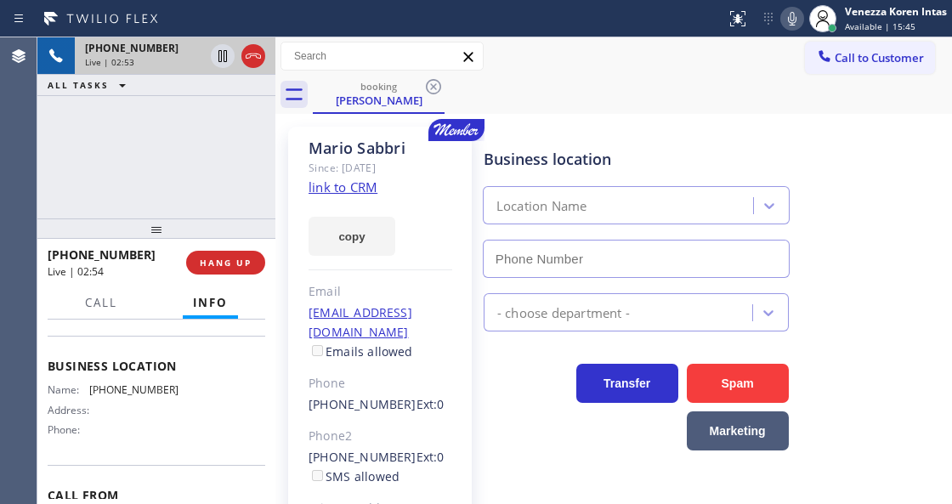
scroll to position [218, 0]
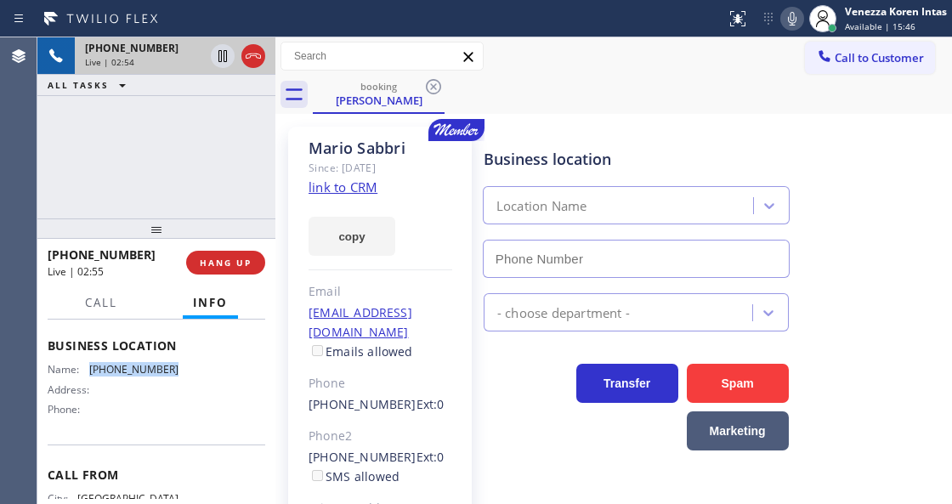
drag, startPoint x: 175, startPoint y: 415, endPoint x: 81, endPoint y: 410, distance: 94.5
click at [81, 410] on div "Name: [PHONE_NUMBER] Address: Phone:" at bounding box center [157, 392] width 218 height 59
click at [530, 59] on div "Call to Customer Outbound call Location Search location Your caller id phone nu…" at bounding box center [613, 57] width 677 height 30
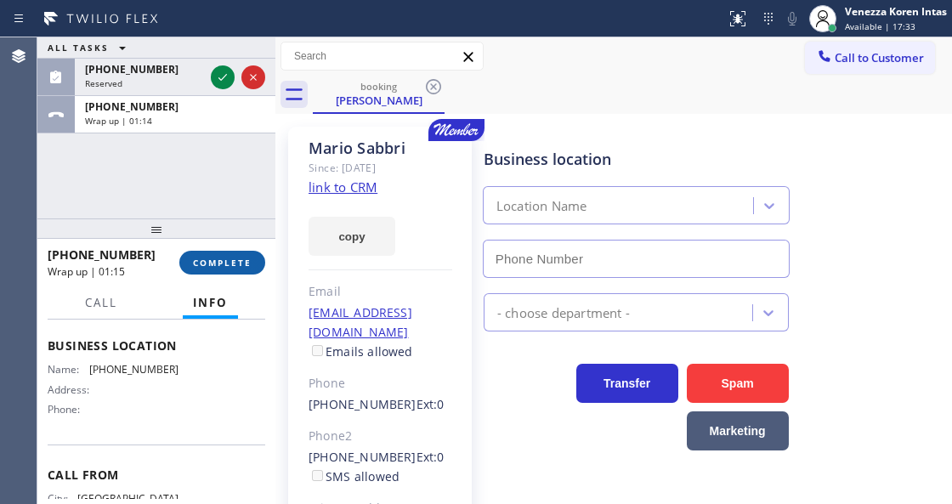
click at [238, 268] on span "COMPLETE" at bounding box center [222, 263] width 59 height 12
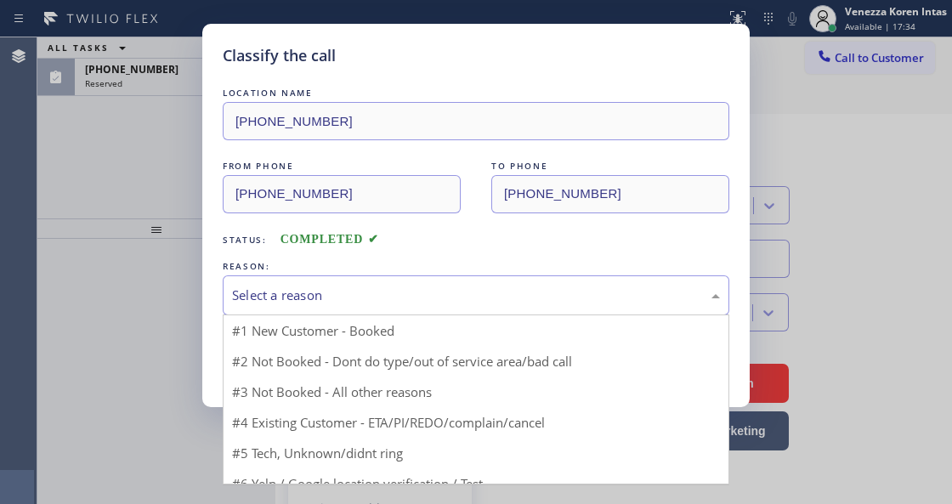
click at [404, 292] on div "Select a reason" at bounding box center [476, 296] width 488 height 20
drag, startPoint x: 364, startPoint y: 369, endPoint x: 326, endPoint y: 360, distance: 38.4
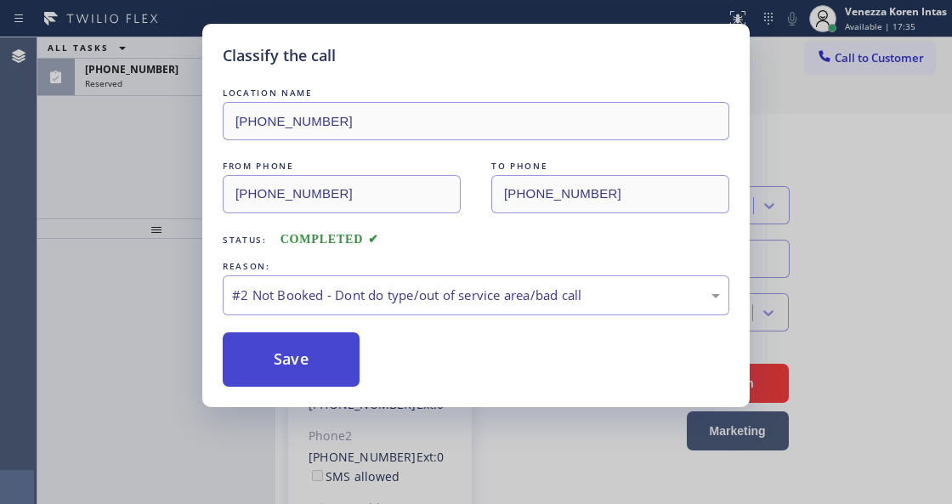
click at [326, 360] on button "Save" at bounding box center [291, 359] width 137 height 54
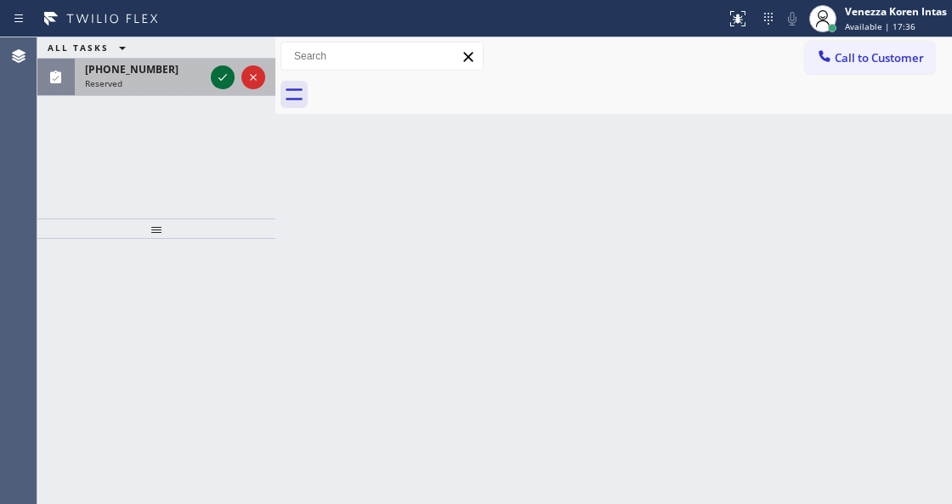
click at [219, 78] on icon at bounding box center [222, 77] width 8 height 7
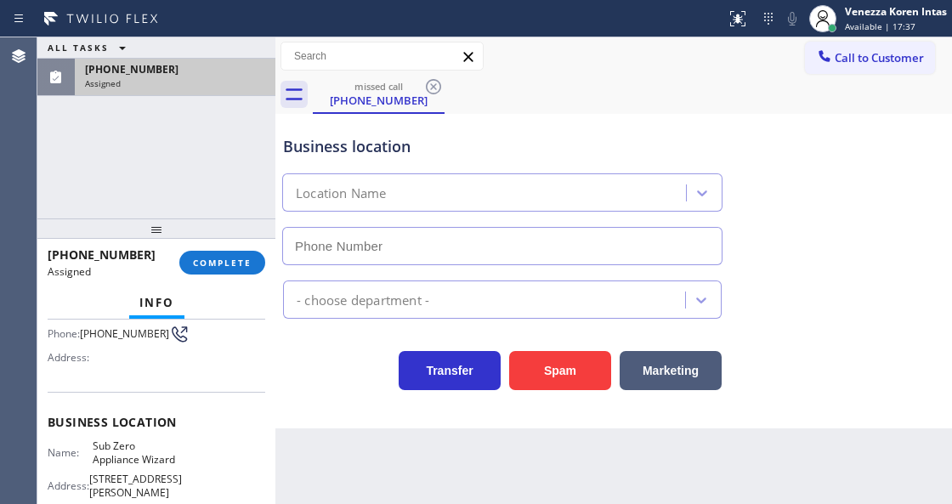
type input "[PHONE_NUMBER]"
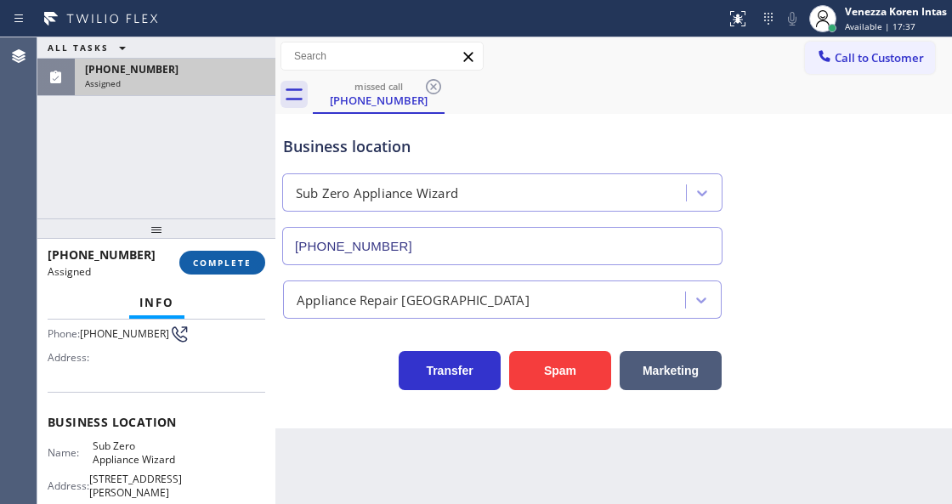
scroll to position [156, 0]
click at [243, 258] on span "COMPLETE" at bounding box center [222, 263] width 59 height 12
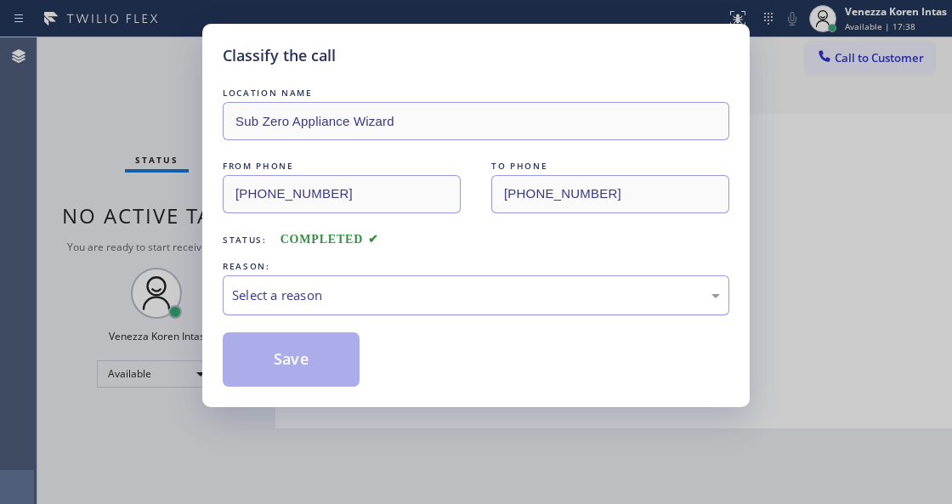
click at [434, 291] on div "Select a reason" at bounding box center [476, 296] width 488 height 20
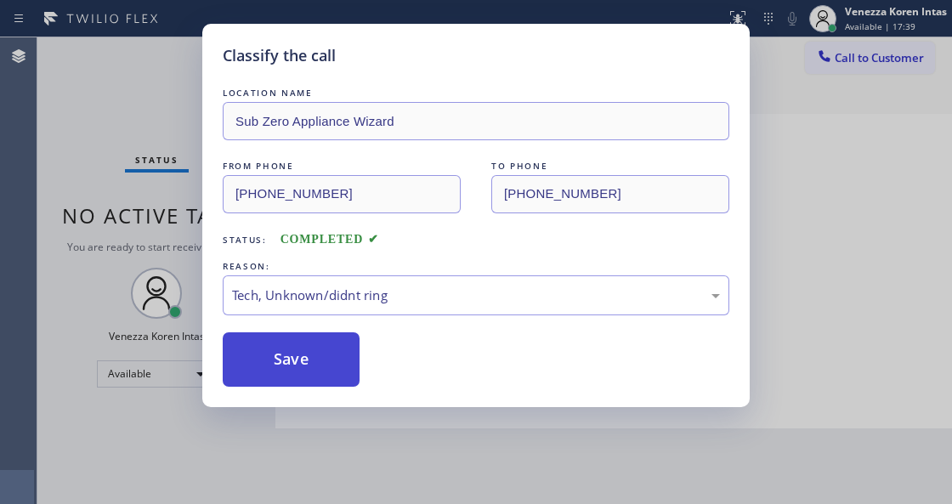
click at [270, 359] on button "Save" at bounding box center [291, 359] width 137 height 54
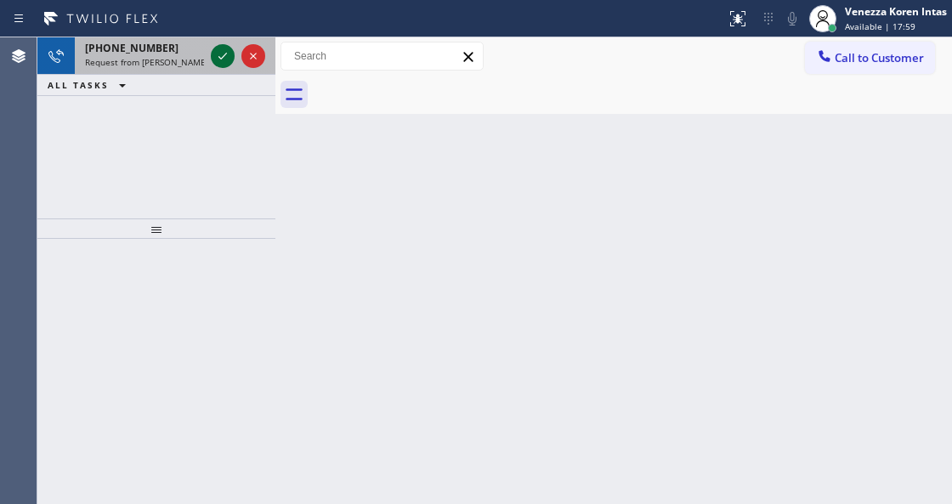
click at [223, 56] on icon at bounding box center [222, 56] width 8 height 7
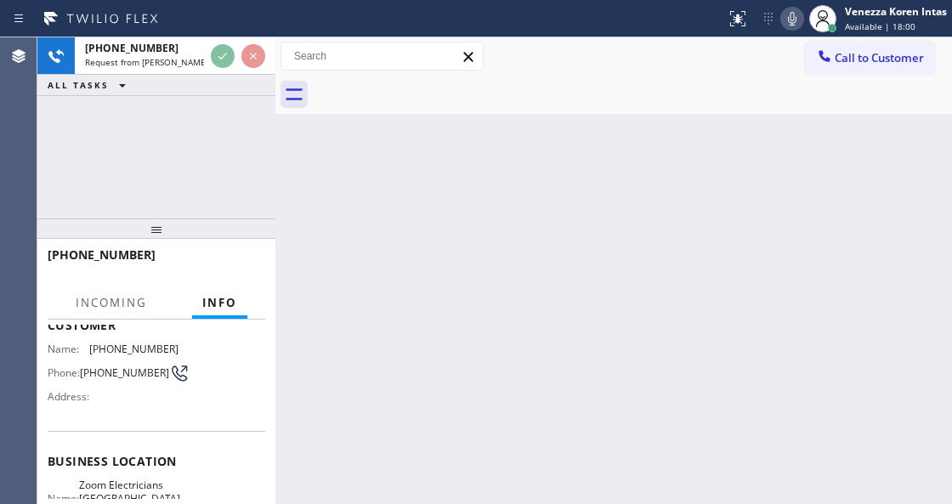
scroll to position [170, 0]
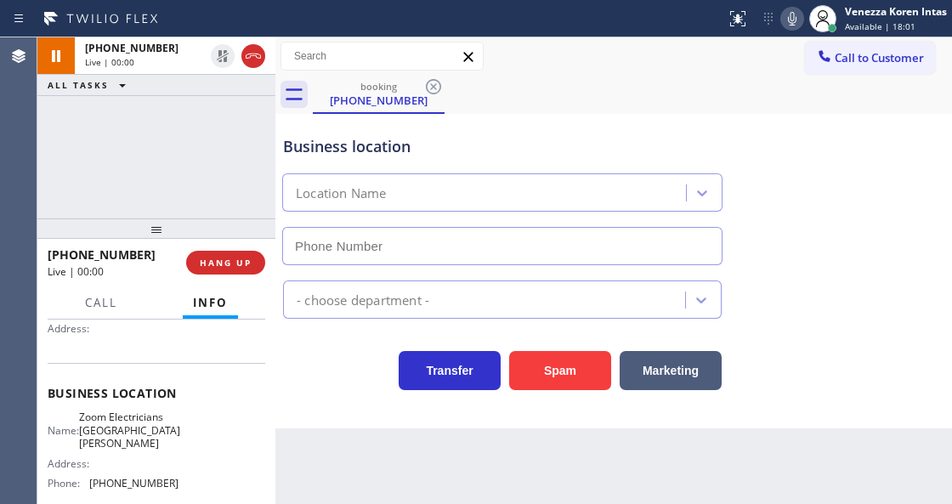
type input "[PHONE_NUMBER]"
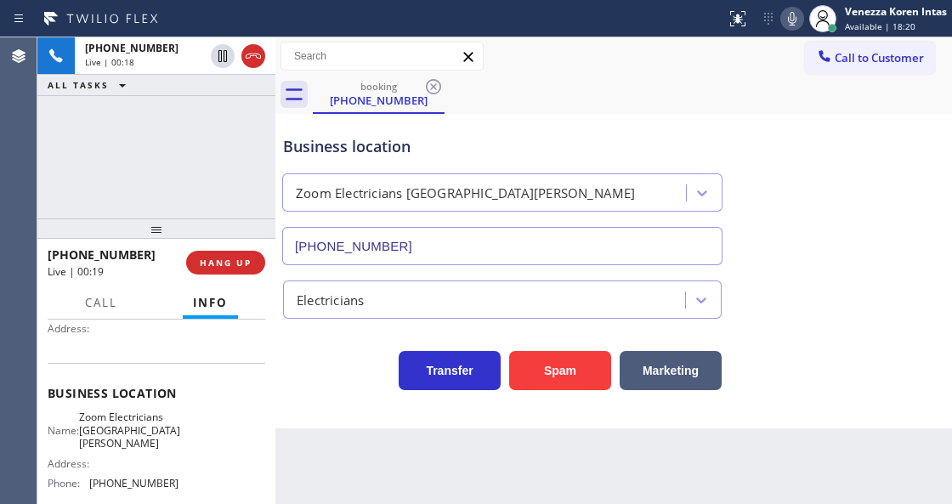
click at [328, 364] on div "Transfer Spam Marketing" at bounding box center [502, 367] width 445 height 48
click at [192, 131] on div "[PHONE_NUMBER] Live | 00:19 ALL TASKS ALL TASKS ACTIVE TASKS TASKS IN WRAP UP" at bounding box center [156, 127] width 238 height 181
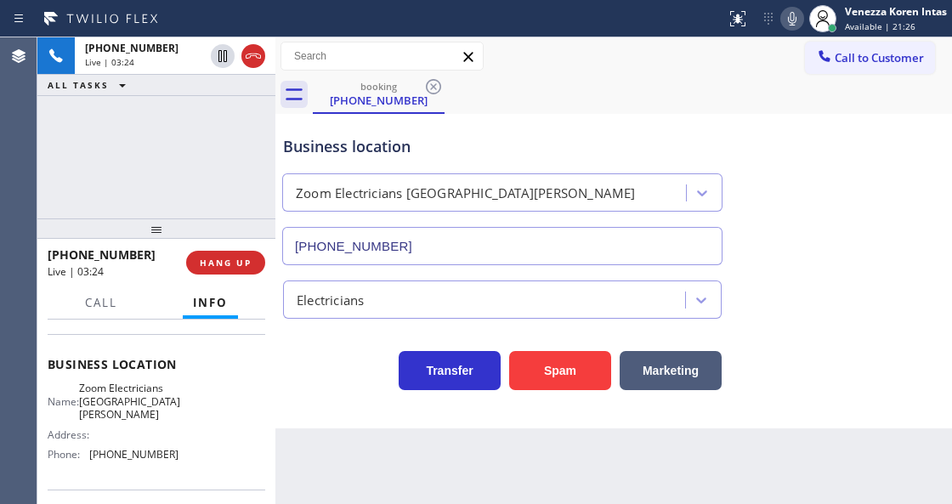
scroll to position [226, 0]
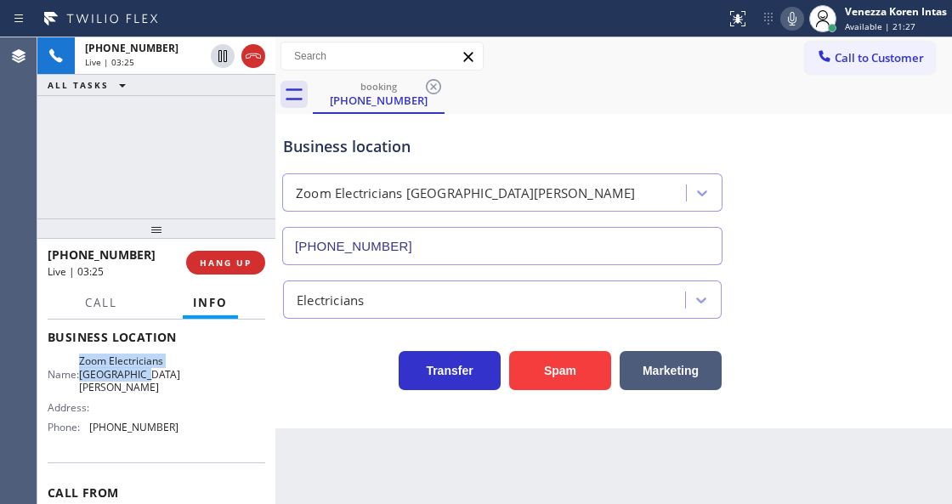
drag, startPoint x: 83, startPoint y: 354, endPoint x: 170, endPoint y: 385, distance: 92.2
click at [170, 385] on div "Business location Name: Zoom Electricians [GEOGRAPHIC_DATA][PERSON_NAME] Addres…" at bounding box center [157, 384] width 218 height 155
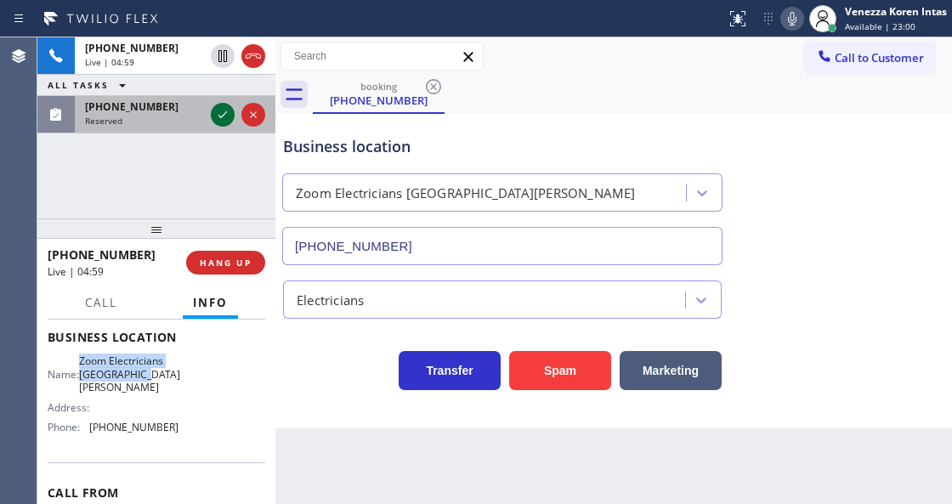
click at [218, 110] on icon at bounding box center [222, 115] width 20 height 20
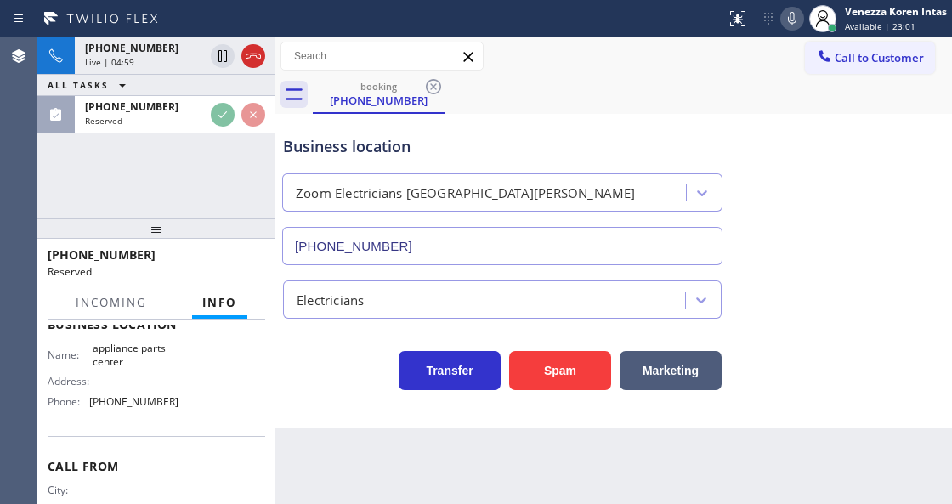
scroll to position [240, 0]
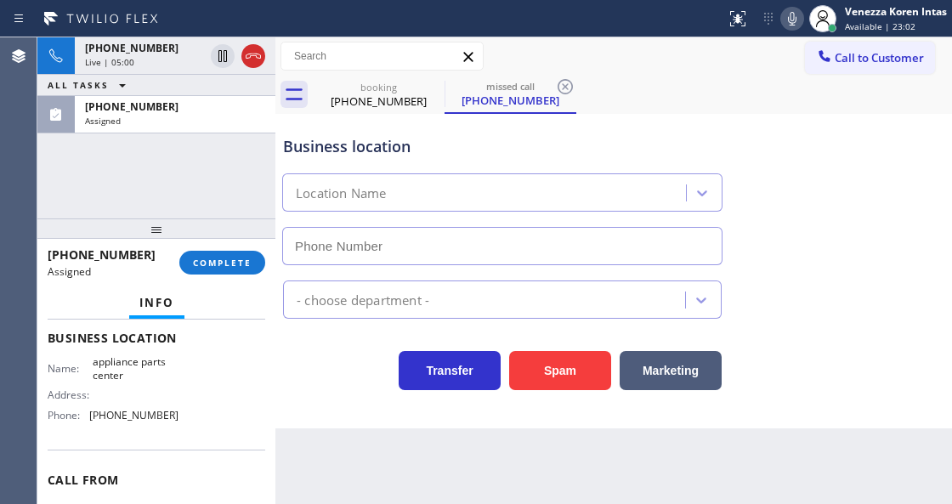
click at [230, 249] on div "[PHONE_NUMBER] Assigned COMPLETE" at bounding box center [157, 263] width 218 height 44
type input "[PHONE_NUMBER]"
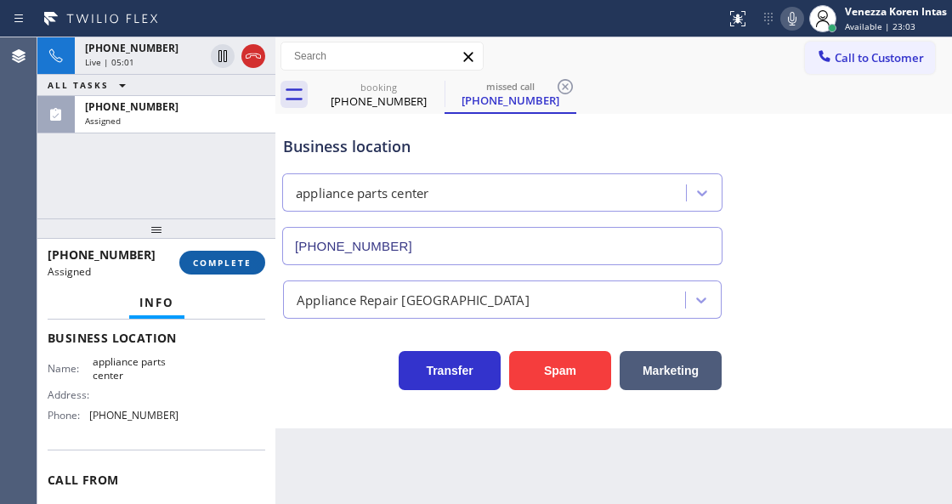
click at [226, 272] on button "COMPLETE" at bounding box center [222, 263] width 86 height 24
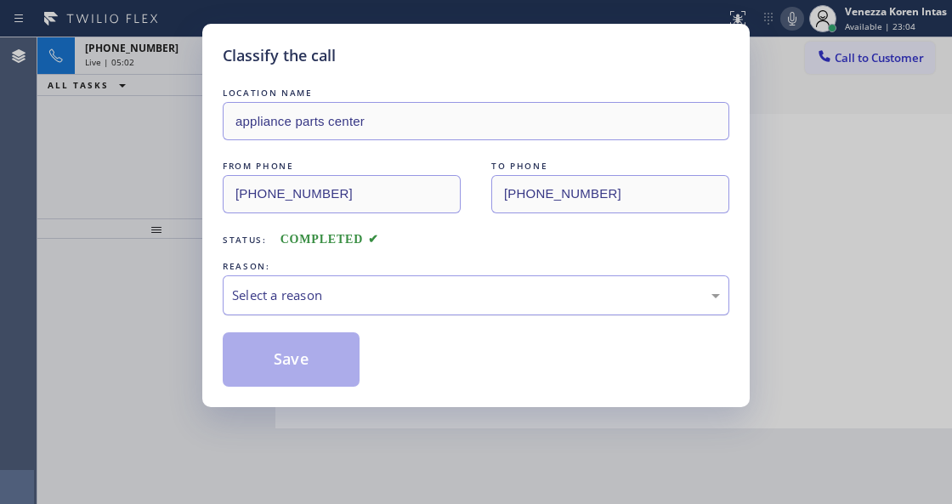
drag, startPoint x: 352, startPoint y: 289, endPoint x: 350, endPoint y: 305, distance: 16.2
click at [350, 297] on div "Select a reason" at bounding box center [476, 296] width 488 height 20
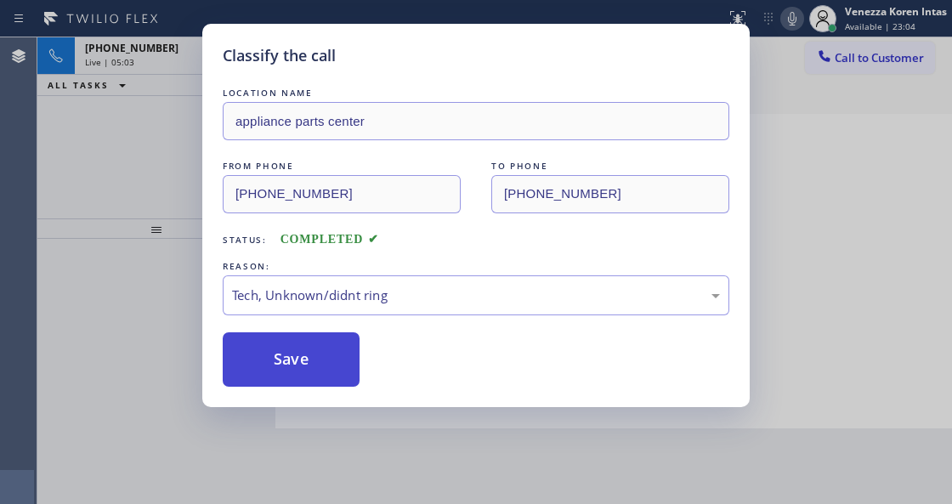
click at [314, 385] on button "Save" at bounding box center [291, 359] width 137 height 54
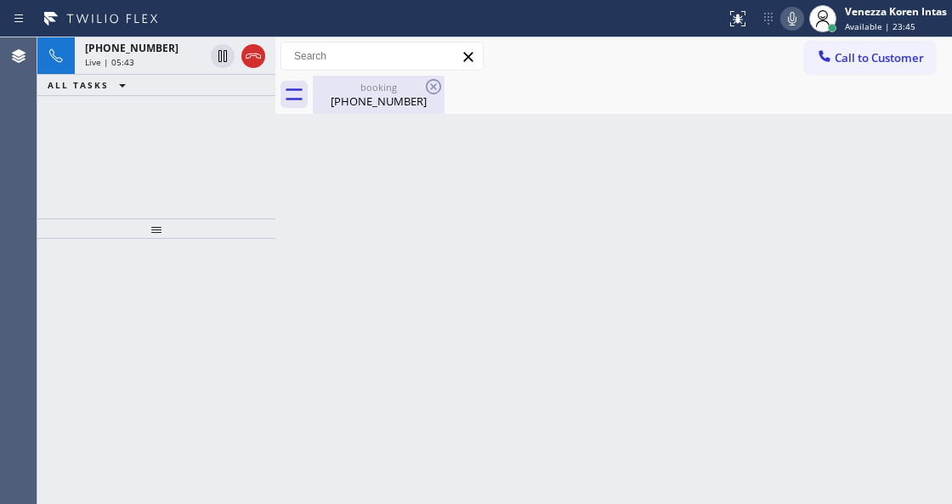
click at [365, 94] on div "[PHONE_NUMBER]" at bounding box center [378, 100] width 128 height 15
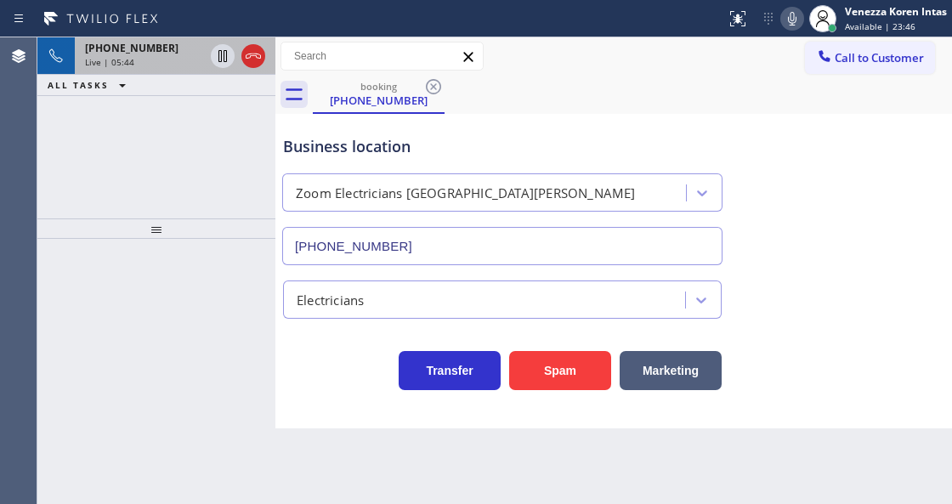
click at [148, 56] on div "Live | 05:44" at bounding box center [144, 62] width 119 height 12
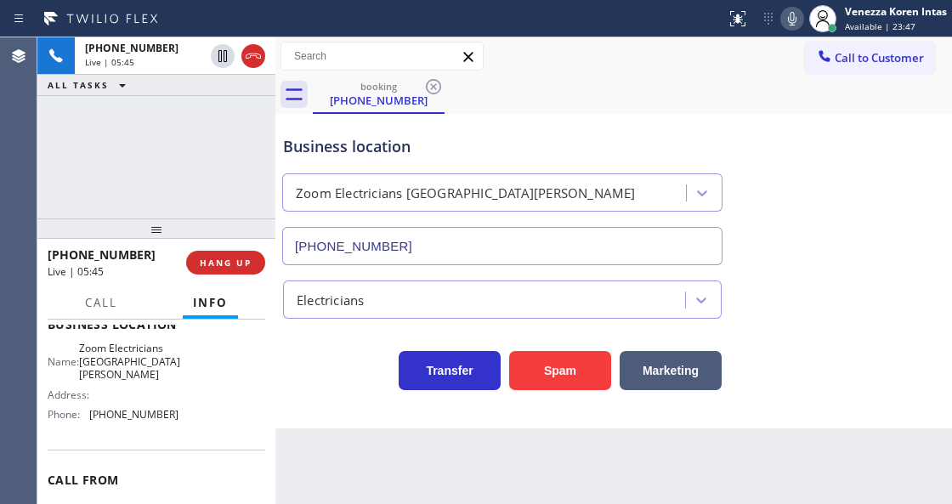
scroll to position [283, 0]
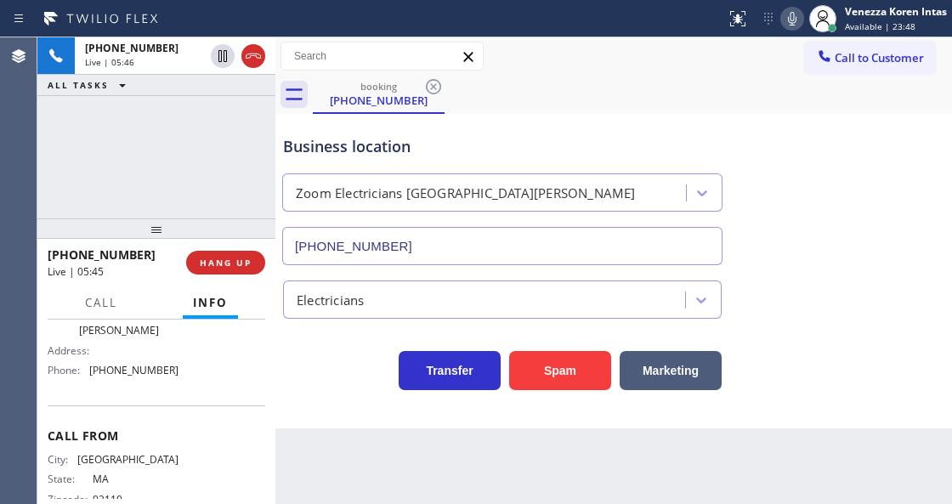
click at [542, 136] on div "Business location" at bounding box center [502, 146] width 439 height 23
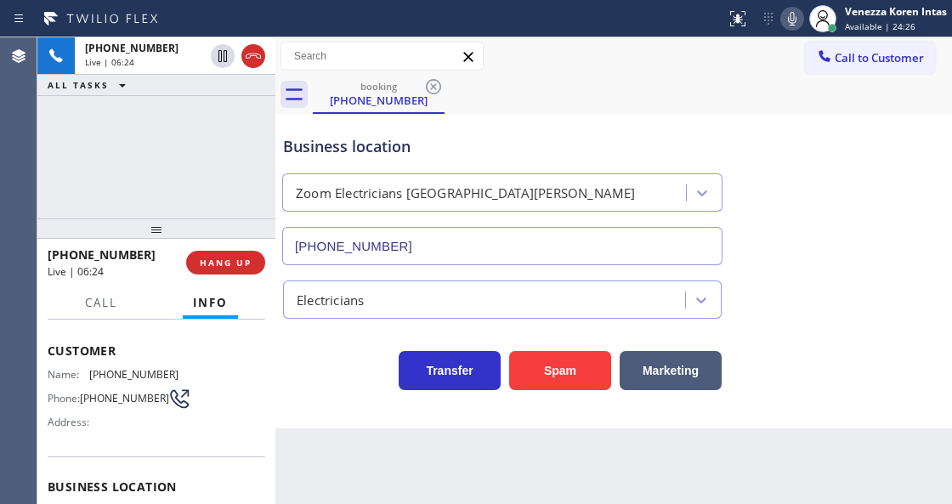
scroll to position [56, 0]
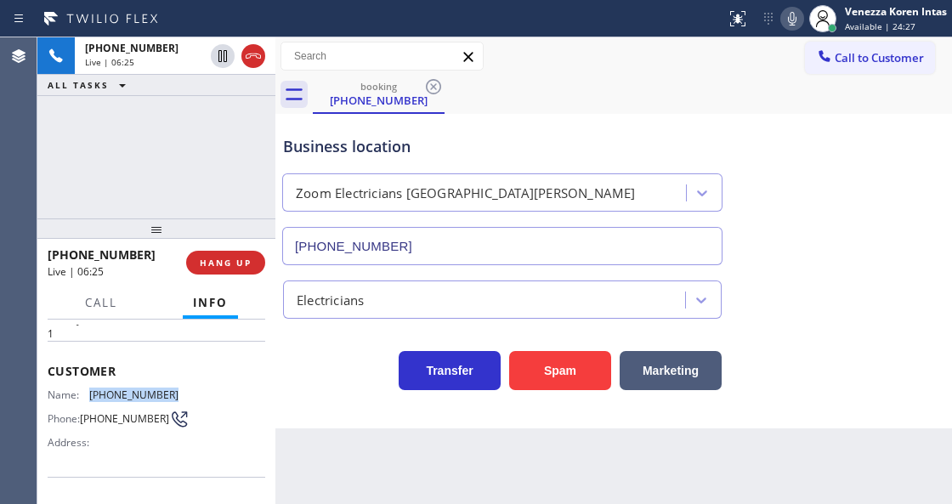
drag, startPoint x: 178, startPoint y: 392, endPoint x: 90, endPoint y: 386, distance: 88.6
click at [90, 388] on div "Name: [PHONE_NUMBER] Phone: [PHONE_NUMBER] Address:" at bounding box center [157, 421] width 218 height 67
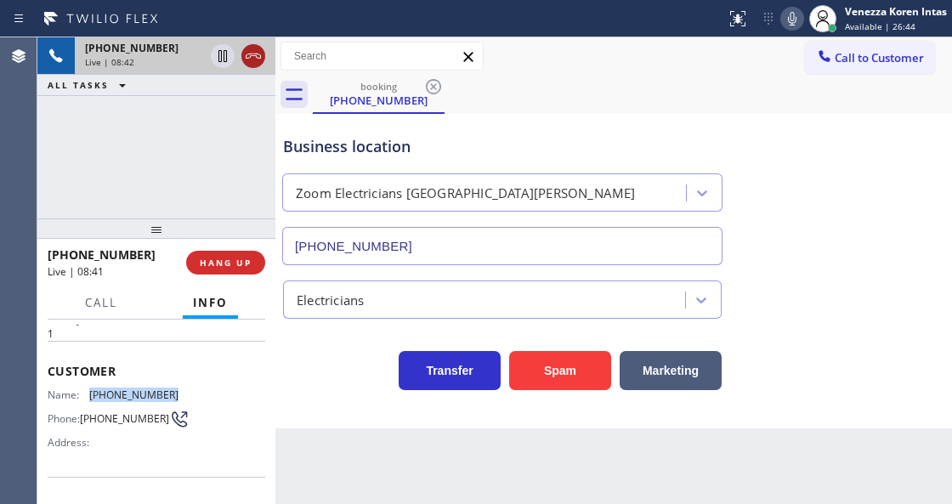
click at [264, 53] on div at bounding box center [253, 56] width 24 height 20
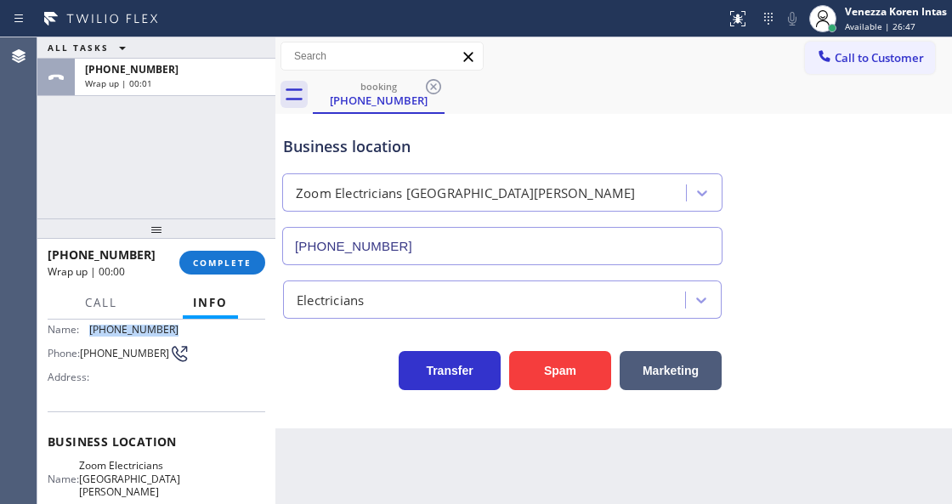
scroll to position [226, 0]
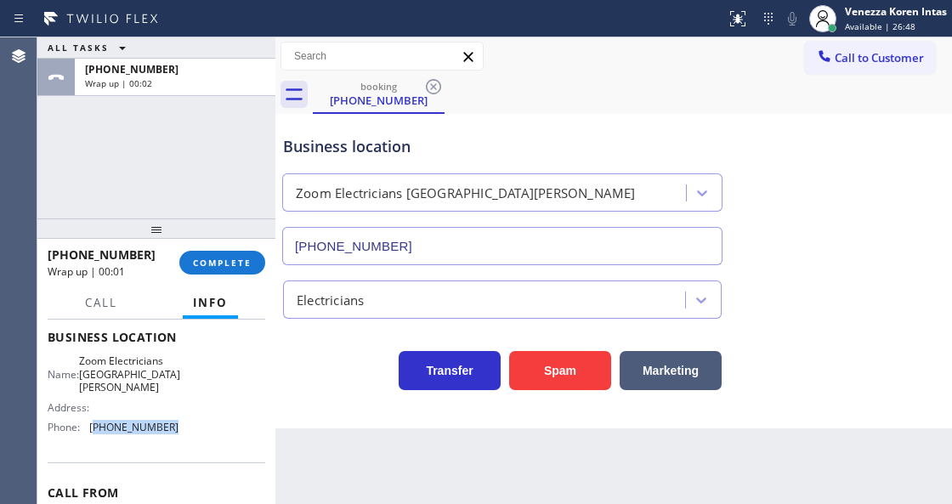
drag, startPoint x: 178, startPoint y: 428, endPoint x: 93, endPoint y: 439, distance: 86.4
click at [93, 439] on div "Name: Zoom Electricians [GEOGRAPHIC_DATA][PERSON_NAME] Address: Phone: [PHONE_N…" at bounding box center [157, 397] width 218 height 86
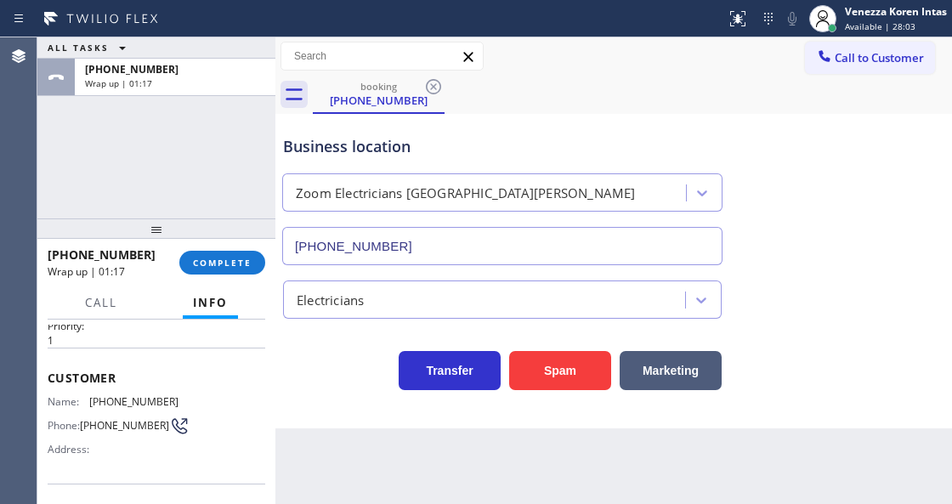
scroll to position [0, 0]
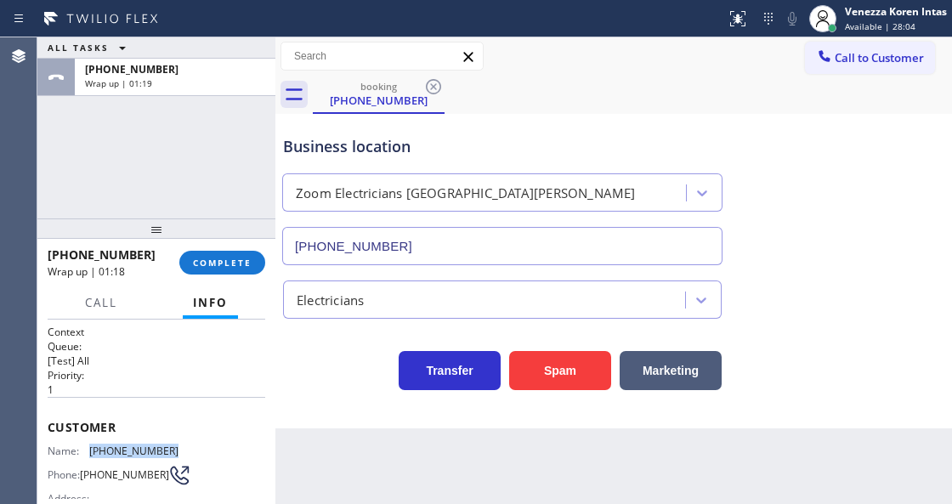
drag, startPoint x: 175, startPoint y: 441, endPoint x: 161, endPoint y: 472, distance: 33.5
click at [90, 445] on div "Name: [PHONE_NUMBER] Phone: [PHONE_NUMBER] Address:" at bounding box center [157, 478] width 218 height 67
click at [233, 256] on button "COMPLETE" at bounding box center [222, 263] width 86 height 24
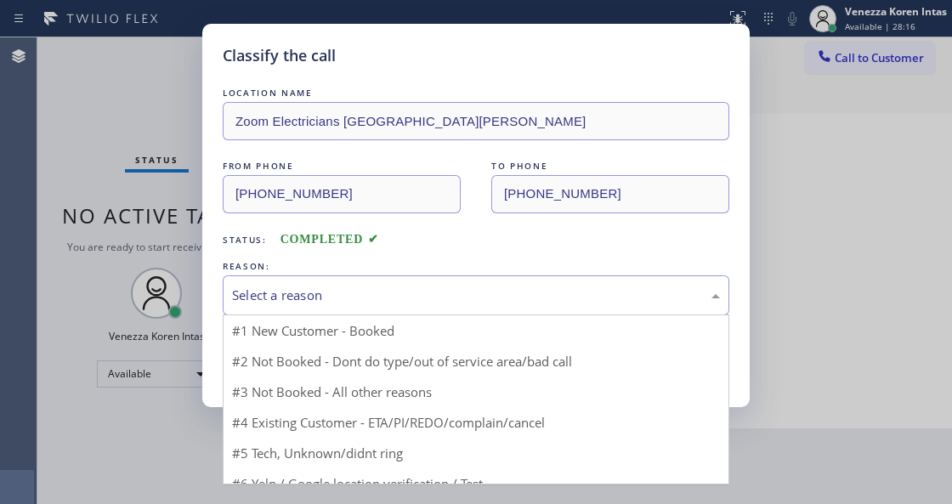
click at [411, 303] on div "Select a reason" at bounding box center [476, 296] width 488 height 20
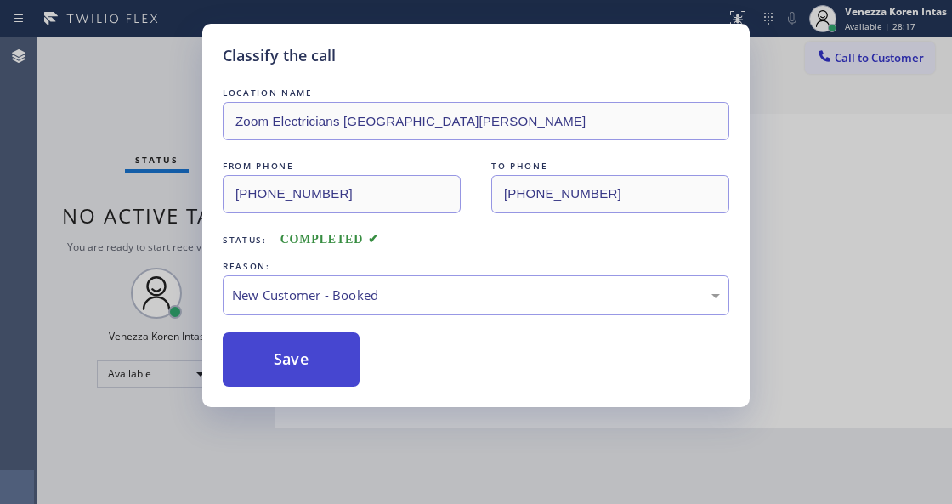
drag, startPoint x: 314, startPoint y: 358, endPoint x: 478, endPoint y: 7, distance: 387.5
click at [313, 359] on button "Save" at bounding box center [291, 359] width 137 height 54
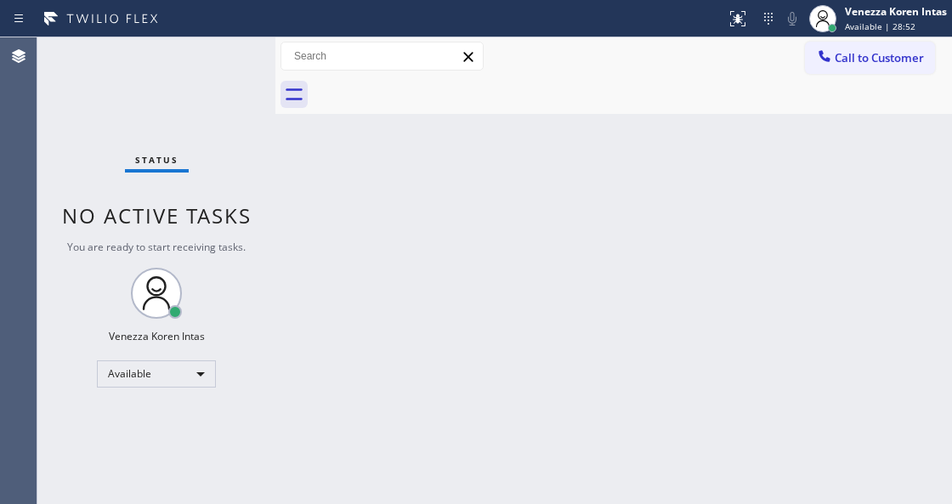
click at [388, 250] on div "Back to Dashboard Change Sender ID Customers Technicians Select a contact Outbo…" at bounding box center [613, 270] width 677 height 467
drag, startPoint x: 159, startPoint y: 122, endPoint x: 168, endPoint y: 78, distance: 45.2
click at [159, 122] on div "Status No active tasks You are ready to start receiving tasks. Venezza Koren In…" at bounding box center [156, 270] width 238 height 467
click at [172, 73] on div "Status No active tasks You are ready to start receiving tasks. Venezza Koren In…" at bounding box center [156, 270] width 238 height 467
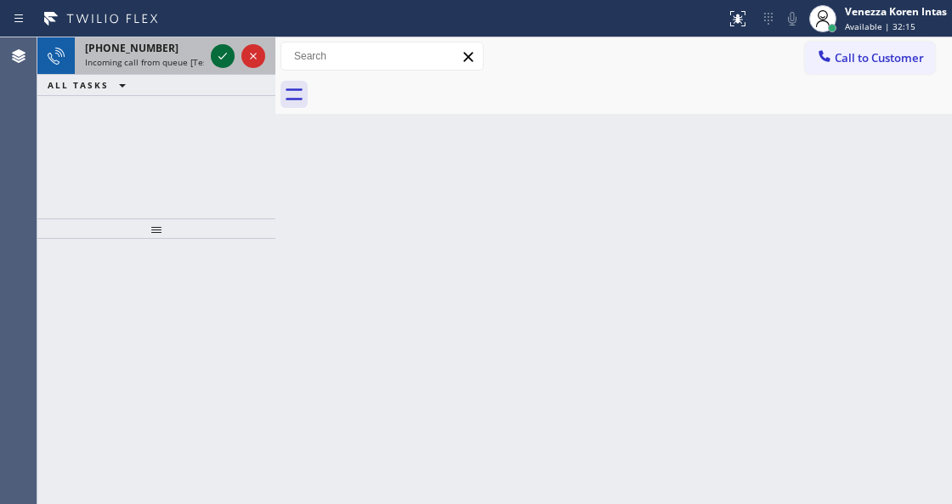
click at [226, 50] on icon at bounding box center [222, 56] width 20 height 20
click at [225, 57] on icon at bounding box center [222, 56] width 20 height 20
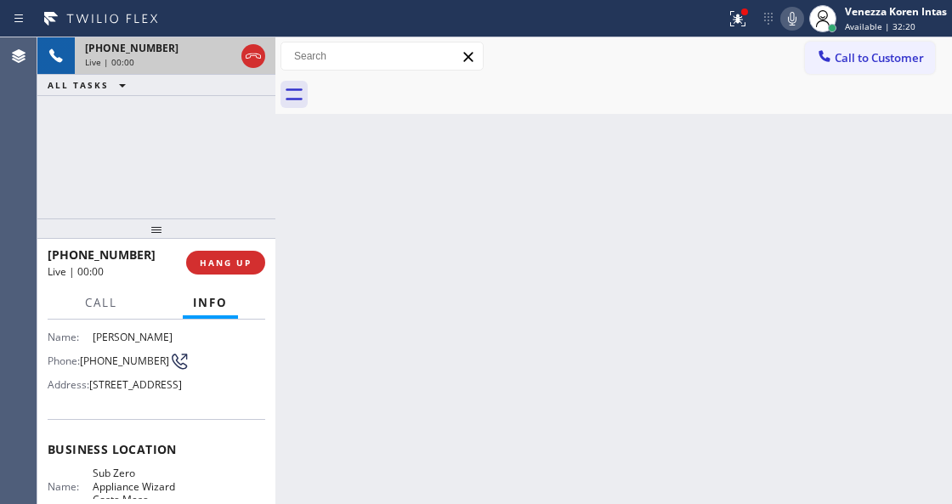
scroll to position [170, 0]
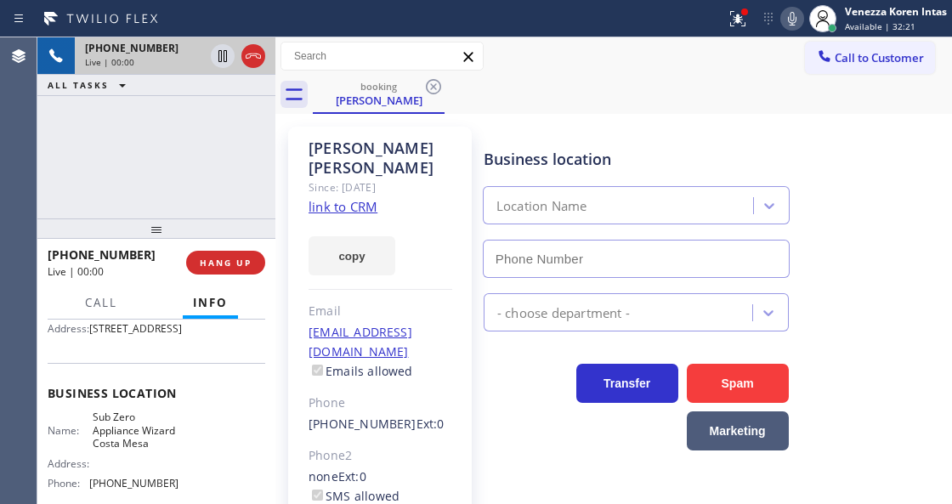
type input "[PHONE_NUMBER]"
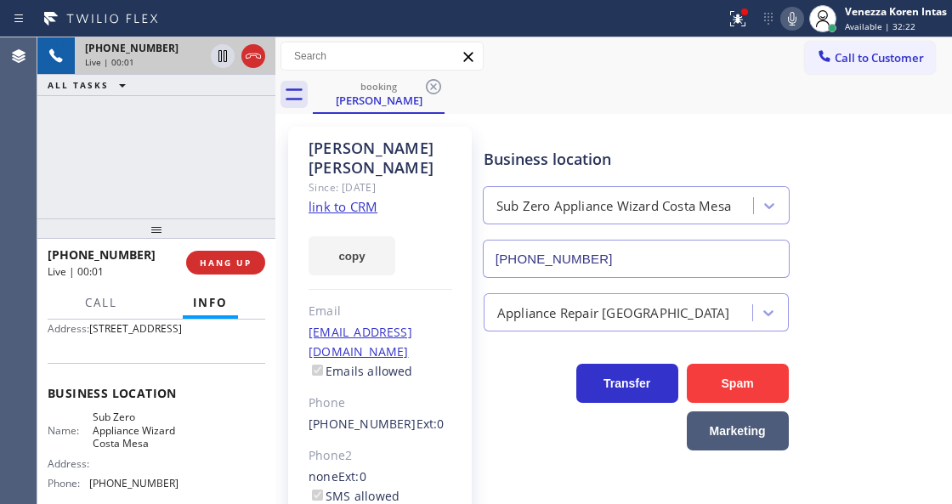
click at [354, 198] on link "link to CRM" at bounding box center [343, 206] width 69 height 17
click at [728, 17] on icon at bounding box center [738, 18] width 20 height 20
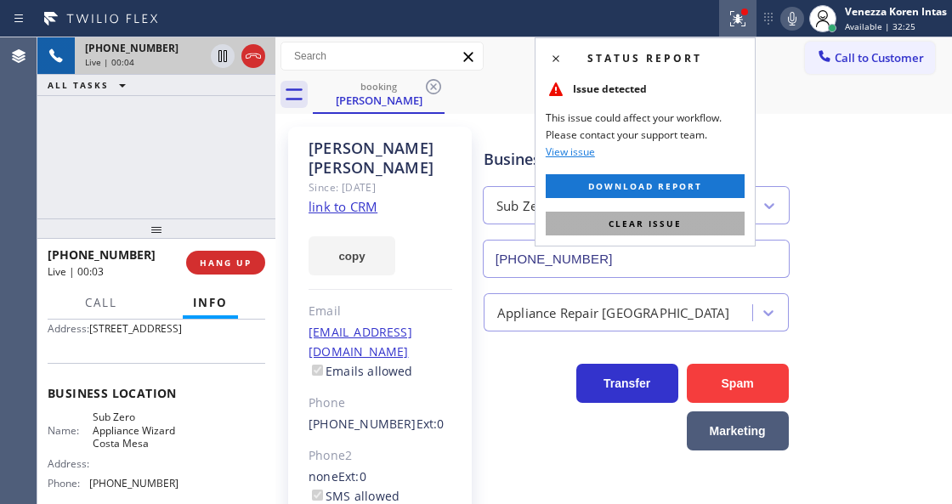
click at [641, 224] on span "Clear issue" at bounding box center [645, 224] width 73 height 12
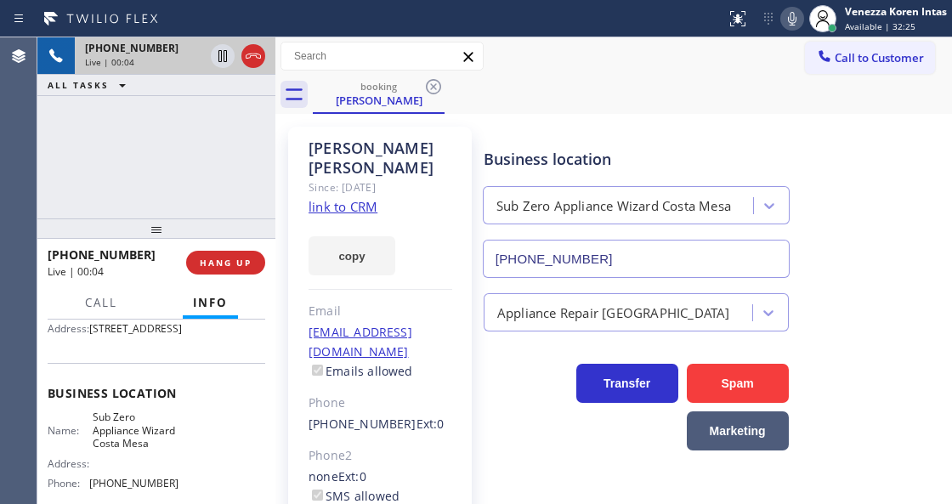
click at [467, 117] on div "[PERSON_NAME] Since: [DATE] link to CRM copy Email [EMAIL_ADDRESS][DOMAIN_NAME]…" at bounding box center [613, 390] width 677 height 552
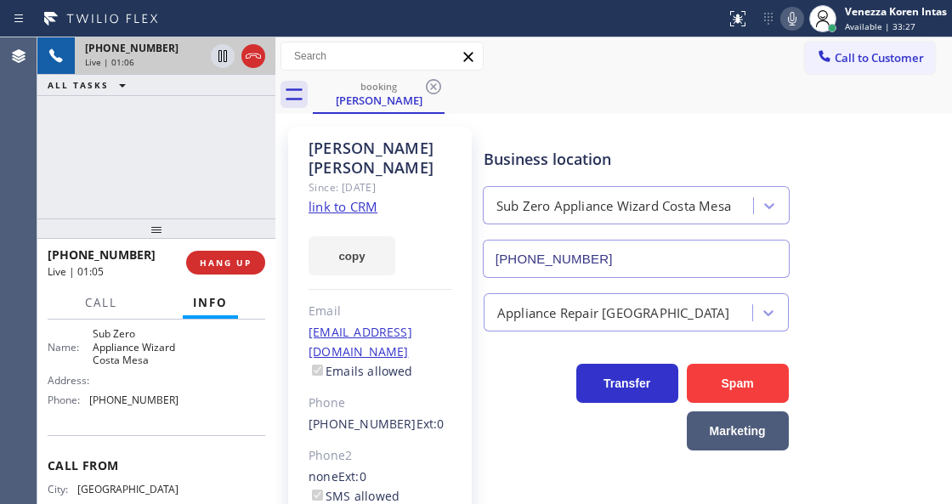
scroll to position [226, 0]
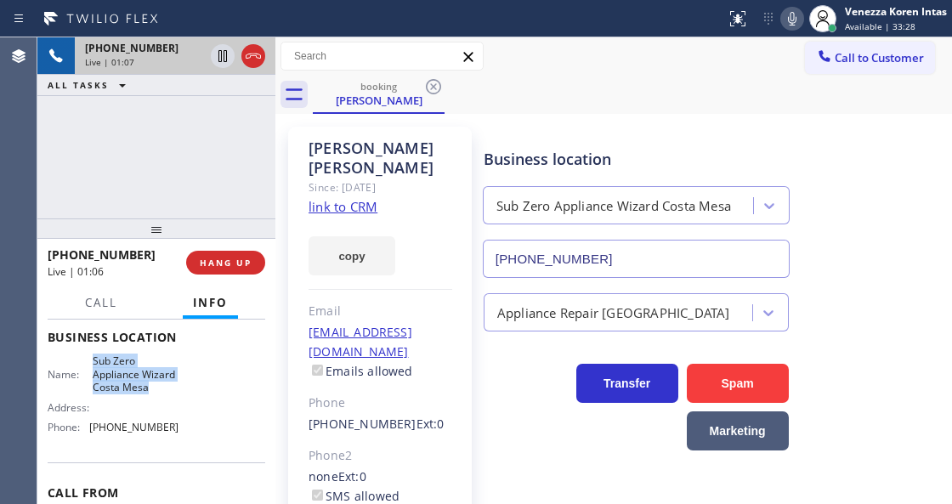
drag, startPoint x: 92, startPoint y: 377, endPoint x: 122, endPoint y: 433, distance: 63.9
click at [122, 433] on div "Business location Name: Sub Zero Appliance Wizard Costa Mesa Address: Phone: [P…" at bounding box center [157, 384] width 218 height 155
click at [571, 103] on div "booking [PERSON_NAME]" at bounding box center [632, 95] width 639 height 38
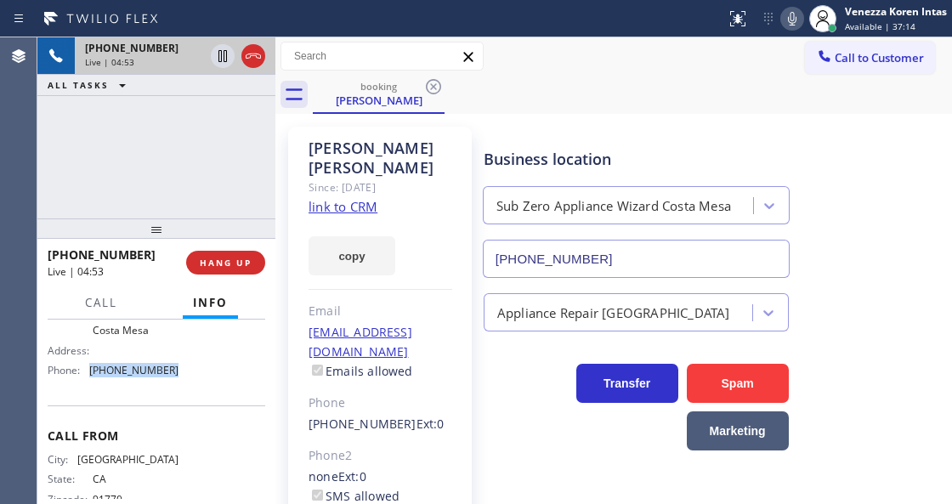
drag, startPoint x: 176, startPoint y: 406, endPoint x: 88, endPoint y: 413, distance: 87.8
click at [88, 383] on div "Name: Sub Zero Appliance Wizard Costa Mesa Address: Phone: [PHONE_NUMBER]" at bounding box center [157, 340] width 218 height 86
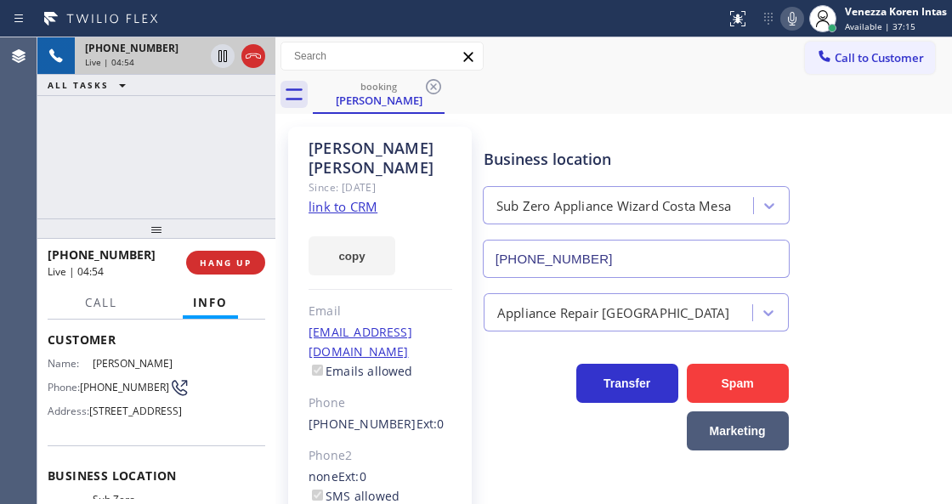
scroll to position [0, 0]
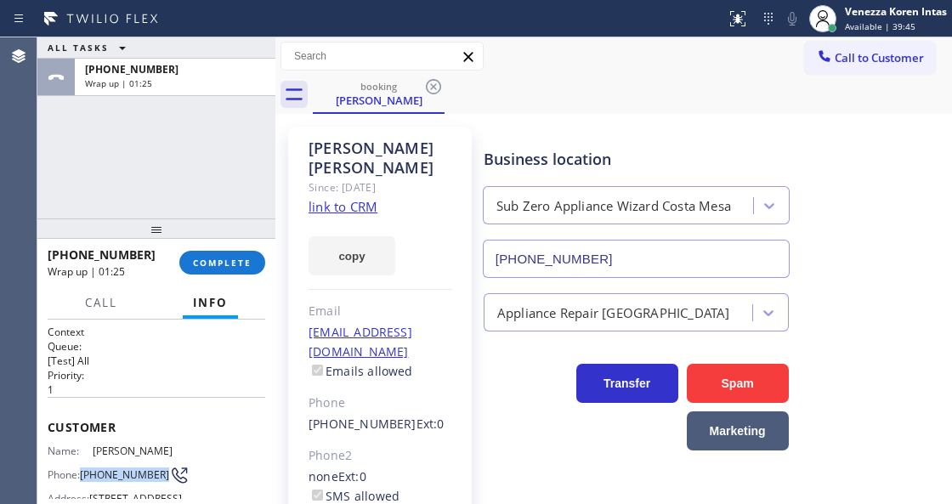
drag, startPoint x: 92, startPoint y: 468, endPoint x: 83, endPoint y: 462, distance: 10.9
click at [83, 465] on div "Phone: [PHONE_NUMBER]" at bounding box center [113, 475] width 131 height 20
drag, startPoint x: 239, startPoint y: 258, endPoint x: 267, endPoint y: 258, distance: 28.0
click at [239, 258] on span "COMPLETE" at bounding box center [222, 263] width 59 height 12
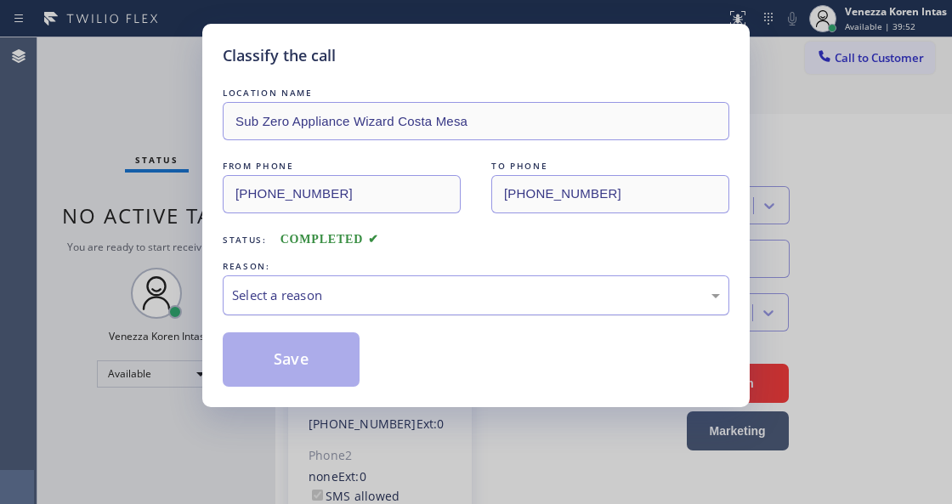
click at [313, 299] on div "Select a reason" at bounding box center [476, 296] width 488 height 20
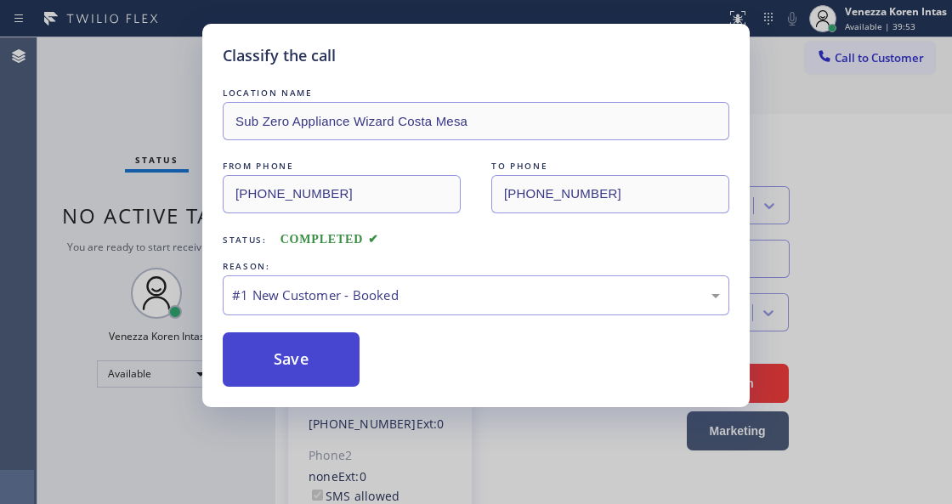
drag, startPoint x: 300, startPoint y: 353, endPoint x: 344, endPoint y: 0, distance: 355.5
click at [300, 352] on button "Save" at bounding box center [291, 359] width 137 height 54
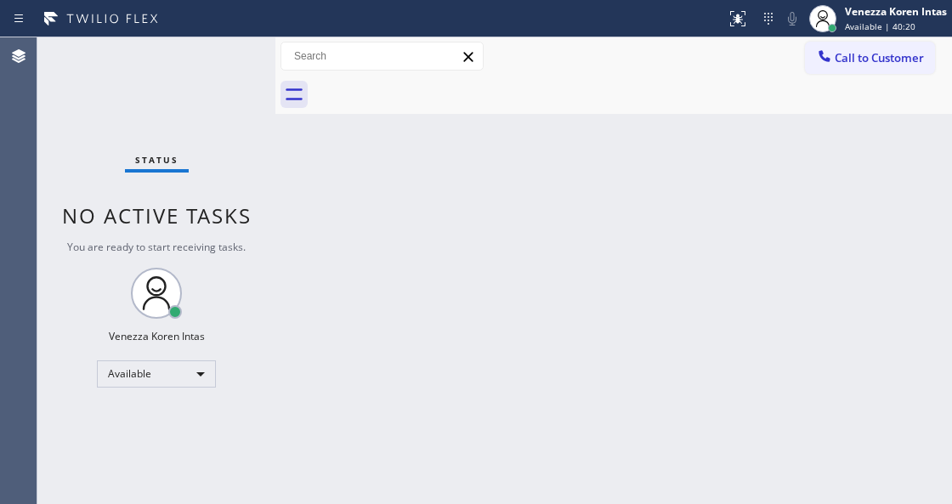
click at [348, 501] on div "Back to Dashboard Change Sender ID Customers Technicians Select a contact Outbo…" at bounding box center [613, 270] width 677 height 467
drag, startPoint x: 325, startPoint y: 224, endPoint x: 303, endPoint y: 213, distance: 24.7
click at [325, 224] on div "Back to Dashboard Change Sender ID Customers Technicians Select a contact Outbo…" at bounding box center [613, 270] width 677 height 467
click at [160, 154] on div "Status No active tasks You are ready to start receiving tasks. Venezza Koren In…" at bounding box center [156, 270] width 238 height 467
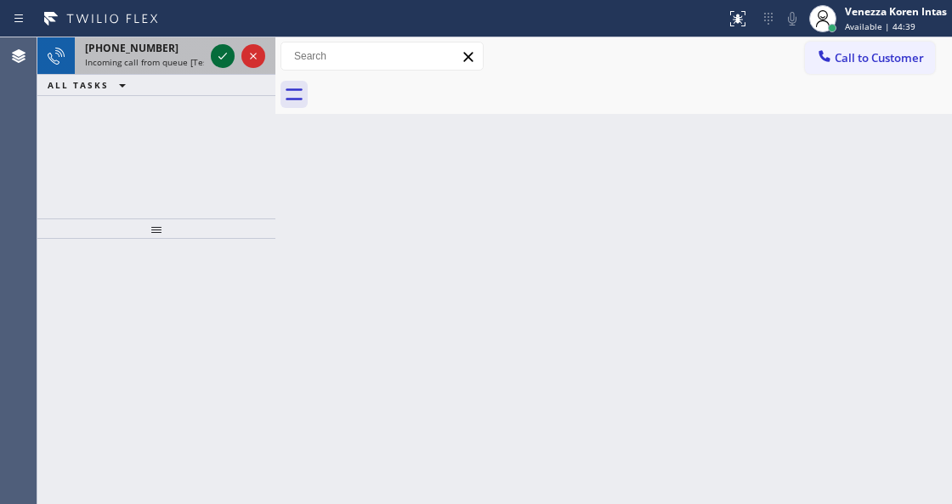
click at [217, 57] on icon at bounding box center [222, 56] width 20 height 20
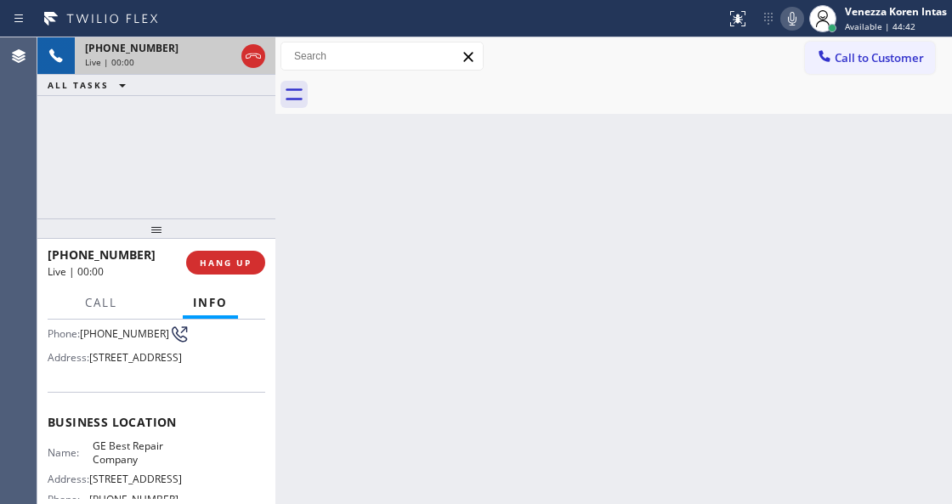
scroll to position [170, 0]
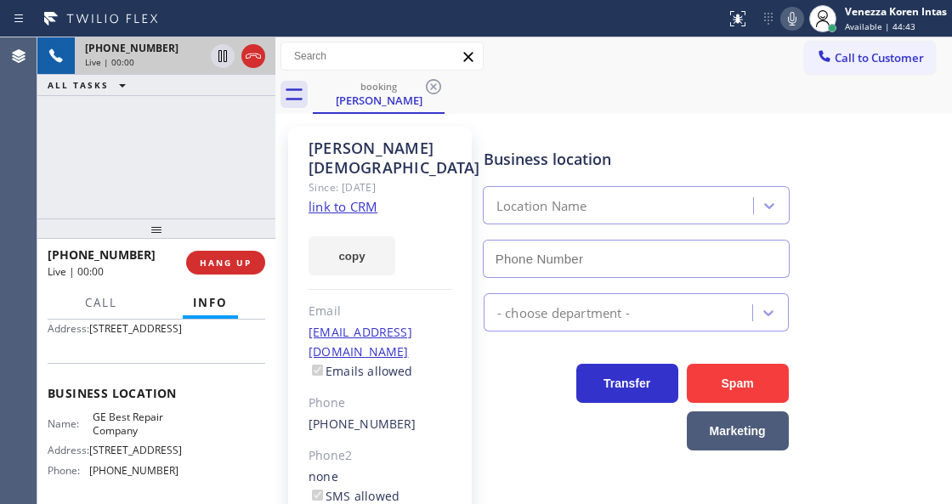
type input "[PHONE_NUMBER]"
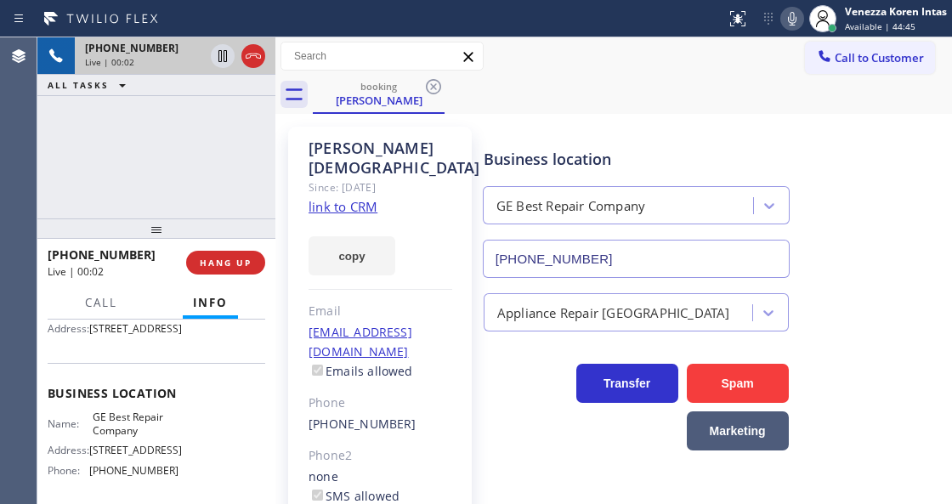
click at [345, 198] on link "link to CRM" at bounding box center [343, 206] width 69 height 17
click at [225, 188] on div "[PHONE_NUMBER] Live | 02:12 ALL TASKS ALL TASKS ACTIVE TASKS TASKS IN WRAP UP" at bounding box center [156, 127] width 238 height 181
click at [340, 217] on div "copy" at bounding box center [381, 246] width 144 height 59
click at [348, 198] on link "link to CRM" at bounding box center [343, 206] width 69 height 17
click at [258, 173] on div "[PHONE_NUMBER] Live | 06:41 ALL TASKS ALL TASKS ACTIVE TASKS TASKS IN WRAP UP" at bounding box center [156, 127] width 238 height 181
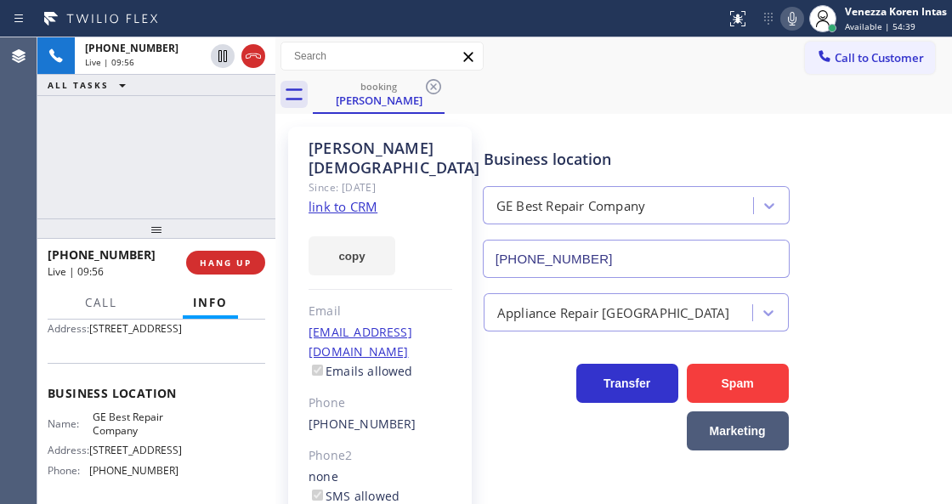
drag, startPoint x: 253, startPoint y: 59, endPoint x: 449, endPoint y: 249, distance: 272.3
click at [253, 59] on icon at bounding box center [253, 56] width 20 height 20
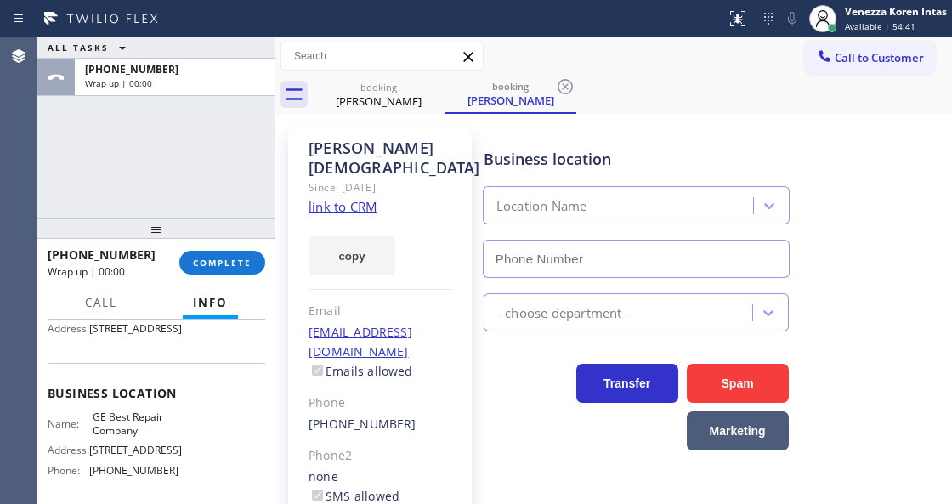
type input "[PHONE_NUMBER]"
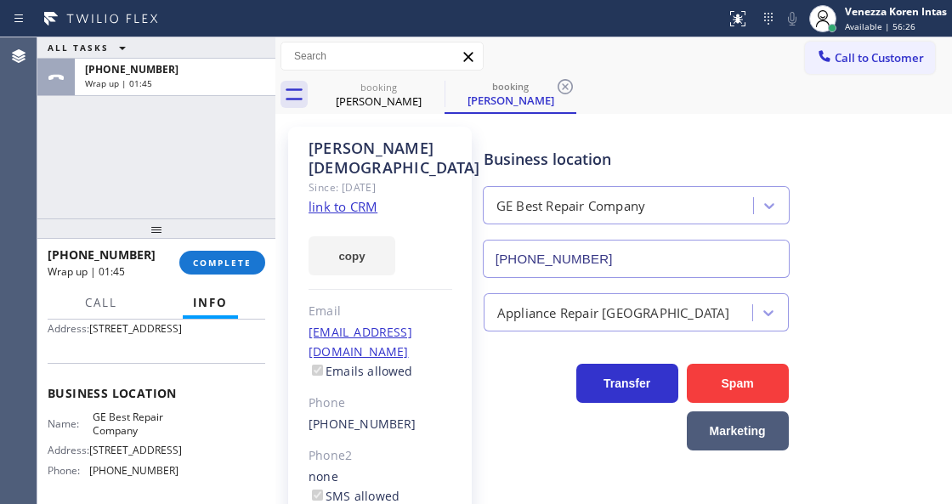
drag, startPoint x: 248, startPoint y: 263, endPoint x: 292, endPoint y: 267, distance: 43.5
click at [248, 263] on span "COMPLETE" at bounding box center [222, 263] width 59 height 12
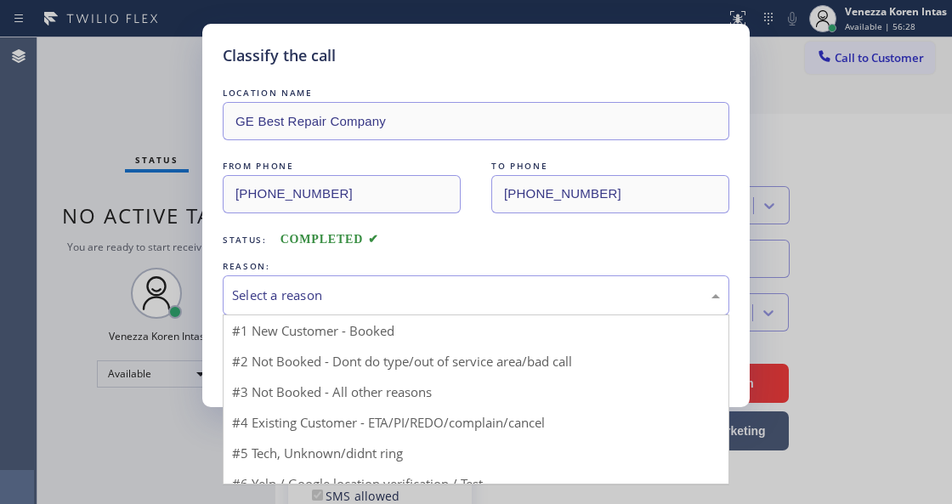
click at [374, 291] on div "Select a reason" at bounding box center [476, 296] width 488 height 20
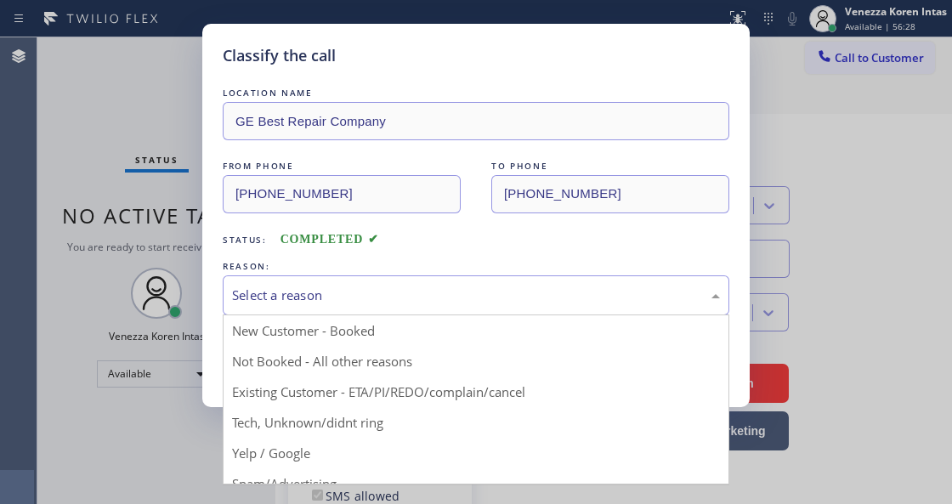
drag, startPoint x: 398, startPoint y: 396, endPoint x: 306, endPoint y: 347, distance: 104.2
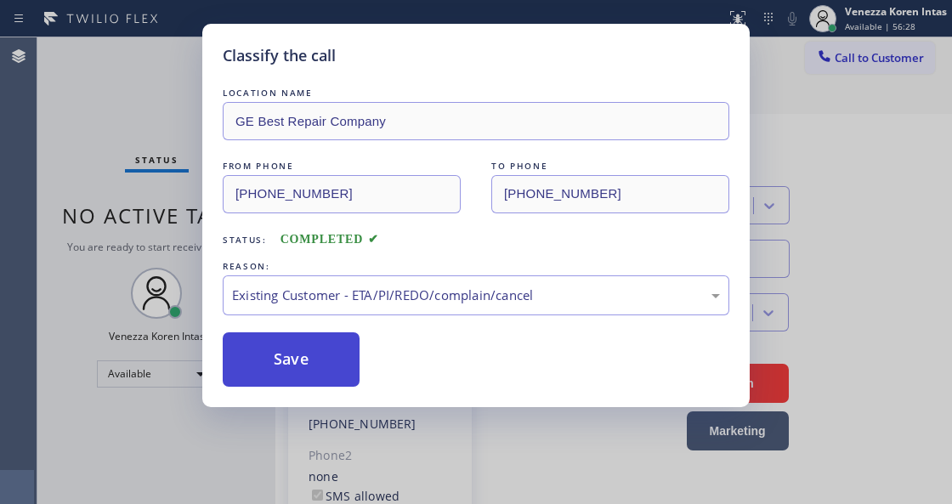
click at [306, 347] on button "Save" at bounding box center [291, 359] width 137 height 54
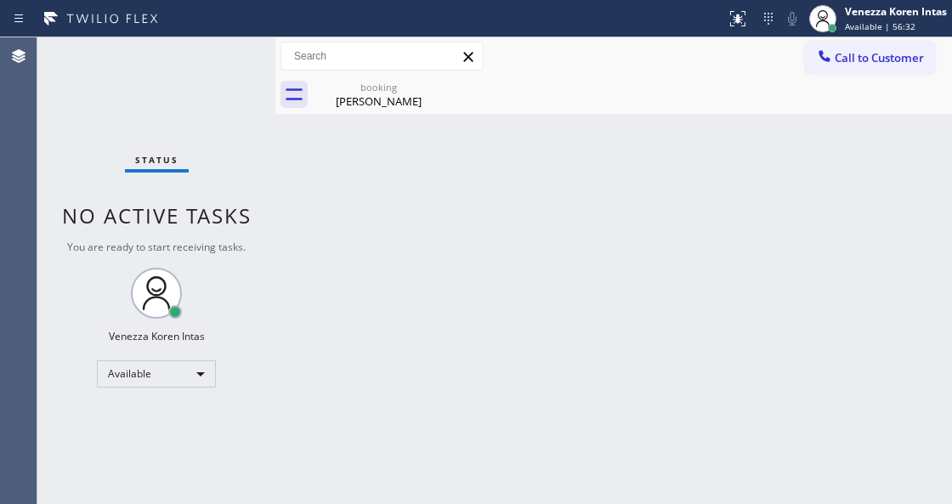
drag, startPoint x: 362, startPoint y: 105, endPoint x: 371, endPoint y: 138, distance: 33.4
click at [362, 105] on div "[PERSON_NAME]" at bounding box center [378, 100] width 128 height 15
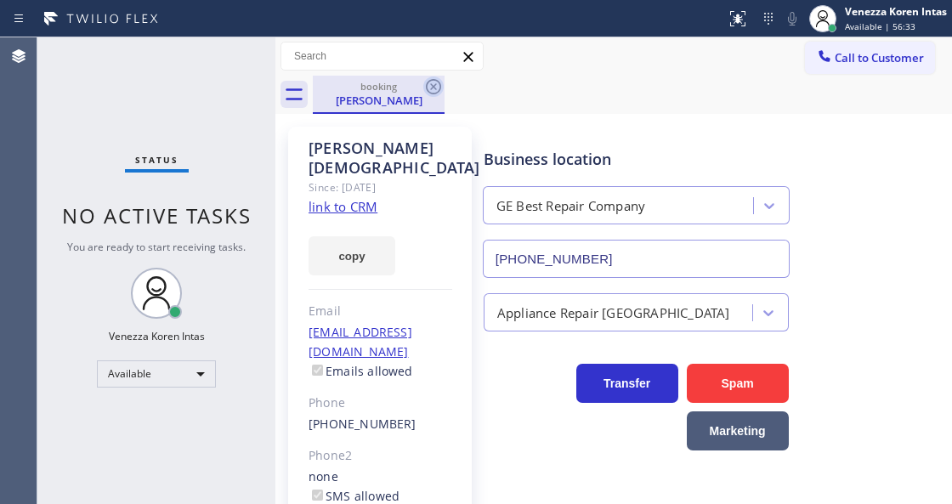
click at [428, 85] on icon at bounding box center [433, 86] width 20 height 20
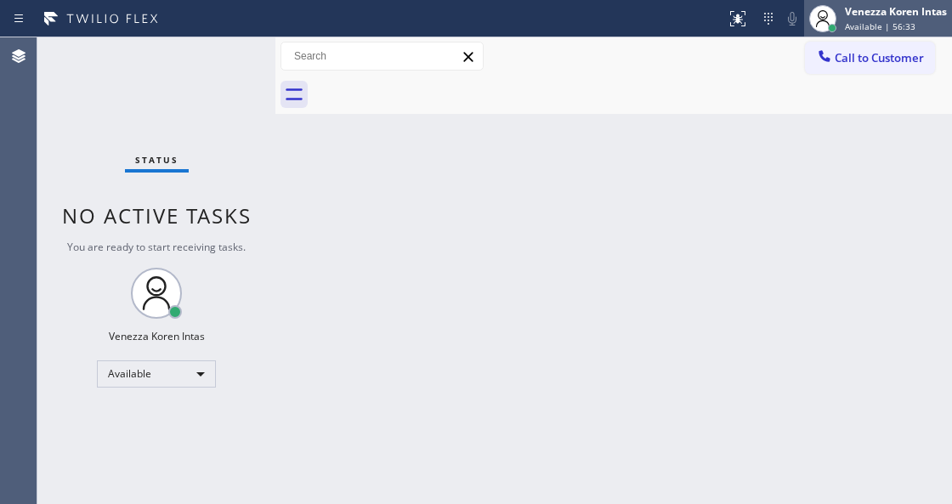
click at [883, 31] on span "Available | 56:33" at bounding box center [880, 26] width 71 height 12
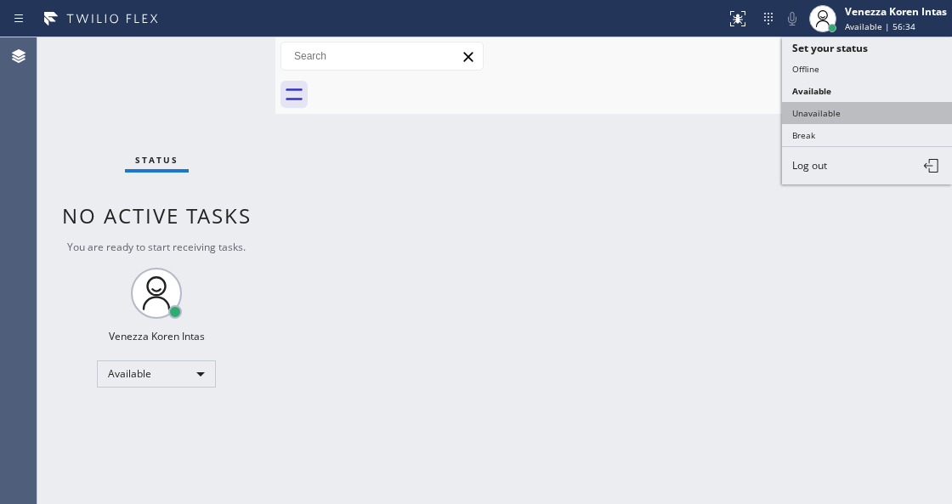
click at [864, 119] on button "Unavailable" at bounding box center [867, 113] width 170 height 22
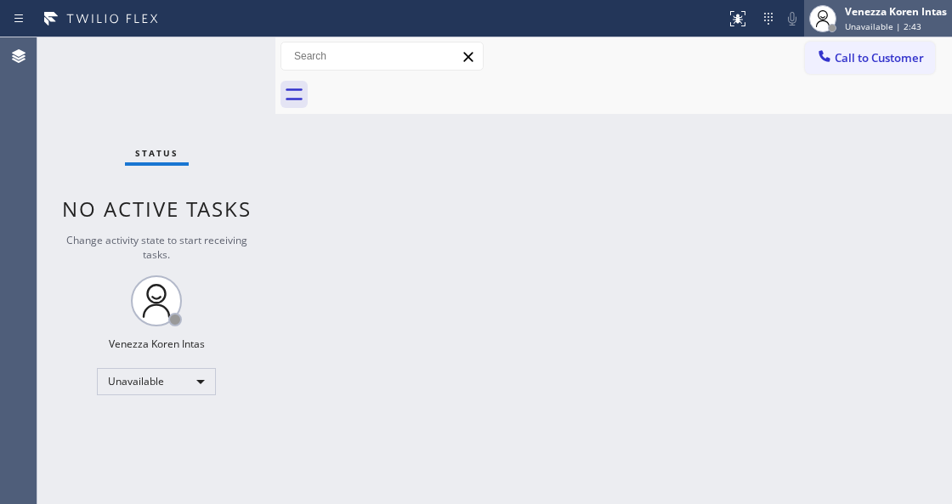
click at [909, 10] on div "Venezza Koren Intas" at bounding box center [896, 11] width 102 height 14
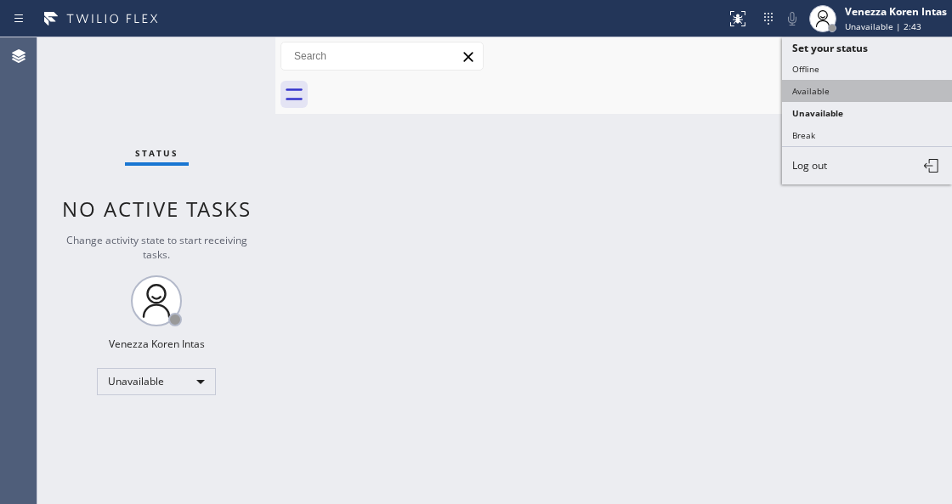
click at [865, 82] on button "Available" at bounding box center [867, 91] width 170 height 22
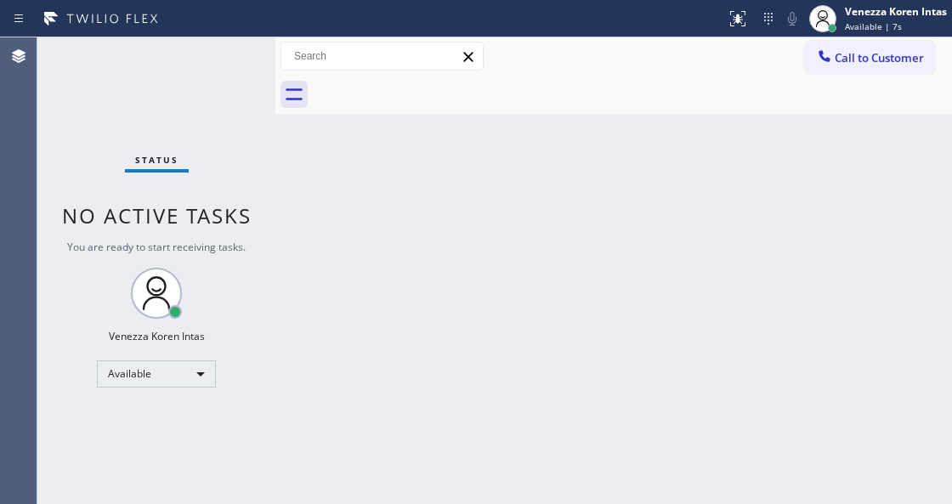
click at [186, 112] on div "Status No active tasks You are ready to start receiving tasks. Venezza Koren In…" at bounding box center [156, 270] width 238 height 467
drag, startPoint x: 309, startPoint y: 259, endPoint x: 230, endPoint y: 122, distance: 158.0
click at [309, 258] on div "Back to Dashboard Change Sender ID Customers Technicians Select a contact Outbo…" at bounding box center [613, 270] width 677 height 467
drag, startPoint x: 230, startPoint y: 122, endPoint x: 209, endPoint y: 68, distance: 58.4
click at [228, 114] on div "Status No active tasks You are ready to start receiving tasks. Venezza Koren In…" at bounding box center [156, 270] width 238 height 467
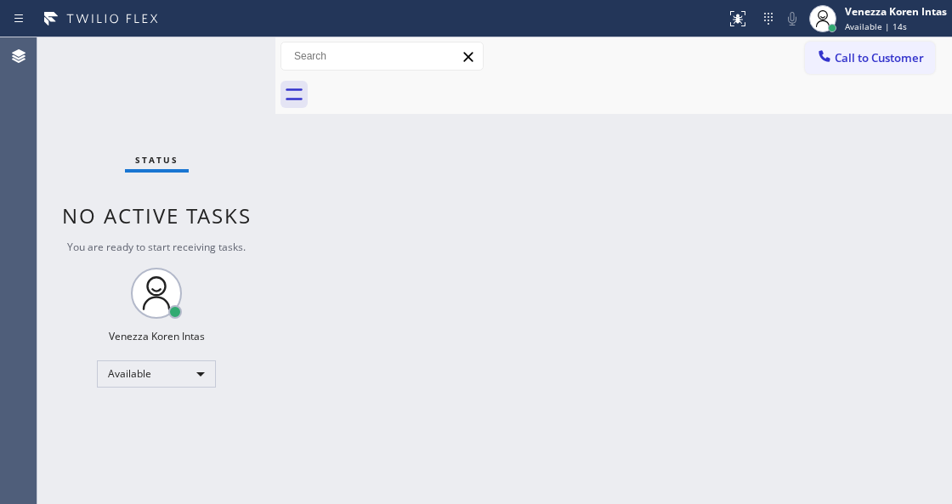
click at [209, 68] on div "Status No active tasks You are ready to start receiving tasks. Venezza Koren In…" at bounding box center [156, 270] width 238 height 467
click at [626, 290] on div "Back to Dashboard Change Sender ID Customers Technicians Select a contact Outbo…" at bounding box center [613, 270] width 677 height 467
click at [185, 357] on div "Status No active tasks You are ready to start receiving tasks. Venezza Koren In…" at bounding box center [156, 270] width 238 height 467
click at [180, 377] on div "Available" at bounding box center [156, 373] width 119 height 27
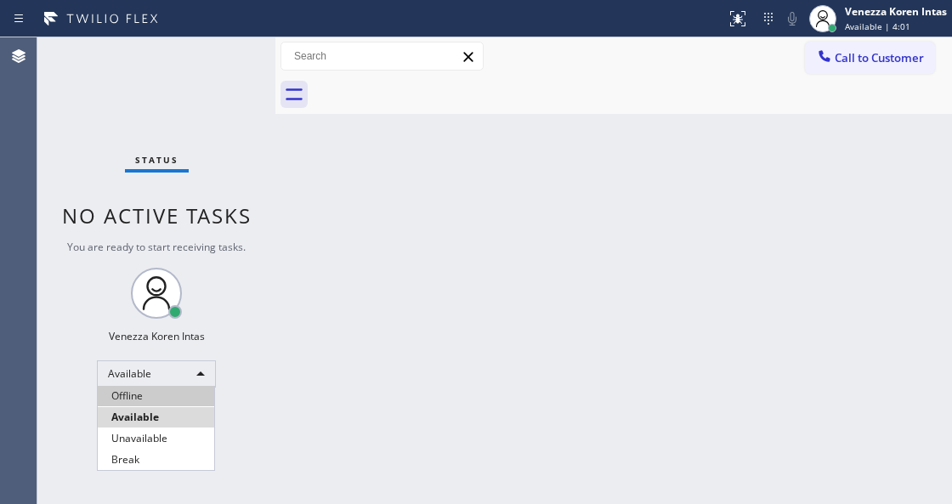
click at [161, 403] on li "Offline" at bounding box center [156, 396] width 116 height 20
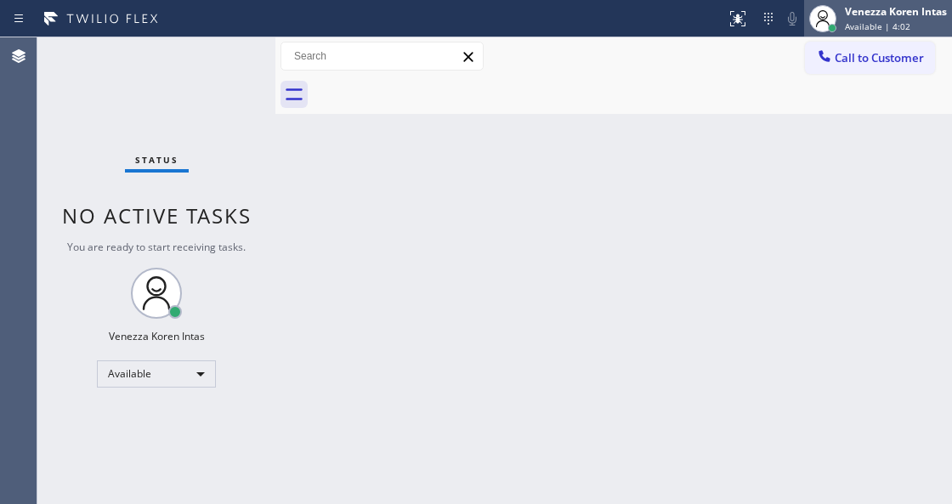
click at [881, 20] on span "Available | 4:02" at bounding box center [877, 26] width 65 height 12
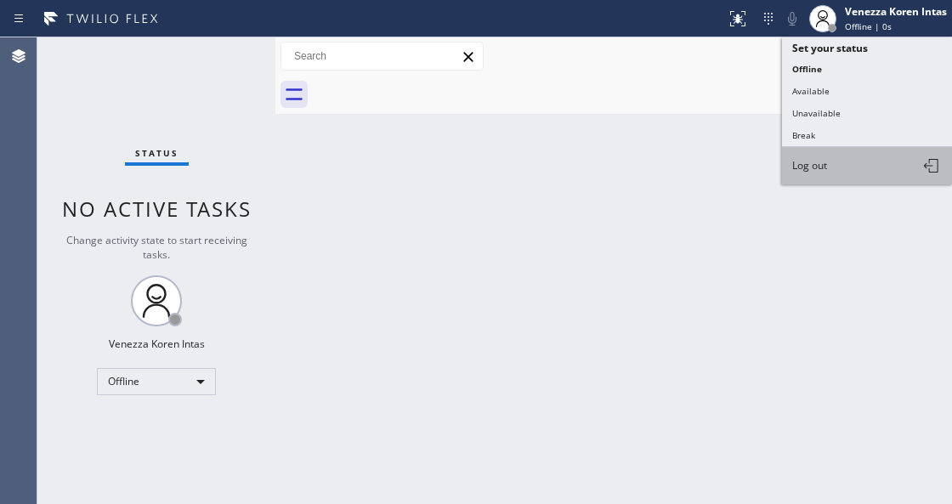
click at [830, 170] on button "Log out" at bounding box center [867, 165] width 170 height 37
